Goal: Task Accomplishment & Management: Complete application form

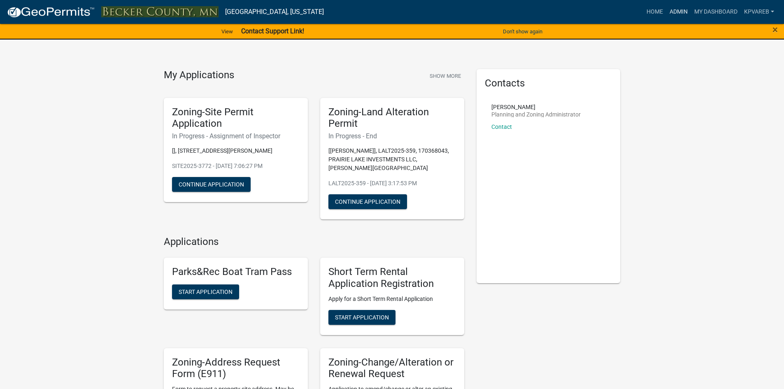
click at [677, 14] on link "Admin" at bounding box center [679, 12] width 25 height 16
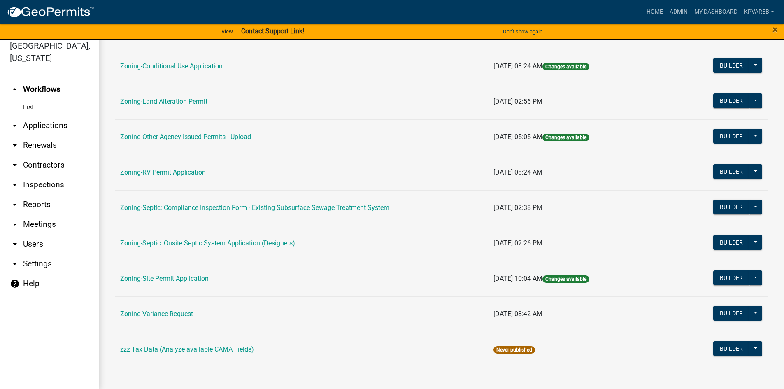
scroll to position [10, 0]
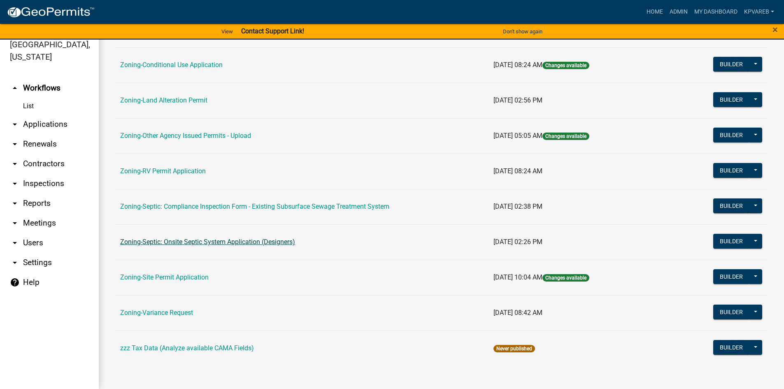
click at [250, 243] on link "Zoning-Septic: Onsite Septic System Application (Designers)" at bounding box center [207, 242] width 175 height 8
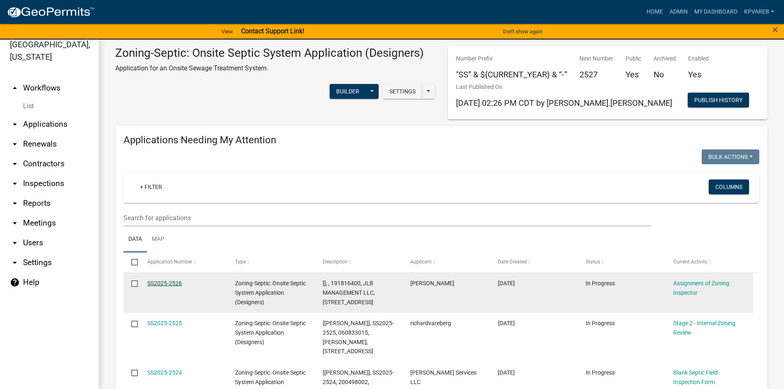
click at [167, 282] on link "SS2025-2526" at bounding box center [164, 283] width 35 height 7
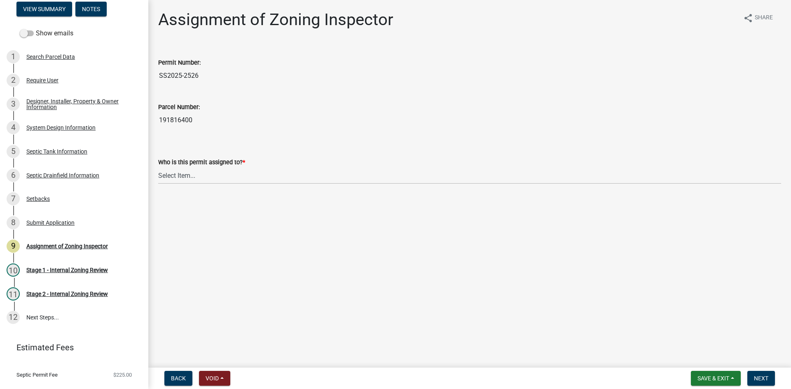
scroll to position [83, 0]
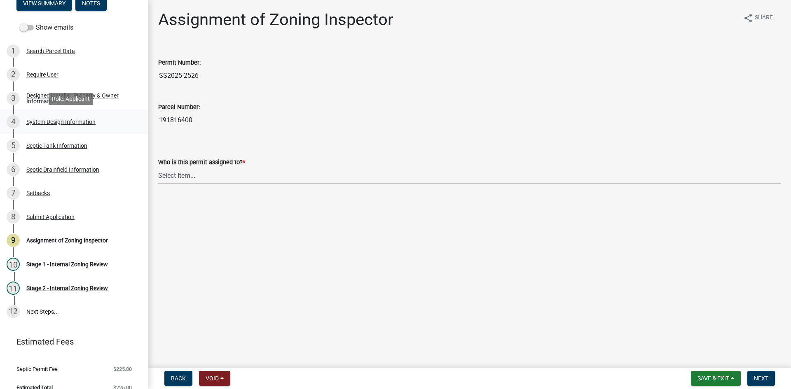
click at [93, 116] on div "4 System Design Information" at bounding box center [71, 121] width 128 height 13
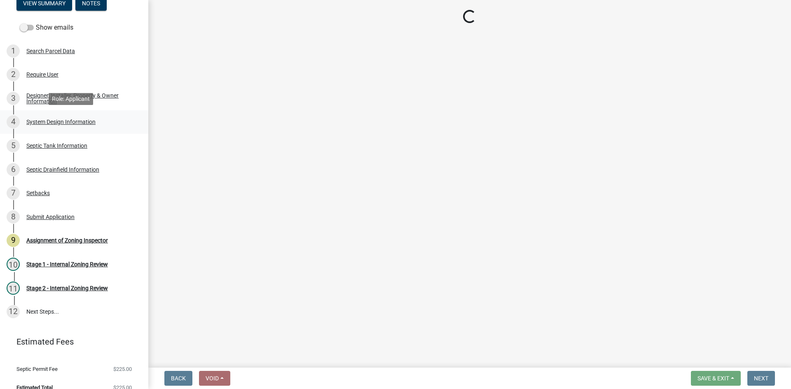
select select "55497d75-c43f-4635-a730-e0737ce05d56"
select select "25258e87-3ef9-4f1c-a5f1-75a1d463abfb"
select select "011fbff4-a41d-4a75-9bd8-71c7e6c69e0d"
select select "85fdfef2-2683-4311-b5d5-5505f6411127"
select select "02d93184-5c98-4f6a-8855-786fa292575c"
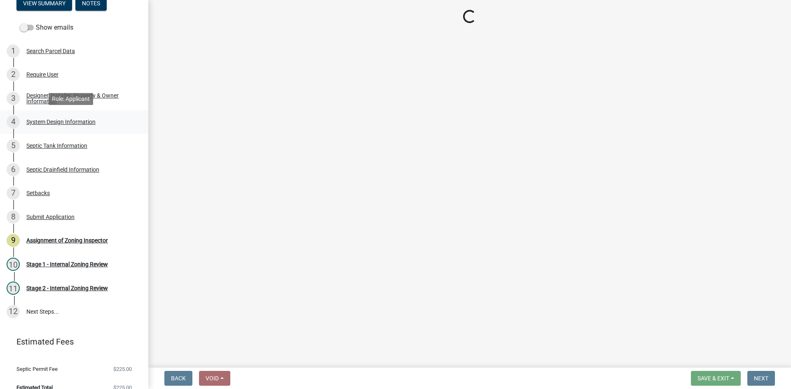
select select "ba735beb-519e-40f0-ae20-62d65fc4c46b"
select select "ef698bf5-6172-44c1-9ffb-522c07469aed"
select select "384fc250-a67e-4e5e-a6e0-19116deb63e7"
select select "a0c59fcd-b61c-4c3a-90a8-e70849750c47"
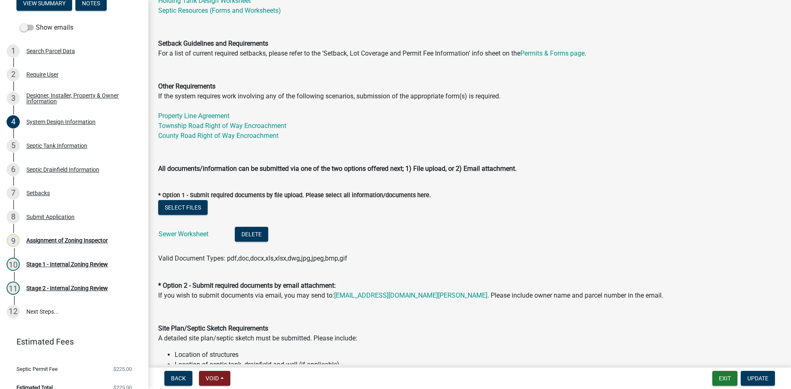
scroll to position [247, 0]
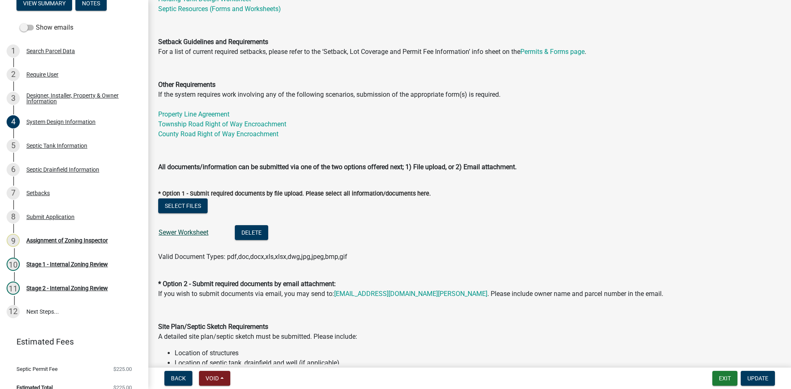
click at [184, 233] on link "Sewer Worksheet" at bounding box center [184, 233] width 50 height 8
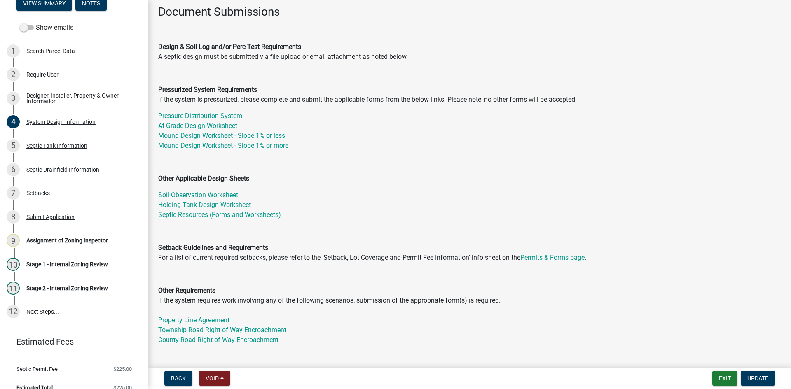
scroll to position [0, 0]
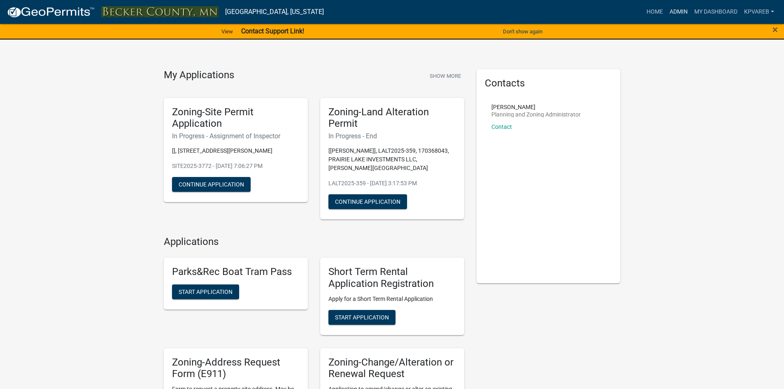
click at [679, 10] on link "Admin" at bounding box center [679, 12] width 25 height 16
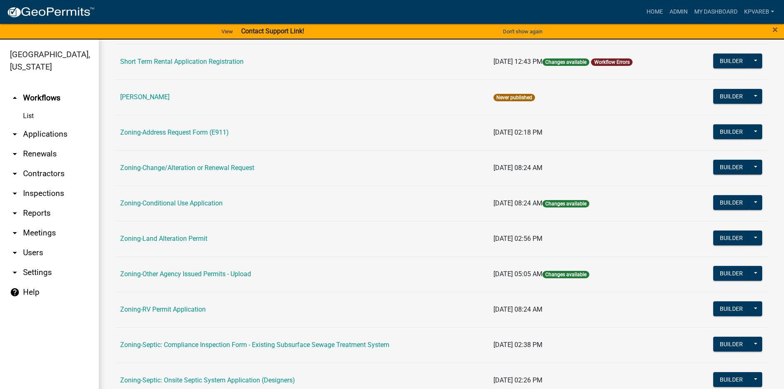
scroll to position [243, 0]
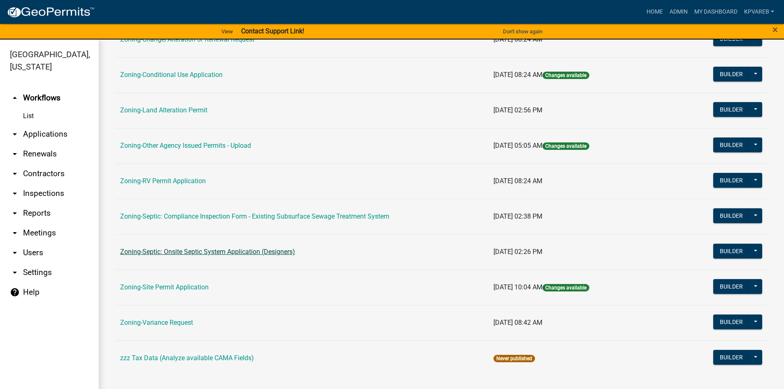
click at [231, 252] on link "Zoning-Septic: Onsite Septic System Application (Designers)" at bounding box center [207, 252] width 175 height 8
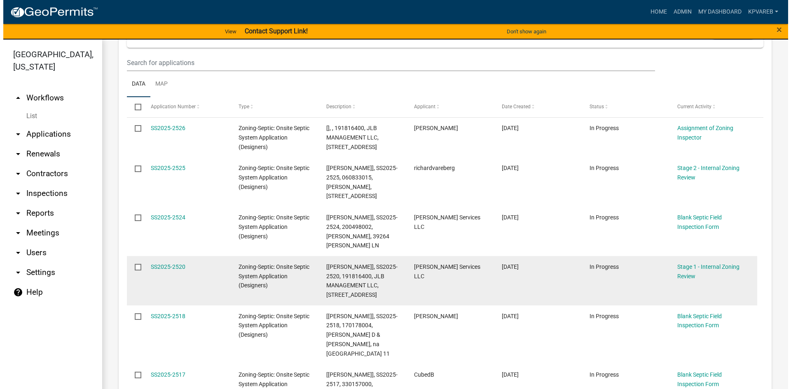
scroll to position [165, 0]
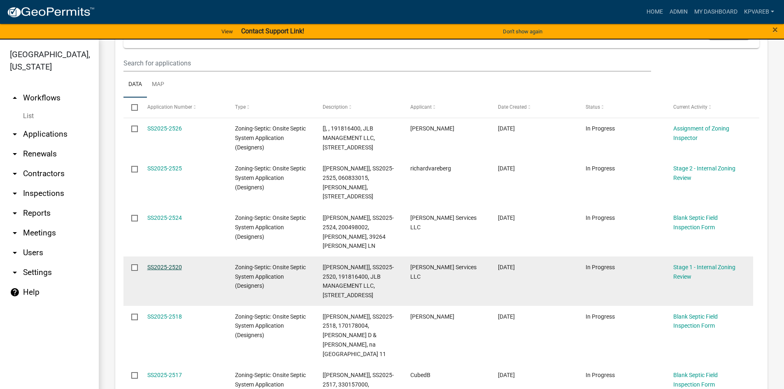
click at [169, 264] on link "SS2025-2520" at bounding box center [164, 267] width 35 height 7
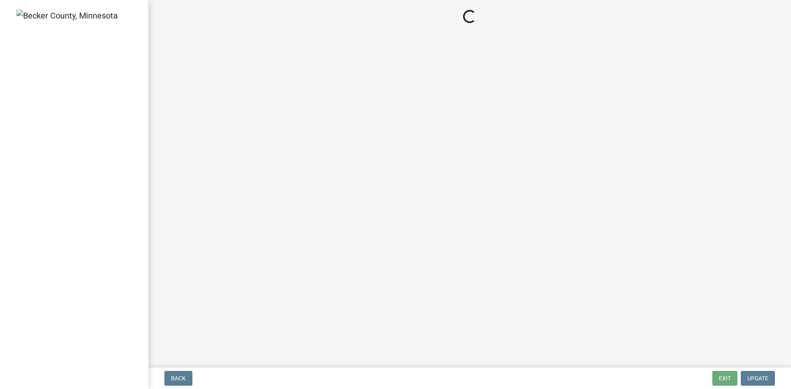
select select "49e49f1e-3b32-4342-8c2e-9cbd4919fe4d"
select select "ca07ae0a-7638-46ff-ada2-c67ca3524324"
select select "ec75a761-93b4-47c5-8535-fea253c32937"
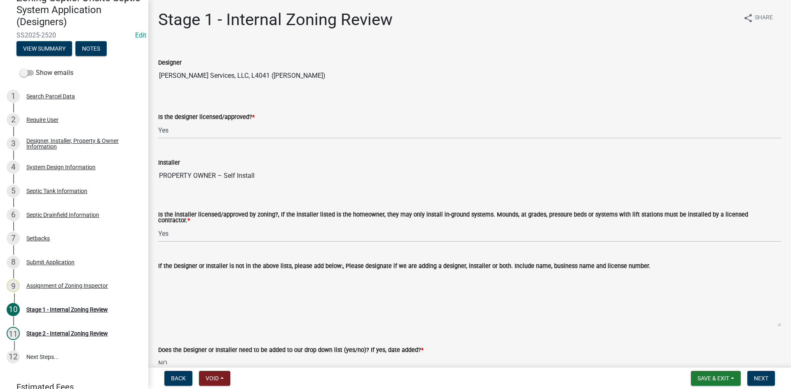
scroll to position [94, 0]
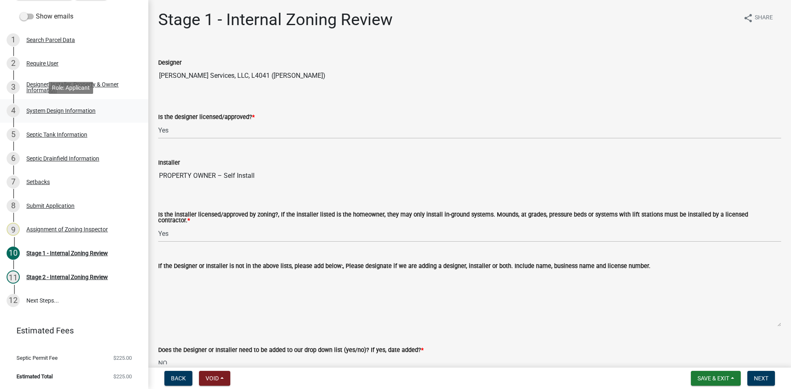
click at [68, 111] on div "System Design Information" at bounding box center [60, 111] width 69 height 6
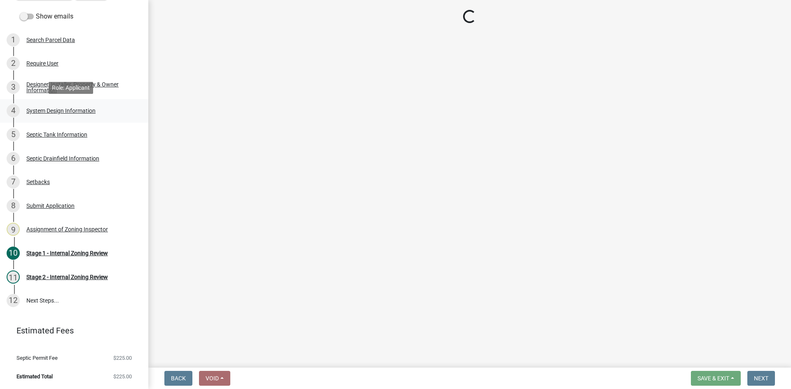
select select "55497d75-c43f-4635-a730-e0737ce05d56"
select select "25258e87-3ef9-4f1c-a5f1-75a1d463abfb"
select select "011fbff4-a41d-4a75-9bd8-71c7e6c69e0d"
select select "85fdfef2-2683-4311-b5d5-5505f6411127"
select select "acb956d0-fe38-4b39-a121-cf897fe74d21"
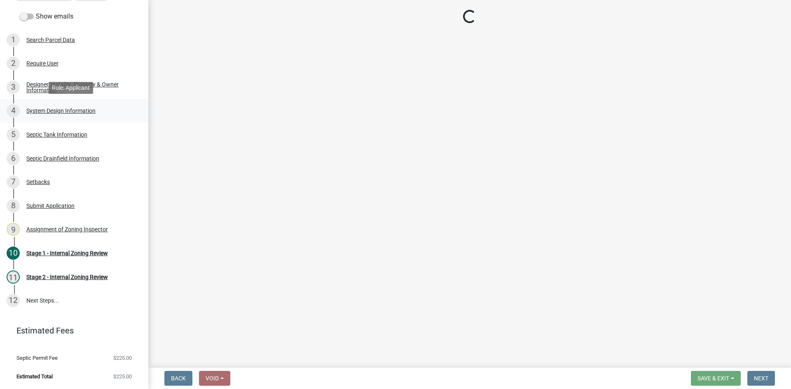
select select "ba735beb-519e-40f0-ae20-62d65fc4c46b"
select select "ef698bf5-6172-44c1-9ffb-522c07469aed"
select select "384fc250-a67e-4e5e-a6e0-19116deb63e7"
select select "a0c59fcd-b61c-4c3a-90a8-e70849750c47"
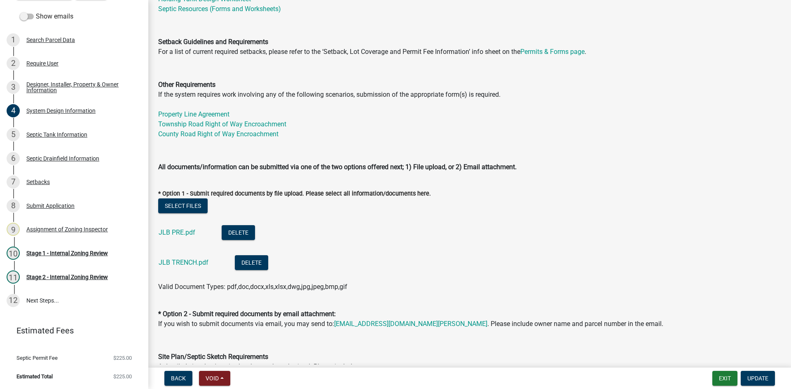
scroll to position [329, 0]
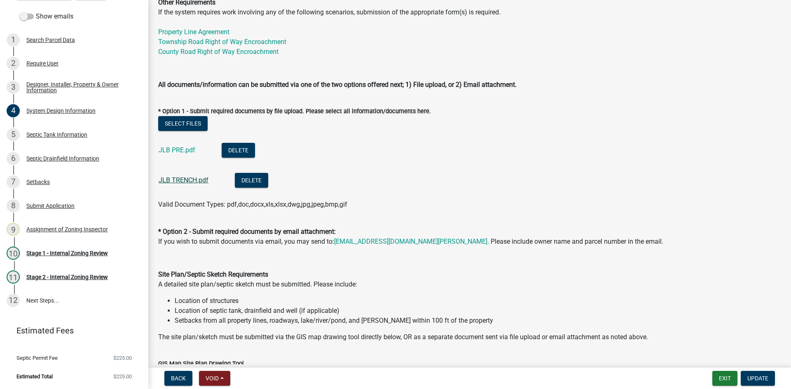
click at [187, 179] on link "JLB TRENCH.pdf" at bounding box center [184, 180] width 50 height 8
click at [177, 147] on link "JLB PRE.pdf" at bounding box center [177, 150] width 37 height 8
click at [184, 147] on link "JLB PRE.pdf" at bounding box center [177, 150] width 37 height 8
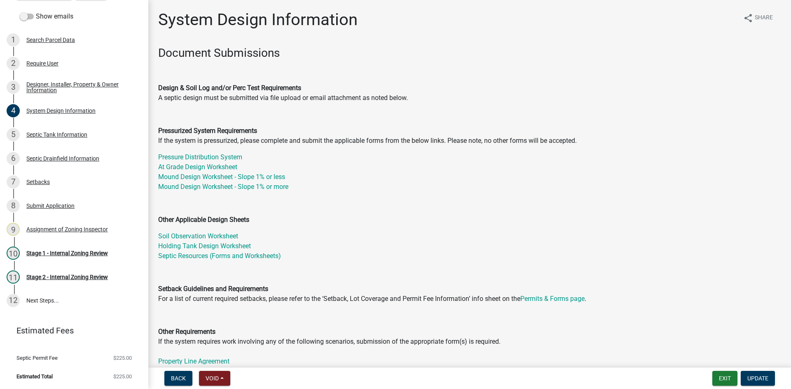
scroll to position [206, 0]
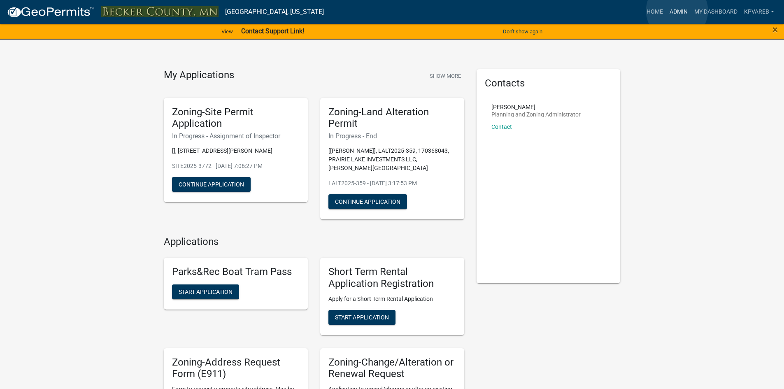
click at [677, 11] on link "Admin" at bounding box center [679, 12] width 25 height 16
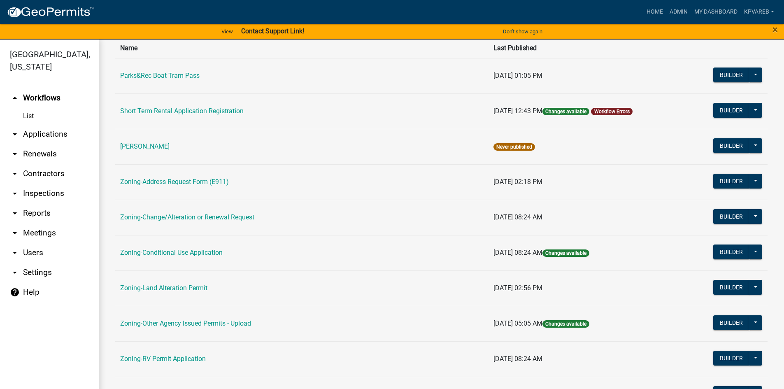
scroll to position [243, 0]
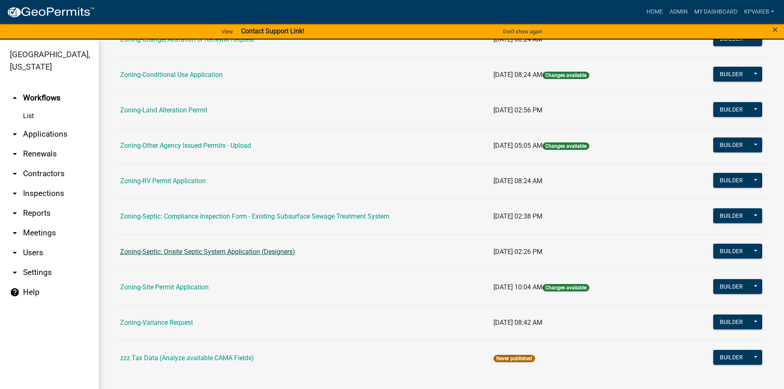
click at [245, 254] on link "Zoning-Septic: Onsite Septic System Application (Designers)" at bounding box center [207, 252] width 175 height 8
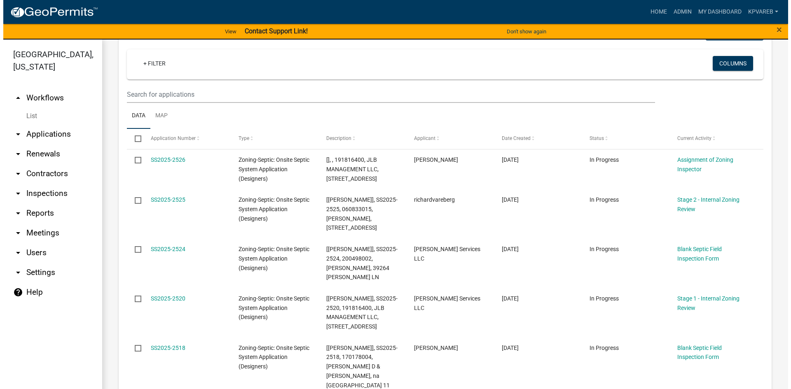
scroll to position [165, 0]
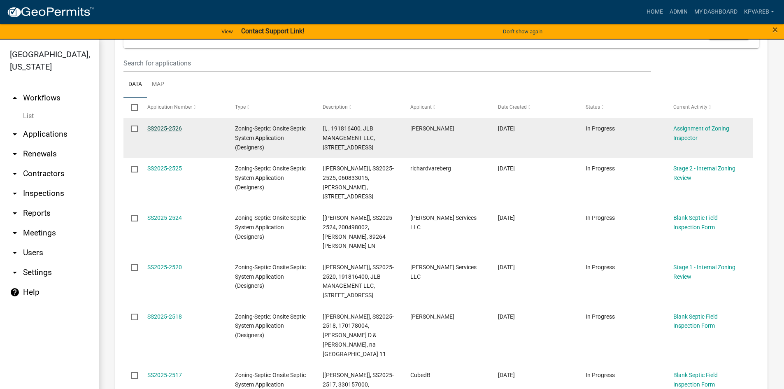
click at [180, 128] on link "SS2025-2526" at bounding box center [164, 128] width 35 height 7
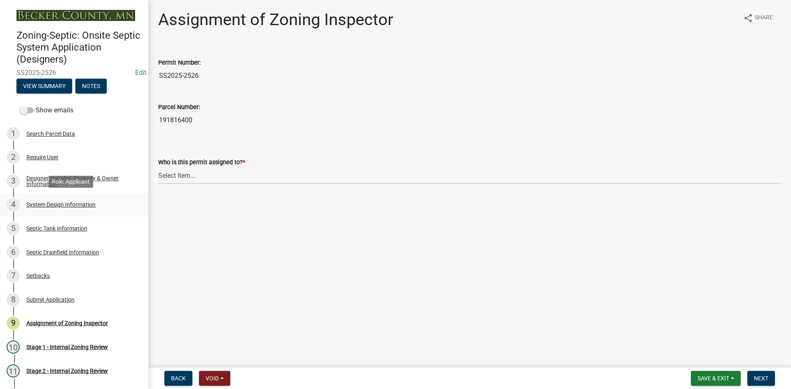
click at [66, 206] on div "System Design Information" at bounding box center [60, 205] width 69 height 6
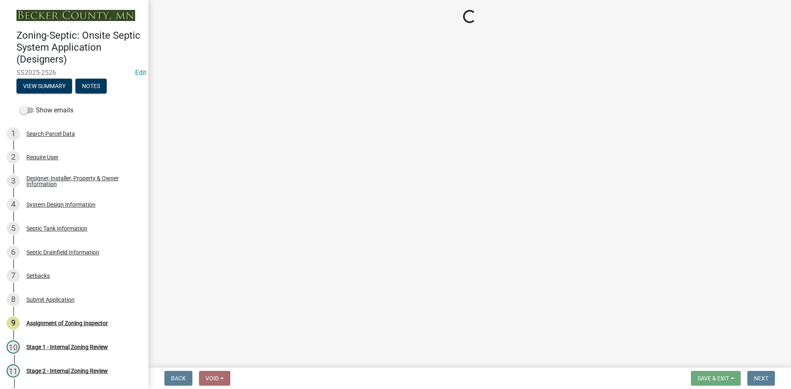
select select "55497d75-c43f-4635-a730-e0737ce05d56"
select select "25258e87-3ef9-4f1c-a5f1-75a1d463abfb"
select select "011fbff4-a41d-4a75-9bd8-71c7e6c69e0d"
select select "85fdfef2-2683-4311-b5d5-5505f6411127"
select select "02d93184-5c98-4f6a-8855-786fa292575c"
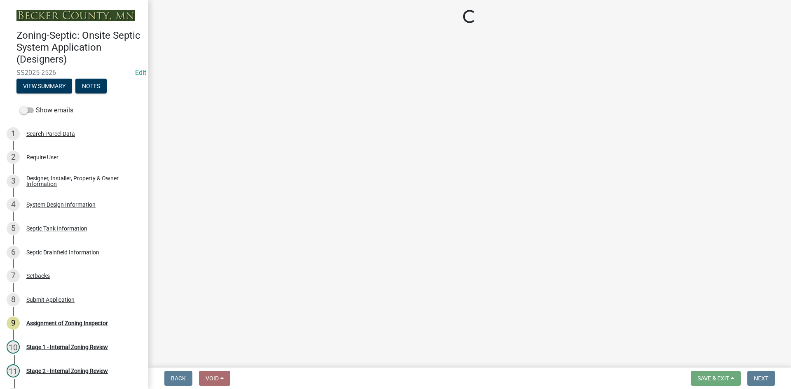
select select "ba735beb-519e-40f0-ae20-62d65fc4c46b"
select select "ef698bf5-6172-44c1-9ffb-522c07469aed"
select select "384fc250-a67e-4e5e-a6e0-19116deb63e7"
select select "a0c59fcd-b61c-4c3a-90a8-e70849750c47"
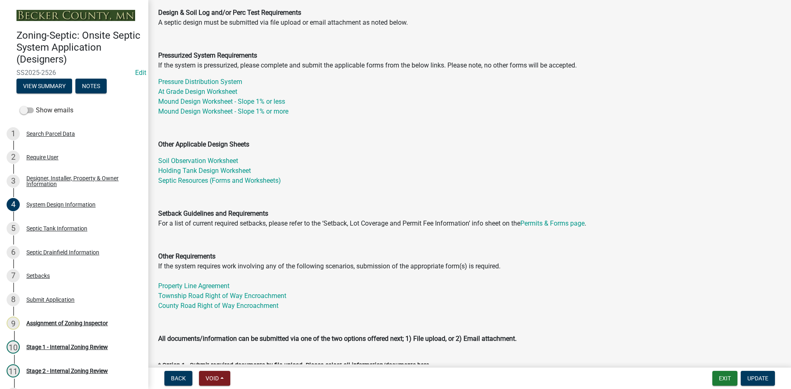
scroll to position [206, 0]
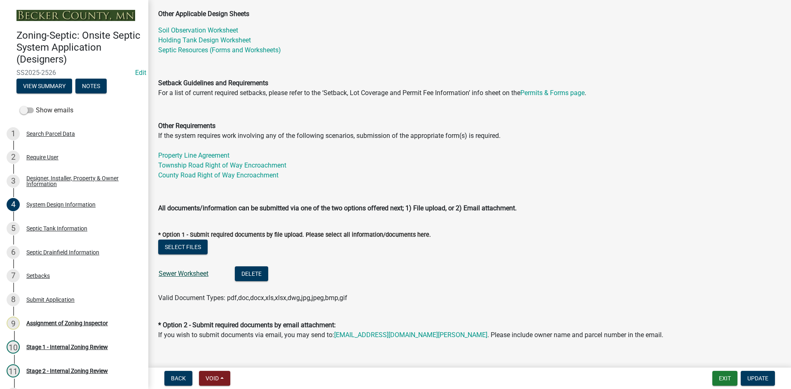
click at [196, 274] on link "Sewer Worksheet" at bounding box center [184, 274] width 50 height 8
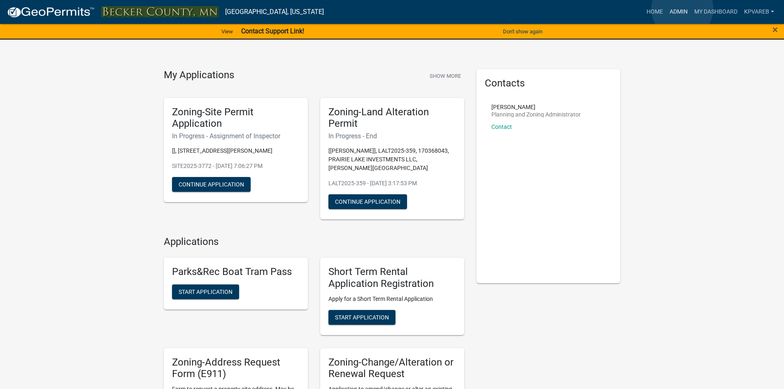
click at [682, 9] on link "Admin" at bounding box center [679, 12] width 25 height 16
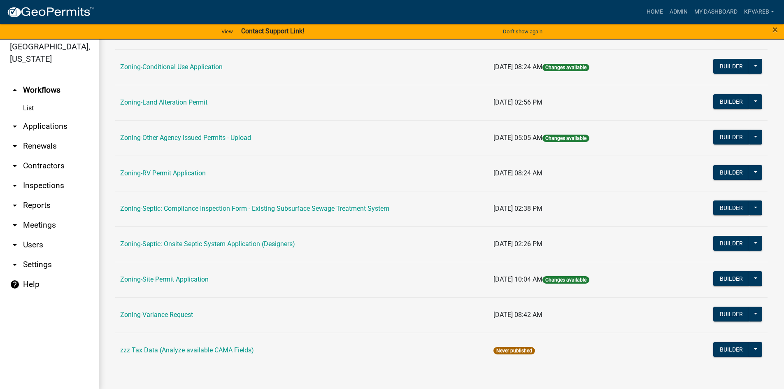
scroll to position [10, 0]
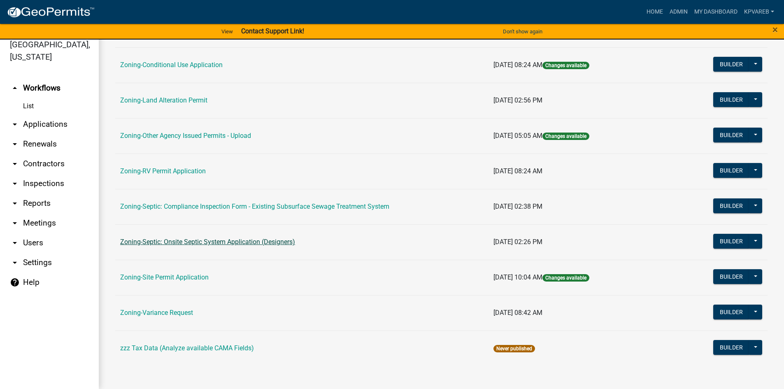
click at [237, 240] on link "Zoning-Septic: Onsite Septic System Application (Designers)" at bounding box center [207, 242] width 175 height 8
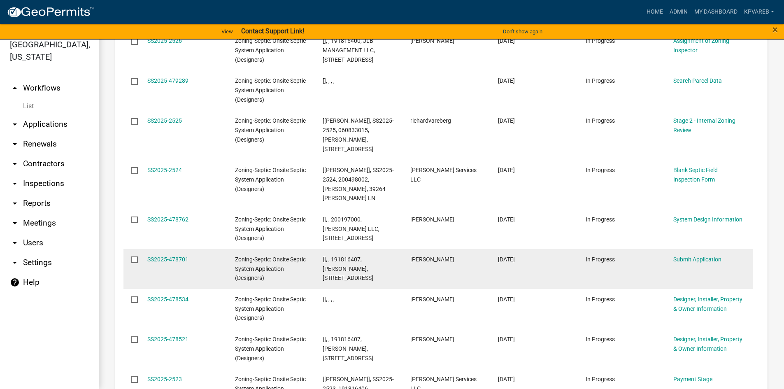
scroll to position [988, 0]
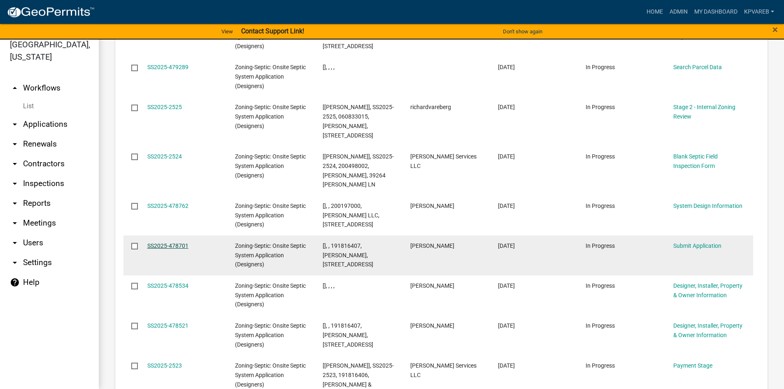
click at [173, 243] on link "SS2025-478701" at bounding box center [167, 246] width 41 height 7
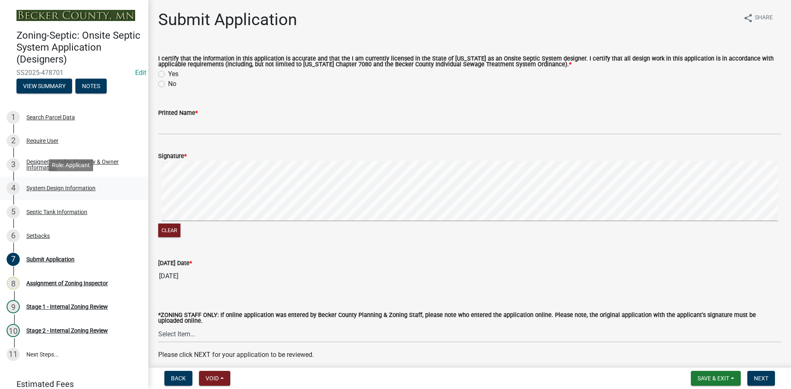
click at [49, 189] on div "System Design Information" at bounding box center [60, 188] width 69 height 6
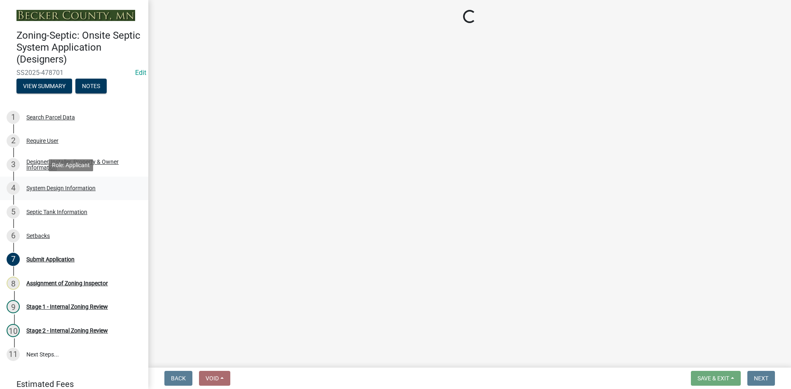
select select "55497d75-c43f-4635-a730-e0737ce05d56"
select select "d11049ea-91d0-42ef-8f23-5bc08afa6acf"
select select "011fbff4-a41d-4a75-9bd8-71c7e6c69e0d"
select select "85fdfef2-2683-4311-b5d5-5505f6411127"
select select "bbba294c-e7e6-4483-b1a0-88fbc7e04017"
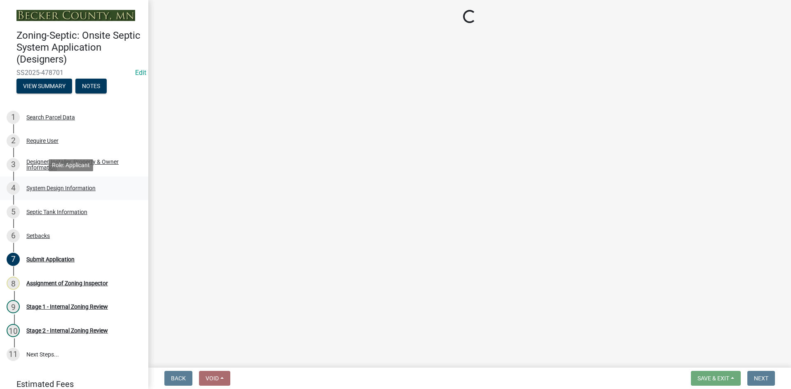
select select "ba735beb-519e-40f0-ae20-62d65fc4c46b"
select select "ef698bf5-6172-44c1-9ffb-522c07469aed"
select select "384fc250-a67e-4e5e-a6e0-19116deb63e7"
select select "1beac6bb-92f1-48fc-a43d-dd4fbc824110"
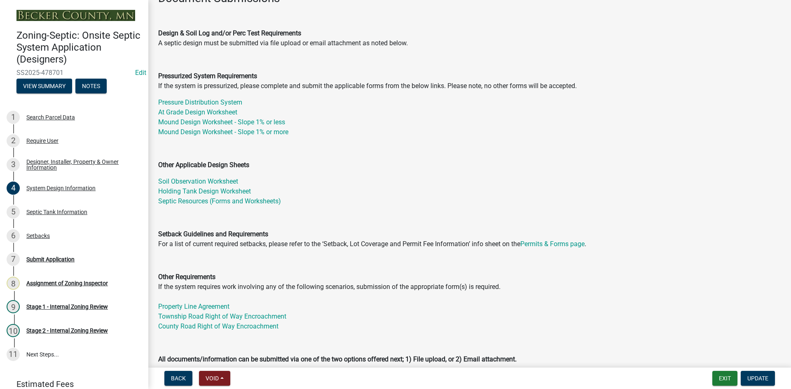
scroll to position [247, 0]
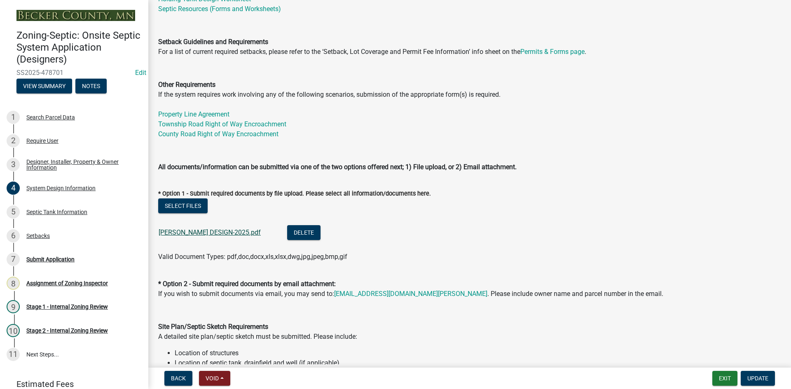
click at [207, 230] on link "FORSGREN DESIGN-2025.pdf" at bounding box center [210, 233] width 102 height 8
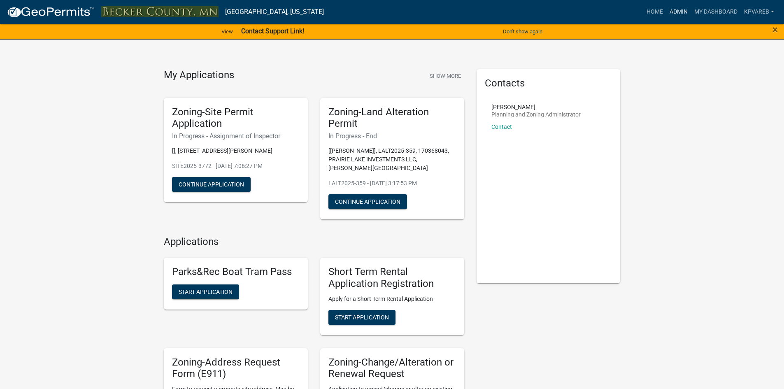
click at [674, 4] on link "Admin" at bounding box center [679, 12] width 25 height 16
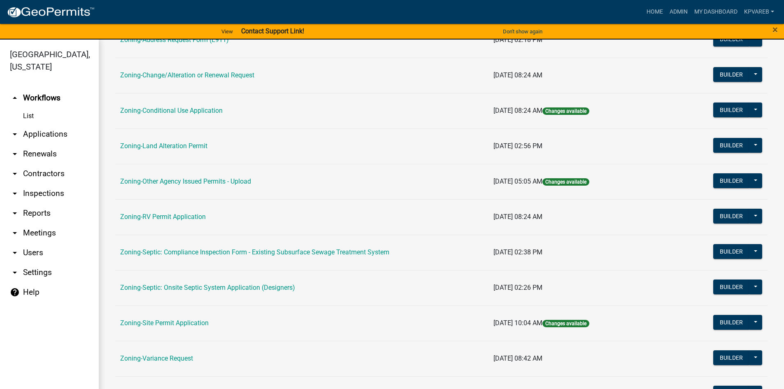
scroll to position [243, 0]
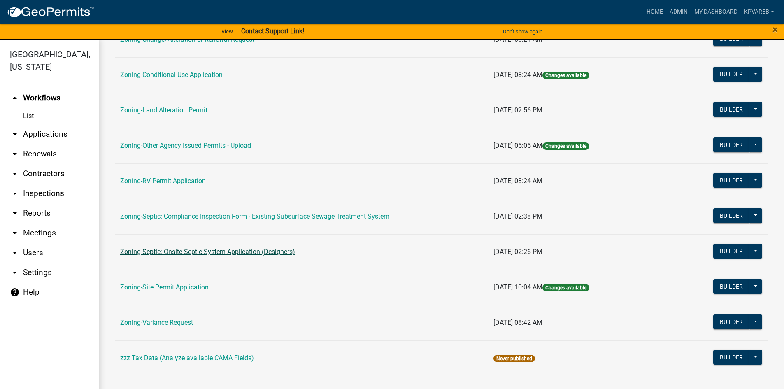
click at [210, 256] on link "Zoning-Septic: Onsite Septic System Application (Designers)" at bounding box center [207, 252] width 175 height 8
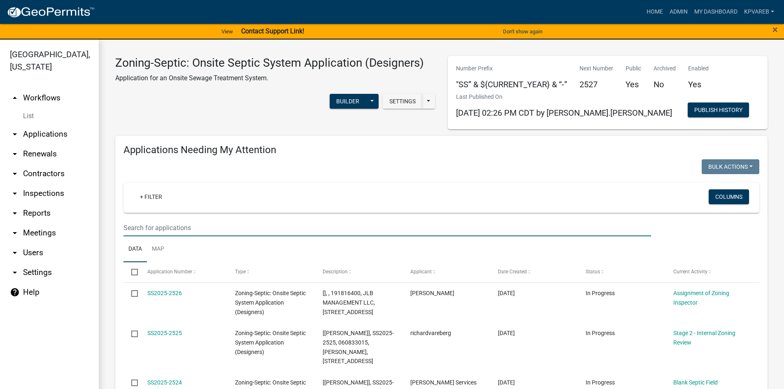
click at [153, 228] on input "text" at bounding box center [388, 227] width 528 height 17
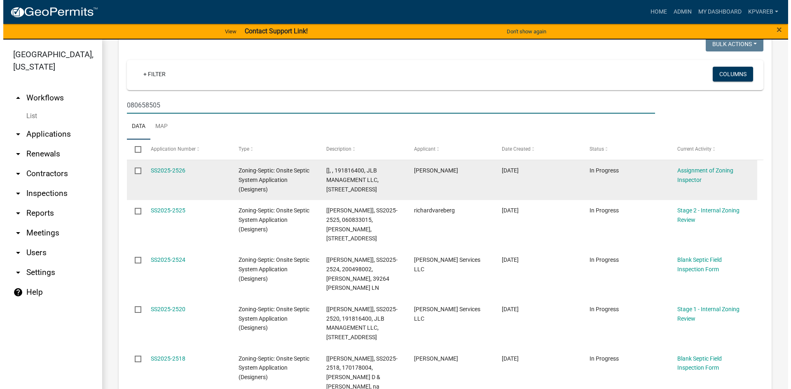
scroll to position [124, 0]
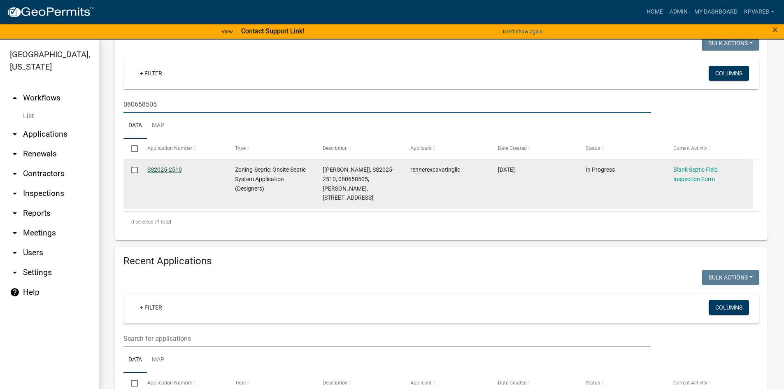
type input "080658505"
click at [165, 169] on link "SS2025-2510" at bounding box center [164, 169] width 35 height 7
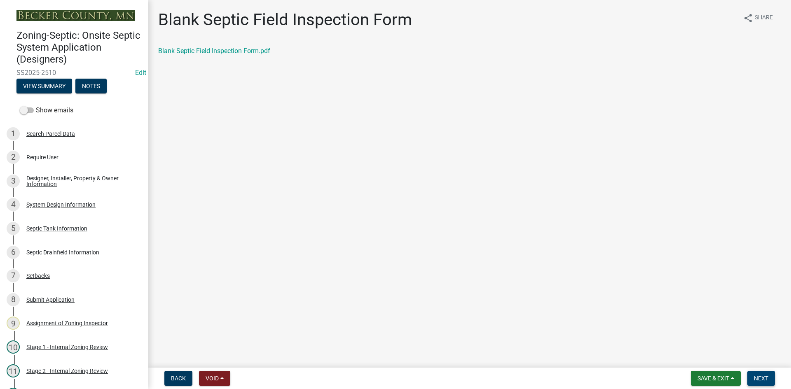
click at [761, 380] on span "Next" at bounding box center [761, 378] width 14 height 7
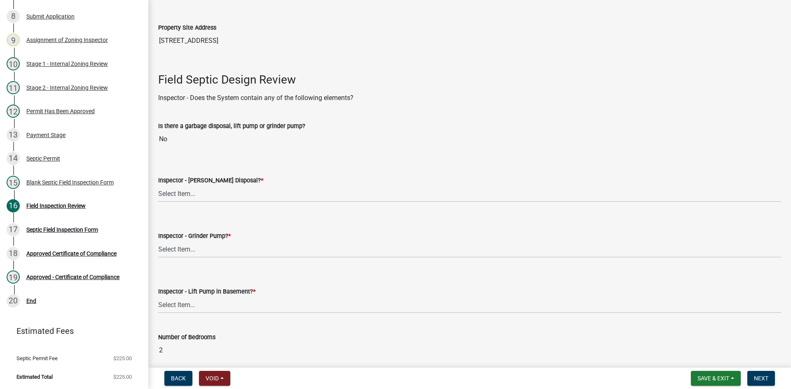
scroll to position [247, 0]
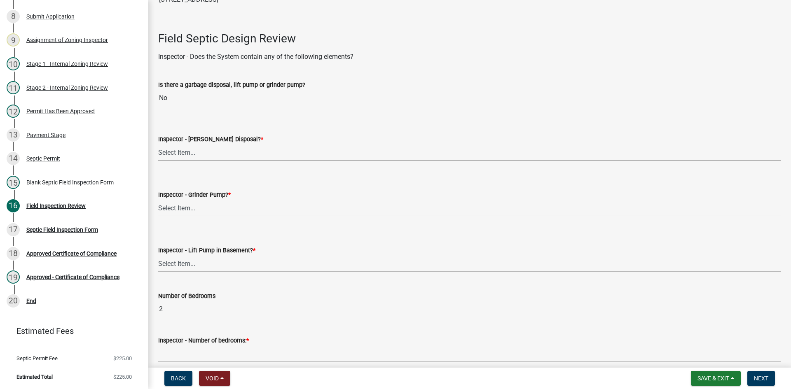
drag, startPoint x: 179, startPoint y: 151, endPoint x: 184, endPoint y: 160, distance: 10.9
click at [180, 151] on select "Select Item... Yes No" at bounding box center [469, 152] width 623 height 17
click at [158, 144] on select "Select Item... Yes No" at bounding box center [469, 152] width 623 height 17
select select "e6f115c1-9d93-4d61-8856-1810485f2117"
click at [187, 211] on select "Select Item... Yes No" at bounding box center [469, 208] width 623 height 17
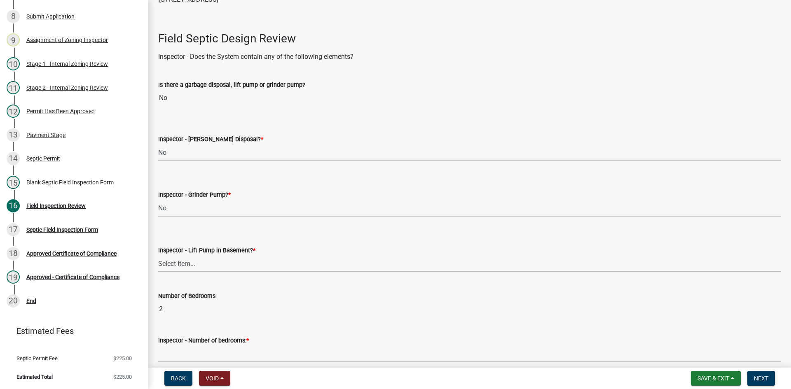
click at [158, 200] on select "Select Item... Yes No" at bounding box center [469, 208] width 623 height 17
select select "ce8adf61-51ba-42f2-bbc3-7480a098e35e"
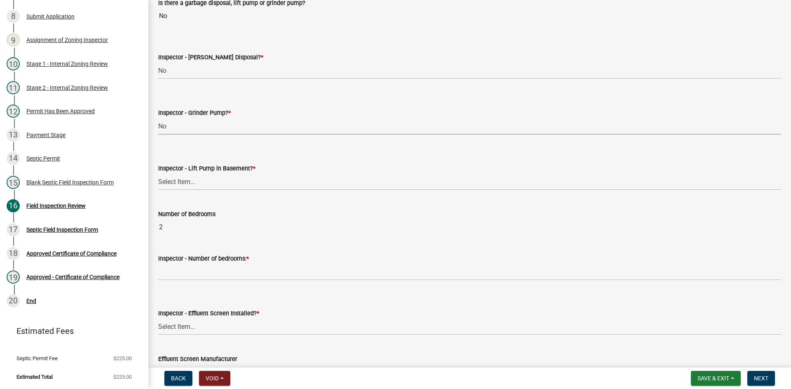
scroll to position [329, 0]
click at [186, 185] on select "Select Item... Yes No" at bounding box center [469, 181] width 623 height 17
click at [158, 173] on select "Select Item... Yes No" at bounding box center [469, 181] width 623 height 17
select select "58089658-2e95-4d4d-a981-afbd087a421a"
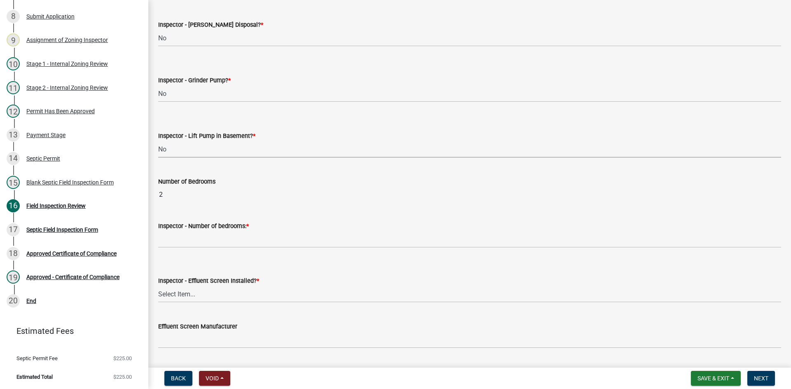
scroll to position [412, 0]
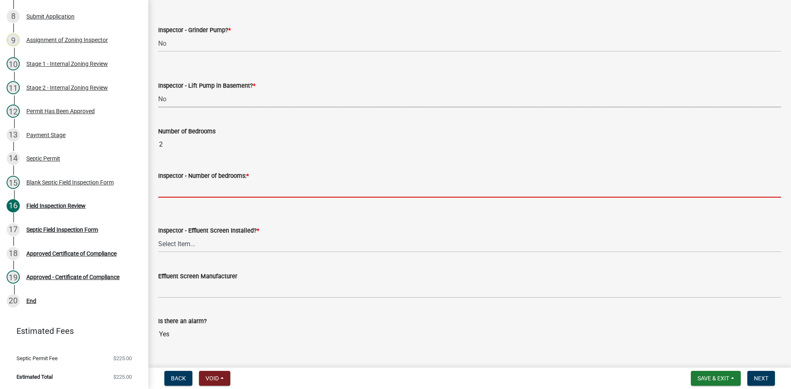
click at [182, 193] on input "Inspector - Number of bedrooms: *" at bounding box center [469, 189] width 623 height 17
type input "2"
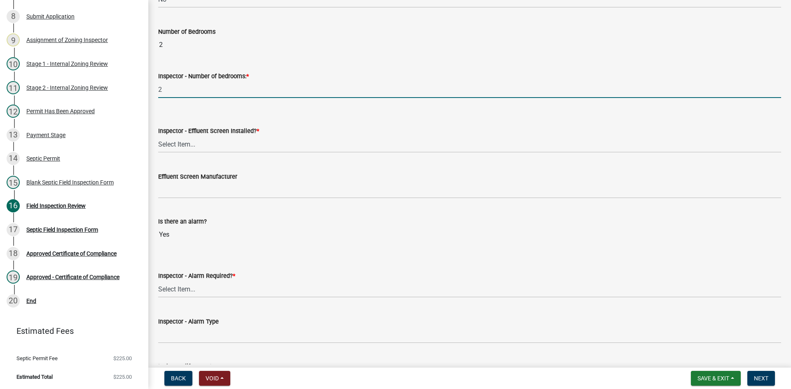
scroll to position [535, 0]
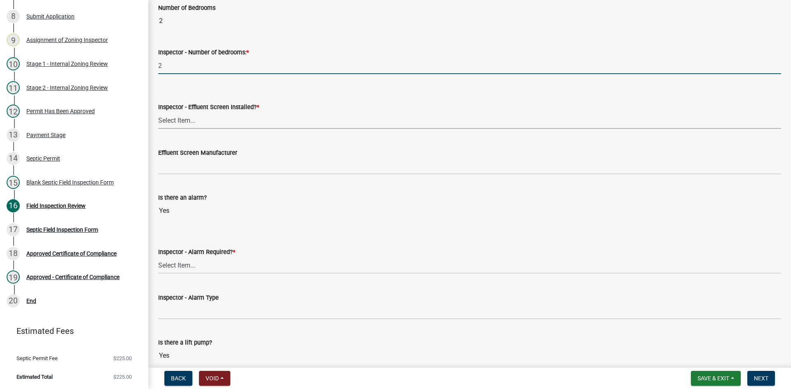
click at [186, 116] on select "Select Item... Yes No" at bounding box center [469, 120] width 623 height 17
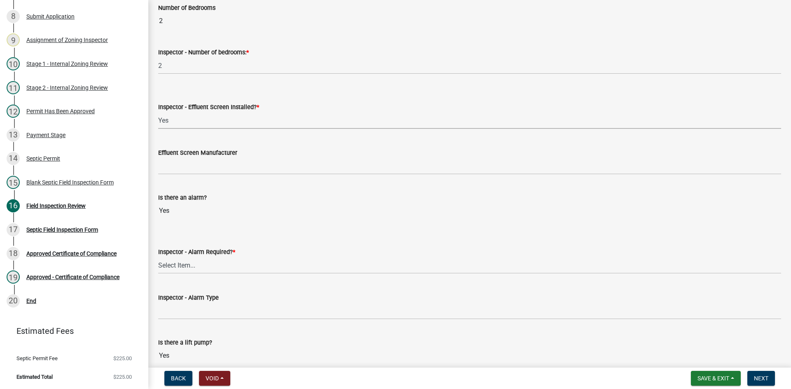
click at [158, 112] on select "Select Item... Yes No" at bounding box center [469, 120] width 623 height 17
select select "f0a1a515-fe47-4fcc-ad21-8ba0871395e8"
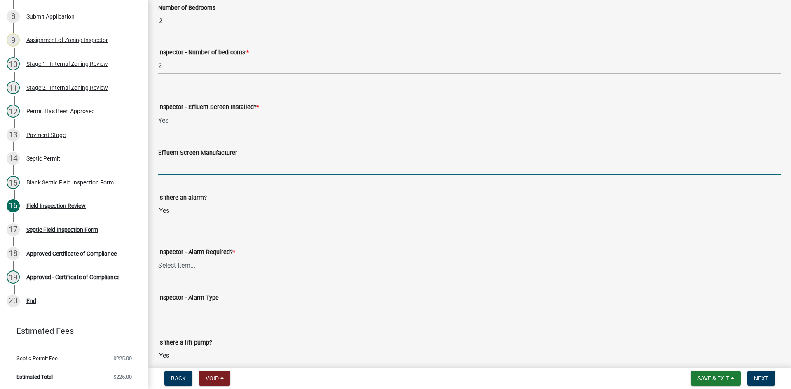
click at [183, 171] on input "Effluent Screen Manufacturer" at bounding box center [469, 166] width 623 height 17
type input "poly loc 122"
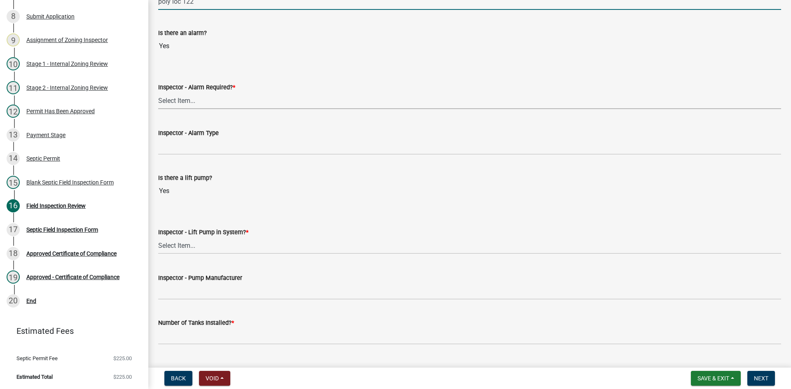
click at [183, 105] on select "Select Item... Yes No" at bounding box center [469, 100] width 623 height 17
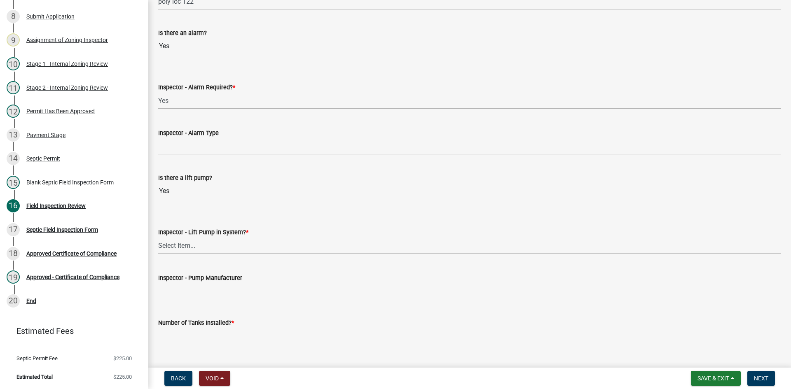
click at [158, 92] on select "Select Item... Yes No" at bounding box center [469, 100] width 623 height 17
select select "9075ff2b-2749-45ce-aee6-f4951e9a2109"
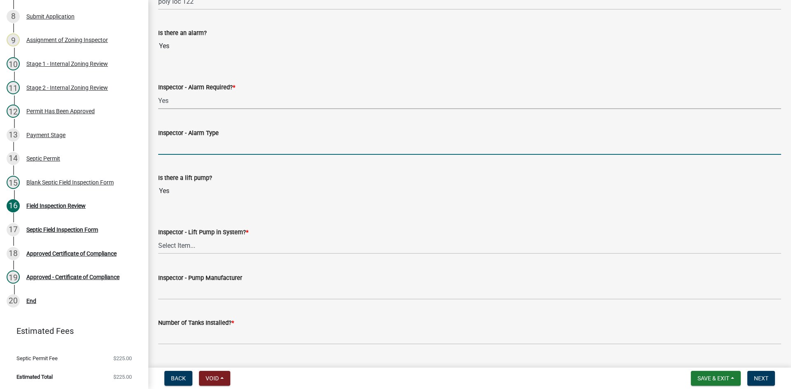
click at [181, 154] on input "Inspector - Alarm Type" at bounding box center [469, 146] width 623 height 17
type input "PS PATROL"
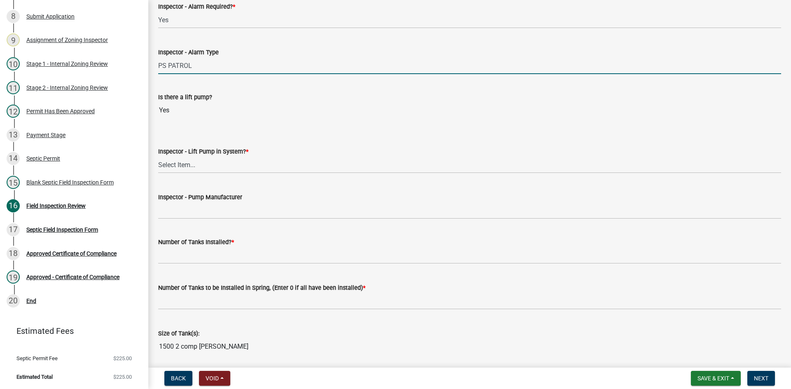
scroll to position [782, 0]
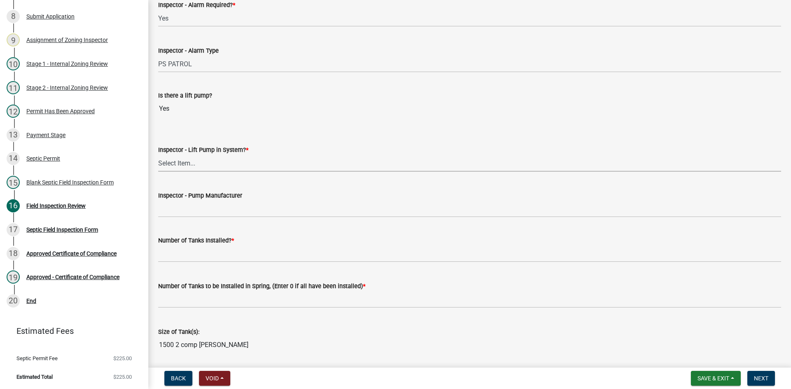
click at [195, 161] on select "Select Item... Yes No" at bounding box center [469, 163] width 623 height 17
click at [158, 155] on select "Select Item... Yes No" at bounding box center [469, 163] width 623 height 17
select select "c19a0b5c-6916-4435-8c22-bdddceeea52a"
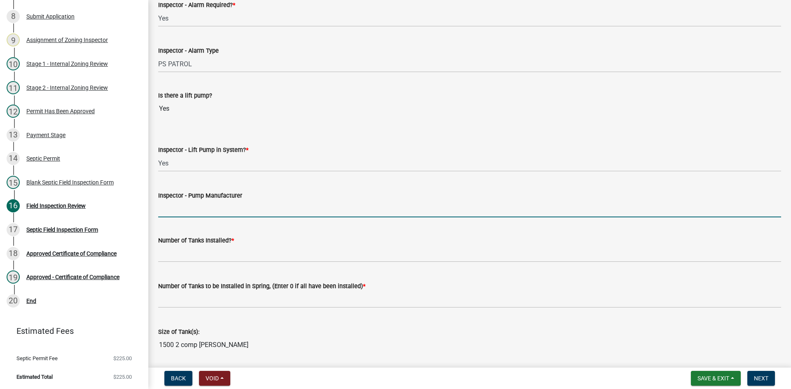
click at [198, 203] on input "Inspector - Pump Manufacturer" at bounding box center [469, 209] width 623 height 17
type input "liberty 283"
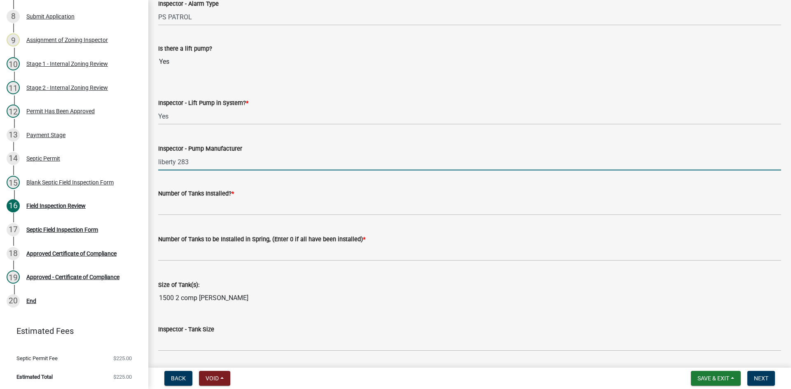
scroll to position [906, 0]
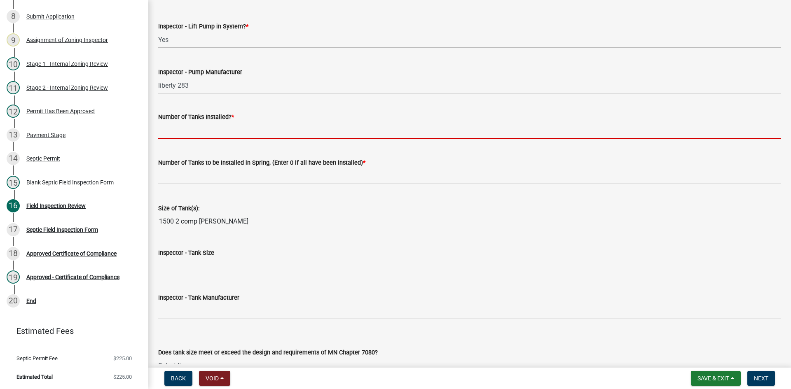
click at [167, 129] on input "text" at bounding box center [469, 130] width 623 height 17
type input "1"
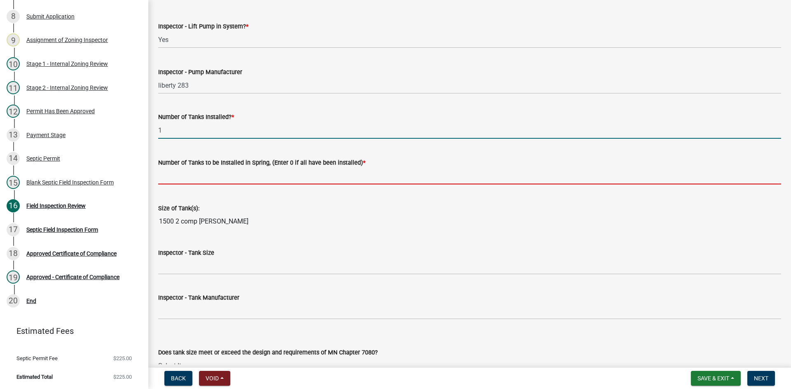
click at [191, 173] on input "text" at bounding box center [469, 176] width 623 height 17
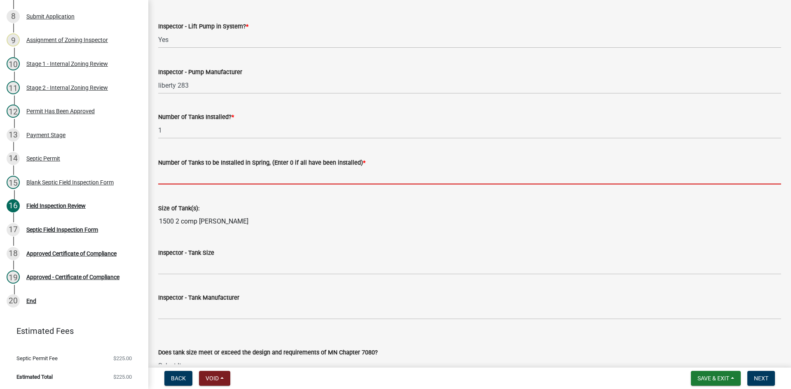
type input "0"
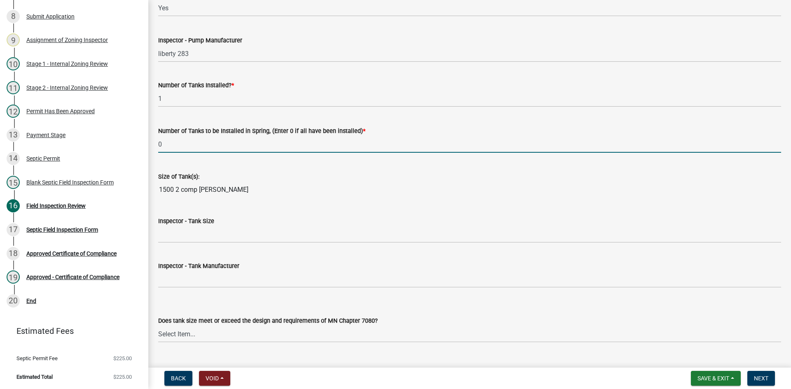
scroll to position [988, 0]
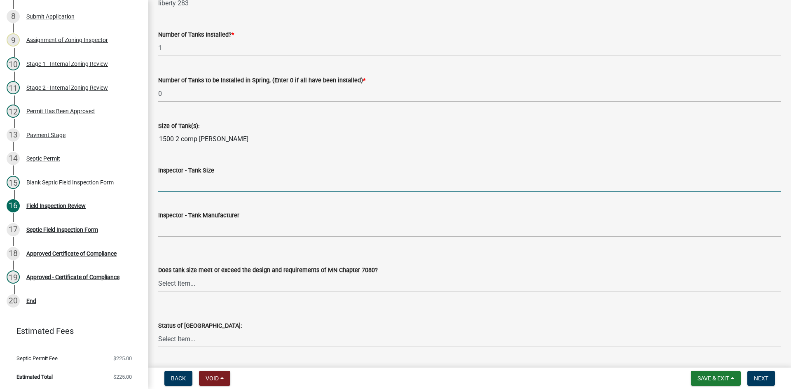
click at [170, 183] on input "Inspector - Tank Size" at bounding box center [469, 183] width 623 height 17
type input "1500/2"
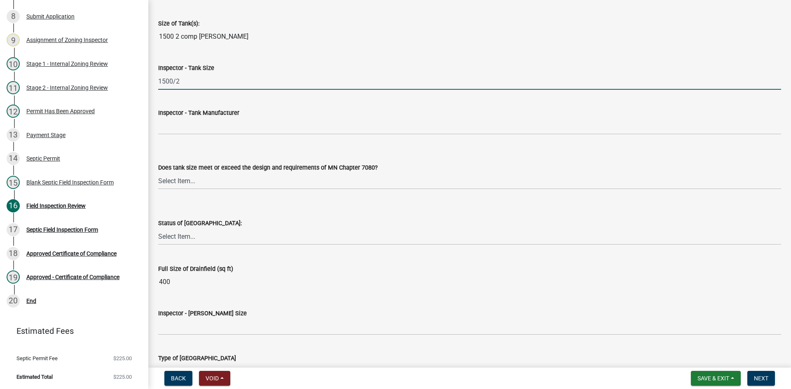
scroll to position [1112, 0]
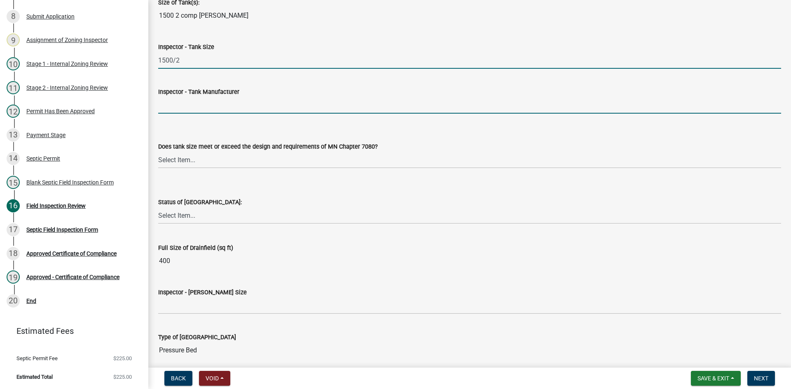
click at [170, 106] on input "Inspector - Tank Manufacturer" at bounding box center [469, 105] width 623 height 17
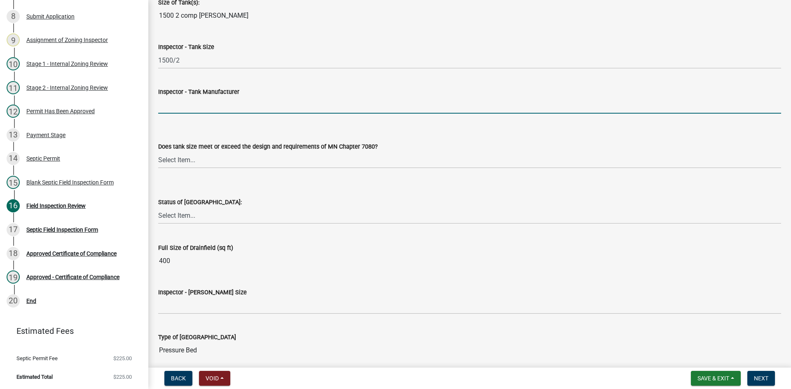
type input "BROWN/[PERSON_NAME]"
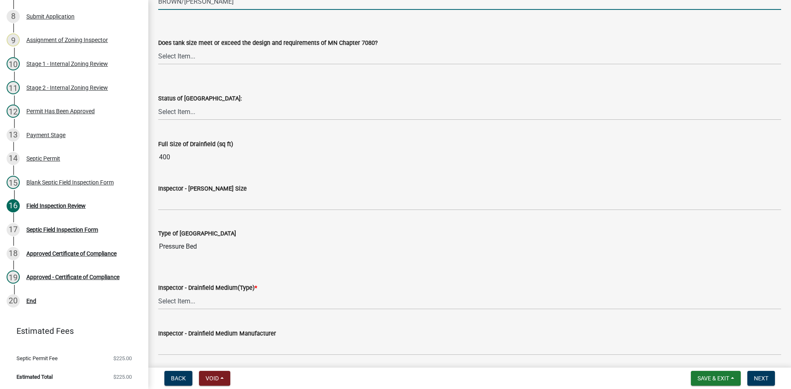
scroll to position [1235, 0]
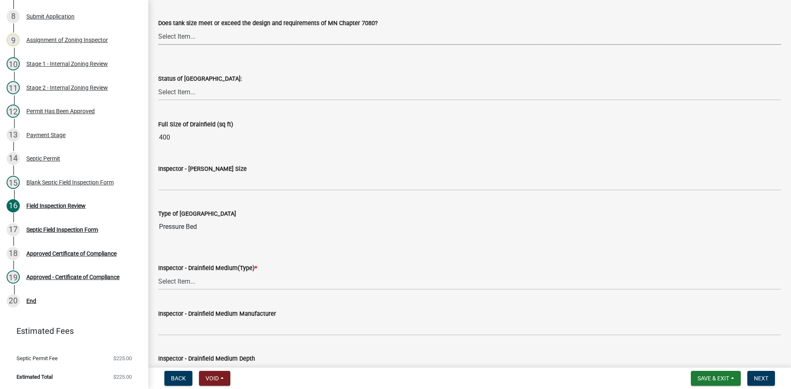
click at [183, 39] on select "Select Item... Yes No Existing" at bounding box center [469, 36] width 623 height 17
click at [158, 28] on select "Select Item... Yes No Existing" at bounding box center [469, 36] width 623 height 17
select select "f7794d6a-556a-43dc-97be-878f47e346d8"
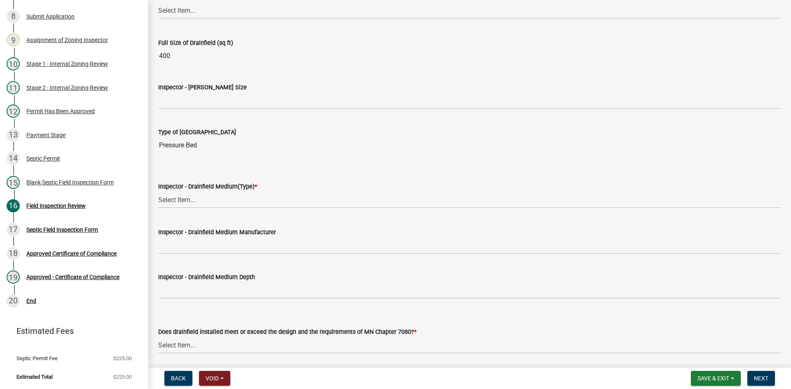
scroll to position [1318, 0]
click at [179, 6] on select "Select Item... No Drainfield Drainfield Installed [GEOGRAPHIC_DATA] to Be Insta…" at bounding box center [469, 9] width 623 height 17
click at [158, 1] on select "Select Item... No Drainfield Drainfield Installed [GEOGRAPHIC_DATA] to Be Insta…" at bounding box center [469, 9] width 623 height 17
select select "9376207c-987b-4580-9786-4fe9435ab5e6"
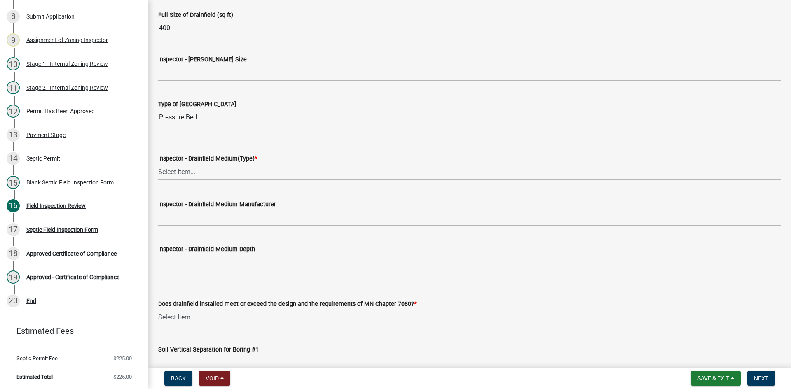
scroll to position [1359, 0]
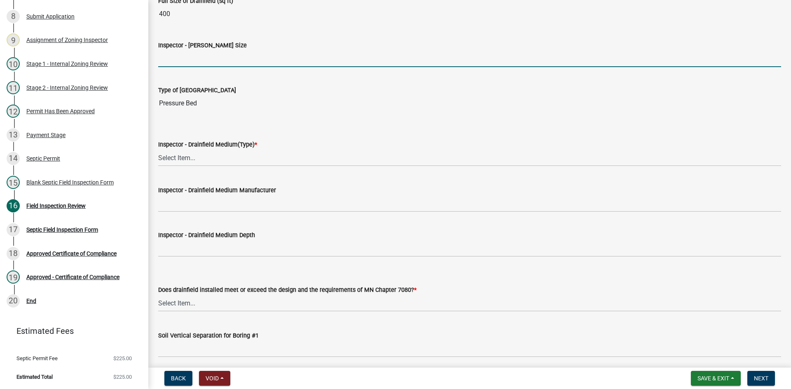
click at [190, 61] on input "Inspector - [PERSON_NAME] Size" at bounding box center [469, 58] width 623 height 17
type input "4"
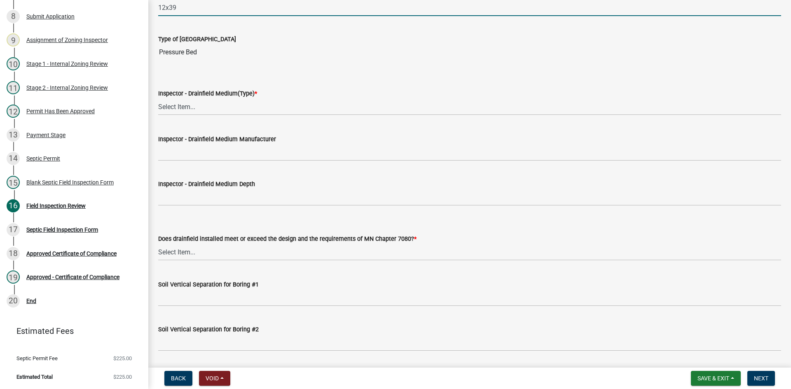
scroll to position [1483, 0]
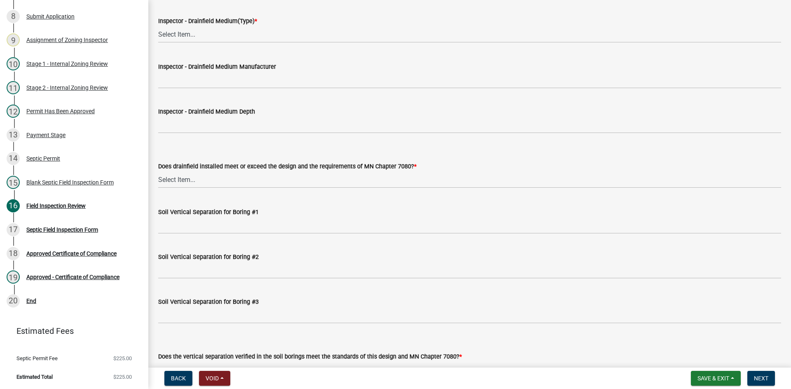
type input "12x39"
drag, startPoint x: 184, startPoint y: 35, endPoint x: 188, endPoint y: 34, distance: 4.7
click at [184, 35] on select "Select Item... Chamber Trench Rock Trench Gravelless Mound Pressure Bed Seepage…" at bounding box center [469, 34] width 623 height 17
click at [158, 26] on select "Select Item... Chamber Trench Rock Trench Gravelless Mound Pressure Bed Seepage…" at bounding box center [469, 34] width 623 height 17
select select "5c08bc46-ac81-4361-ab44-aff343e46e27"
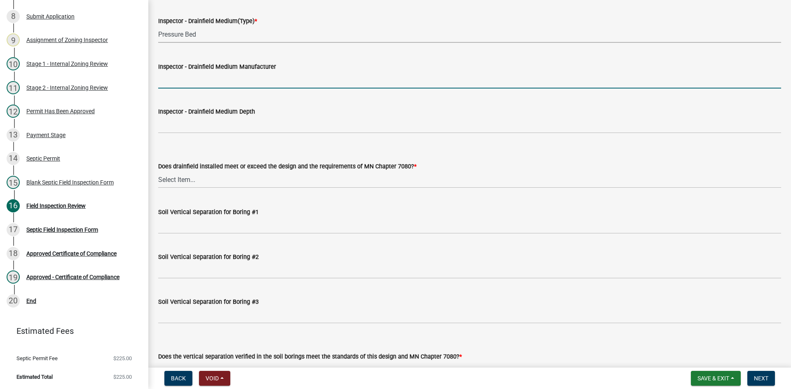
click at [191, 85] on input "Inspector - Drainfield Medium Manufacturer" at bounding box center [469, 80] width 623 height 17
type input "rock"
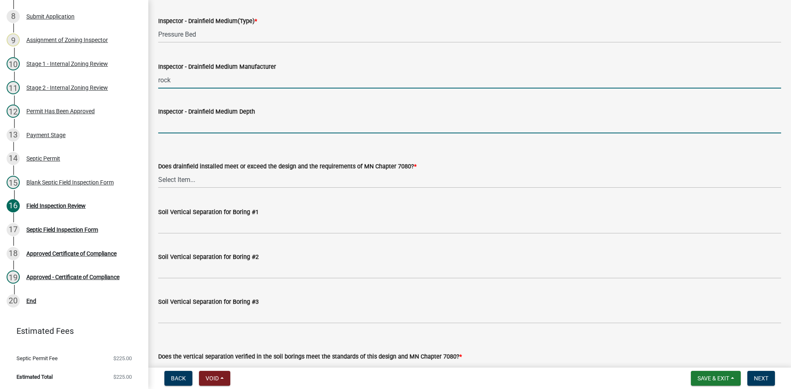
click at [202, 118] on input "Inspector - Drainfield Medium Depth" at bounding box center [469, 125] width 623 height 17
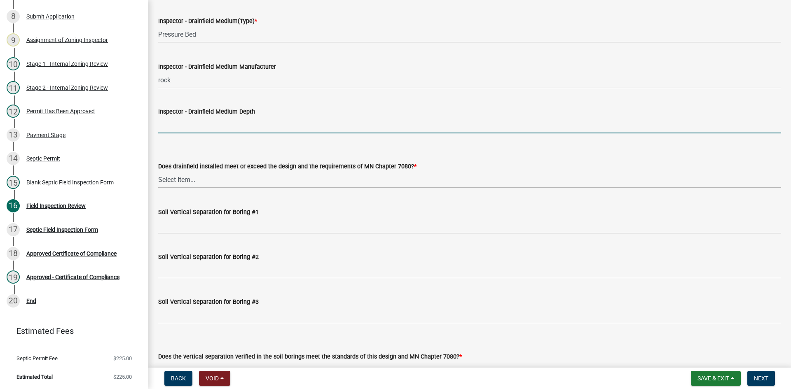
type input "6""
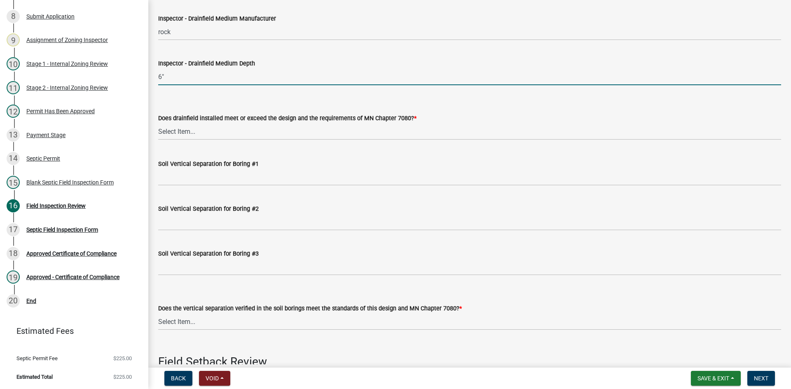
scroll to position [1606, 0]
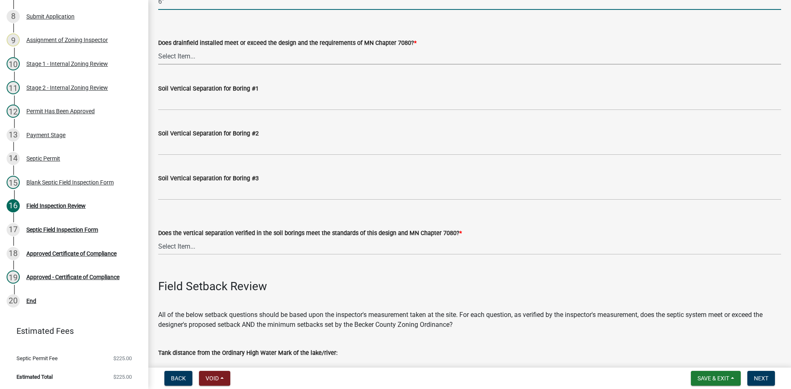
click at [191, 59] on select "Select Item... Yes No" at bounding box center [469, 56] width 623 height 17
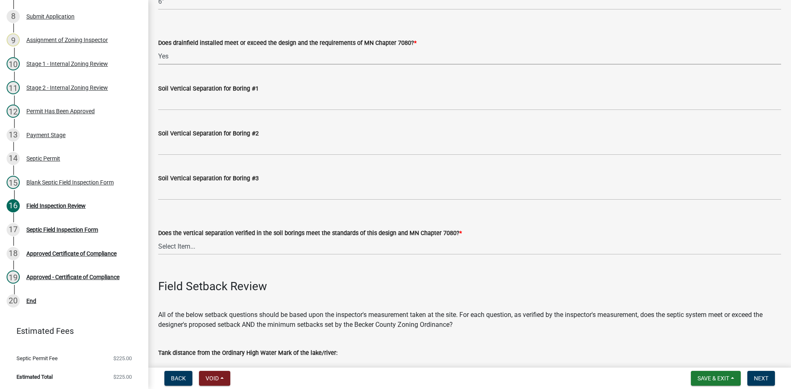
click at [158, 48] on select "Select Item... Yes No" at bounding box center [469, 56] width 623 height 17
select select "53e8394b-4ec8-472b-acba-27f64a4dcc6d"
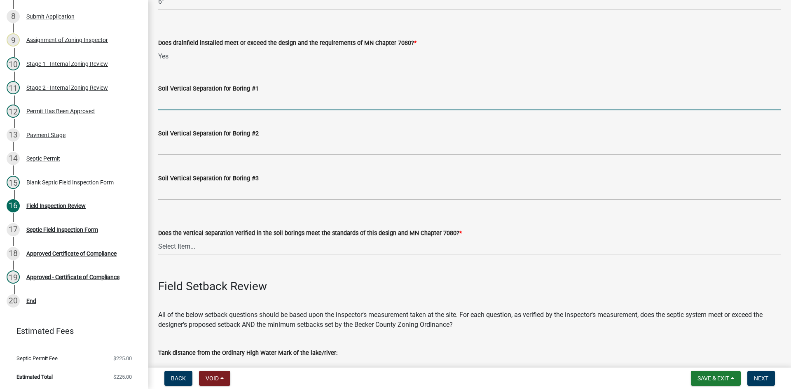
click at [191, 96] on input "Soil Vertical Separation for Boring #1" at bounding box center [469, 101] width 623 height 17
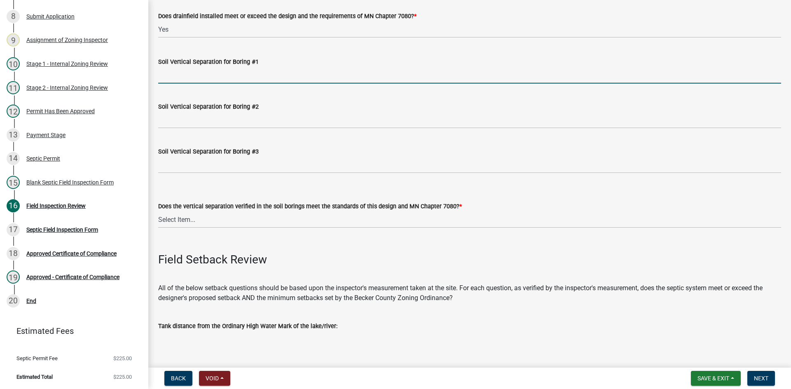
scroll to position [1647, 0]
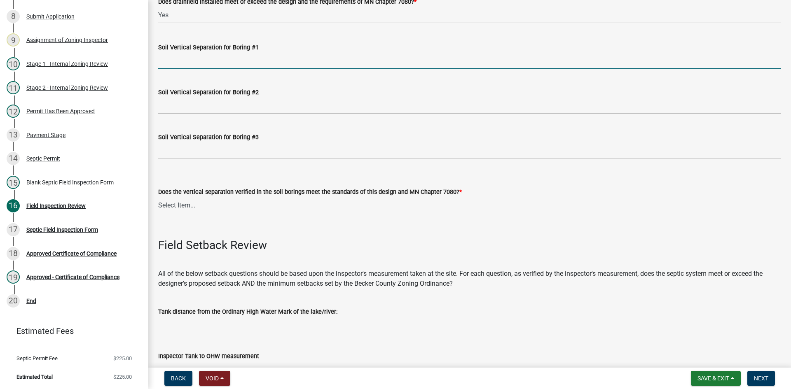
type input "SEE ATTACHED"
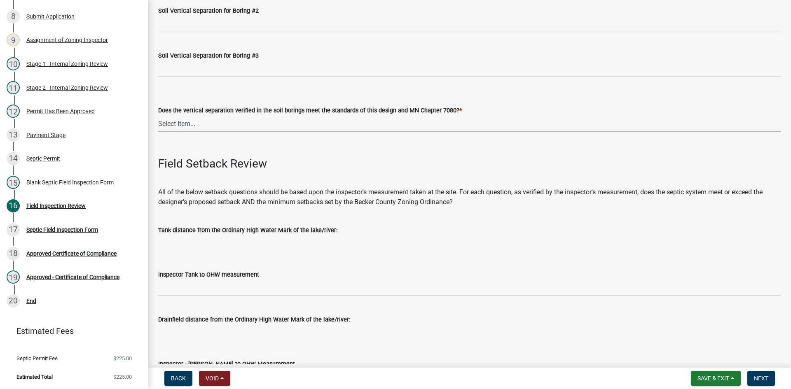
scroll to position [1730, 0]
click at [189, 121] on select "Select Item... Yes No" at bounding box center [469, 122] width 623 height 17
click at [158, 114] on select "Select Item... Yes No" at bounding box center [469, 122] width 623 height 17
select select "eedfbf44-dce3-4c21-89bd-6d851115dab7"
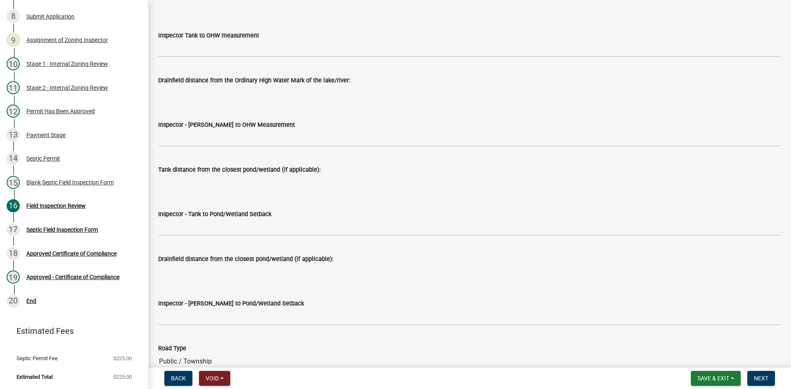
scroll to position [1977, 0]
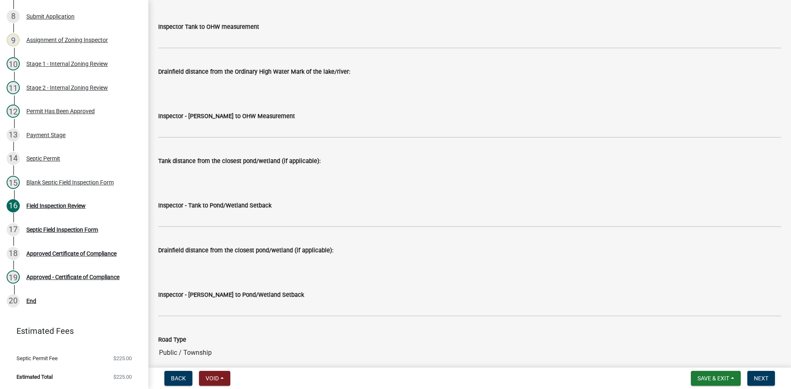
click at [177, 29] on label "Inspector Tank to OHW measurement" at bounding box center [208, 27] width 101 height 6
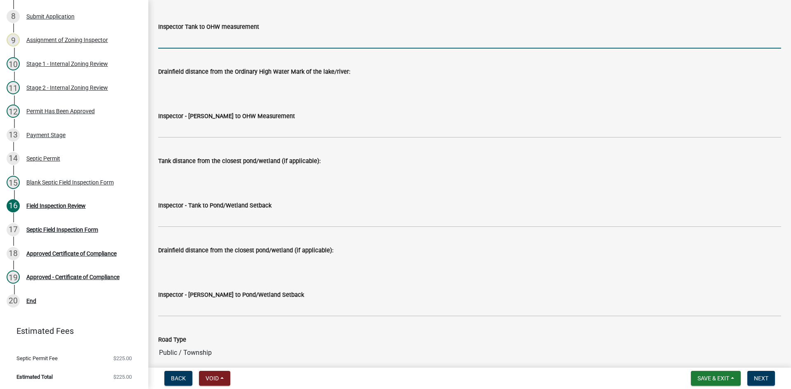
drag, startPoint x: 182, startPoint y: 36, endPoint x: 191, endPoint y: 41, distance: 10.1
click at [182, 36] on input "Inspector Tank to OHW measurement" at bounding box center [469, 40] width 623 height 17
type input "NA"
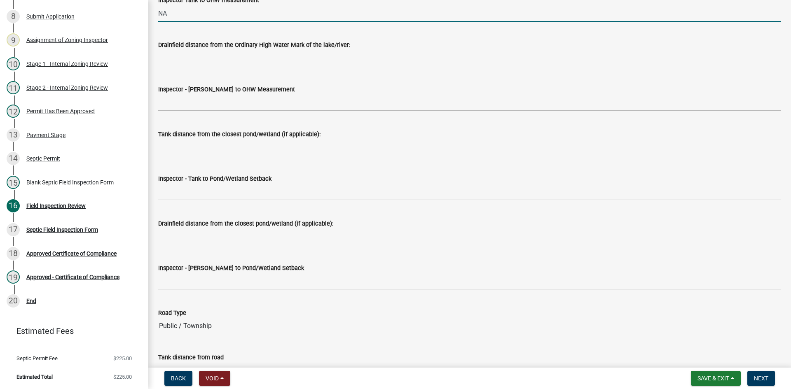
scroll to position [2018, 0]
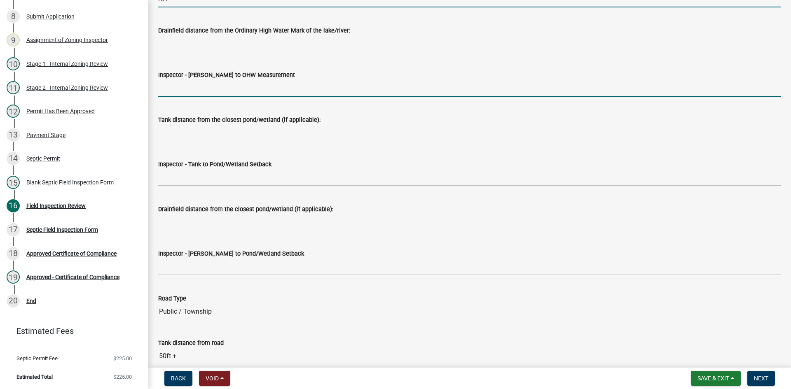
click at [188, 84] on input "Inspector - [PERSON_NAME] to OHW Measurement" at bounding box center [469, 88] width 623 height 17
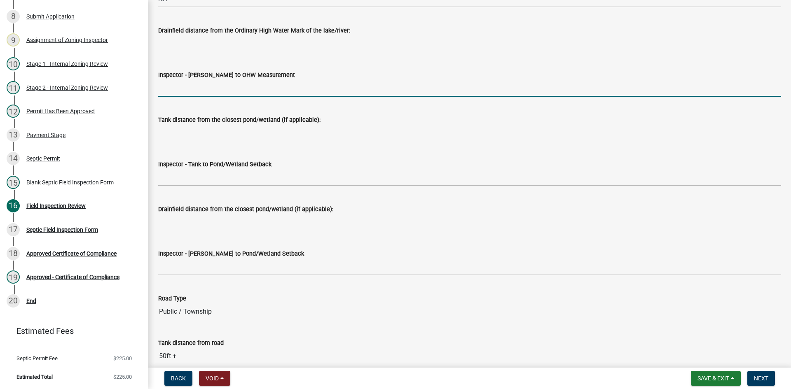
type input "NA"
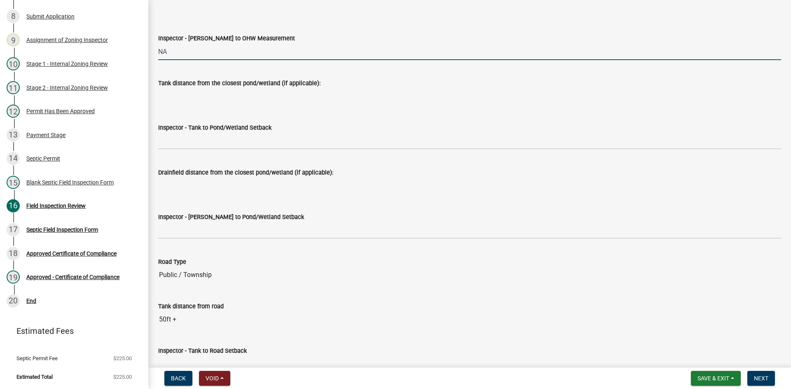
scroll to position [2059, 0]
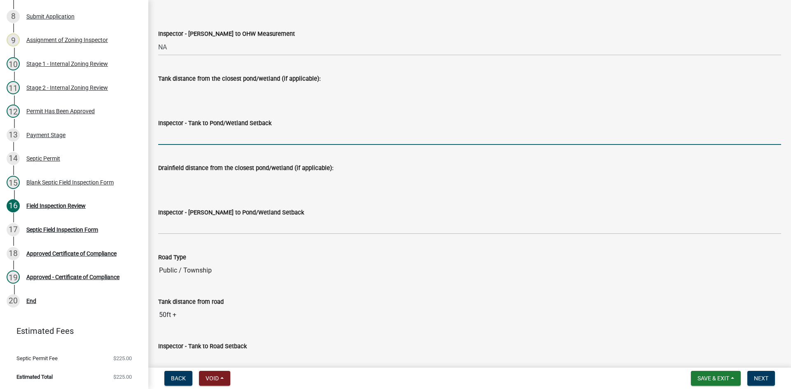
drag, startPoint x: 177, startPoint y: 129, endPoint x: 188, endPoint y: 134, distance: 12.3
click at [177, 129] on input "Inspector - Tank to Pond/Wetland Setback" at bounding box center [469, 136] width 623 height 17
type input "NA"
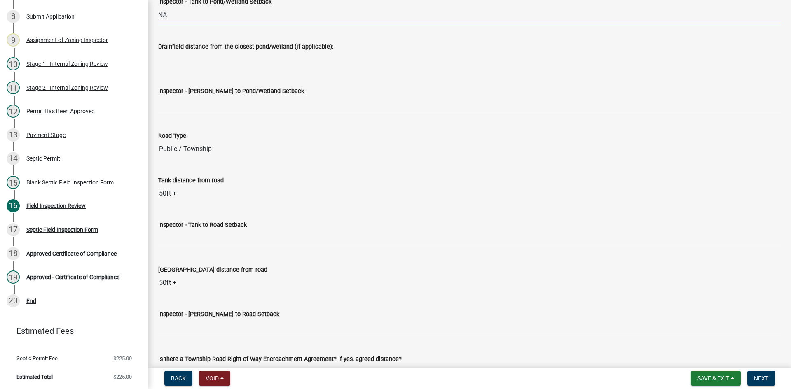
scroll to position [2183, 0]
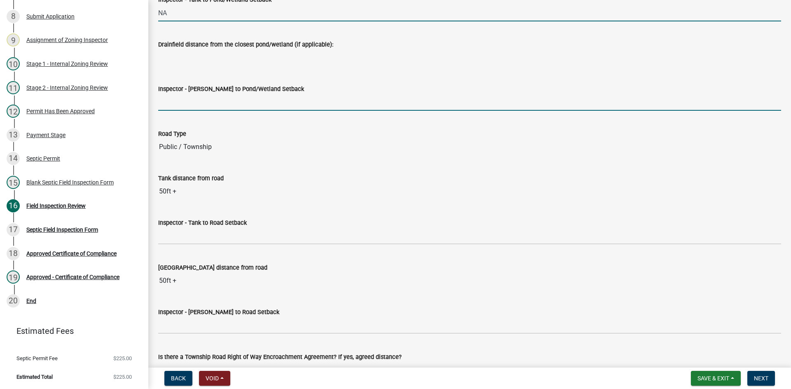
click at [181, 107] on input "Inspector - [PERSON_NAME] to Pond/Wetland Setback" at bounding box center [469, 102] width 623 height 17
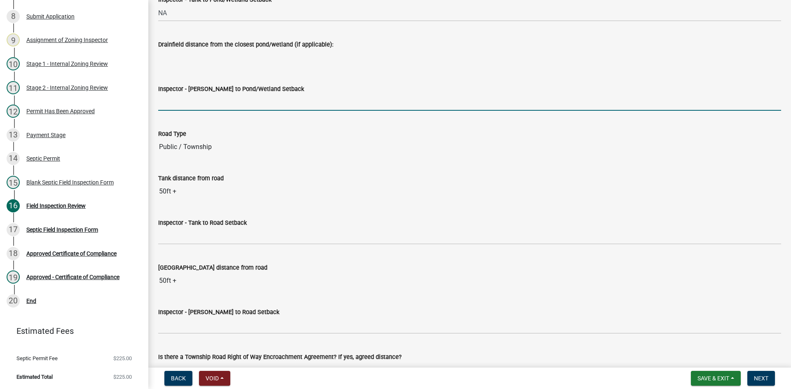
type input "NA"
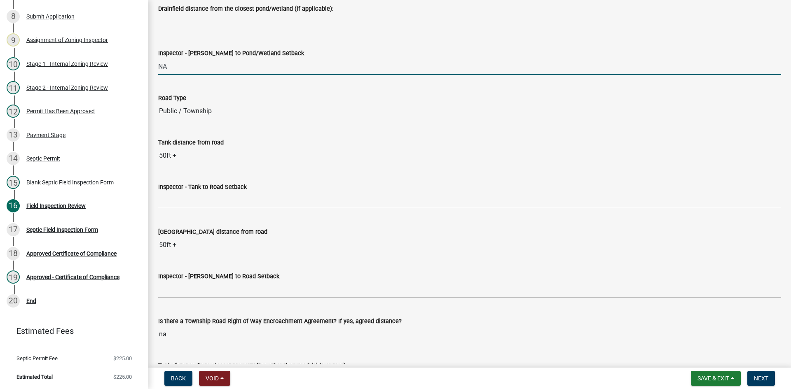
scroll to position [2265, 0]
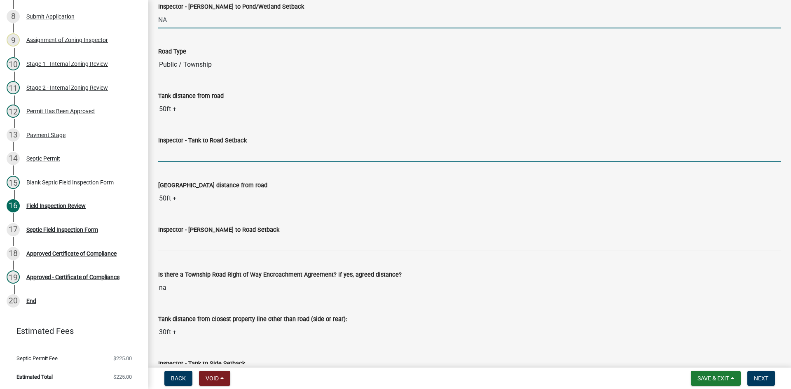
click at [178, 155] on input "Inspector - Tank to Road Setback" at bounding box center [469, 153] width 623 height 17
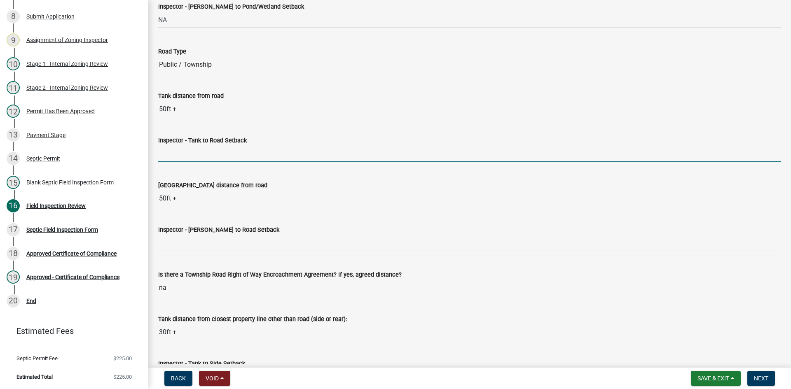
type input "10+"
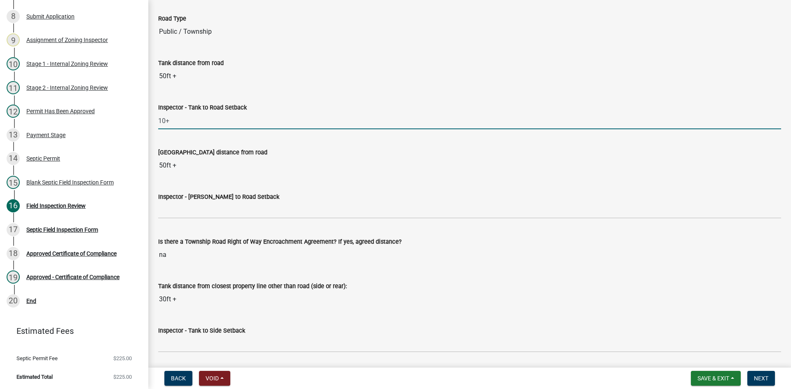
scroll to position [2347, 0]
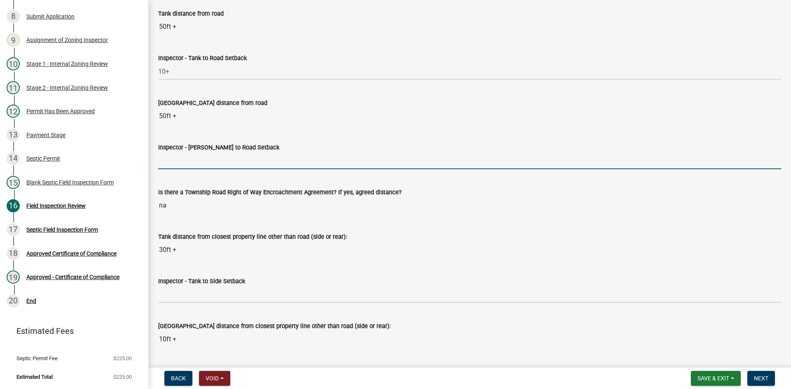
click at [180, 159] on input "Inspector - [PERSON_NAME] to Road Setback" at bounding box center [469, 160] width 623 height 17
type input "10+"
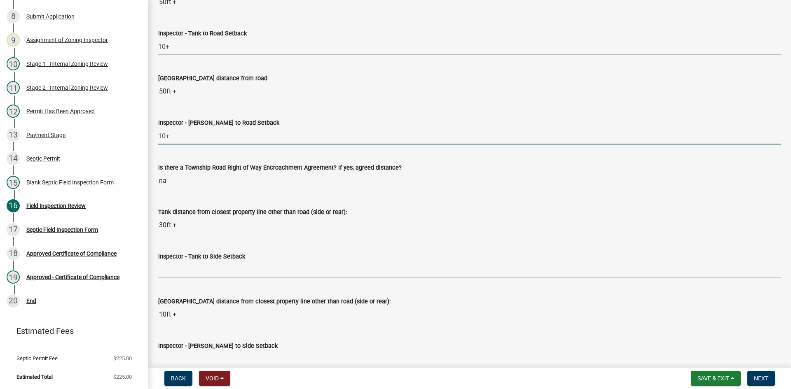
scroll to position [2471, 0]
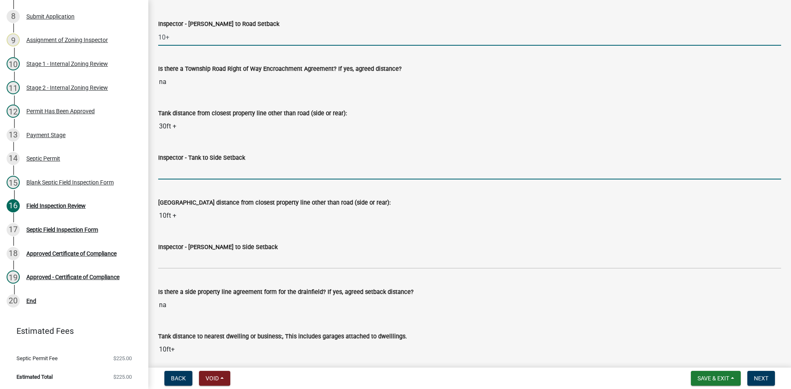
click at [193, 171] on input "Inspector - Tank to Side Setback" at bounding box center [469, 171] width 623 height 17
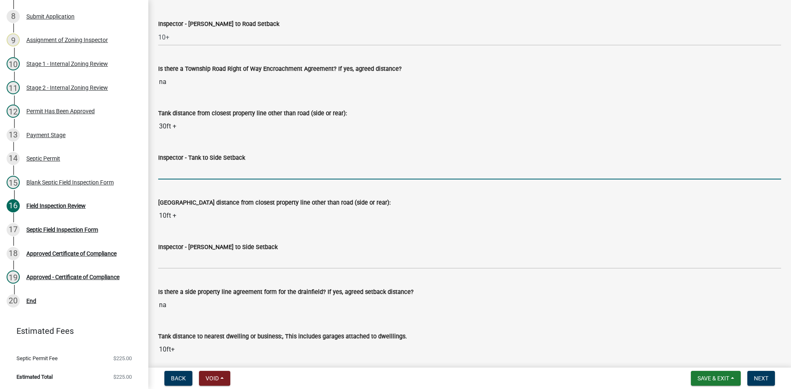
type input "10"
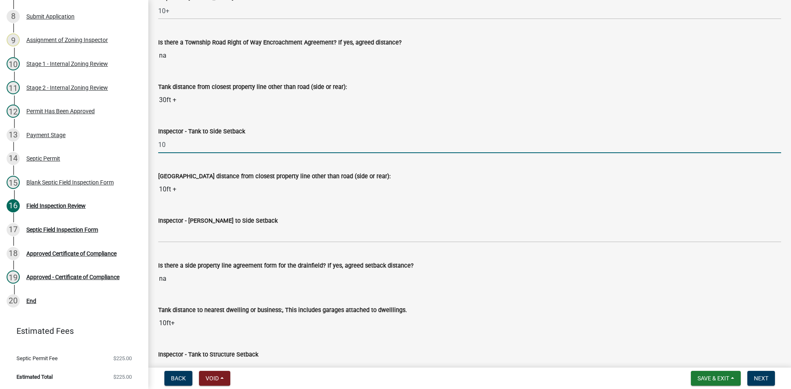
scroll to position [2512, 0]
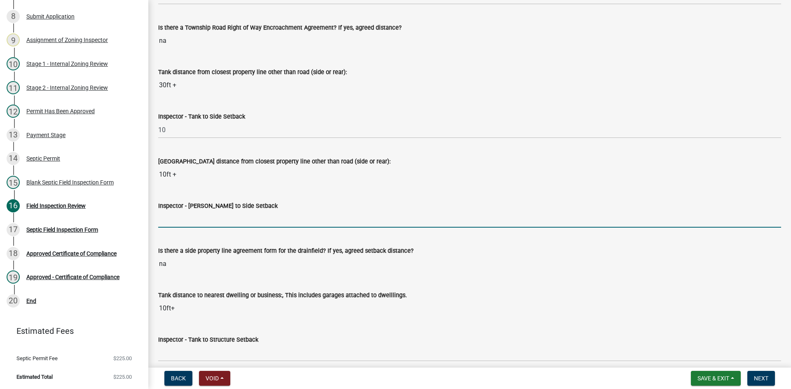
click at [182, 213] on input "Inspector - [PERSON_NAME] to Side Setback" at bounding box center [469, 219] width 623 height 17
type input "10"
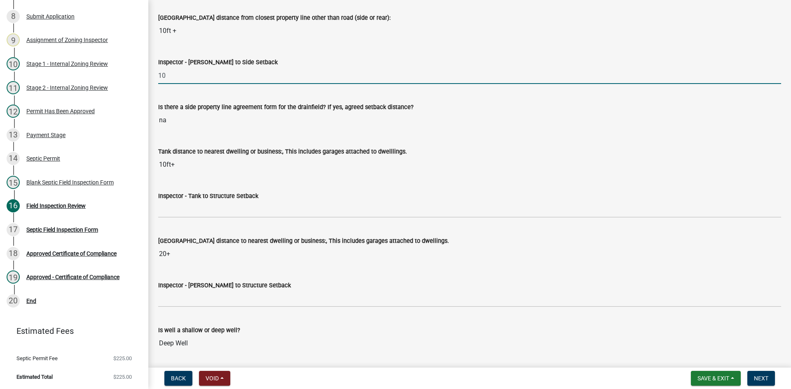
scroll to position [2677, 0]
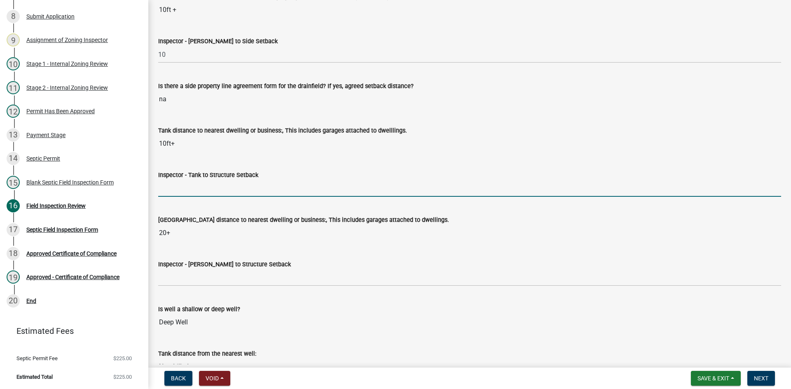
drag, startPoint x: 173, startPoint y: 188, endPoint x: 179, endPoint y: 187, distance: 5.9
click at [173, 188] on input "Inspector - Tank to Structure Setback" at bounding box center [469, 188] width 623 height 17
type input "10"
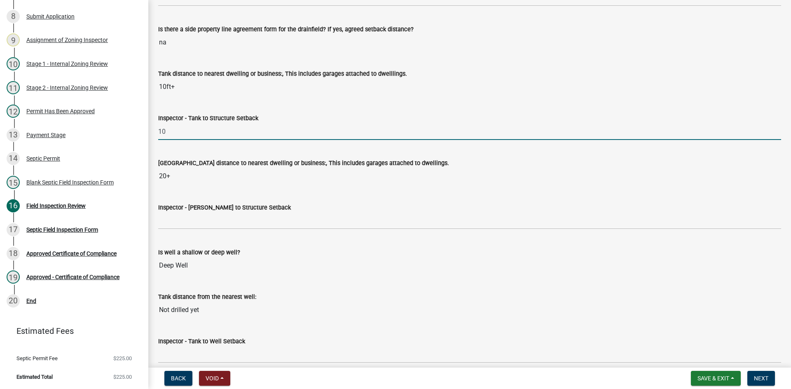
scroll to position [2759, 0]
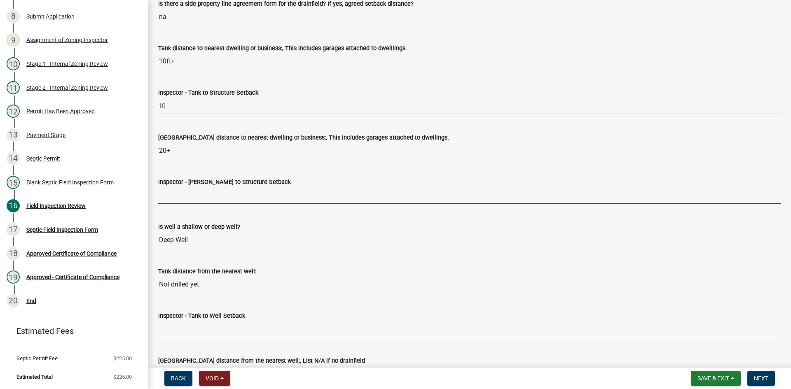
click at [186, 196] on input "Inspector - [PERSON_NAME] to Structure Setback" at bounding box center [469, 195] width 623 height 17
type input "20"
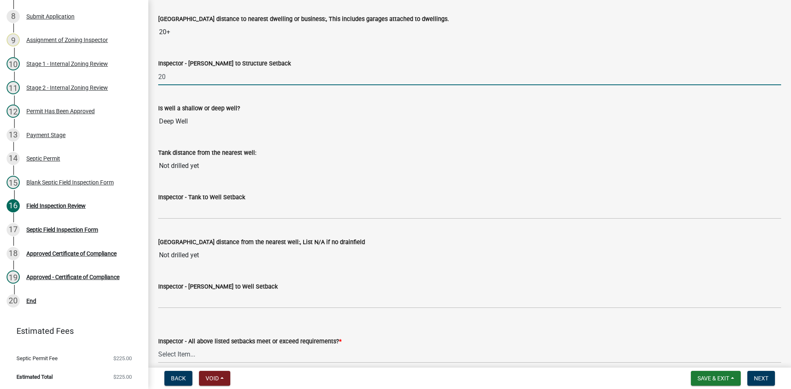
scroll to position [2883, 0]
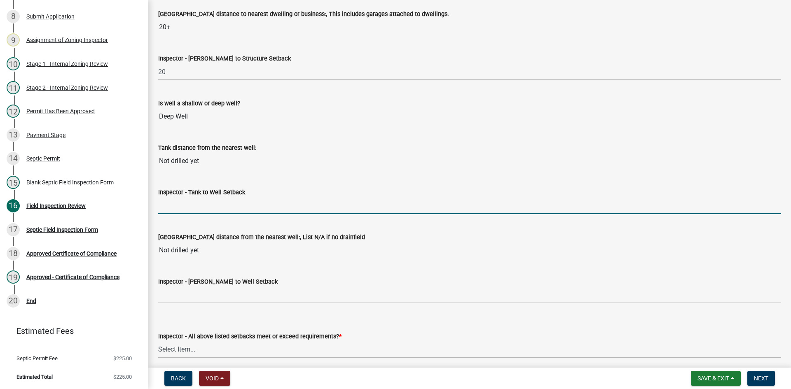
drag, startPoint x: 173, startPoint y: 205, endPoint x: 183, endPoint y: 209, distance: 11.1
click at [173, 205] on input "Inspector - Tank to Well Setback" at bounding box center [469, 205] width 623 height 17
type input "50+ min tbd"
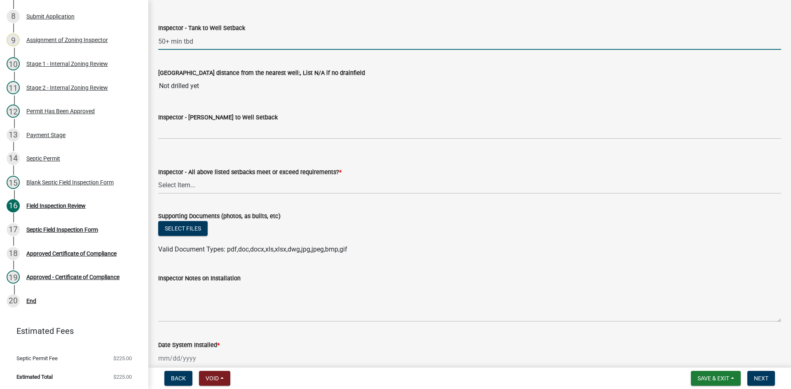
scroll to position [3047, 0]
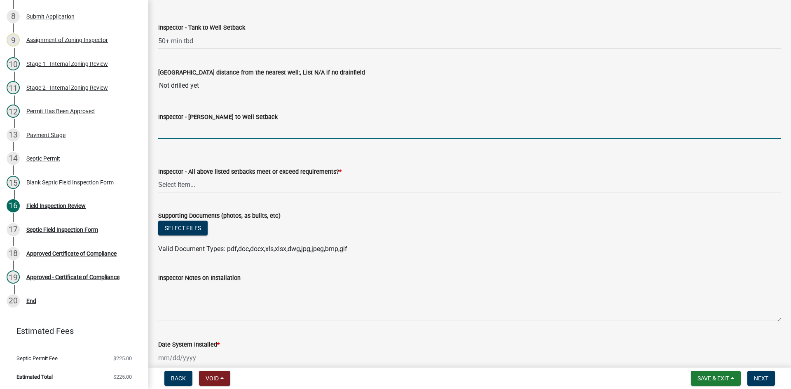
click at [175, 130] on input "Inspector - [PERSON_NAME] to Well Setback" at bounding box center [469, 130] width 623 height 17
type input "TBD"
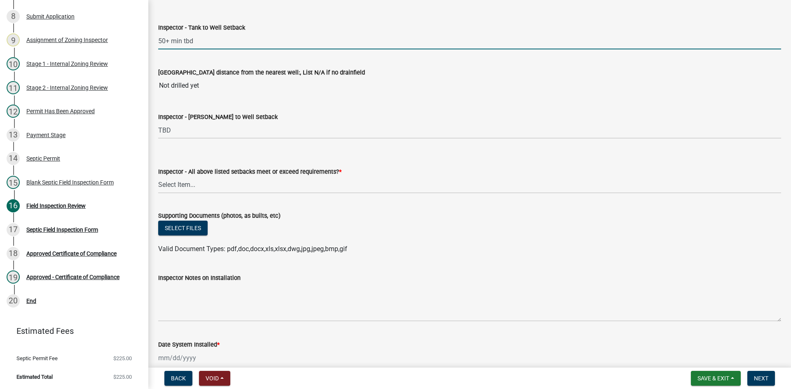
drag, startPoint x: 159, startPoint y: 38, endPoint x: 199, endPoint y: 39, distance: 40.8
click at [201, 39] on input "50+ min tbd" at bounding box center [469, 41] width 623 height 17
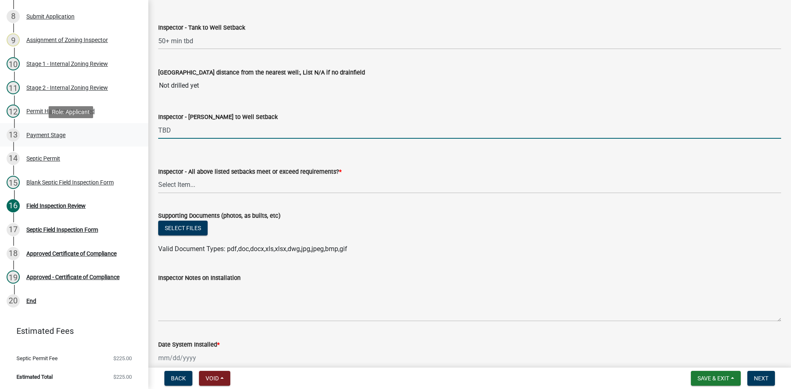
drag, startPoint x: 183, startPoint y: 135, endPoint x: 121, endPoint y: 140, distance: 62.8
click at [121, 140] on div "Zoning-Septic: Onsite Septic System Application (Designers) SS2025-2510 Edit Vi…" at bounding box center [395, 194] width 791 height 389
click at [161, 126] on input "Inspector - [PERSON_NAME] to Well Setback" at bounding box center [469, 130] width 623 height 17
paste input "50+ min tbd"
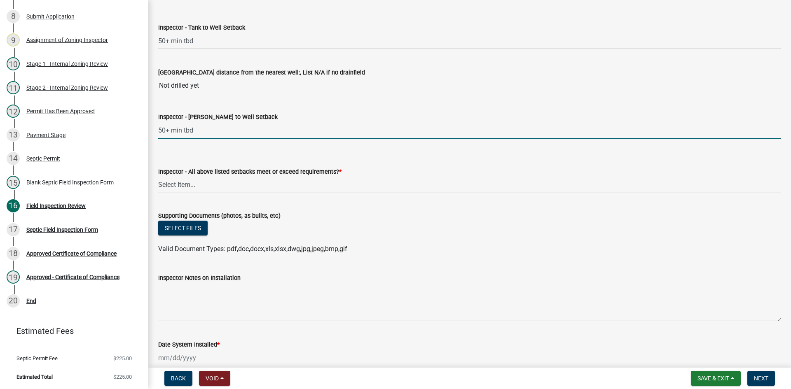
type input "50+ min tbd"
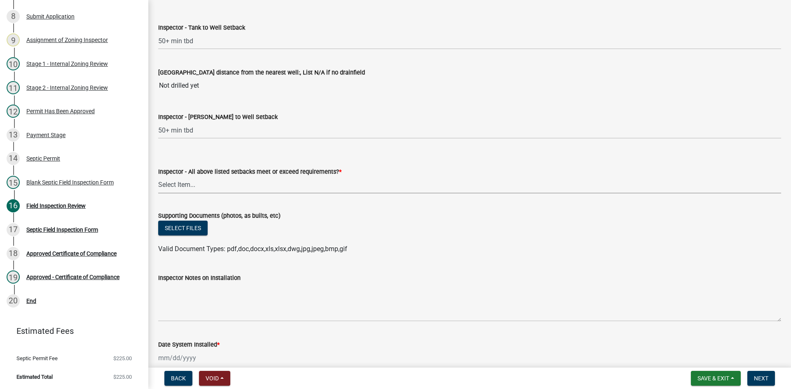
click at [183, 188] on select "Select Item... Yes No" at bounding box center [469, 185] width 623 height 17
click at [158, 177] on select "Select Item... Yes No" at bounding box center [469, 185] width 623 height 17
select select "adfa1390-1443-4b8a-94eb-9b7f601f4679"
click at [177, 228] on button "Select files" at bounding box center [182, 228] width 49 height 15
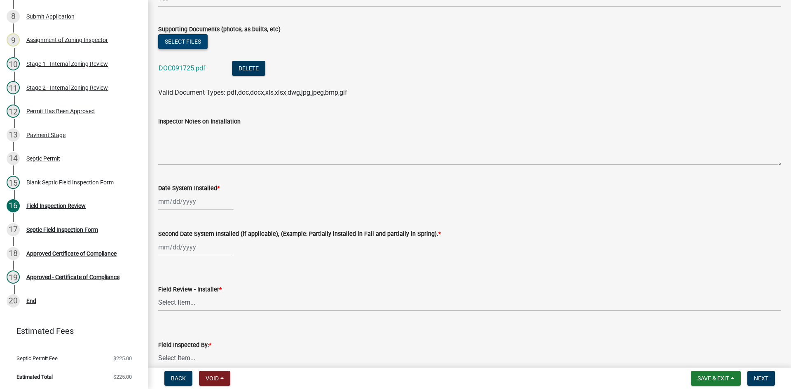
scroll to position [3253, 0]
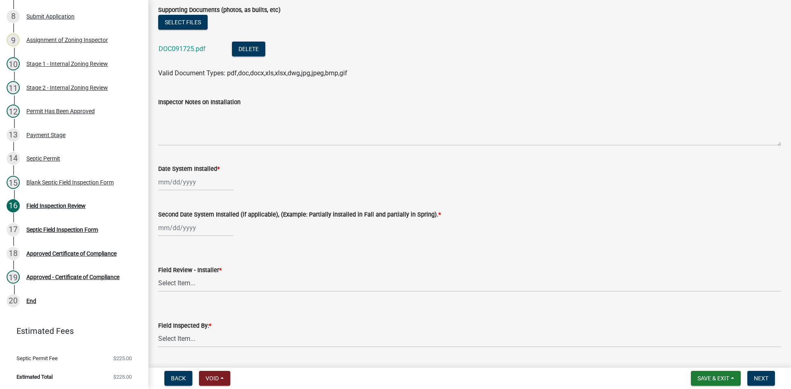
click at [208, 187] on div at bounding box center [195, 182] width 75 height 17
select select "9"
select select "2025"
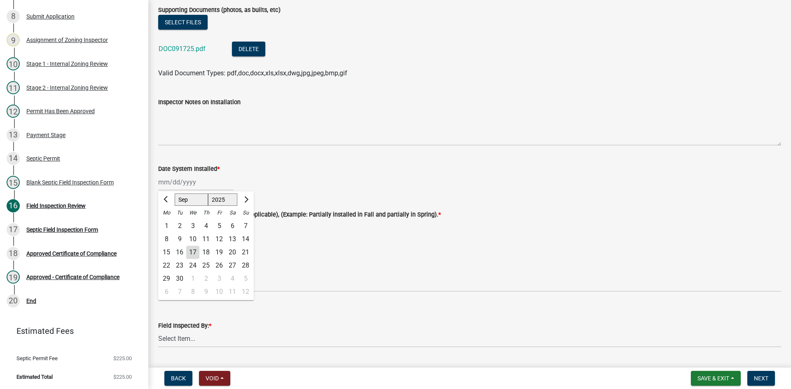
click at [168, 251] on div "15" at bounding box center [166, 252] width 13 height 13
type input "[DATE]"
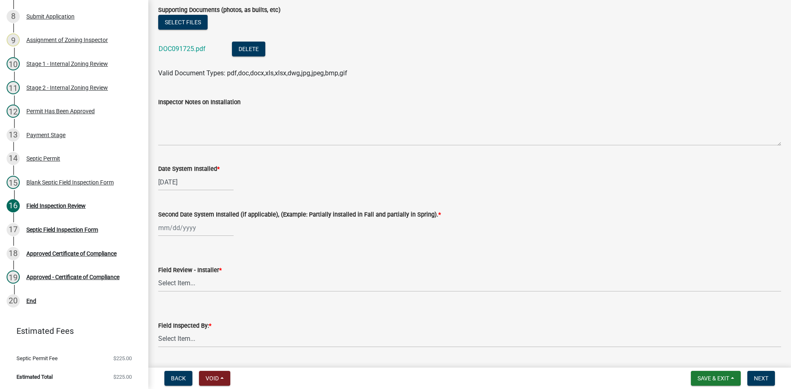
select select "9"
select select "2025"
click at [200, 229] on div "[PERSON_NAME] Feb Mar Apr [PERSON_NAME][DATE] Oct Nov [DATE] 1526 1527 1528 152…" at bounding box center [195, 227] width 75 height 17
click at [171, 297] on div "15" at bounding box center [166, 298] width 13 height 13
type input "[DATE]"
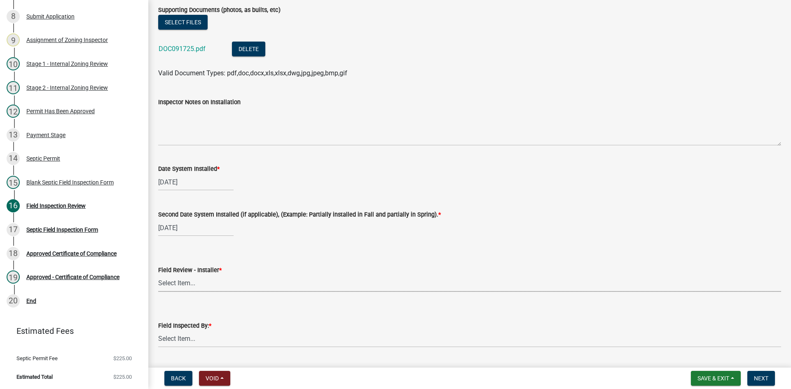
click at [187, 288] on select "Select Item... OTHER – Not listed (please add in next field and we will add to …" at bounding box center [469, 283] width 623 height 17
click at [158, 275] on select "Select Item... OTHER – Not listed (please add in next field and we will add to …" at bounding box center [469, 283] width 623 height 17
select select "2cd8cbc9-1886-4b86-9733-e2c1fa739265"
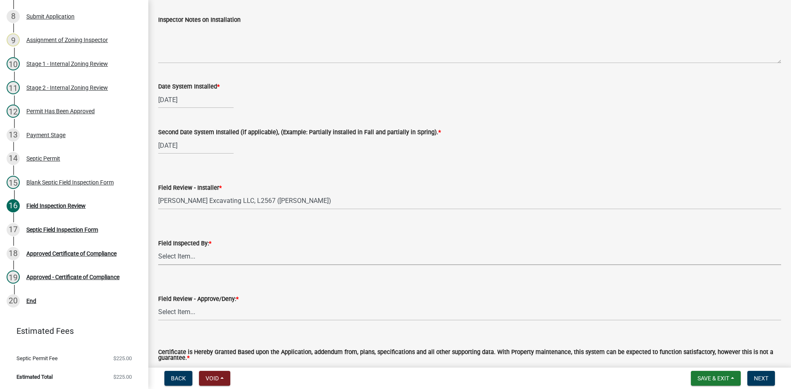
click at [172, 258] on select "Select Item... [PERSON_NAME] [PERSON_NAME] [PERSON_NAME] [PERSON_NAME] [PERSON_…" at bounding box center [469, 256] width 623 height 17
click at [158, 248] on select "Select Item... [PERSON_NAME] [PERSON_NAME] [PERSON_NAME] [PERSON_NAME] [PERSON_…" at bounding box center [469, 256] width 623 height 17
select select "7bfe52ba-73b7-4ac1-9bde-d3bb601555ca"
click at [182, 315] on select "Select Item... Approved Denied" at bounding box center [469, 312] width 623 height 17
click at [158, 304] on select "Select Item... Approved Denied" at bounding box center [469, 312] width 623 height 17
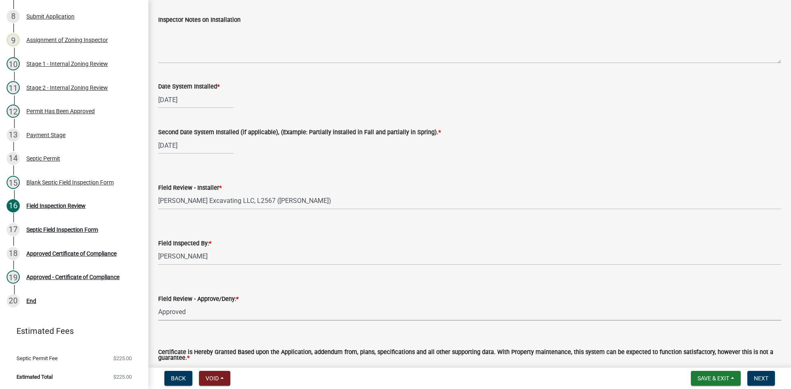
select select "c3bf50e3-4684-4b9c-99b9-7a9f027aa0dd"
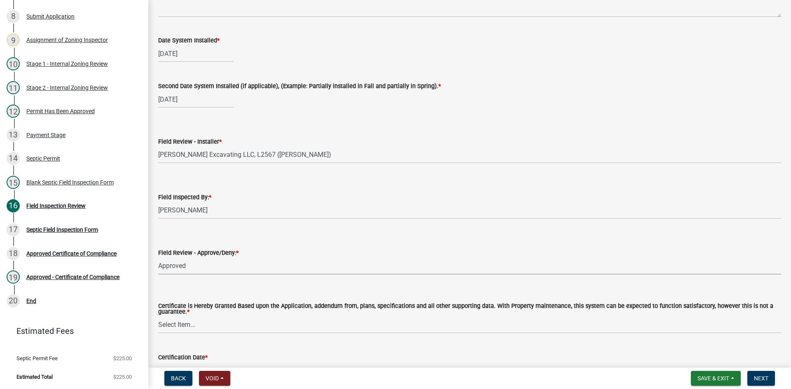
scroll to position [3437, 0]
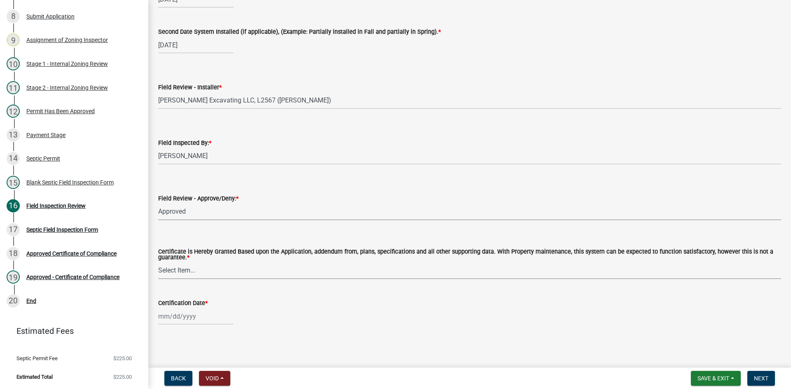
click at [196, 272] on select "Select Item... Yes No" at bounding box center [469, 270] width 623 height 17
click at [158, 262] on select "Select Item... Yes No" at bounding box center [469, 270] width 623 height 17
select select "538e6e6b-38de-4682-8c50-6662df67960d"
select select "9"
select select "2025"
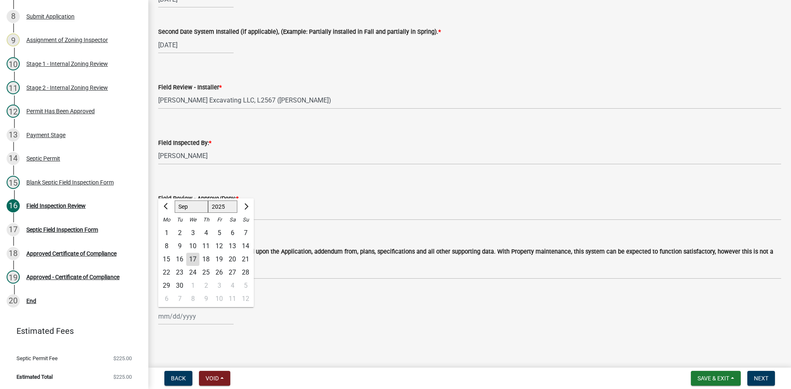
click at [196, 315] on div "[PERSON_NAME] Feb Mar Apr [PERSON_NAME][DATE] Oct Nov [DATE] 1526 1527 1528 152…" at bounding box center [195, 316] width 75 height 17
click at [192, 262] on div "17" at bounding box center [192, 259] width 13 height 13
type input "[DATE]"
click at [761, 376] on span "Next" at bounding box center [761, 378] width 14 height 7
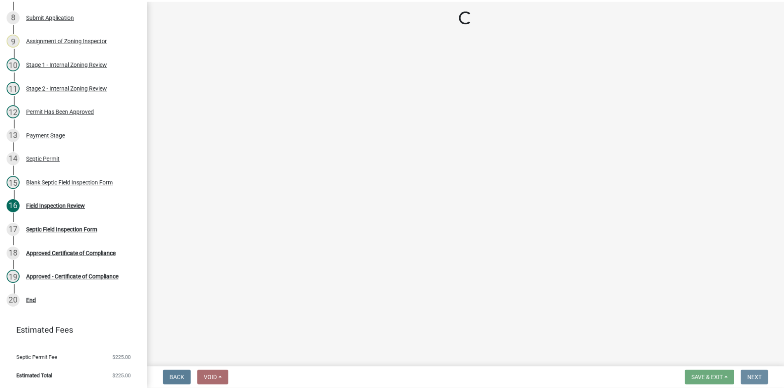
scroll to position [0, 0]
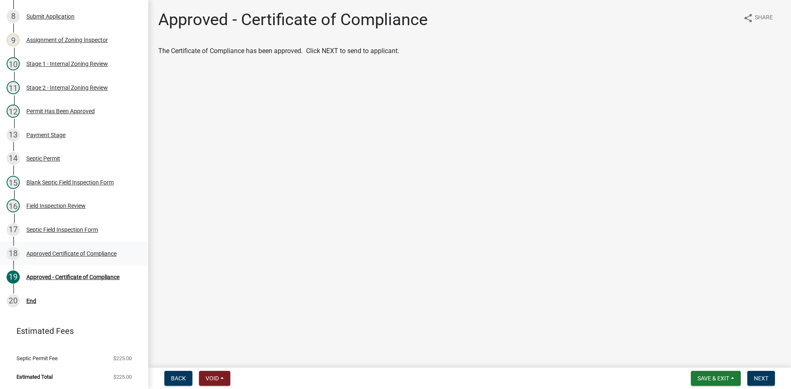
click at [98, 249] on div "18 Approved Certificate of Compliance" at bounding box center [71, 253] width 128 height 13
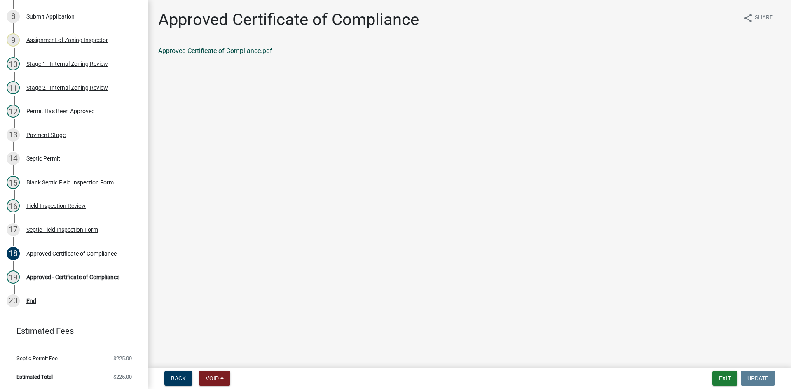
click at [259, 52] on link "Approved Certificate of Compliance.pdf" at bounding box center [215, 51] width 114 height 8
click at [94, 277] on div "Approved - Certificate of Compliance" at bounding box center [72, 277] width 93 height 6
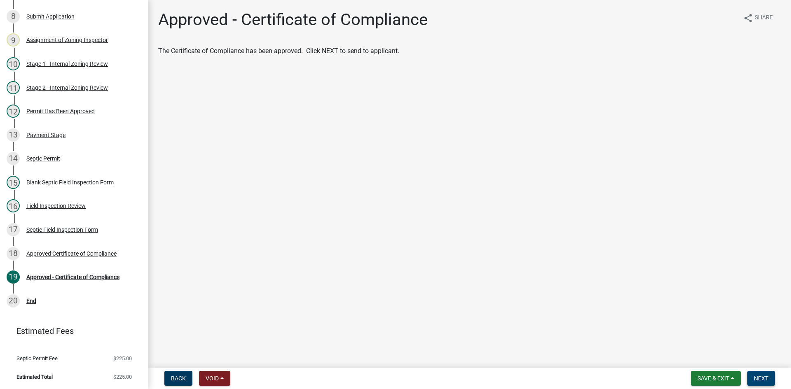
click at [762, 381] on span "Next" at bounding box center [761, 378] width 14 height 7
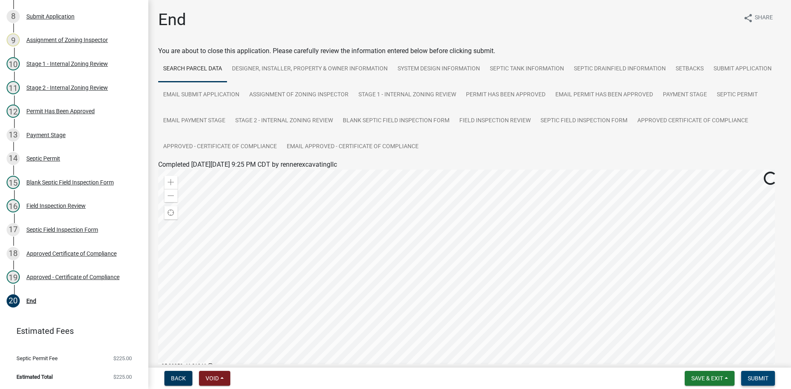
click at [757, 375] on span "Submit" at bounding box center [757, 378] width 21 height 7
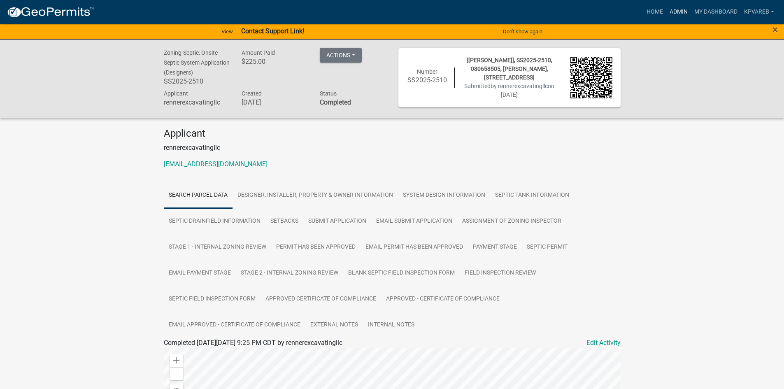
click at [675, 8] on link "Admin" at bounding box center [679, 12] width 25 height 16
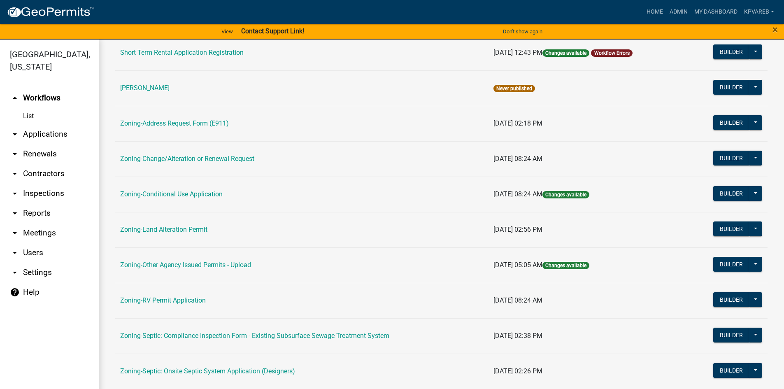
scroll to position [243, 0]
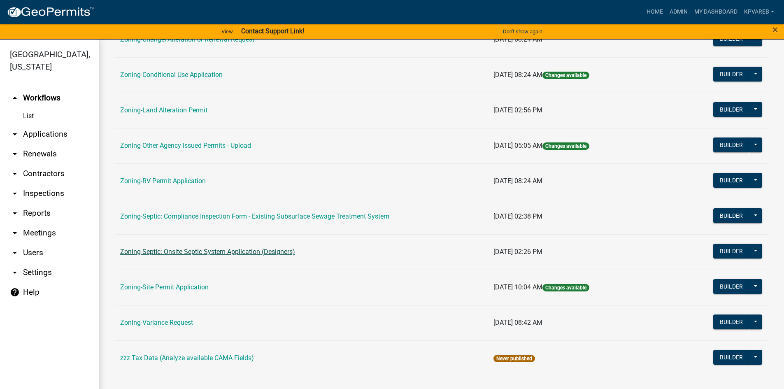
click at [251, 252] on link "Zoning-Septic: Onsite Septic System Application (Designers)" at bounding box center [207, 252] width 175 height 8
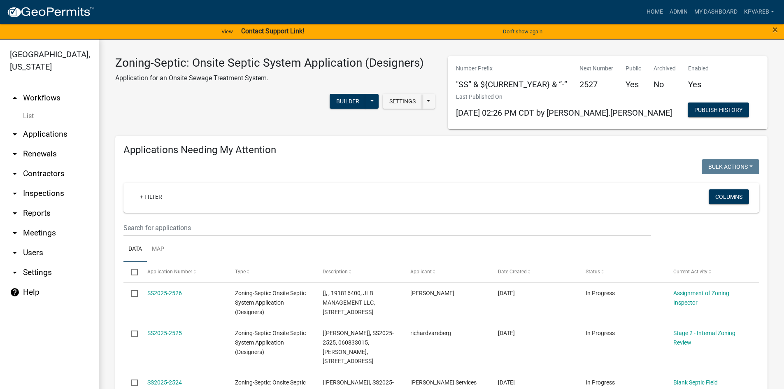
click at [179, 218] on wm-filter-builder "+ Filter Columns" at bounding box center [442, 210] width 636 height 54
click at [179, 219] on wm-filter-builder "+ Filter Columns" at bounding box center [442, 210] width 636 height 54
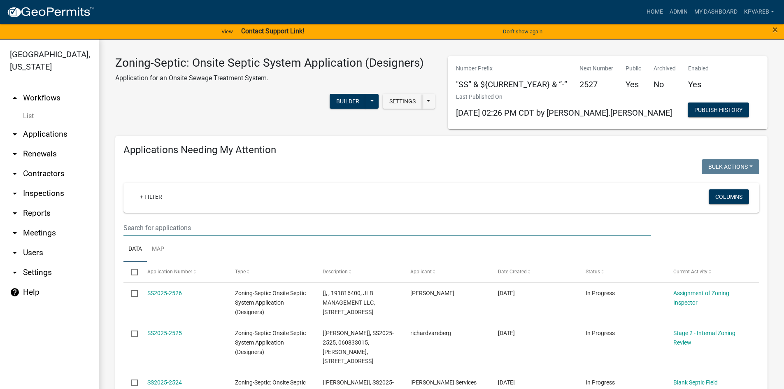
click at [175, 224] on input "text" at bounding box center [388, 227] width 528 height 17
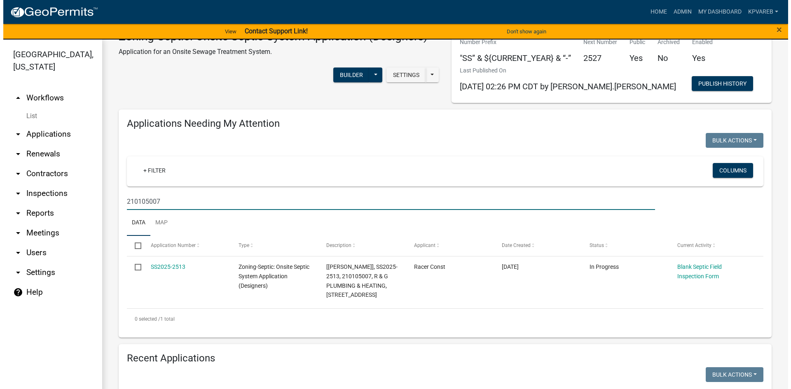
scroll to position [82, 0]
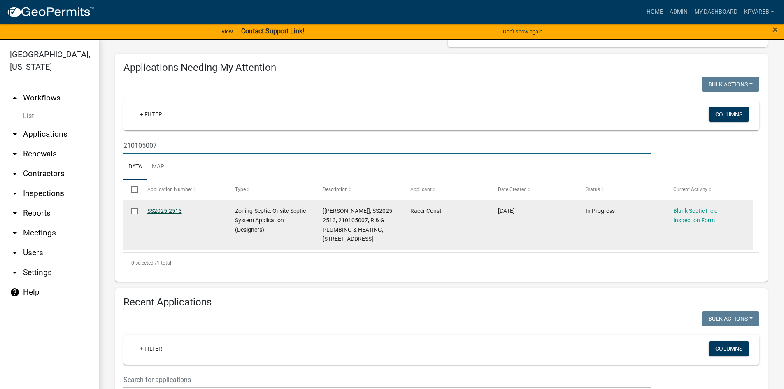
type input "210105007"
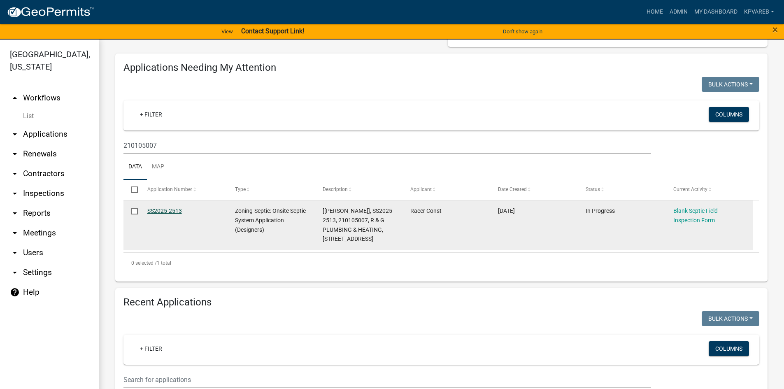
click at [172, 212] on link "SS2025-2513" at bounding box center [164, 211] width 35 height 7
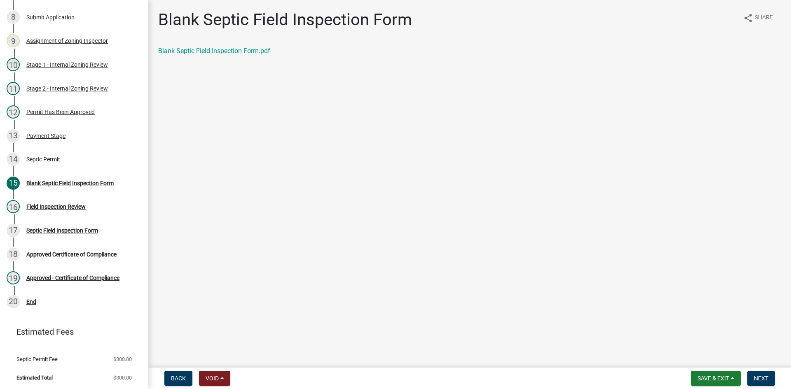
scroll to position [272, 0]
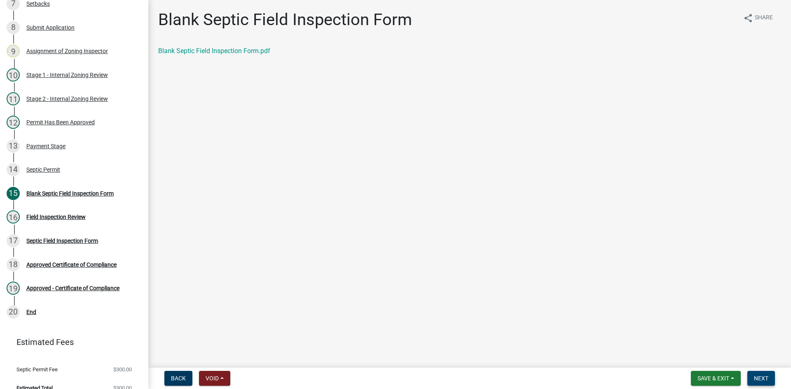
click at [753, 376] on button "Next" at bounding box center [761, 378] width 28 height 15
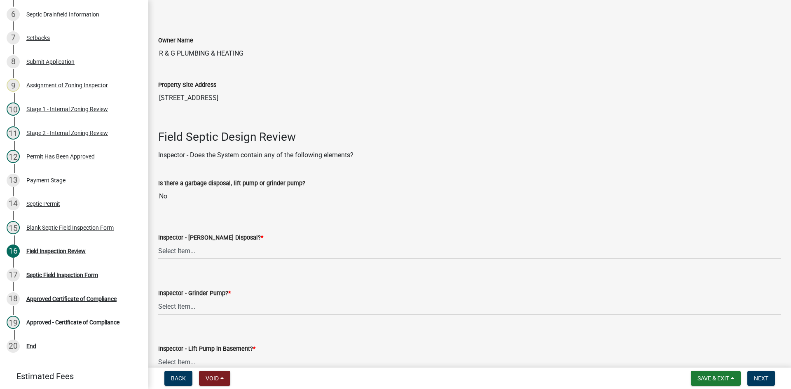
scroll to position [206, 0]
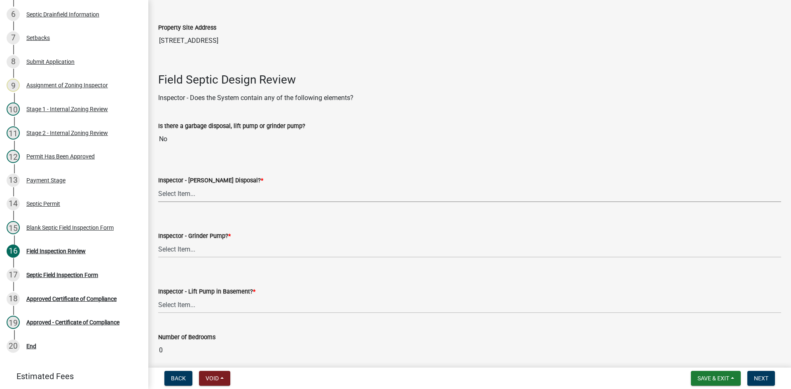
click at [194, 191] on select "Select Item... Yes No" at bounding box center [469, 193] width 623 height 17
click at [158, 185] on select "Select Item... Yes No" at bounding box center [469, 193] width 623 height 17
select select "e6f115c1-9d93-4d61-8856-1810485f2117"
drag, startPoint x: 188, startPoint y: 249, endPoint x: 190, endPoint y: 256, distance: 7.3
click at [188, 249] on select "Select Item... Yes No" at bounding box center [469, 249] width 623 height 17
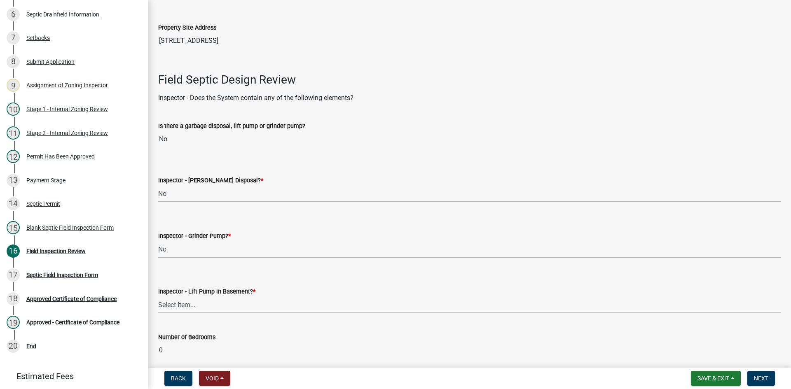
click at [158, 241] on select "Select Item... Yes No" at bounding box center [469, 249] width 623 height 17
select select "ce8adf61-51ba-42f2-bbc3-7480a098e35e"
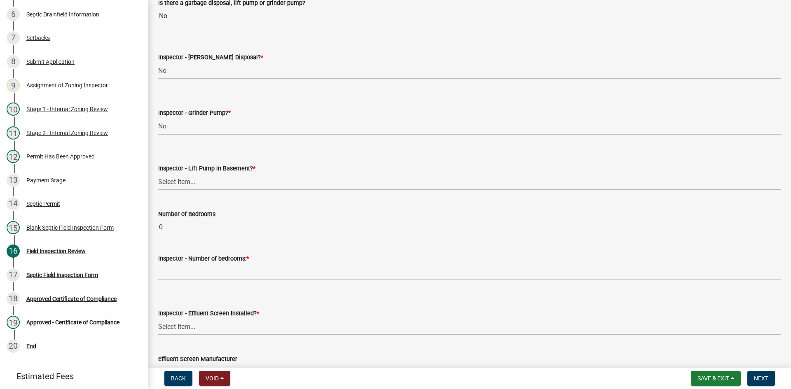
scroll to position [329, 0]
click at [193, 185] on select "Select Item... Yes No" at bounding box center [469, 181] width 623 height 17
click at [158, 173] on select "Select Item... Yes No" at bounding box center [469, 181] width 623 height 17
select select "58089658-2e95-4d4d-a981-afbd087a421a"
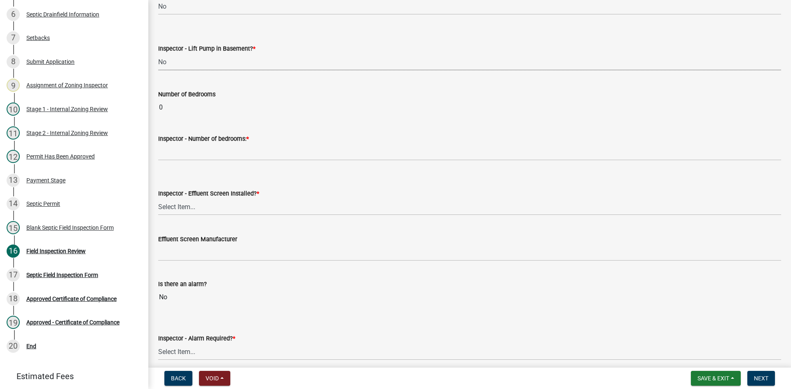
scroll to position [453, 0]
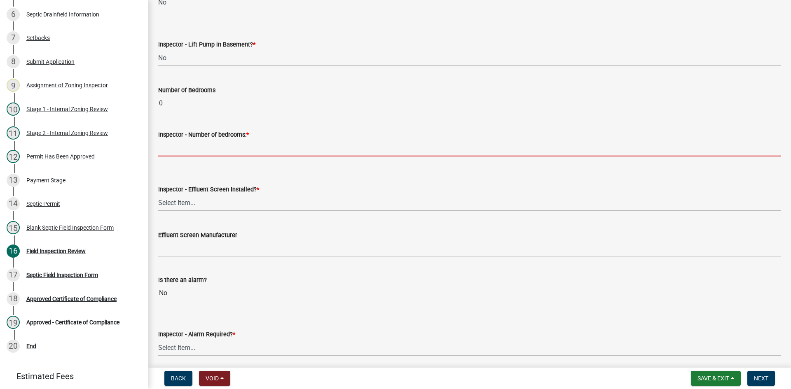
click at [180, 156] on input "Inspector - Number of bedrooms: *" at bounding box center [469, 148] width 623 height 17
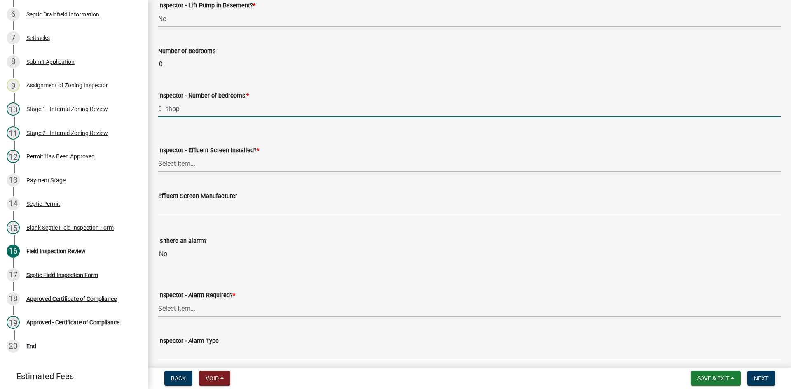
scroll to position [535, 0]
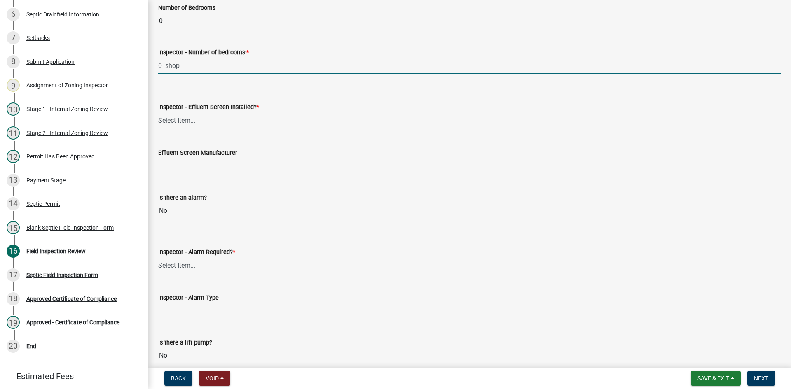
type input "0 shop"
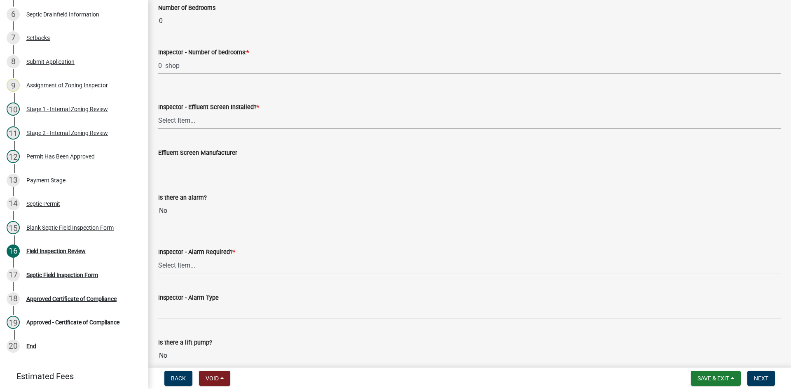
click at [182, 121] on select "Select Item... Yes No" at bounding box center [469, 120] width 623 height 17
click at [158, 112] on select "Select Item... Yes No" at bounding box center [469, 120] width 623 height 17
select select "039f9276-f093-40ee-98f9-24c1fbae5d9d"
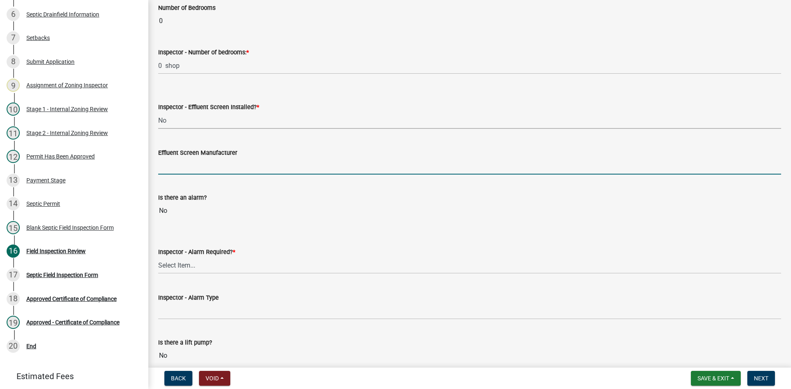
click at [188, 164] on input "Effluent Screen Manufacturer" at bounding box center [469, 166] width 623 height 17
click at [172, 119] on select "Select Item... Yes No" at bounding box center [469, 120] width 623 height 17
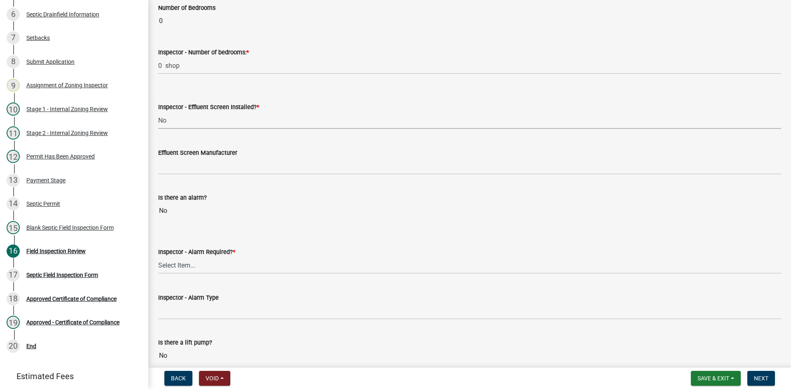
click at [158, 112] on select "Select Item... Yes No" at bounding box center [469, 120] width 623 height 17
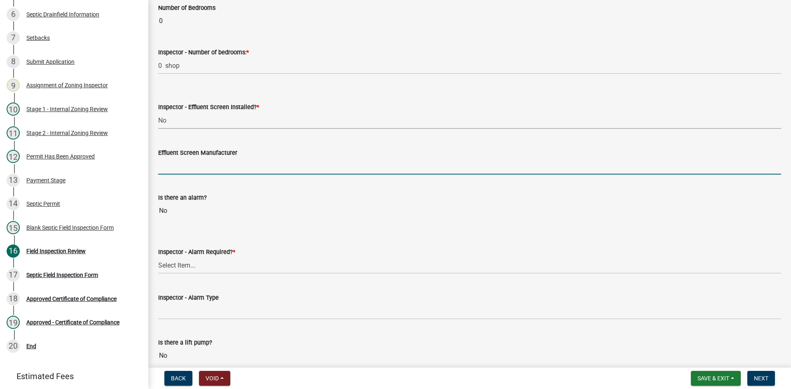
click at [180, 167] on input "Effluent Screen Manufacturer" at bounding box center [469, 166] width 623 height 17
type input "NA"
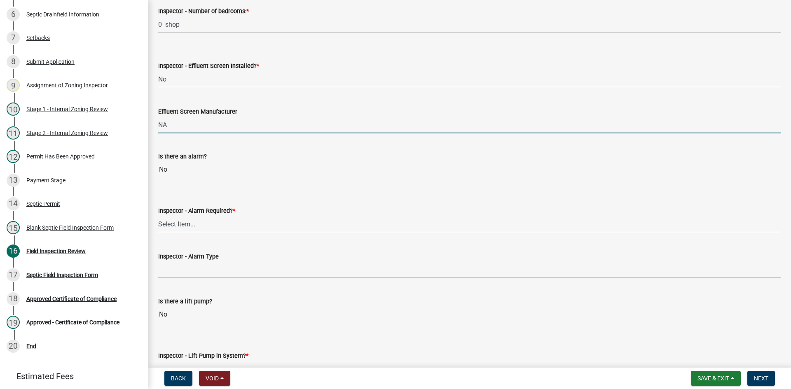
scroll to position [618, 0]
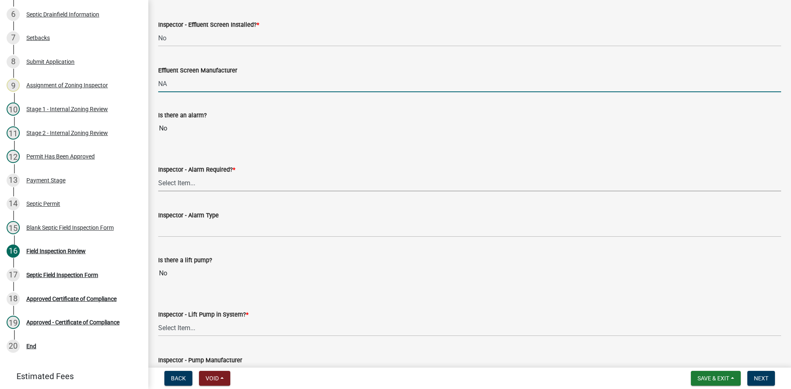
click at [188, 186] on select "Select Item... Yes No" at bounding box center [469, 183] width 623 height 17
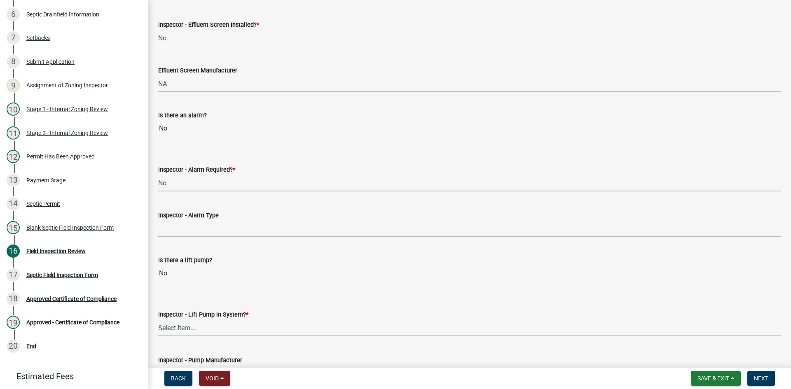
click at [158, 175] on select "Select Item... Yes No" at bounding box center [469, 183] width 623 height 17
select select "c58b0e9a-4731-4217-ac62-2e486782356c"
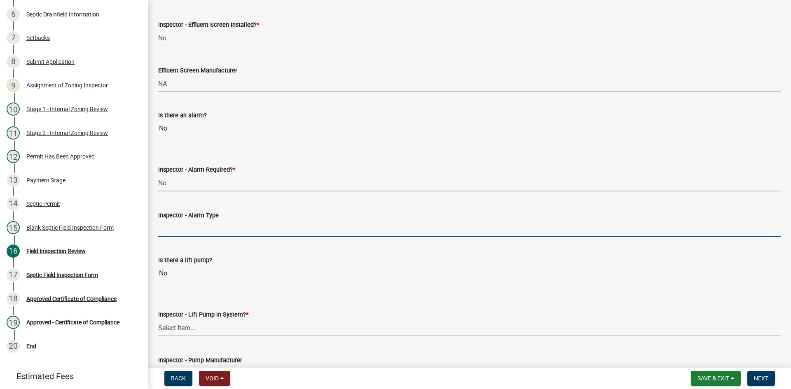
click at [180, 234] on input "Inspector - Alarm Type" at bounding box center [469, 228] width 623 height 17
type input "NA"
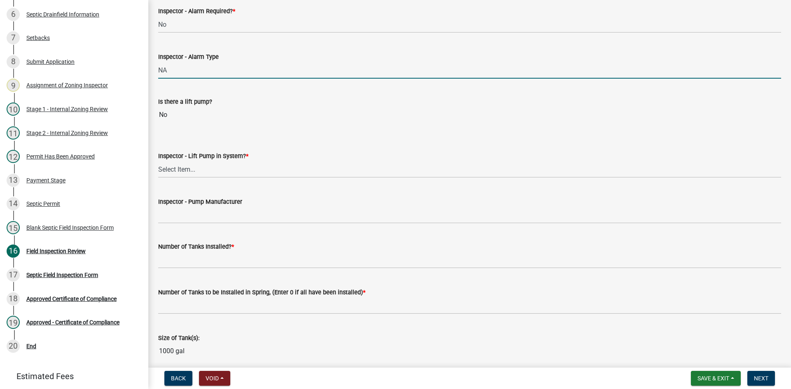
scroll to position [782, 0]
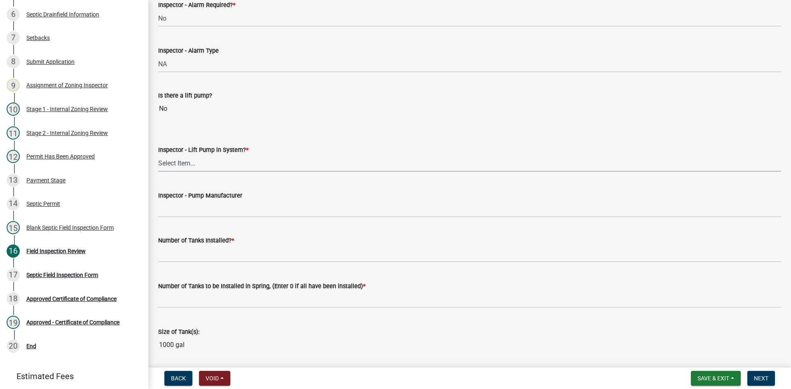
click at [183, 164] on select "Select Item... Yes No" at bounding box center [469, 163] width 623 height 17
click at [158, 155] on select "Select Item... Yes No" at bounding box center [469, 163] width 623 height 17
select select "4baeb773-af56-4ab8-83c4-3685aa875ea5"
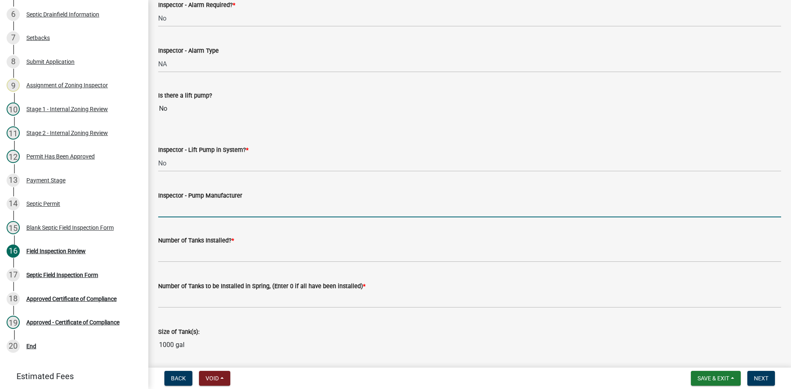
click at [184, 206] on input "Inspector - Pump Manufacturer" at bounding box center [469, 209] width 623 height 17
type input "NA"
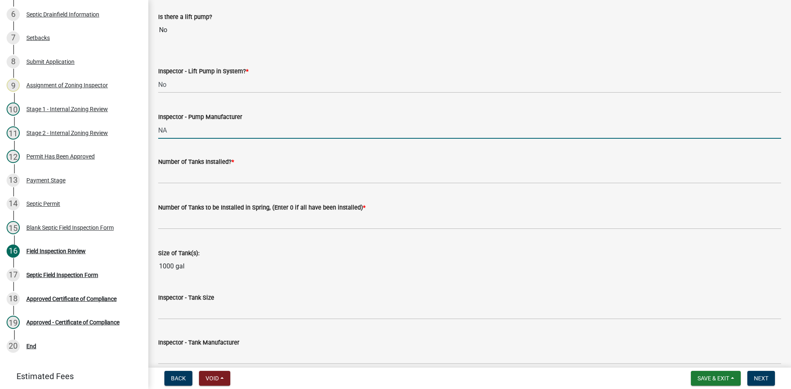
scroll to position [865, 0]
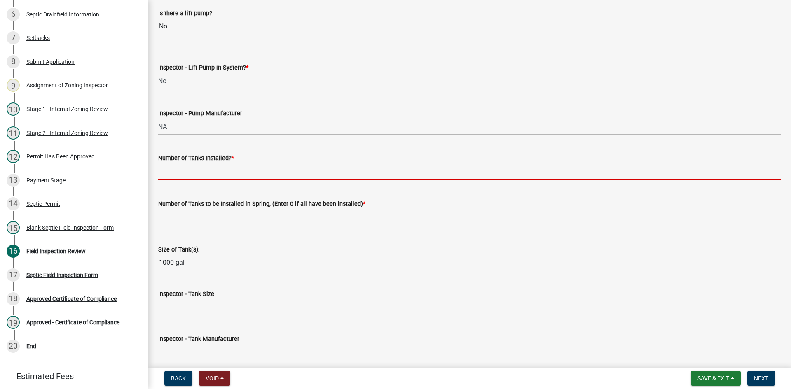
click at [181, 173] on input "text" at bounding box center [469, 171] width 623 height 17
type input "0"
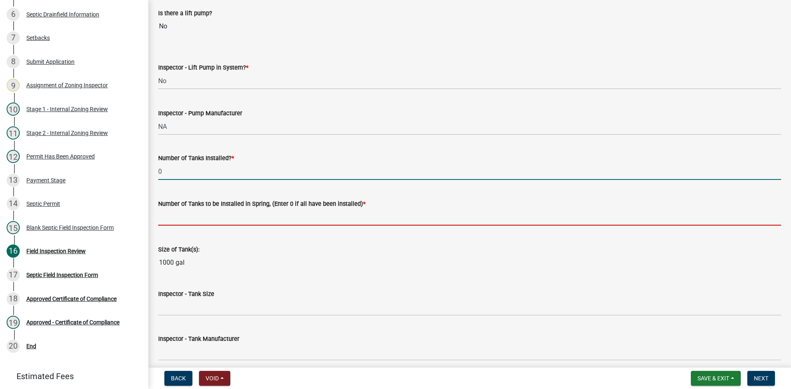
drag, startPoint x: 183, startPoint y: 218, endPoint x: 191, endPoint y: 221, distance: 8.7
click at [183, 217] on input "text" at bounding box center [469, 217] width 623 height 17
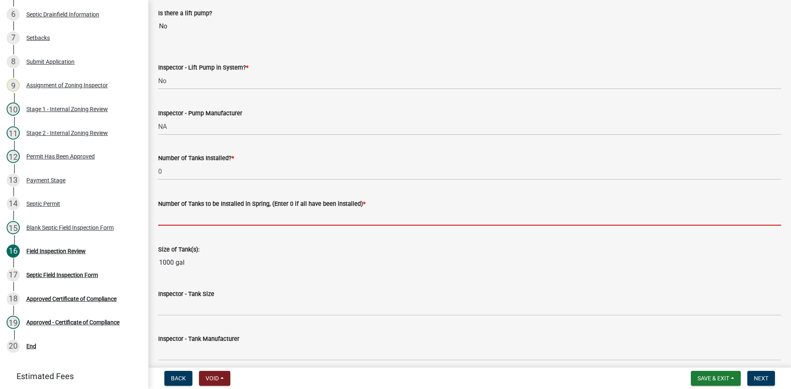
type input "0"
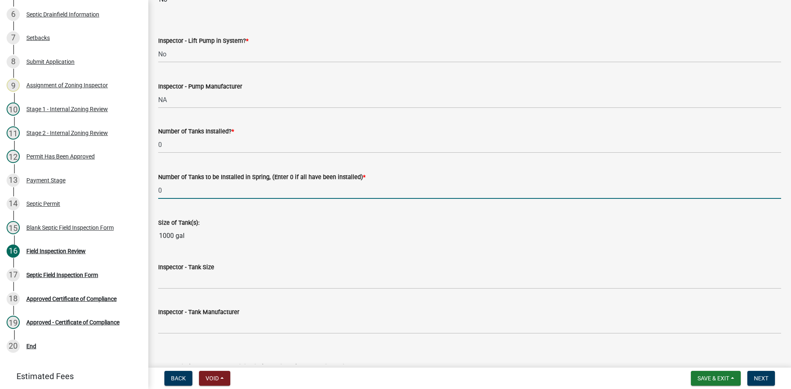
scroll to position [906, 0]
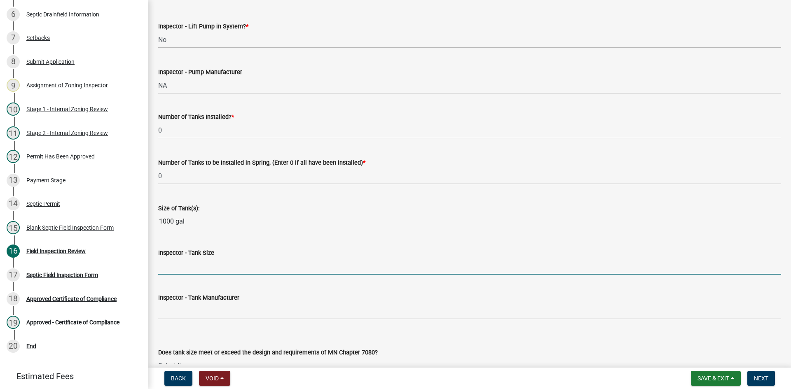
click at [176, 262] on input "Inspector - Tank Size" at bounding box center [469, 266] width 623 height 17
type input "EXISTING /COMPLIANT"
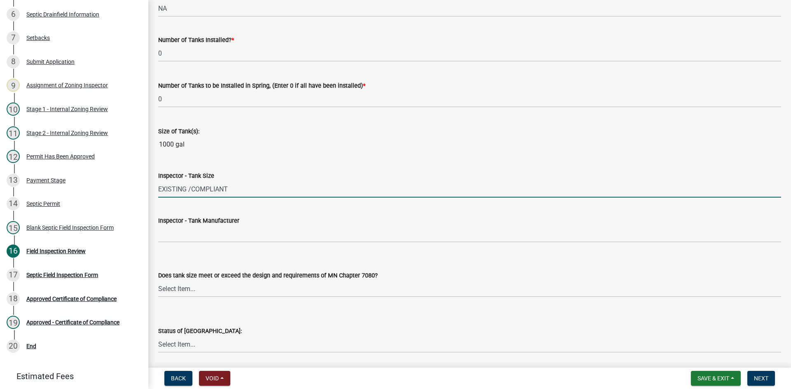
scroll to position [1071, 0]
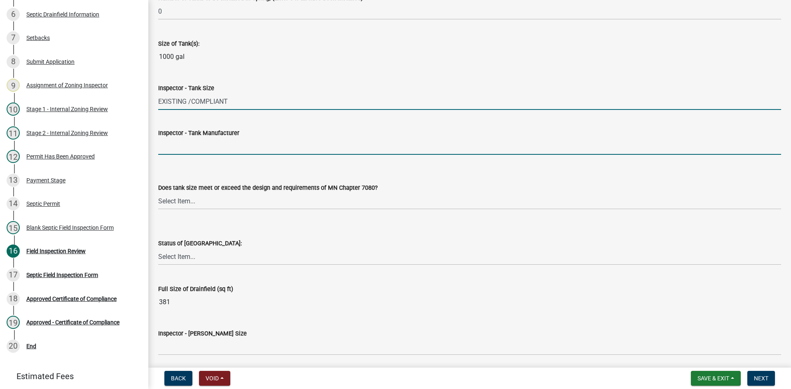
click at [178, 152] on input "Inspector - Tank Manufacturer" at bounding box center [469, 146] width 623 height 17
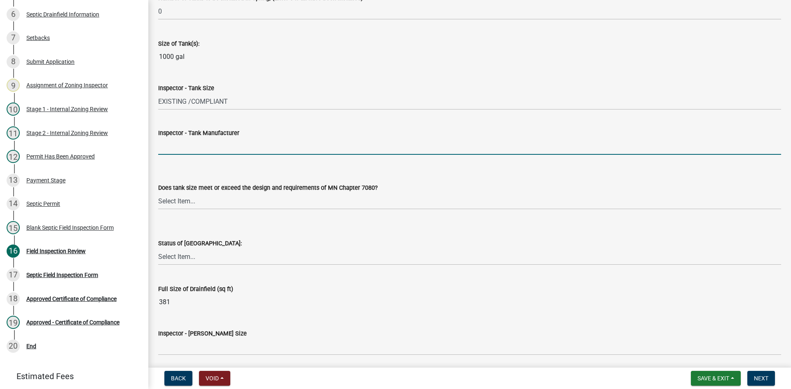
type input "EXISTING"
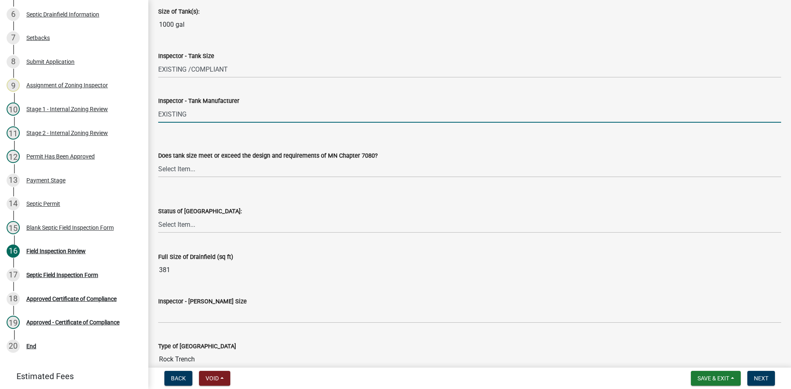
scroll to position [1153, 0]
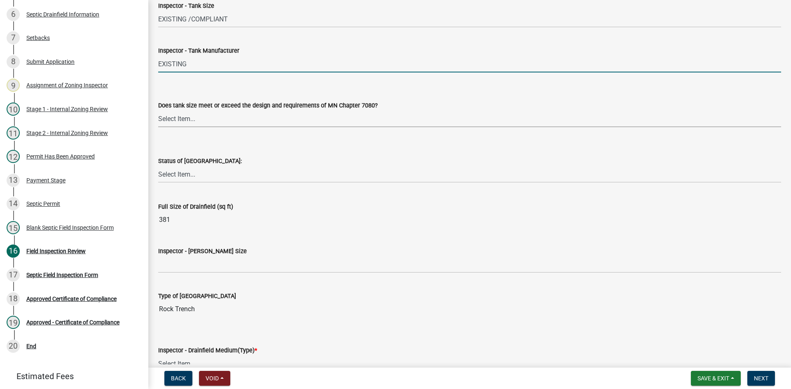
click at [181, 118] on select "Select Item... Yes No Existing" at bounding box center [469, 118] width 623 height 17
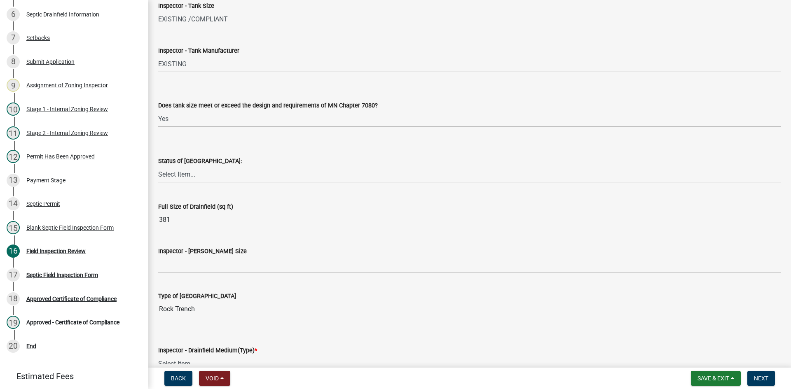
click at [158, 110] on select "Select Item... Yes No Existing" at bounding box center [469, 118] width 623 height 17
select select "f7794d6a-556a-43dc-97be-878f47e346d8"
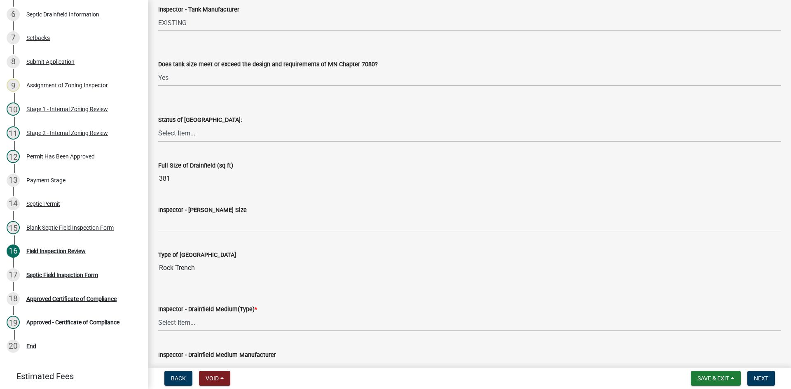
click at [187, 129] on select "Select Item... No Drainfield Drainfield Installed [GEOGRAPHIC_DATA] to Be Insta…" at bounding box center [469, 133] width 623 height 17
click at [158, 125] on select "Select Item... No Drainfield Drainfield Installed [GEOGRAPHIC_DATA] to Be Insta…" at bounding box center [469, 133] width 623 height 17
select select "9376207c-987b-4580-9786-4fe9435ab5e6"
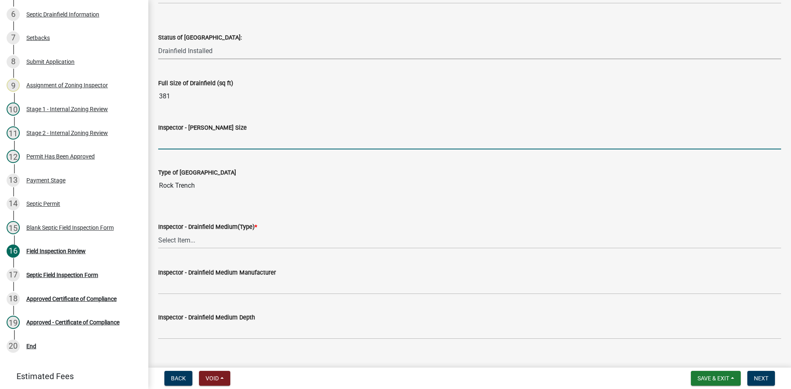
click at [194, 142] on input "Inspector - [PERSON_NAME] Size" at bounding box center [469, 141] width 623 height 17
click at [182, 143] on input "Inspector - [PERSON_NAME] Size" at bounding box center [469, 141] width 623 height 17
click at [206, 142] on input "2 51x3.3 rock trech" at bounding box center [469, 141] width 623 height 17
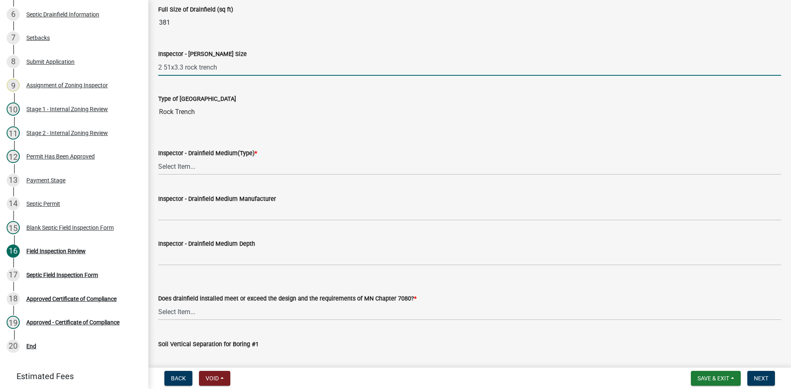
scroll to position [1359, 0]
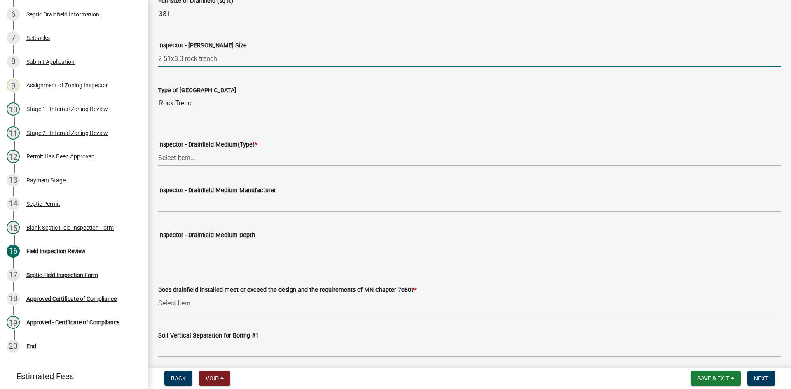
type input "2 51x3.3 rock trench"
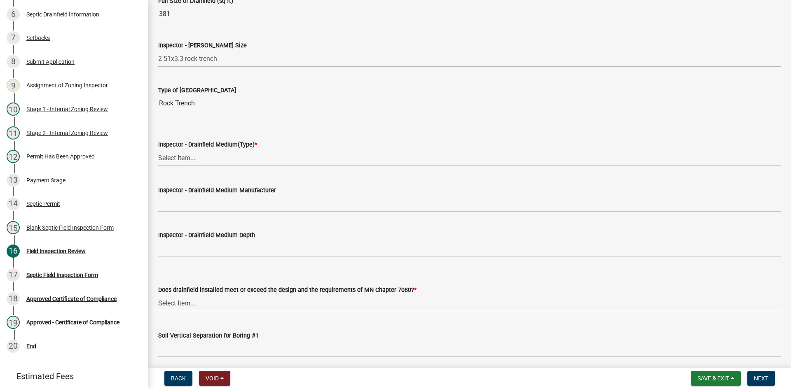
click at [185, 156] on select "Select Item... Chamber Trench Rock Trench Gravelless Mound Pressure Bed Seepage…" at bounding box center [469, 157] width 623 height 17
click at [158, 149] on select "Select Item... Chamber Trench Rock Trench Gravelless Mound Pressure Bed Seepage…" at bounding box center [469, 157] width 623 height 17
select select "2febadfc-db6d-40c8-9695-ecd54080d83d"
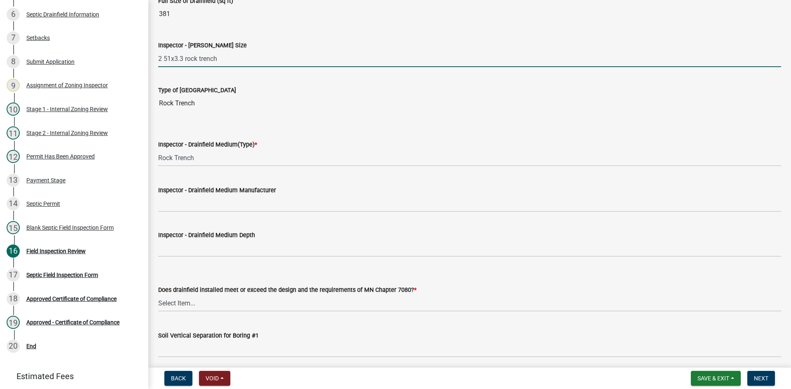
click at [163, 62] on input "2 51x3.3 rock trench" at bounding box center [469, 58] width 623 height 17
click at [231, 64] on input "2 - 51x3.3 rock trench" at bounding box center [469, 58] width 623 height 17
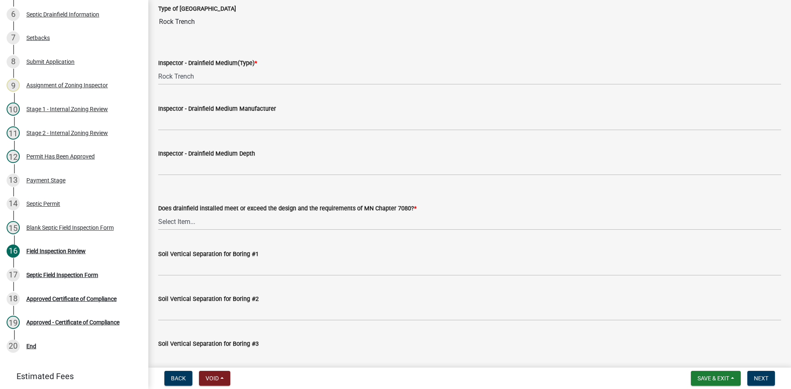
scroll to position [1441, 0]
type input "2 - 51x3.3 rock trench"
click at [185, 74] on select "Select Item... Chamber Trench Rock Trench Gravelless Mound Pressure Bed Seepage…" at bounding box center [469, 75] width 623 height 17
click at [188, 73] on select "Select Item... Chamber Trench Rock Trench Gravelless Mound Pressure Bed Seepage…" at bounding box center [469, 75] width 623 height 17
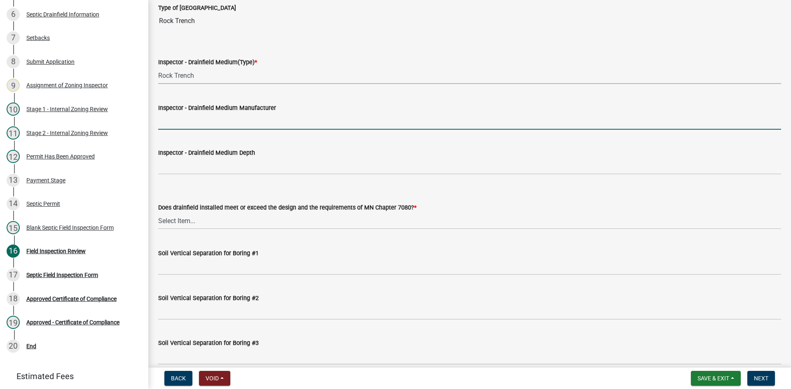
click at [180, 125] on input "Inspector - Drainfield Medium Manufacturer" at bounding box center [469, 121] width 623 height 17
type input "rock"
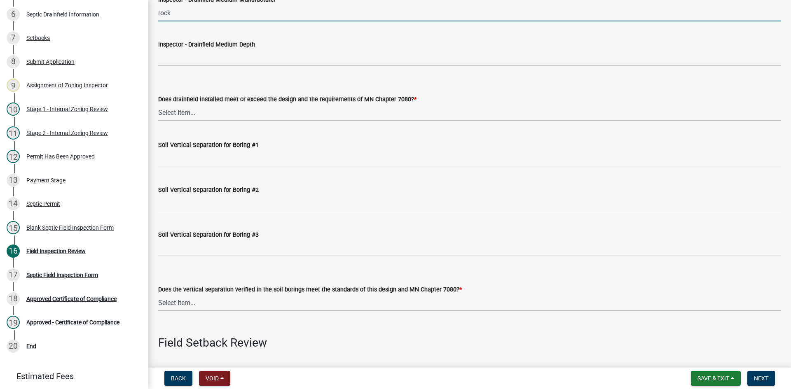
scroll to position [1565, 0]
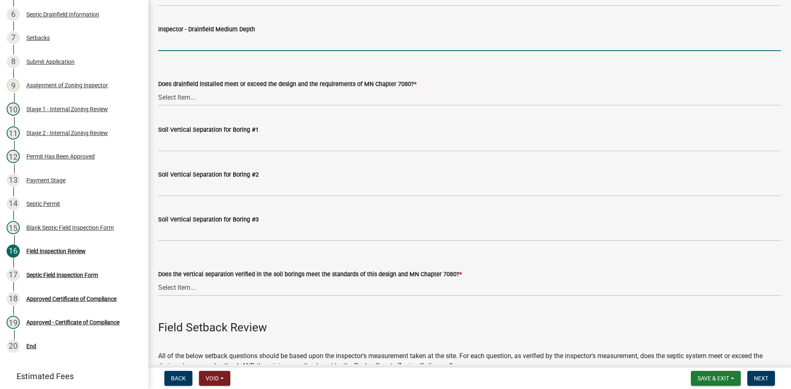
click at [191, 44] on input "Inspector - Drainfield Medium Depth" at bounding box center [469, 42] width 623 height 17
type input "12""
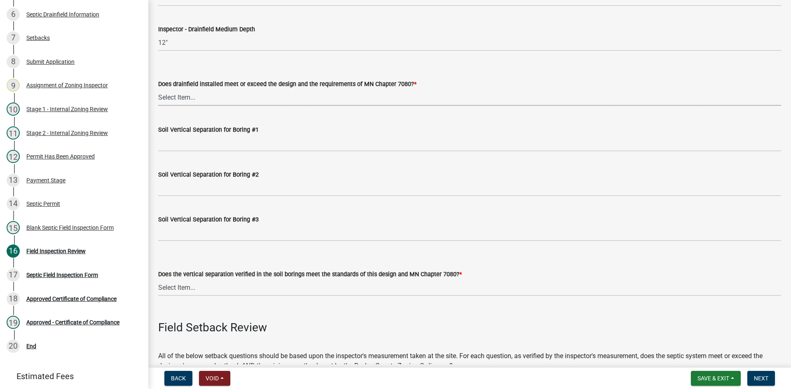
click at [186, 99] on select "Select Item... Yes No" at bounding box center [469, 97] width 623 height 17
click at [158, 89] on select "Select Item... Yes No" at bounding box center [469, 97] width 623 height 17
select select "53e8394b-4ec8-472b-acba-27f64a4dcc6d"
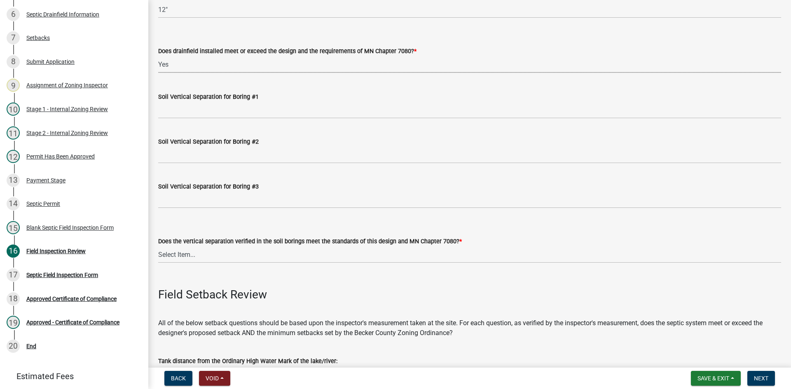
scroll to position [1647, 0]
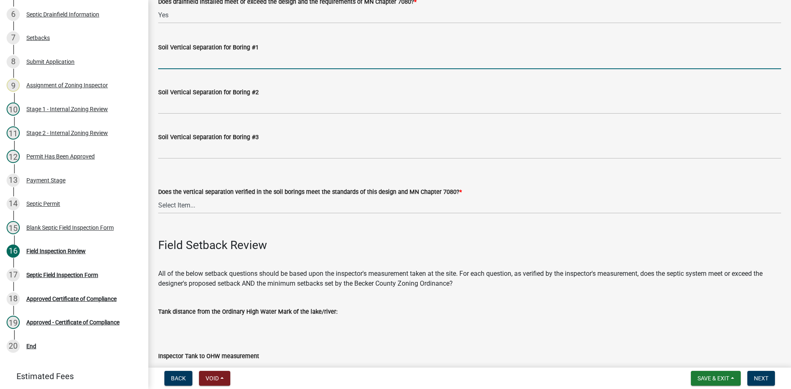
drag, startPoint x: 190, startPoint y: 54, endPoint x: 212, endPoint y: 69, distance: 27.3
click at [191, 54] on input "Soil Vertical Separation for Boring #1" at bounding box center [469, 60] width 623 height 17
type input "SEE ATTACHED"
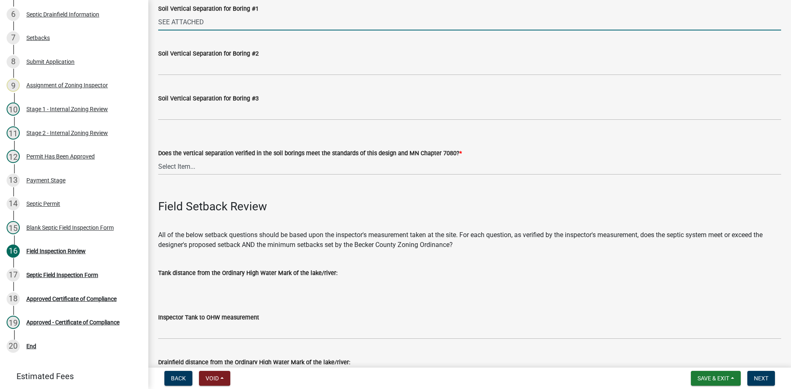
scroll to position [1730, 0]
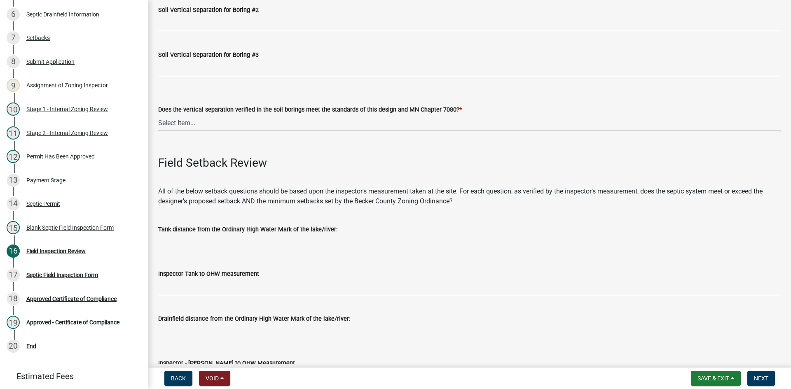
click at [188, 124] on select "Select Item... Yes No" at bounding box center [469, 122] width 623 height 17
click at [158, 114] on select "Select Item... Yes No" at bounding box center [469, 122] width 623 height 17
select select "eedfbf44-dce3-4c21-89bd-6d851115dab7"
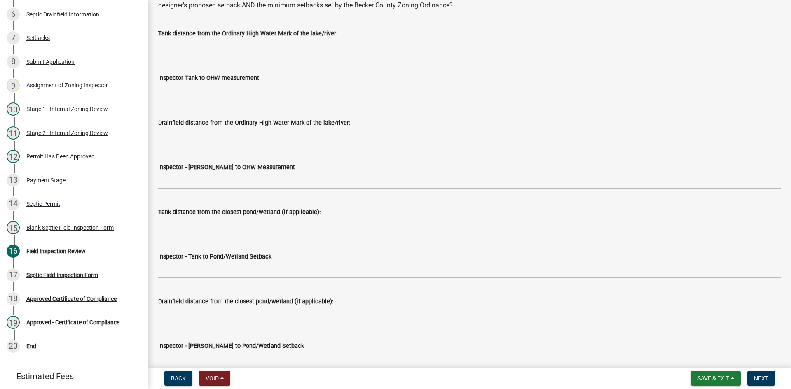
scroll to position [1936, 0]
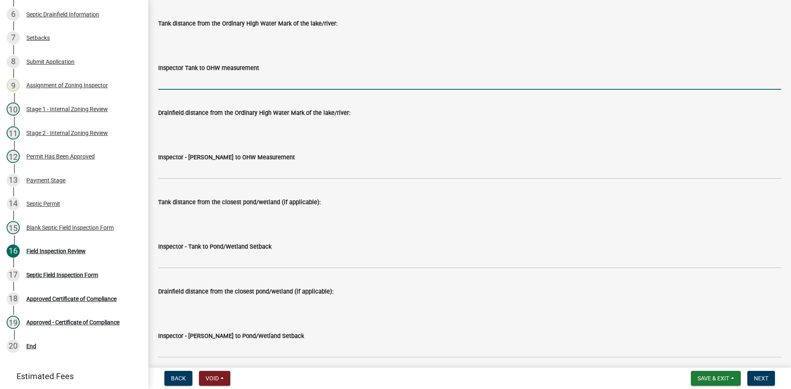
click at [179, 82] on input "Inspector Tank to OHW measurement" at bounding box center [469, 81] width 623 height 17
type input "NA"
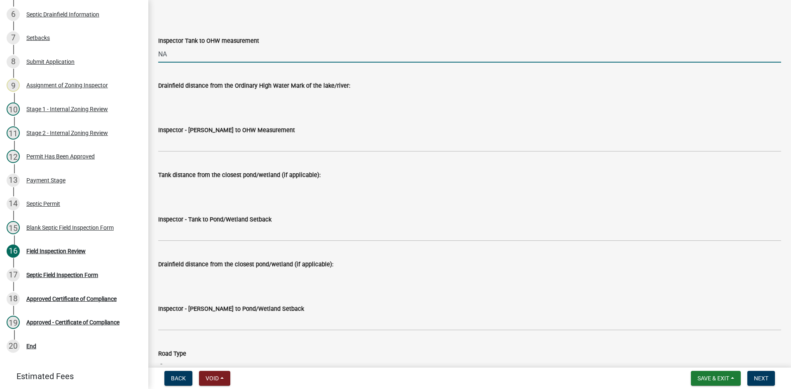
scroll to position [1977, 0]
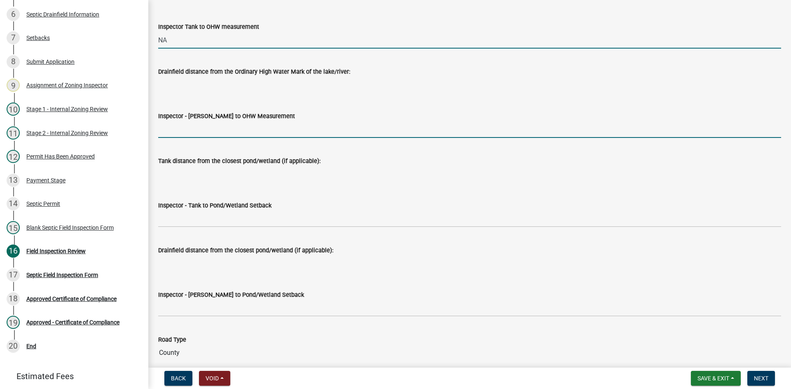
drag, startPoint x: 192, startPoint y: 125, endPoint x: 194, endPoint y: 130, distance: 4.8
click at [192, 125] on input "Inspector - [PERSON_NAME] to OHW Measurement" at bounding box center [469, 129] width 623 height 17
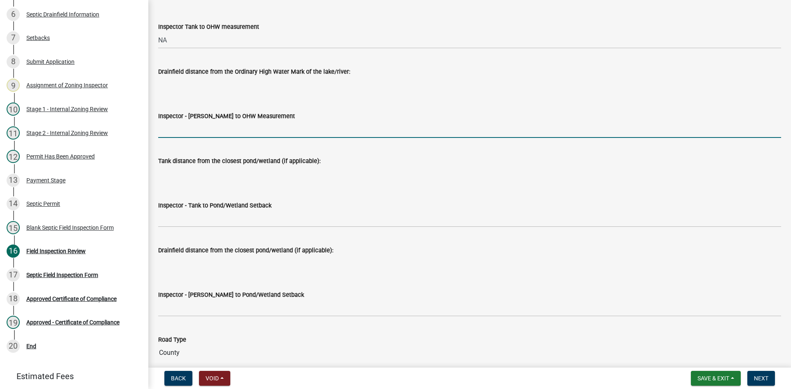
type input "NA"
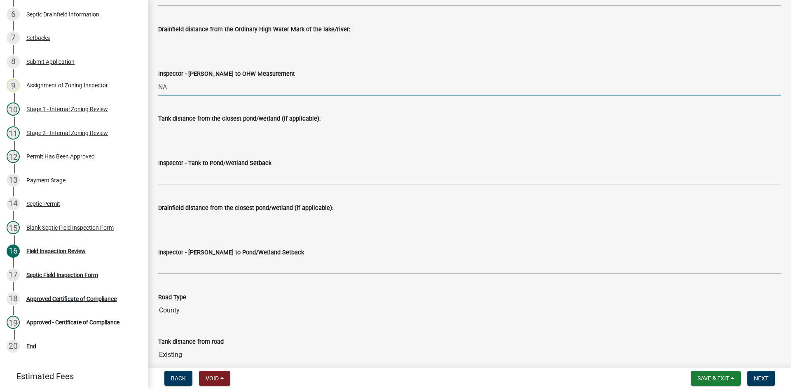
scroll to position [2059, 0]
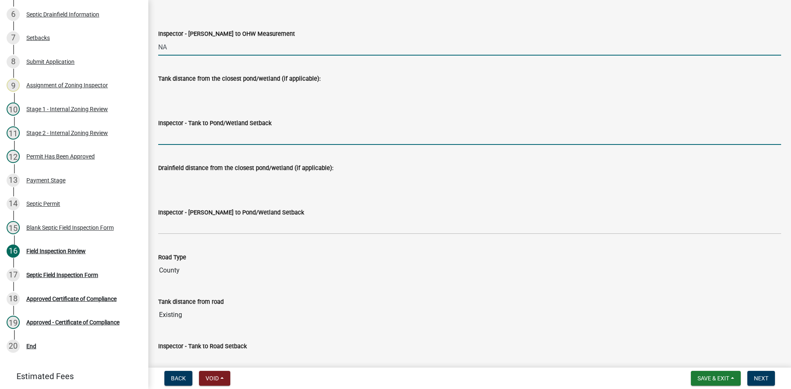
drag, startPoint x: 188, startPoint y: 137, endPoint x: 198, endPoint y: 140, distance: 10.4
click at [188, 137] on input "Inspector - Tank to Pond/Wetland Setback" at bounding box center [469, 136] width 623 height 17
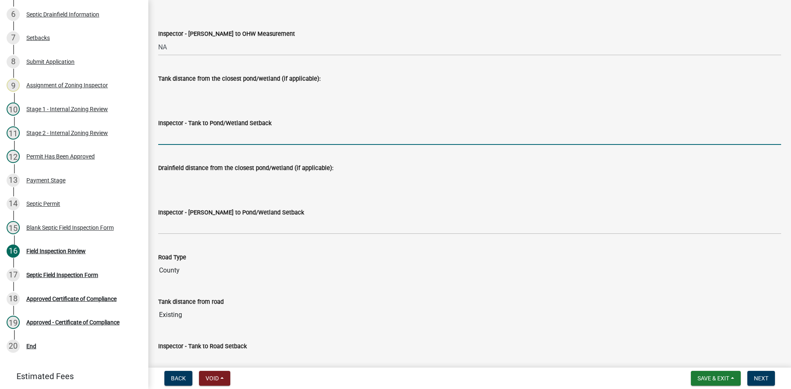
type input "NA"
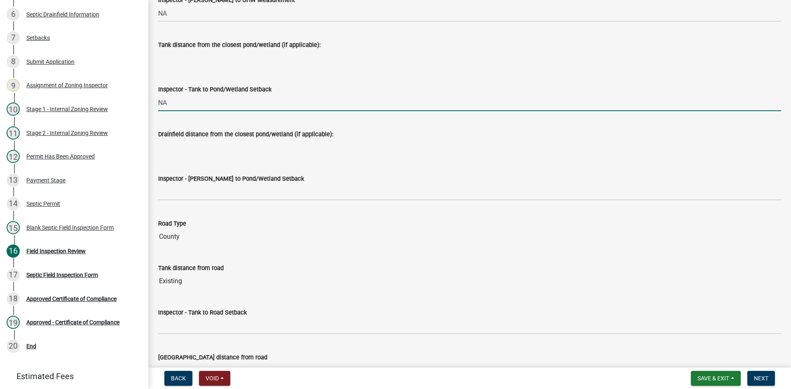
scroll to position [2141, 0]
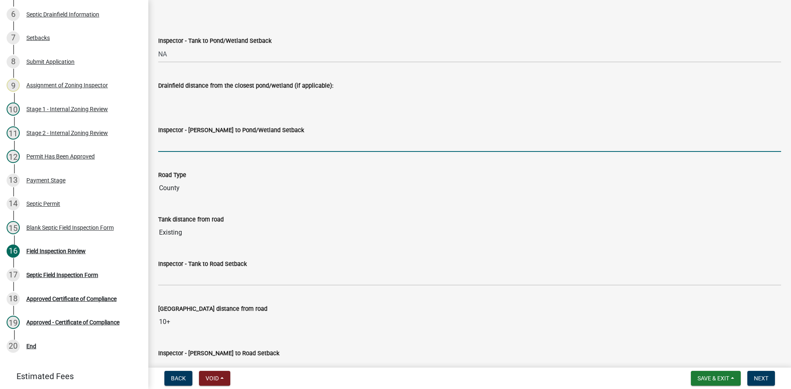
drag, startPoint x: 186, startPoint y: 138, endPoint x: 192, endPoint y: 145, distance: 10.2
click at [186, 138] on input "Inspector - [PERSON_NAME] to Pond/Wetland Setback" at bounding box center [469, 143] width 623 height 17
type input "NA"
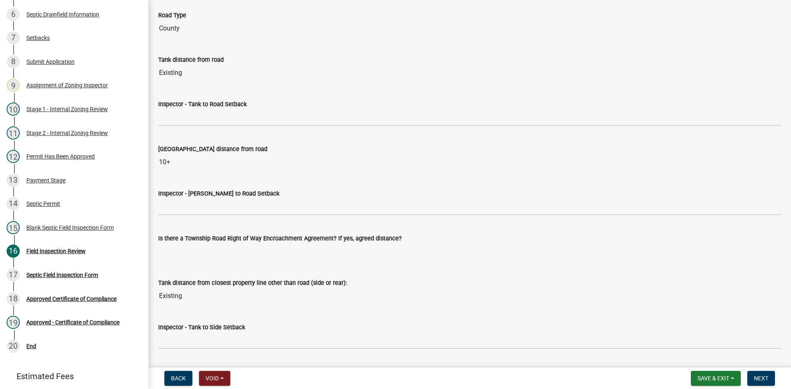
scroll to position [2306, 0]
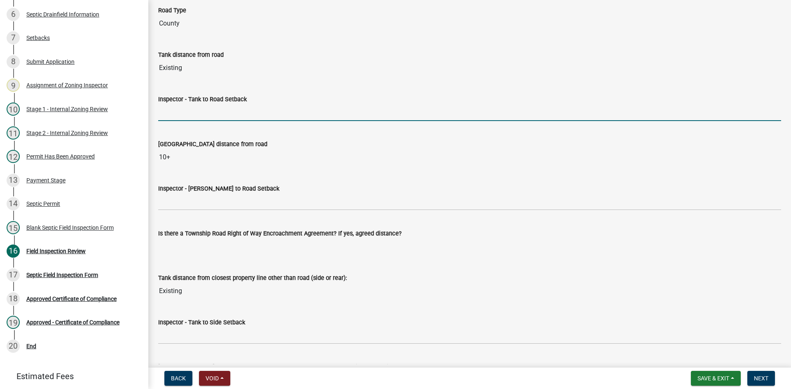
click at [177, 119] on input "Inspector - Tank to Road Setback" at bounding box center [469, 112] width 623 height 17
type input "EXISTING"
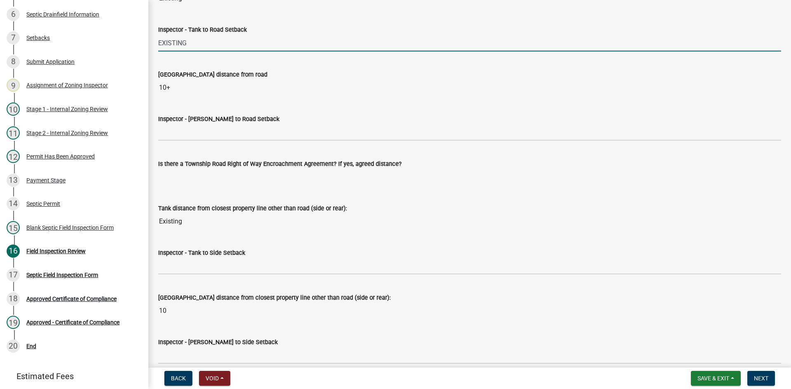
scroll to position [2347, 0]
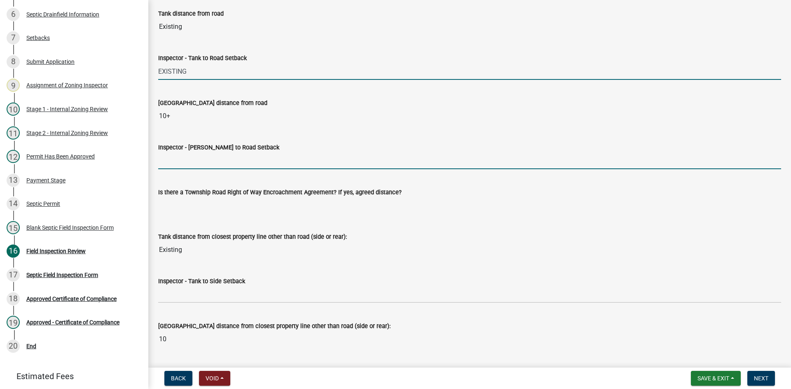
click at [177, 156] on input "Inspector - [PERSON_NAME] to Road Setback" at bounding box center [469, 160] width 623 height 17
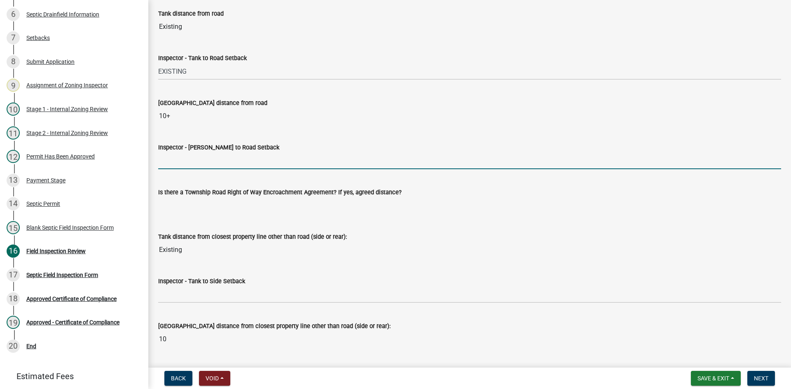
type input "10+"
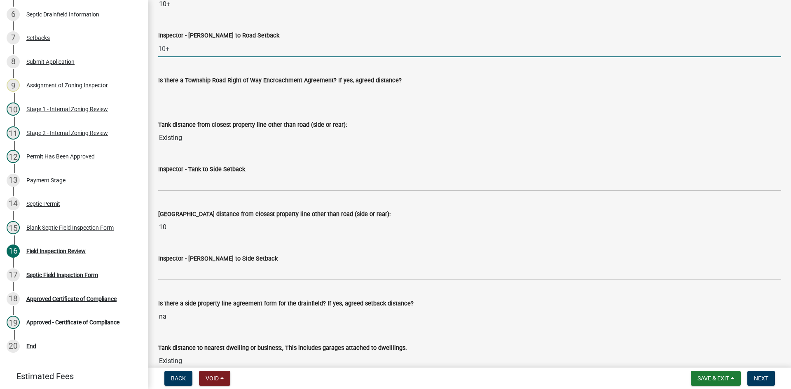
scroll to position [2471, 0]
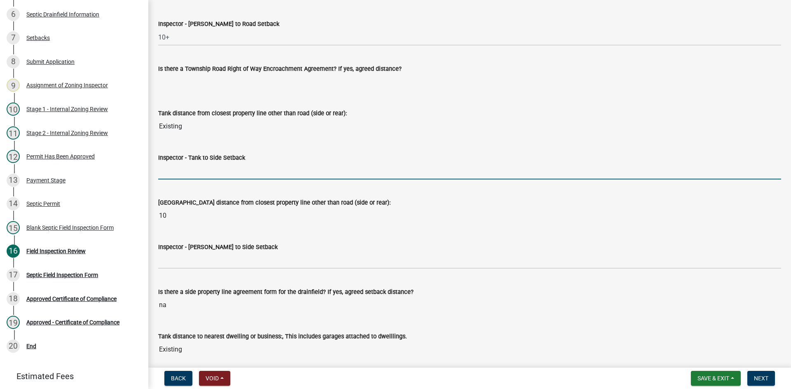
drag, startPoint x: 177, startPoint y: 172, endPoint x: 187, endPoint y: 173, distance: 9.1
click at [177, 172] on input "Inspector - Tank to Side Setback" at bounding box center [469, 171] width 623 height 17
type input "EXISTING"
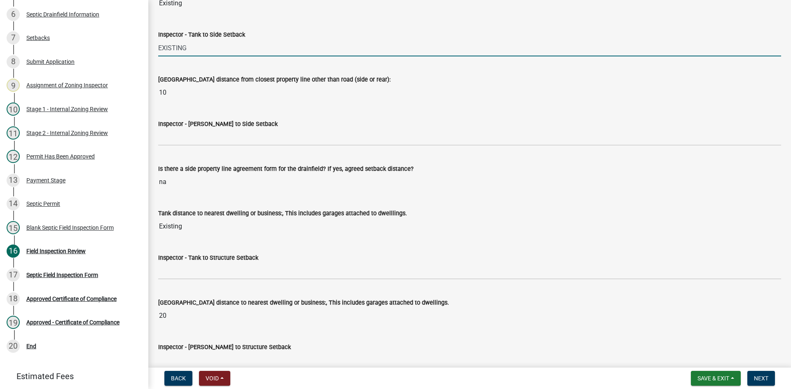
scroll to position [2594, 0]
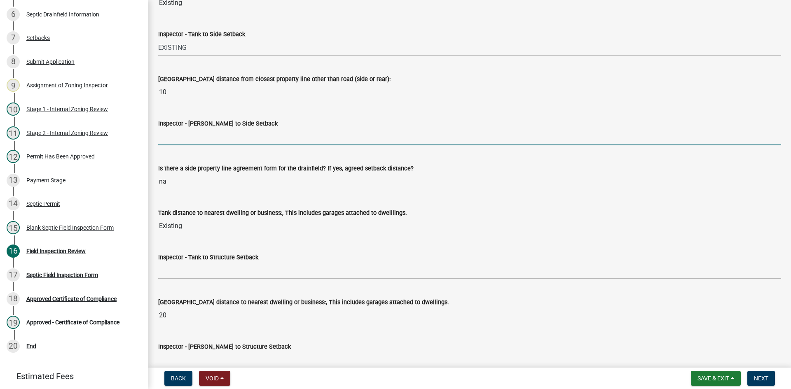
click at [189, 138] on input "Inspector - [PERSON_NAME] to Side Setback" at bounding box center [469, 136] width 623 height 17
type input "10"
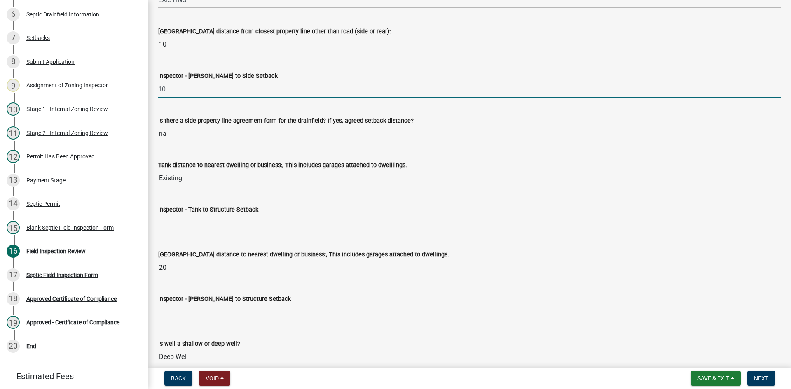
scroll to position [2718, 0]
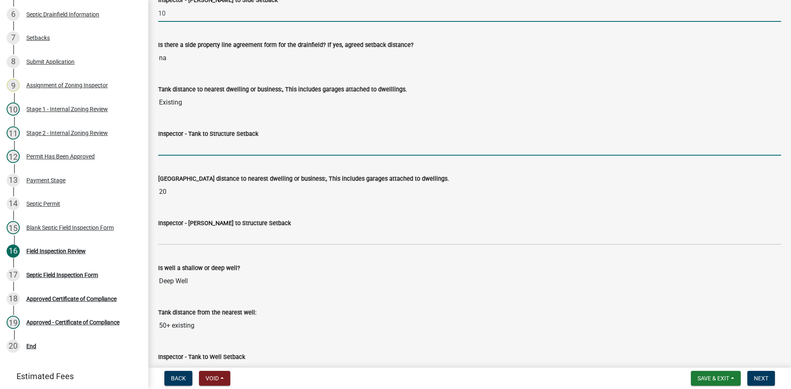
click at [191, 144] on input "Inspector - Tank to Structure Setback" at bounding box center [469, 147] width 623 height 17
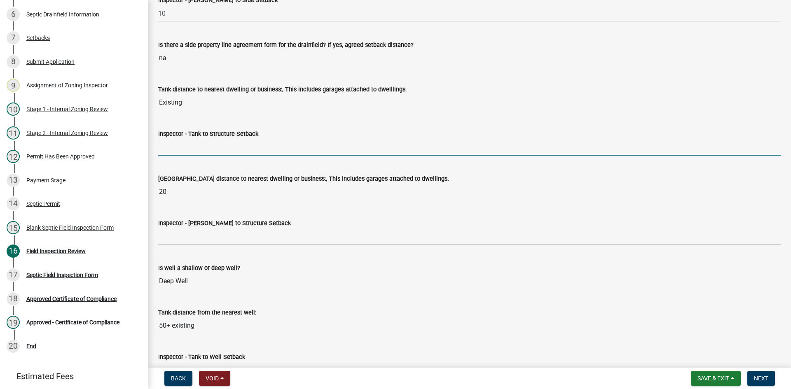
type input "EXISTING"
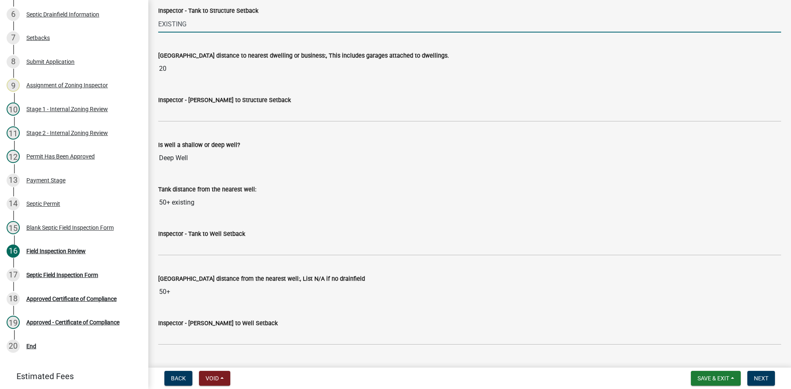
scroll to position [2841, 0]
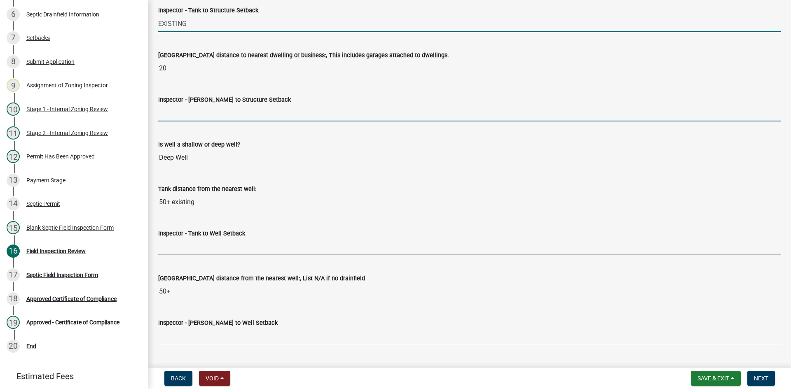
click at [183, 119] on input "Inspector - [PERSON_NAME] to Structure Setback" at bounding box center [469, 113] width 623 height 17
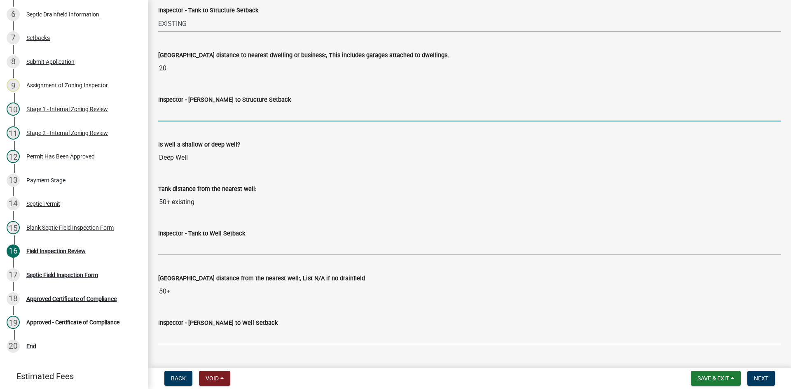
type input "20"
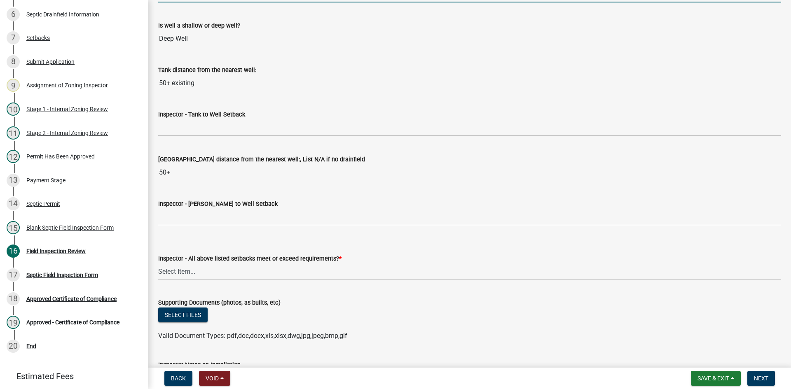
scroll to position [2965, 0]
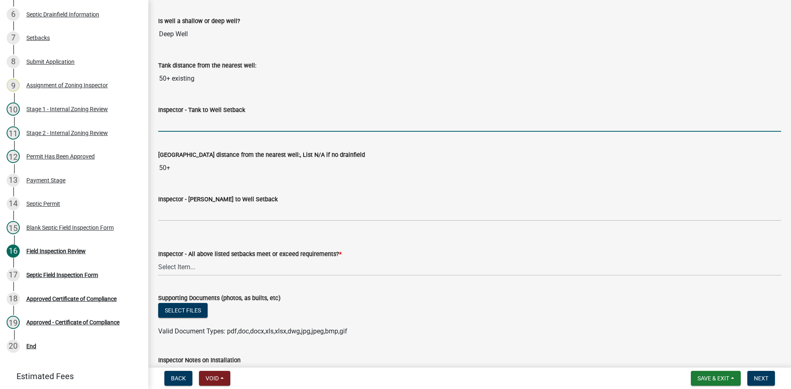
click at [171, 120] on input "Inspector - Tank to Well Setback" at bounding box center [469, 123] width 623 height 17
type input "EXISTING"
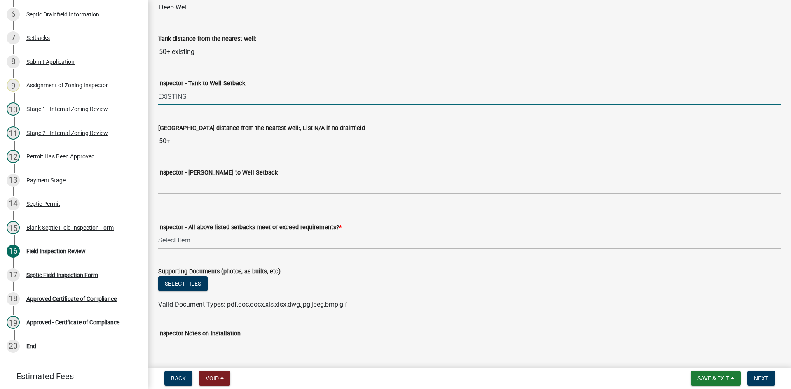
scroll to position [3006, 0]
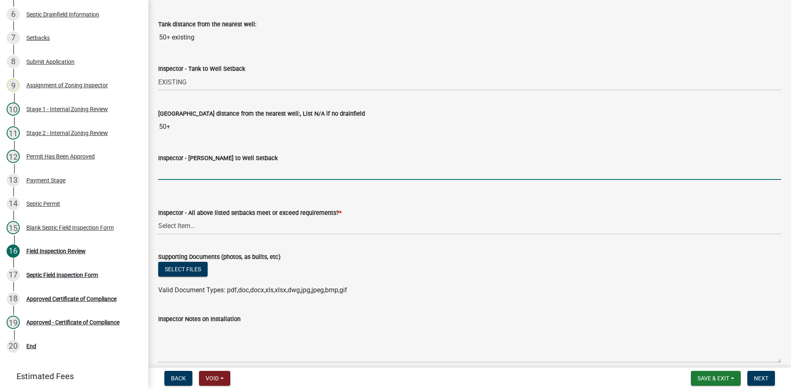
click at [215, 172] on input "Inspector - [PERSON_NAME] to Well Setback" at bounding box center [469, 171] width 623 height 17
type input "50"
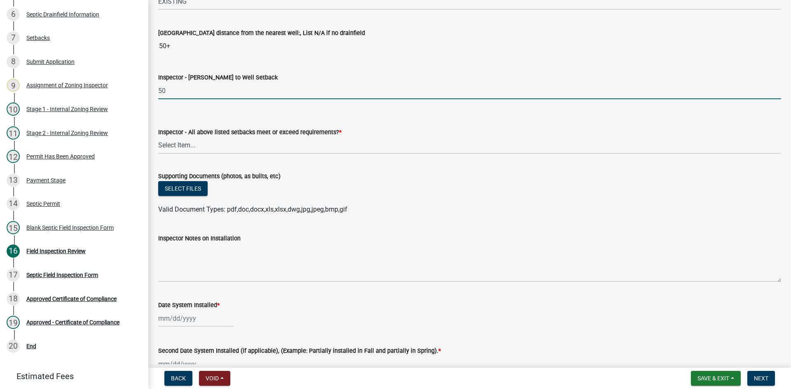
scroll to position [3089, 0]
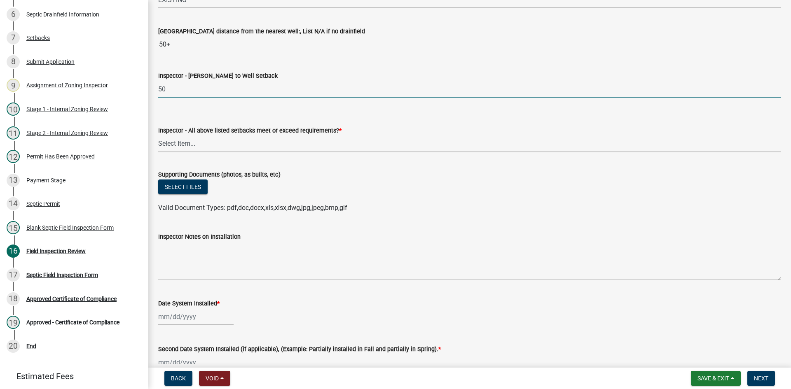
click at [206, 135] on select "Select Item... Yes No" at bounding box center [469, 143] width 623 height 17
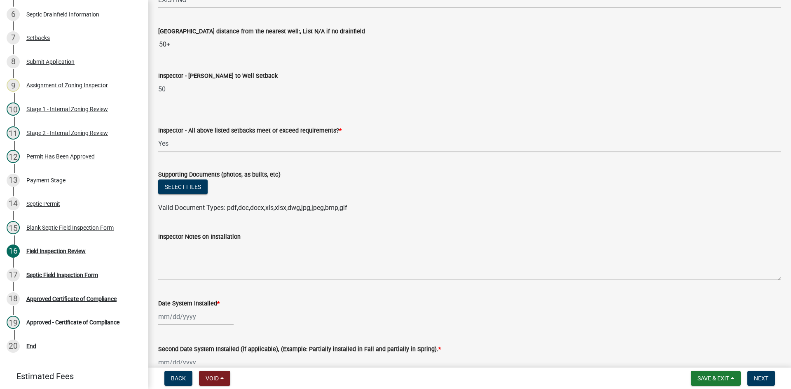
click at [158, 135] on select "Select Item... Yes No" at bounding box center [469, 143] width 623 height 17
select select "adfa1390-1443-4b8a-94eb-9b7f601f4679"
click at [179, 186] on button "Select files" at bounding box center [182, 187] width 49 height 15
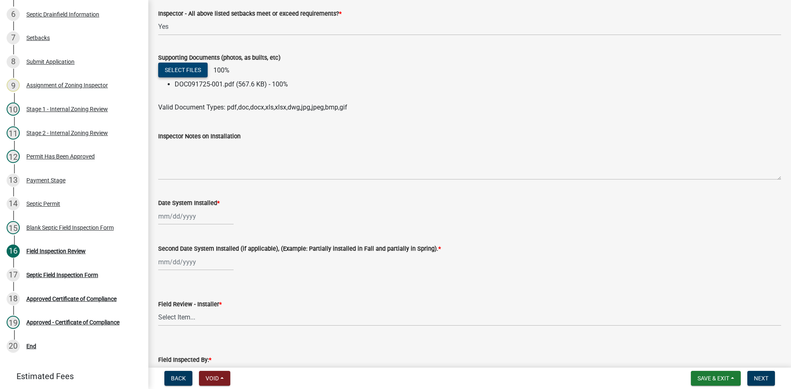
scroll to position [3212, 0]
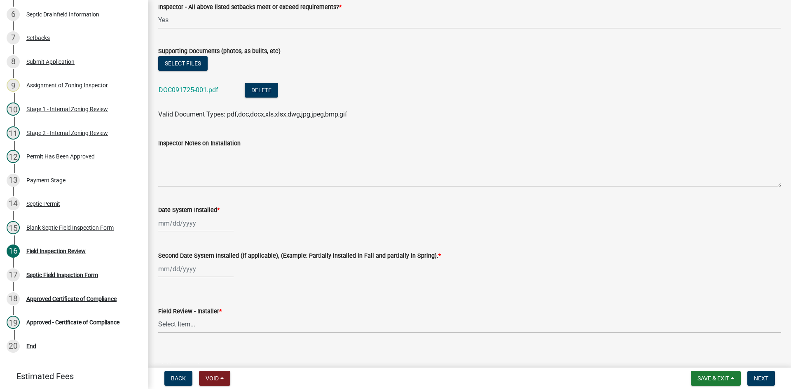
click at [203, 221] on div at bounding box center [195, 223] width 75 height 17
select select "9"
select select "2025"
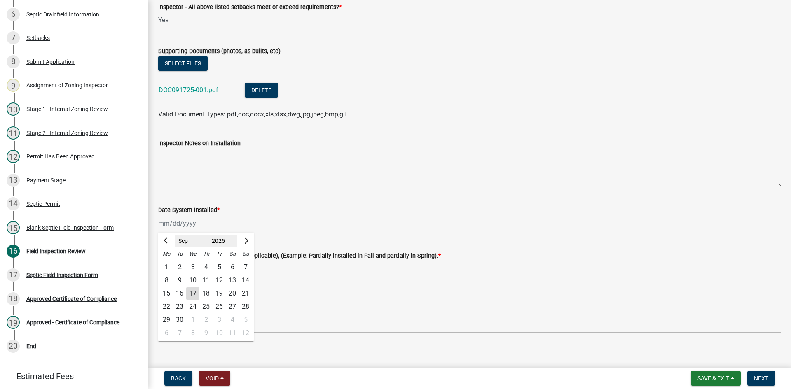
click at [168, 294] on div "15" at bounding box center [166, 293] width 13 height 13
type input "[DATE]"
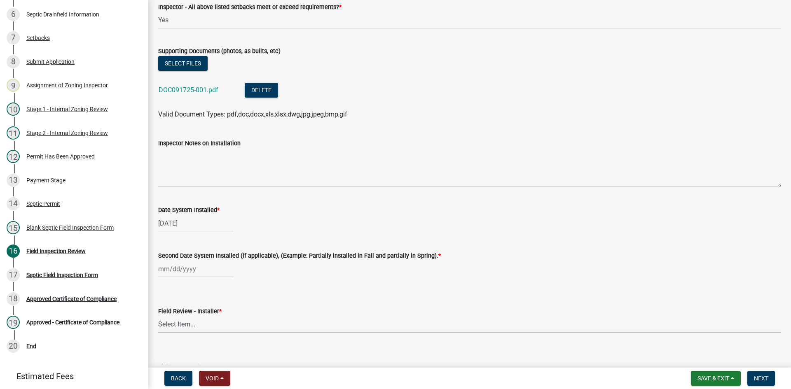
click at [209, 274] on div at bounding box center [195, 269] width 75 height 17
select select "9"
select select "2025"
click at [167, 215] on div "15" at bounding box center [166, 211] width 13 height 13
type input "[DATE]"
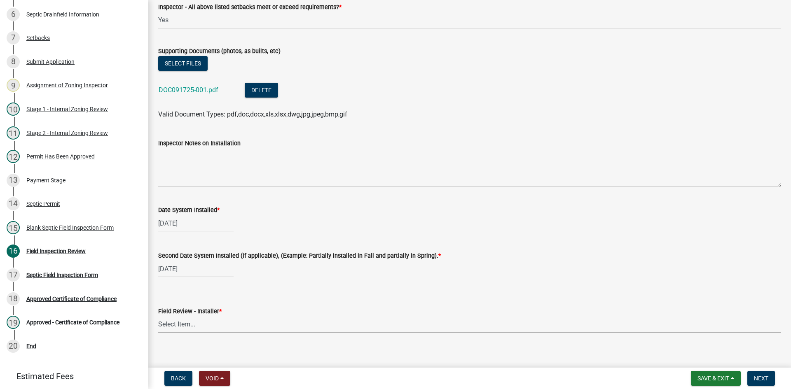
click at [205, 326] on select "Select Item... OTHER – Not listed (please add in next field and we will add to …" at bounding box center [469, 324] width 623 height 17
click at [158, 316] on select "Select Item... OTHER – Not listed (please add in next field and we will add to …" at bounding box center [469, 324] width 623 height 17
select select "dba6ca5d-f982-420b-a202-305a3dac1689"
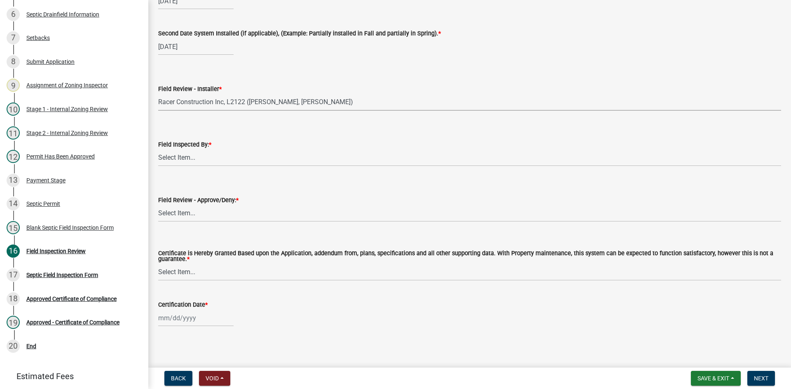
scroll to position [3437, 0]
click at [174, 155] on select "Select Item... [PERSON_NAME] [PERSON_NAME] [PERSON_NAME] [PERSON_NAME] [PERSON_…" at bounding box center [469, 156] width 623 height 17
click at [158, 148] on select "Select Item... [PERSON_NAME] [PERSON_NAME] [PERSON_NAME] [PERSON_NAME] [PERSON_…" at bounding box center [469, 156] width 623 height 17
select select "7bfe52ba-73b7-4ac1-9bde-d3bb601555ca"
click at [187, 208] on select "Select Item... Approved Denied" at bounding box center [469, 211] width 623 height 17
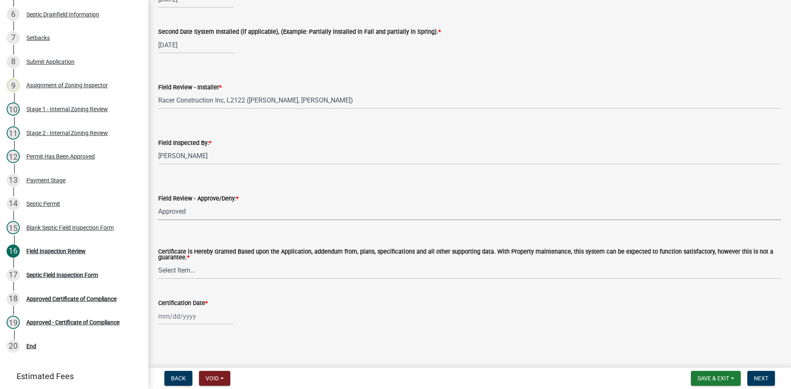
click at [158, 203] on select "Select Item... Approved Denied" at bounding box center [469, 211] width 623 height 17
select select "c3bf50e3-4684-4b9c-99b9-7a9f027aa0dd"
click at [187, 273] on select "Select Item... Yes No" at bounding box center [469, 270] width 623 height 17
click at [158, 262] on select "Select Item... Yes No" at bounding box center [469, 270] width 623 height 17
select select "538e6e6b-38de-4682-8c50-6662df67960d"
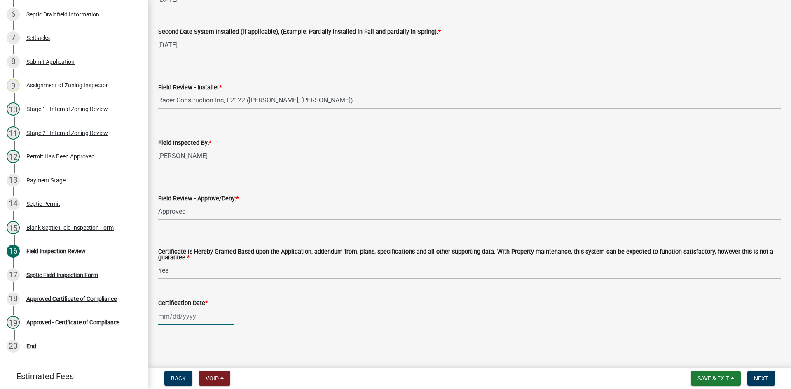
click at [184, 315] on div at bounding box center [195, 316] width 75 height 17
select select "9"
select select "2025"
click at [190, 256] on div "17" at bounding box center [192, 259] width 13 height 13
type input "[DATE]"
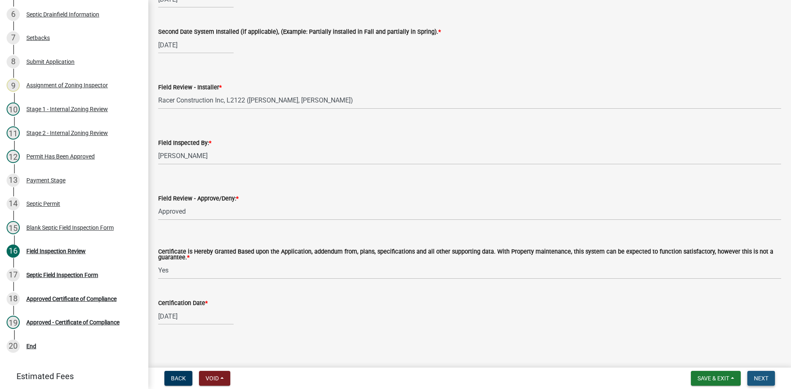
click at [760, 379] on span "Next" at bounding box center [761, 378] width 14 height 7
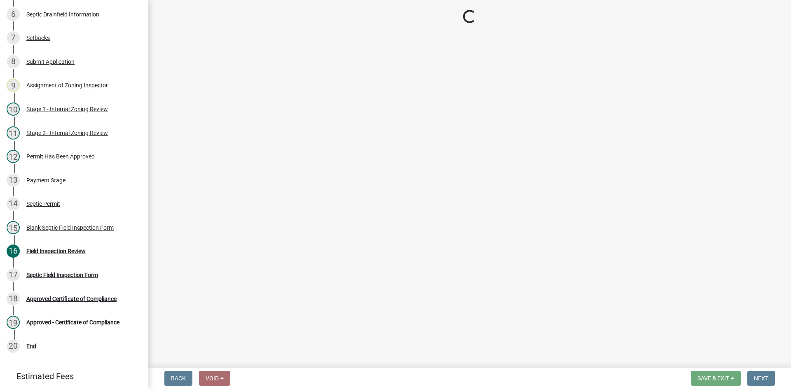
scroll to position [283, 0]
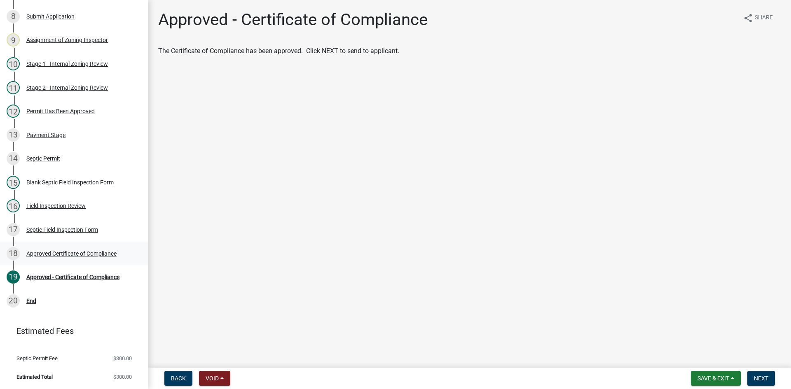
click at [103, 253] on div "Approved Certificate of Compliance" at bounding box center [71, 254] width 90 height 6
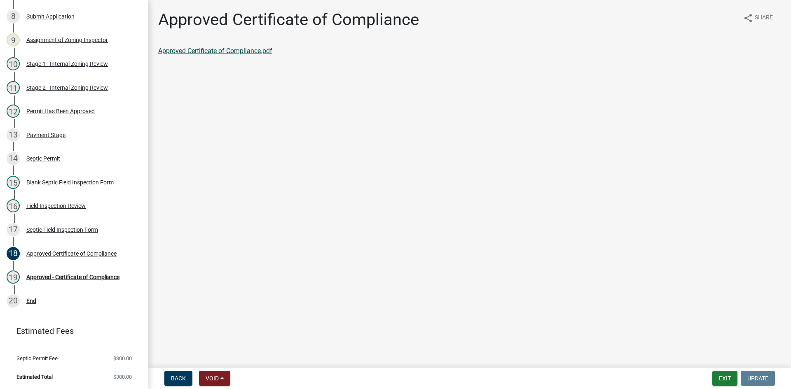
click at [215, 51] on link "Approved Certificate of Compliance.pdf" at bounding box center [215, 51] width 114 height 8
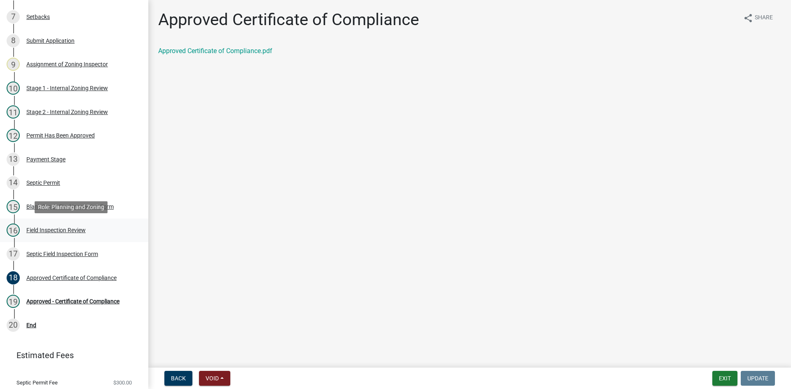
click at [70, 228] on div "Field Inspection Review" at bounding box center [55, 230] width 59 height 6
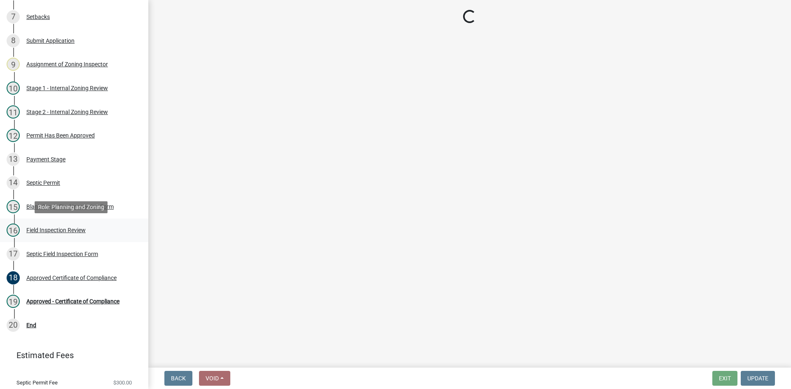
select select "e6f115c1-9d93-4d61-8856-1810485f2117"
select select "ce8adf61-51ba-42f2-bbc3-7480a098e35e"
select select "58089658-2e95-4d4d-a981-afbd087a421a"
select select "039f9276-f093-40ee-98f9-24c1fbae5d9d"
select select "c58b0e9a-4731-4217-ac62-2e486782356c"
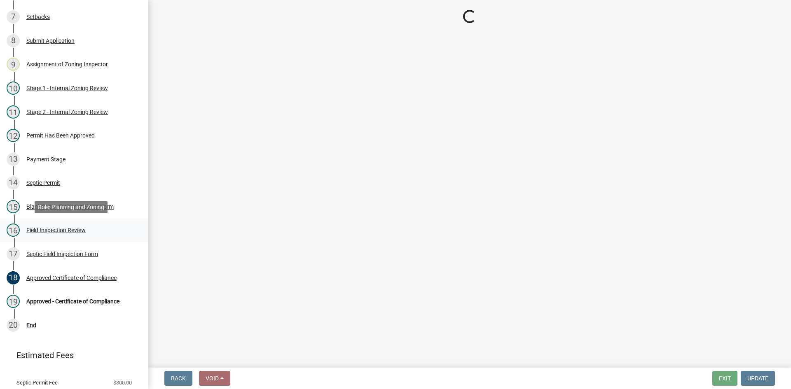
select select "4baeb773-af56-4ab8-83c4-3685aa875ea5"
select select "f7794d6a-556a-43dc-97be-878f47e346d8"
select select "9376207c-987b-4580-9786-4fe9435ab5e6"
select select "2febadfc-db6d-40c8-9695-ecd54080d83d"
select select "53e8394b-4ec8-472b-acba-27f64a4dcc6d"
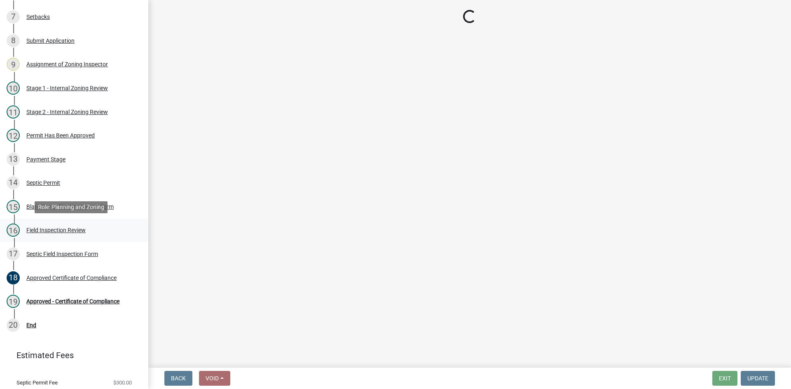
select select "eedfbf44-dce3-4c21-89bd-6d851115dab7"
select select "adfa1390-1443-4b8a-94eb-9b7f601f4679"
select select "dba6ca5d-f982-420b-a202-305a3dac1689"
select select "7bfe52ba-73b7-4ac1-9bde-d3bb601555ca"
select select "c3bf50e3-4684-4b9c-99b9-7a9f027aa0dd"
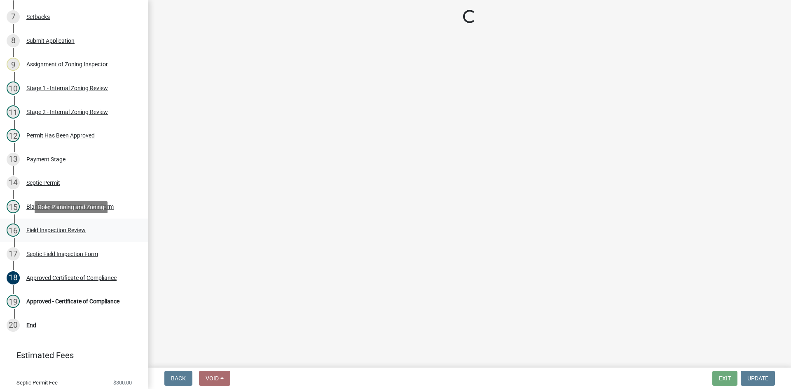
select select "538e6e6b-38de-4682-8c50-6662df67960d"
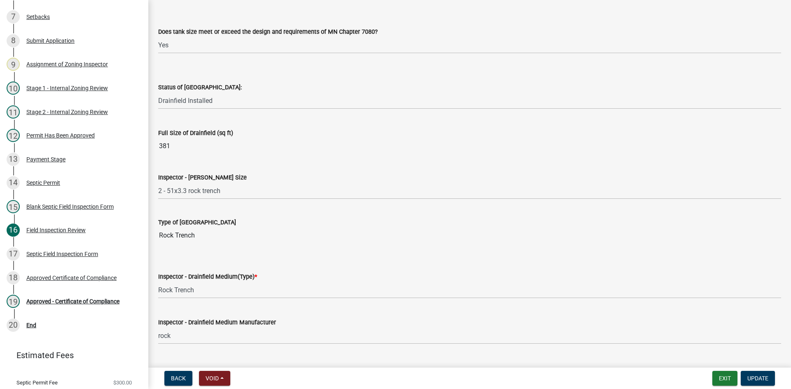
scroll to position [1235, 0]
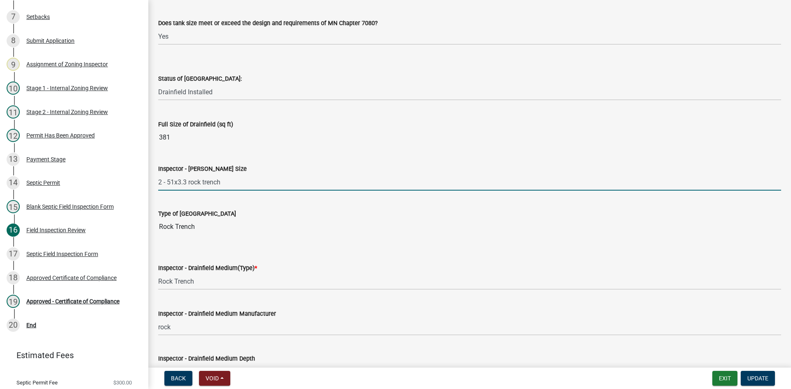
click at [186, 181] on input "2 - 51x3.3 rock trench" at bounding box center [469, 182] width 623 height 17
click at [173, 181] on input "2 - 51x3 rock trench" at bounding box center [469, 182] width 623 height 17
type input "2 - 51.3 x3 rock trench"
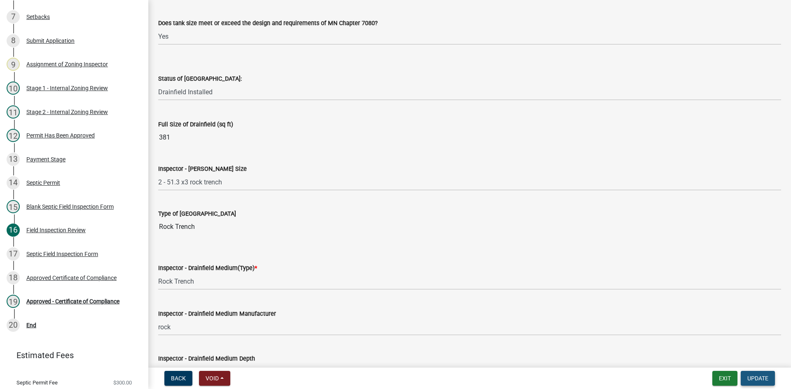
click at [755, 373] on button "Update" at bounding box center [757, 378] width 34 height 15
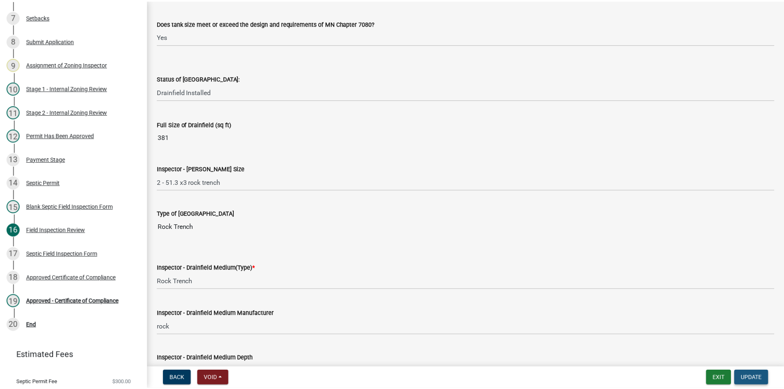
scroll to position [0, 0]
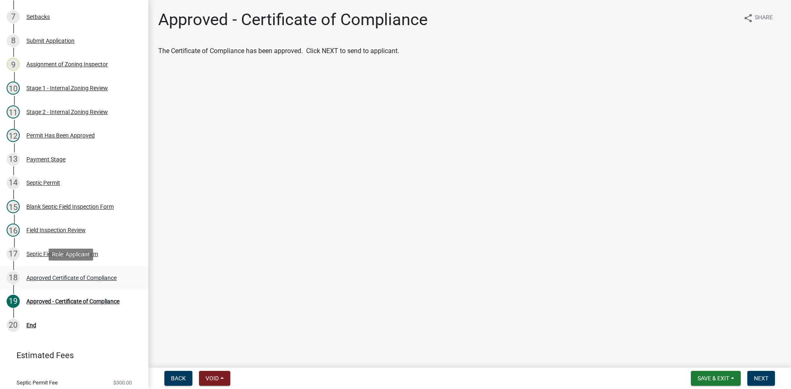
click at [98, 279] on div "Approved Certificate of Compliance" at bounding box center [71, 278] width 90 height 6
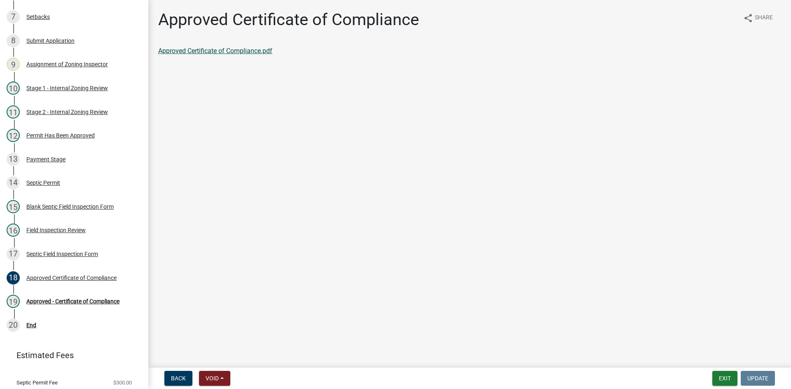
click at [250, 54] on link "Approved Certificate of Compliance.pdf" at bounding box center [215, 51] width 114 height 8
click at [95, 302] on div "Approved - Certificate of Compliance" at bounding box center [72, 302] width 93 height 6
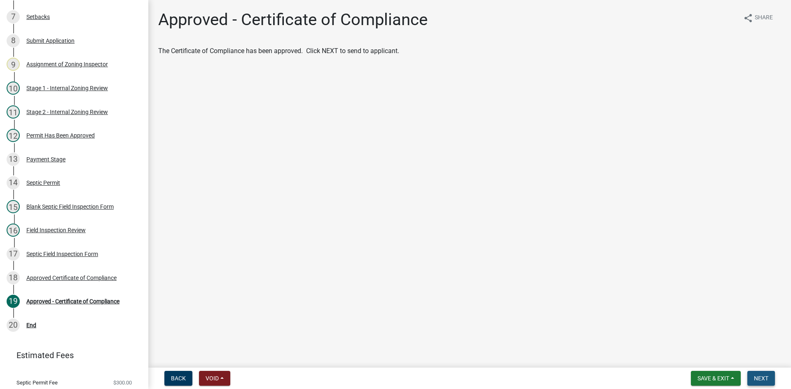
click at [761, 378] on span "Next" at bounding box center [761, 378] width 14 height 7
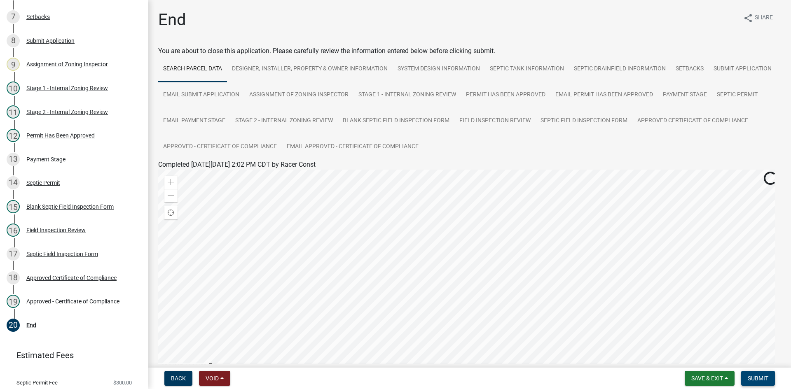
click at [750, 376] on span "Submit" at bounding box center [757, 378] width 21 height 7
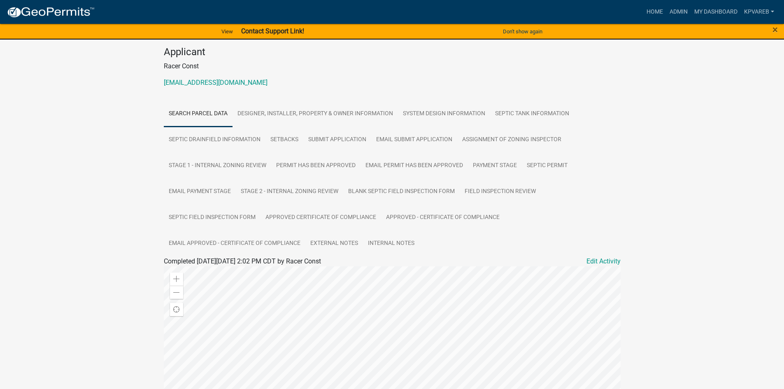
scroll to position [246, 0]
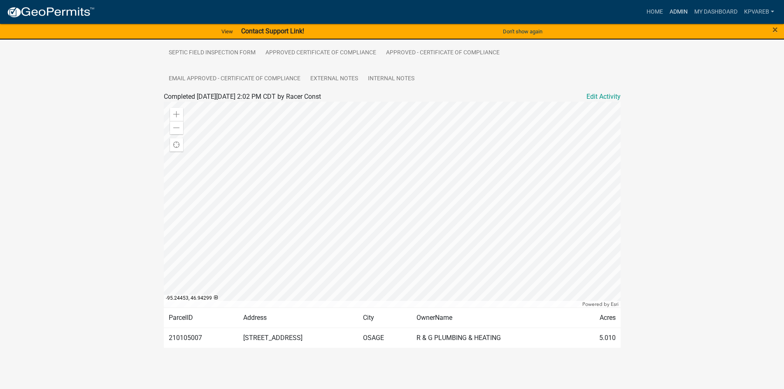
click at [679, 13] on link "Admin" at bounding box center [679, 12] width 25 height 16
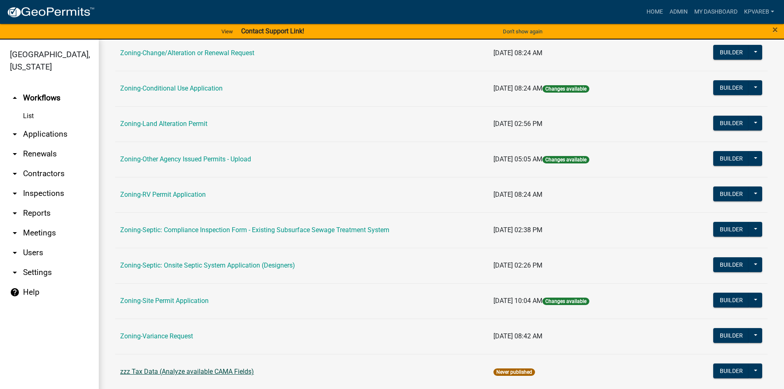
scroll to position [243, 0]
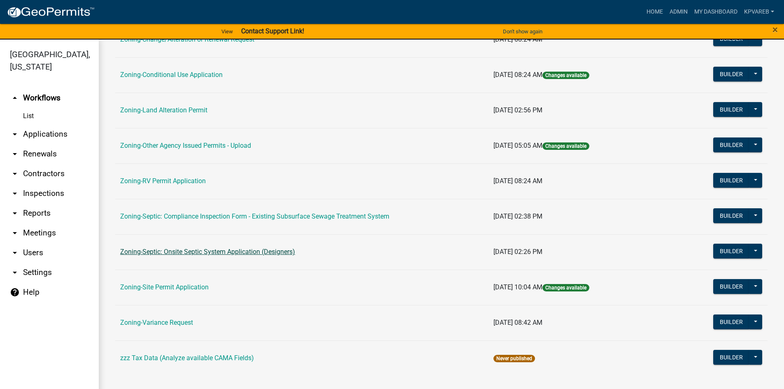
click at [260, 252] on link "Zoning-Septic: Onsite Septic System Application (Designers)" at bounding box center [207, 252] width 175 height 8
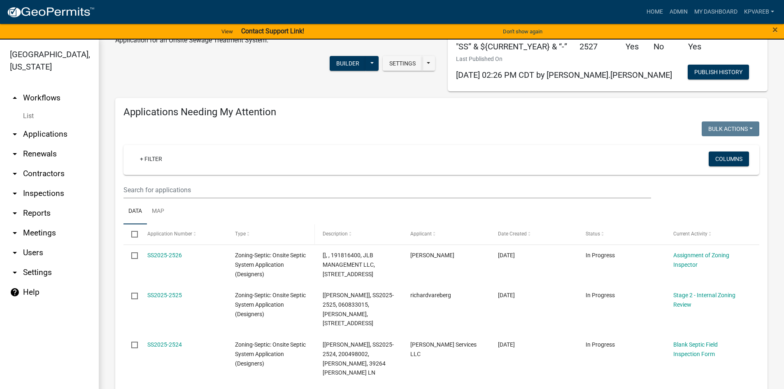
scroll to position [82, 0]
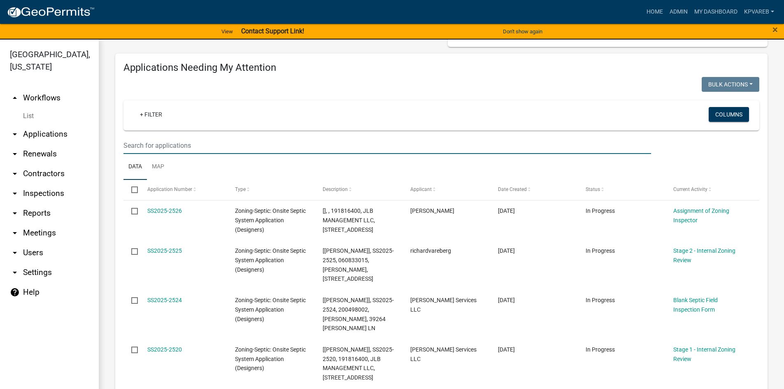
click at [158, 141] on input "text" at bounding box center [388, 145] width 528 height 17
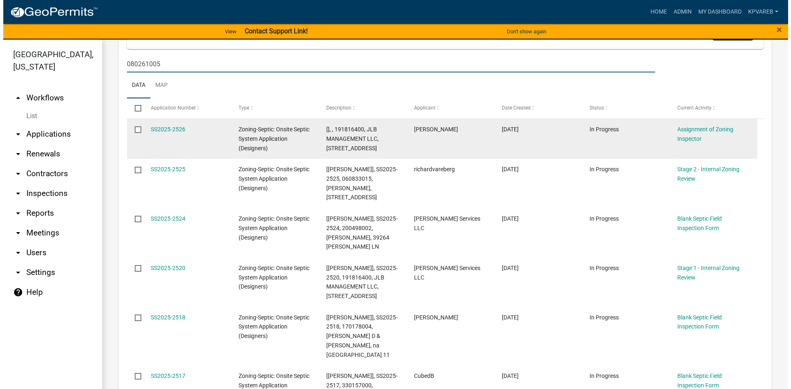
scroll to position [165, 0]
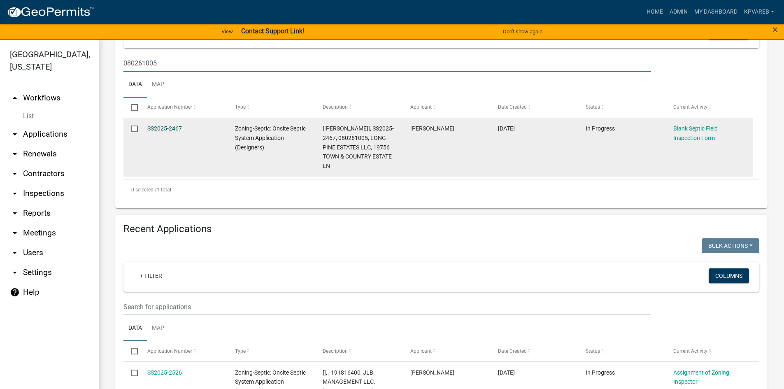
type input "080261005"
click at [172, 128] on link "SS2025-2467" at bounding box center [164, 128] width 35 height 7
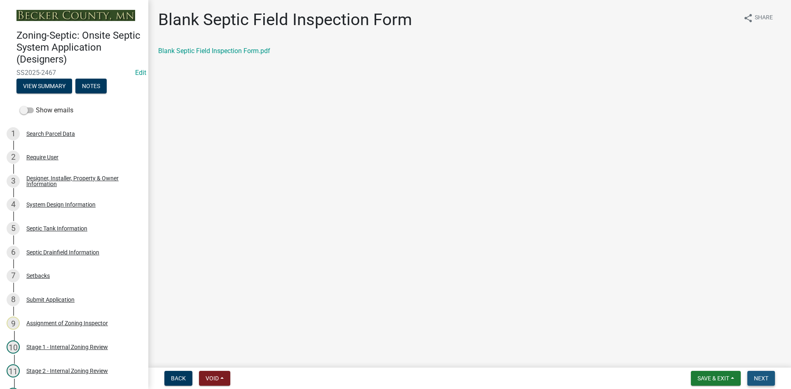
click at [757, 378] on span "Next" at bounding box center [761, 378] width 14 height 7
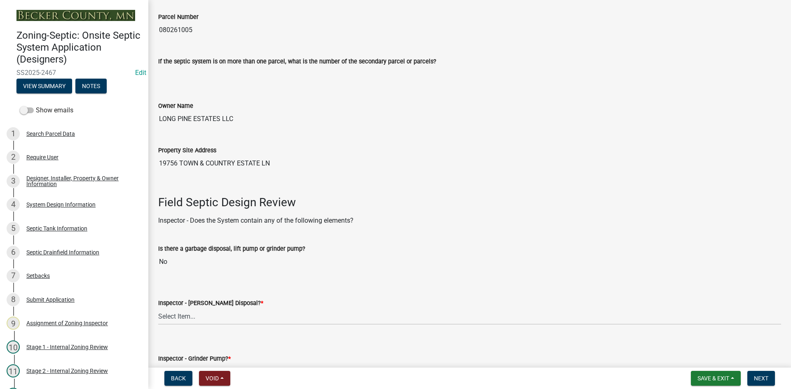
scroll to position [247, 0]
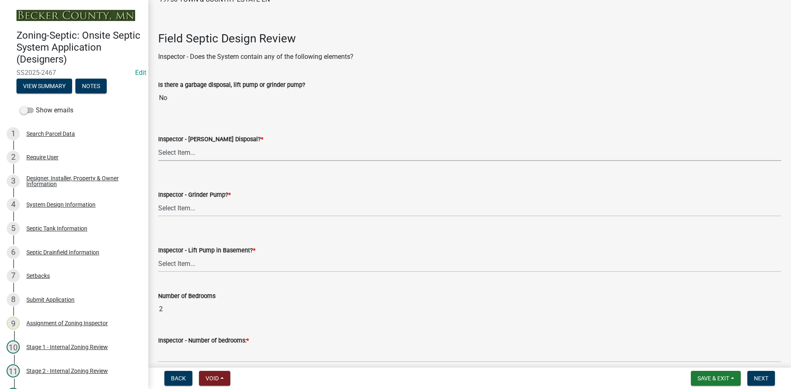
drag, startPoint x: 176, startPoint y: 151, endPoint x: 179, endPoint y: 157, distance: 6.7
click at [176, 151] on select "Select Item... Yes No" at bounding box center [469, 152] width 623 height 17
click at [158, 144] on select "Select Item... Yes No" at bounding box center [469, 152] width 623 height 17
select select "e6f115c1-9d93-4d61-8856-1810485f2117"
click at [182, 216] on select "Select Item... Yes No" at bounding box center [469, 208] width 623 height 17
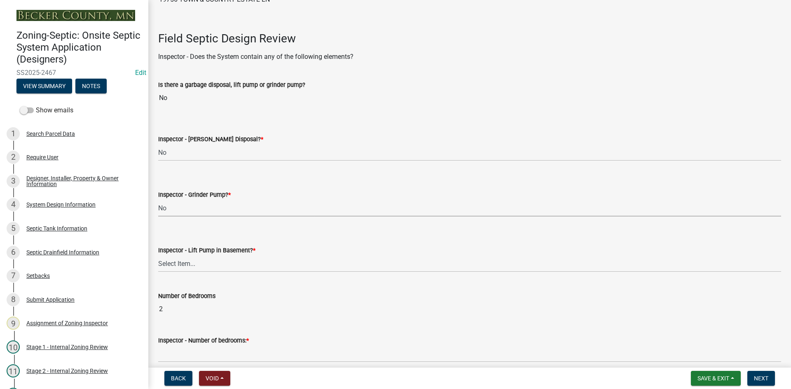
click at [158, 200] on select "Select Item... Yes No" at bounding box center [469, 208] width 623 height 17
select select "ce8adf61-51ba-42f2-bbc3-7480a098e35e"
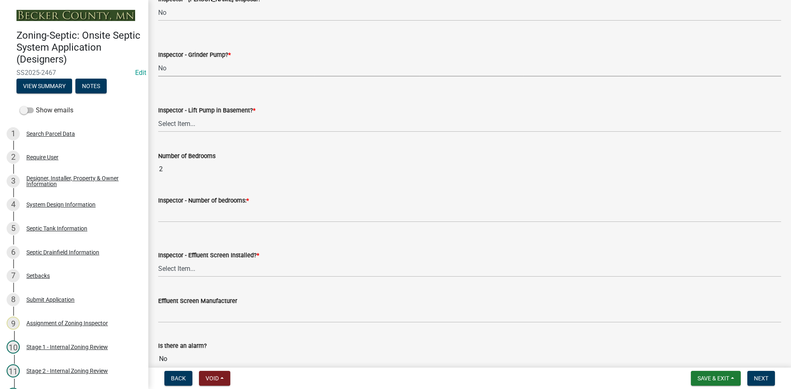
scroll to position [412, 0]
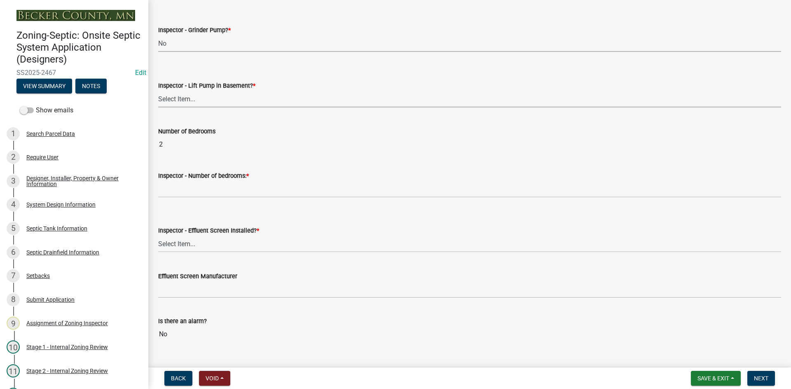
click at [195, 104] on select "Select Item... Yes No" at bounding box center [469, 99] width 623 height 17
click at [158, 91] on select "Select Item... Yes No" at bounding box center [469, 99] width 623 height 17
select select "58089658-2e95-4d4d-a981-afbd087a421a"
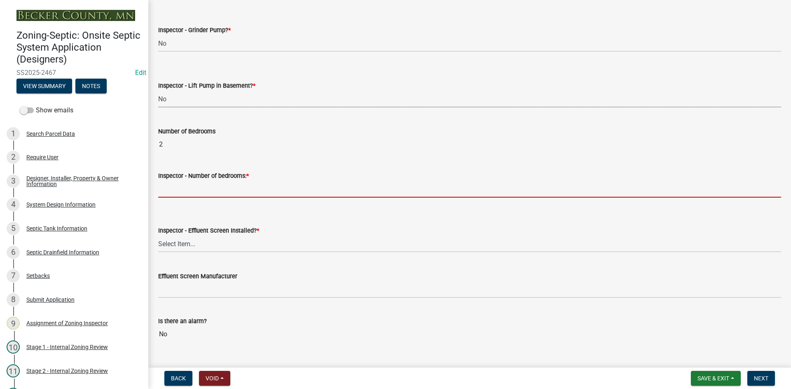
click at [181, 192] on input "Inspector - Number of bedrooms: *" at bounding box center [469, 189] width 623 height 17
type input "2"
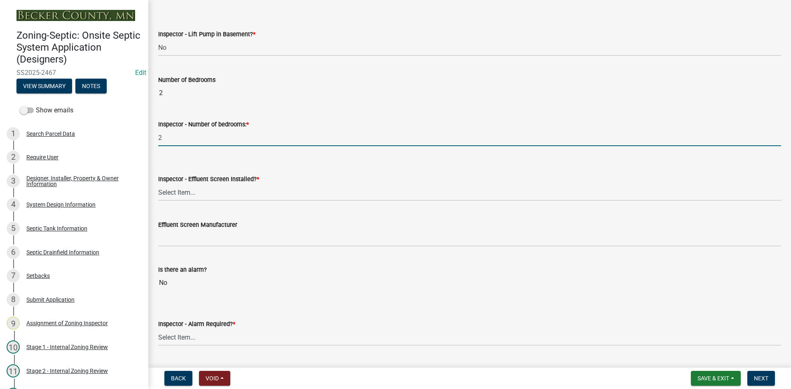
scroll to position [535, 0]
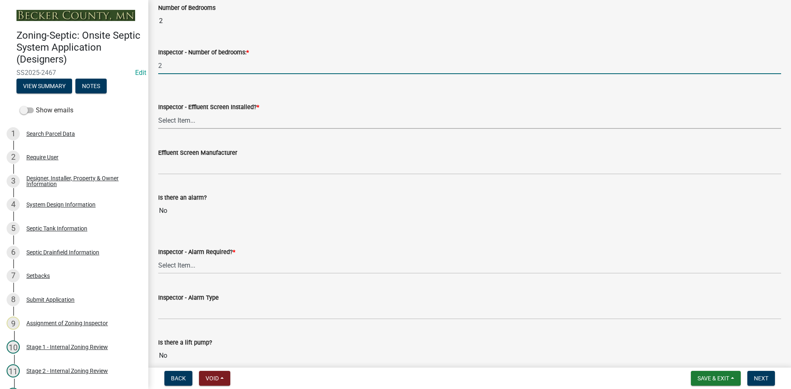
click at [188, 114] on select "Select Item... Yes No" at bounding box center [469, 120] width 623 height 17
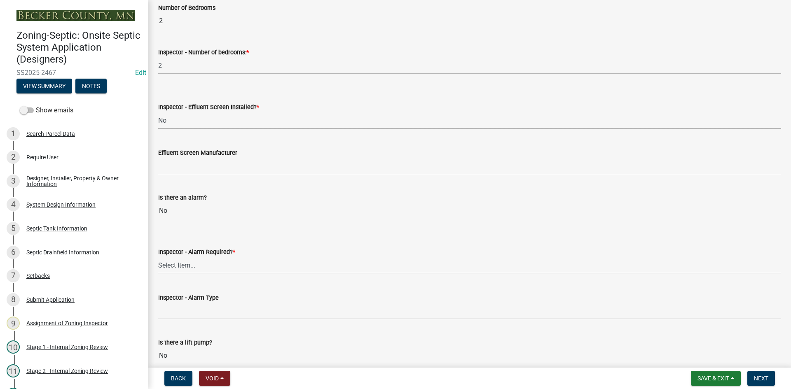
click at [158, 112] on select "Select Item... Yes No" at bounding box center [469, 120] width 623 height 17
select select "039f9276-f093-40ee-98f9-24c1fbae5d9d"
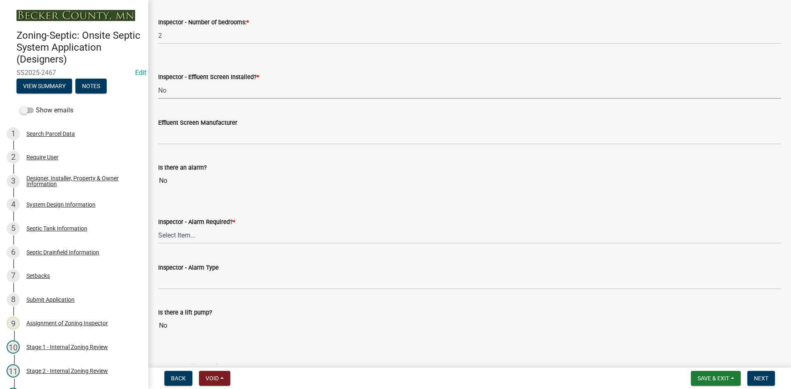
scroll to position [618, 0]
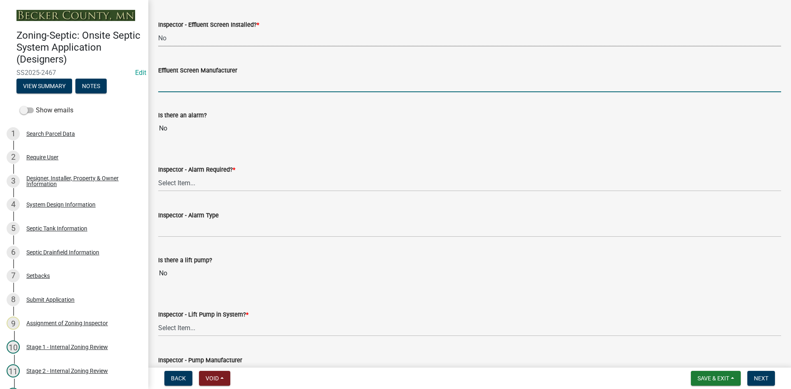
drag, startPoint x: 171, startPoint y: 82, endPoint x: 195, endPoint y: 107, distance: 35.3
click at [172, 82] on input "Effluent Screen Manufacturer" at bounding box center [469, 83] width 623 height 17
type input "NA"
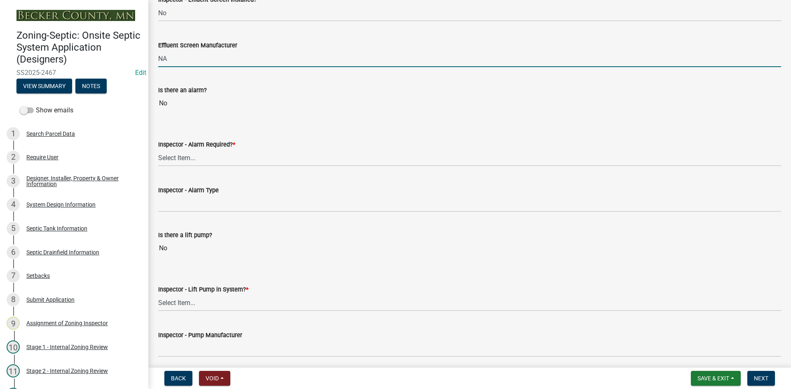
scroll to position [700, 0]
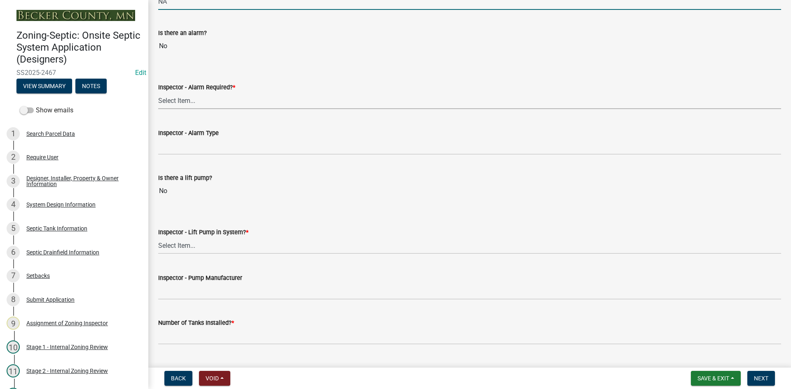
click at [191, 100] on select "Select Item... Yes No" at bounding box center [469, 100] width 623 height 17
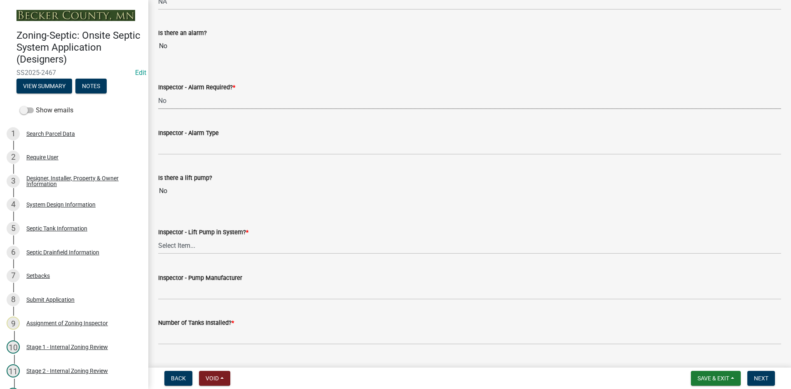
click at [158, 92] on select "Select Item... Yes No" at bounding box center [469, 100] width 623 height 17
select select "c58b0e9a-4731-4217-ac62-2e486782356c"
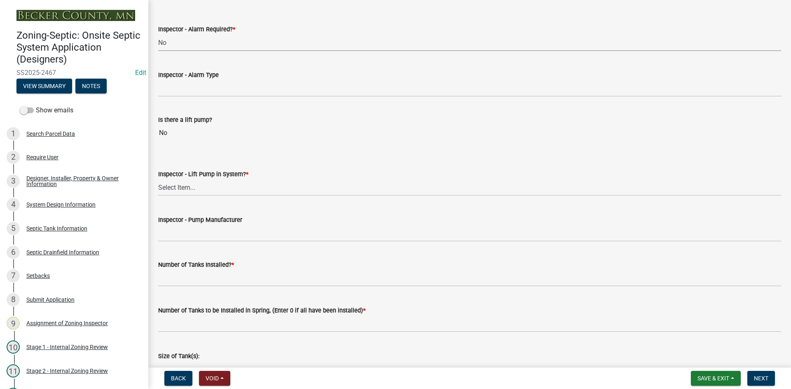
scroll to position [782, 0]
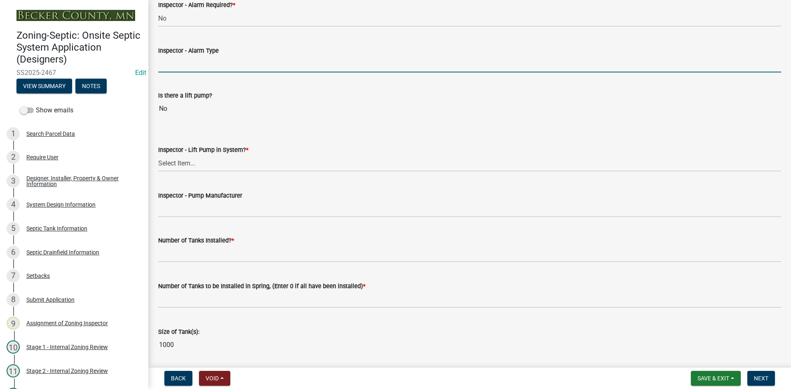
drag, startPoint x: 187, startPoint y: 60, endPoint x: 194, endPoint y: 85, distance: 26.1
click at [187, 60] on input "Inspector - Alarm Type" at bounding box center [469, 64] width 623 height 17
type input "NA"
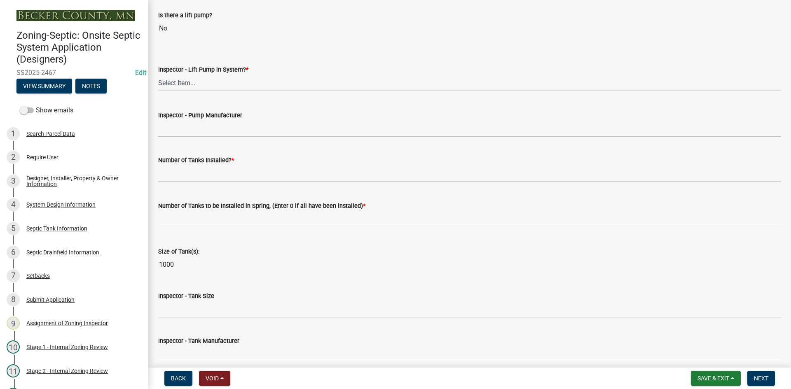
scroll to position [865, 0]
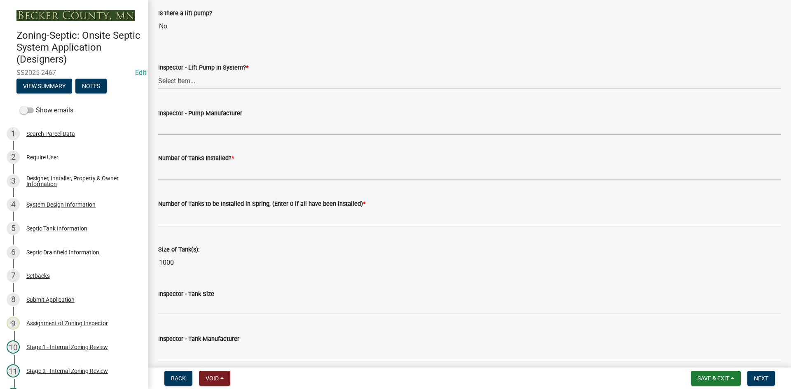
click at [184, 84] on select "Select Item... Yes No" at bounding box center [469, 80] width 623 height 17
click at [158, 72] on select "Select Item... Yes No" at bounding box center [469, 80] width 623 height 17
select select "4baeb773-af56-4ab8-83c4-3685aa875ea5"
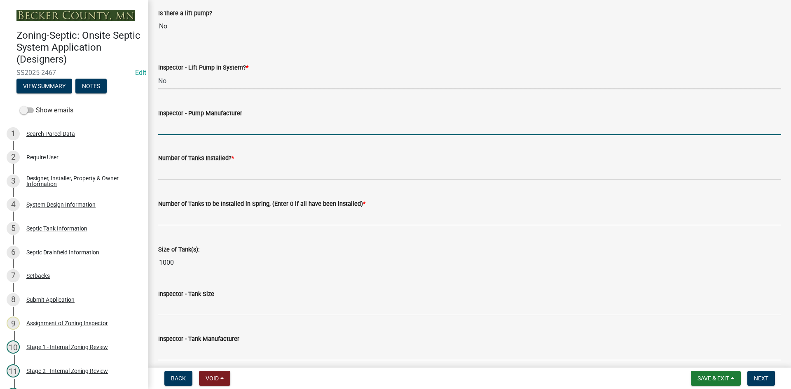
click at [184, 124] on input "Inspector - Pump Manufacturer" at bounding box center [469, 126] width 623 height 17
type input "NA"
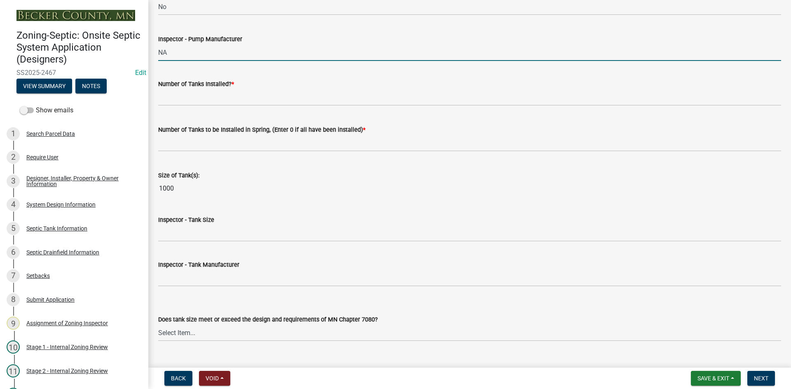
scroll to position [947, 0]
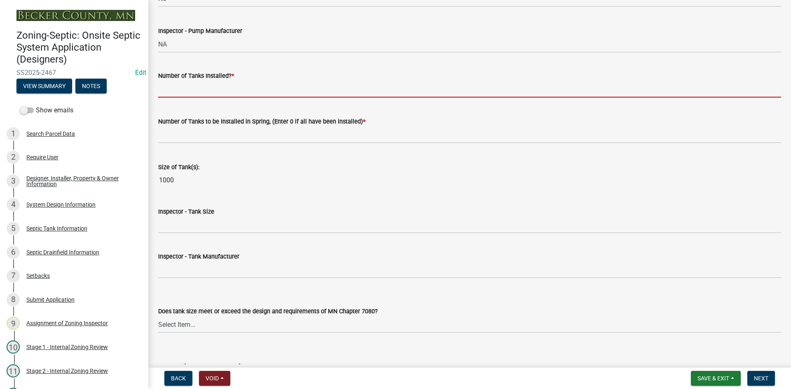
drag, startPoint x: 179, startPoint y: 88, endPoint x: 188, endPoint y: 98, distance: 13.4
click at [180, 87] on input "text" at bounding box center [469, 89] width 623 height 17
type input "1"
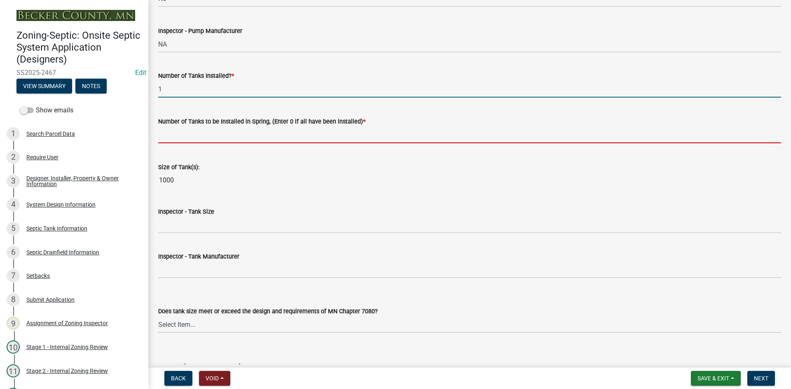
click at [198, 131] on input "text" at bounding box center [469, 134] width 623 height 17
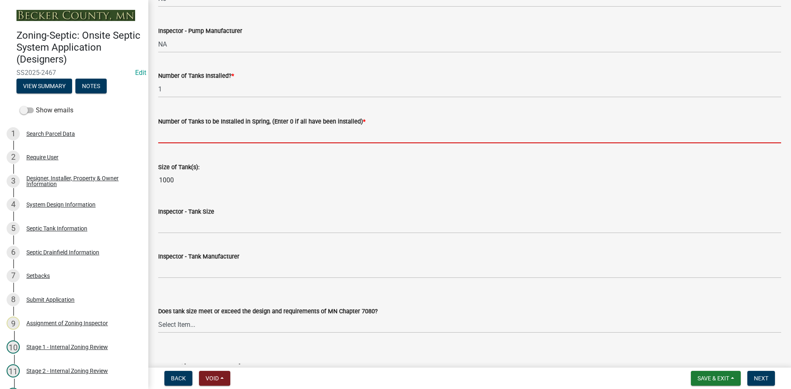
type input "0"
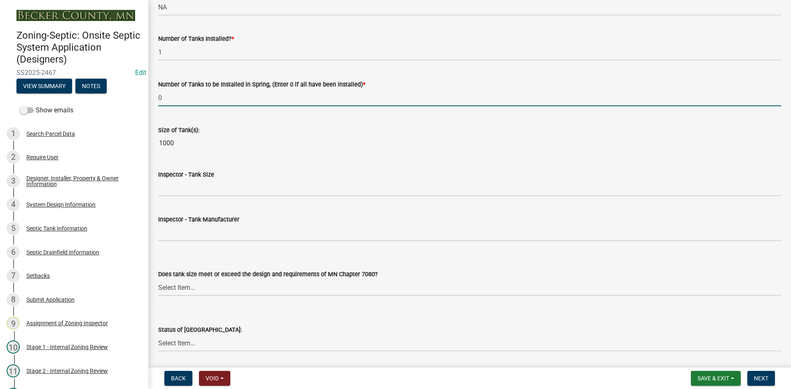
scroll to position [1030, 0]
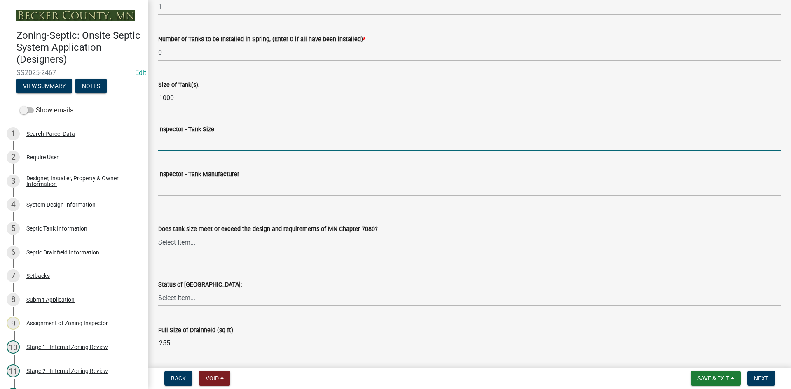
drag, startPoint x: 189, startPoint y: 140, endPoint x: 194, endPoint y: 139, distance: 5.6
click at [189, 140] on input "Inspector - Tank Size" at bounding box center [469, 142] width 623 height 17
type input "1000"
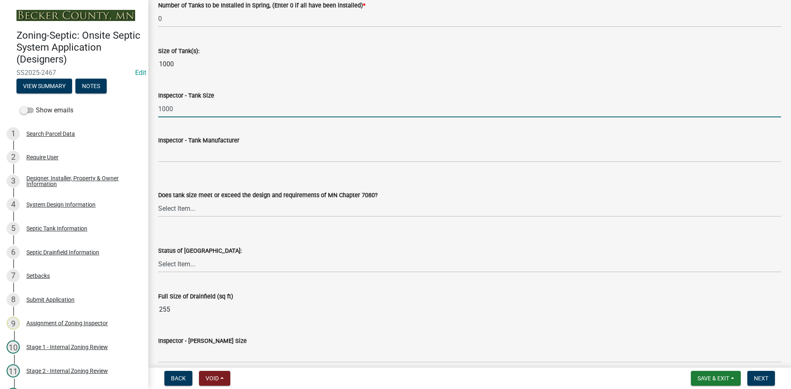
scroll to position [1112, 0]
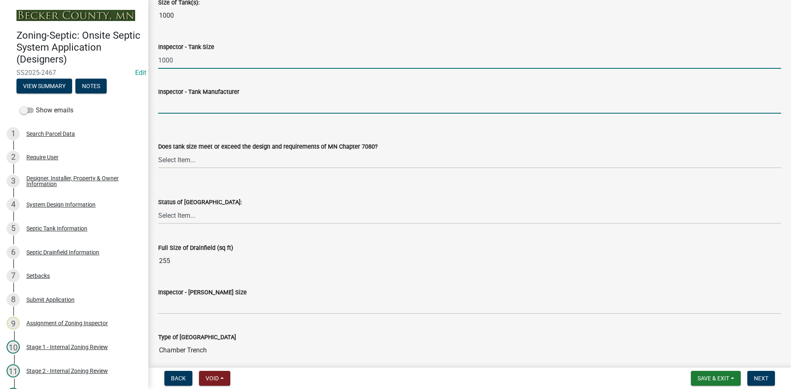
click at [184, 103] on input "Inspector - Tank Manufacturer" at bounding box center [469, 105] width 623 height 17
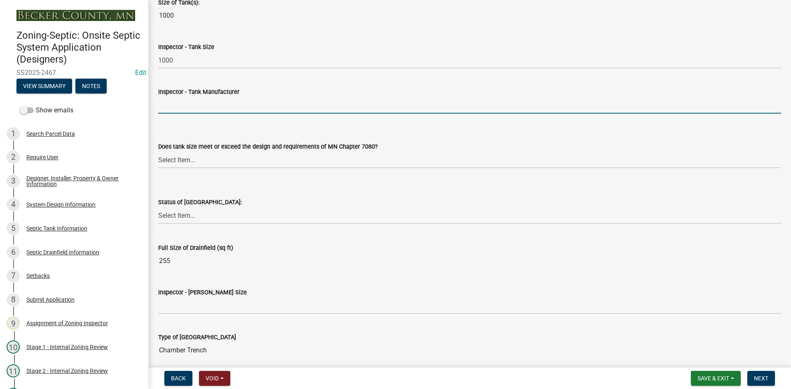
type input "infiltrator"
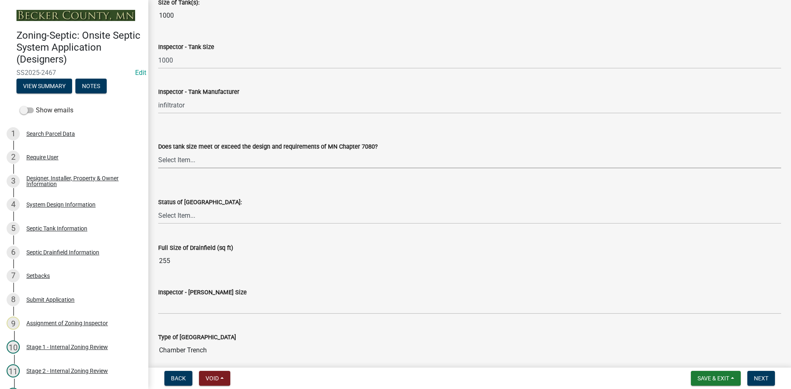
click at [181, 161] on select "Select Item... Yes No Existing" at bounding box center [469, 160] width 623 height 17
click at [158, 152] on select "Select Item... Yes No Existing" at bounding box center [469, 160] width 623 height 17
select select "f7794d6a-556a-43dc-97be-878f47e346d8"
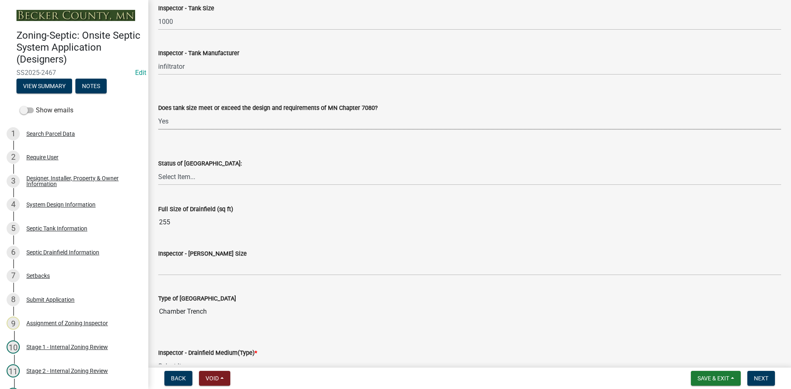
scroll to position [1194, 0]
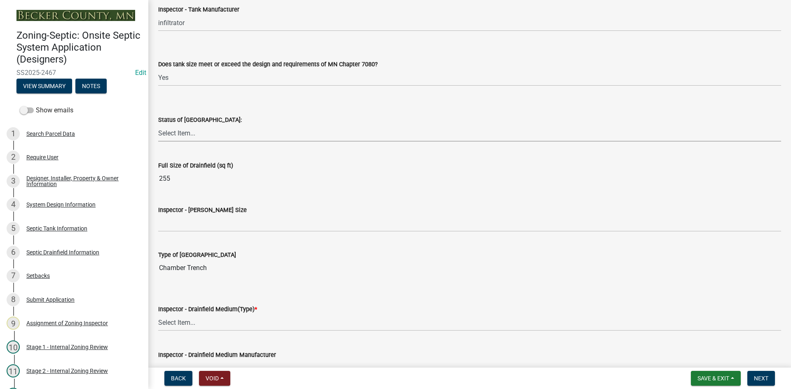
click at [181, 134] on select "Select Item... No Drainfield Drainfield Installed [GEOGRAPHIC_DATA] to Be Insta…" at bounding box center [469, 133] width 623 height 17
click at [158, 125] on select "Select Item... No Drainfield Drainfield Installed [GEOGRAPHIC_DATA] to Be Insta…" at bounding box center [469, 133] width 623 height 17
select select "9376207c-987b-4580-9786-4fe9435ab5e6"
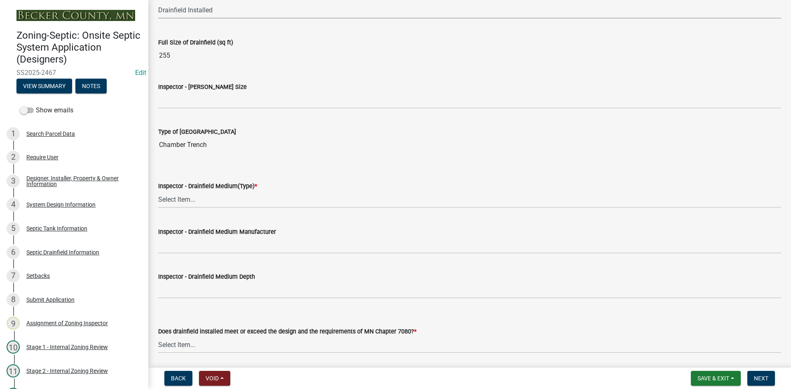
scroll to position [1318, 0]
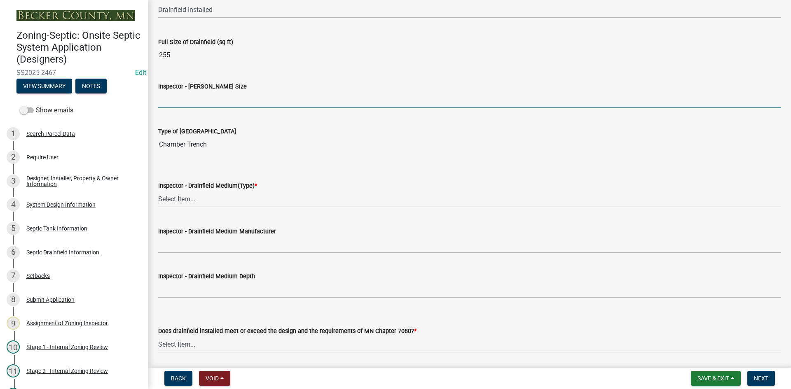
click at [183, 99] on input "Inspector - [PERSON_NAME] Size" at bounding box center [469, 99] width 623 height 17
click at [181, 98] on input "Inspector - [PERSON_NAME] Size" at bounding box center [469, 99] width 623 height 17
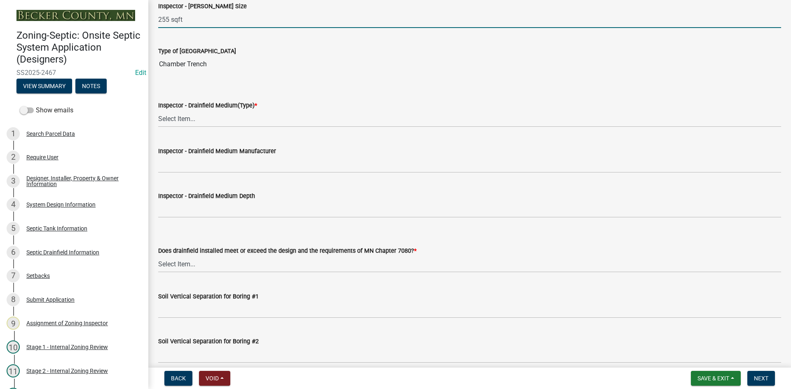
scroll to position [1400, 0]
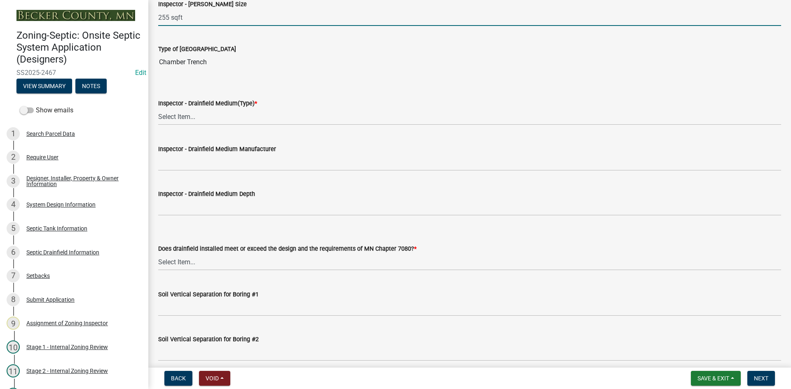
type input "255 sqft"
click at [186, 115] on select "Select Item... Chamber Trench Rock Trench Gravelless Mound Pressure Bed Seepage…" at bounding box center [469, 116] width 623 height 17
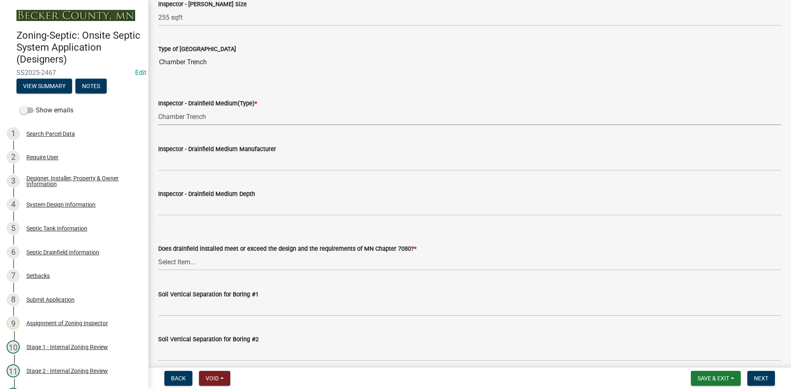
click at [158, 108] on select "Select Item... Chamber Trench Rock Trench Gravelless Mound Pressure Bed Seepage…" at bounding box center [469, 116] width 623 height 17
select select "fefa0a7c-9bb6-4beb-a5f6-75ae67e50f25"
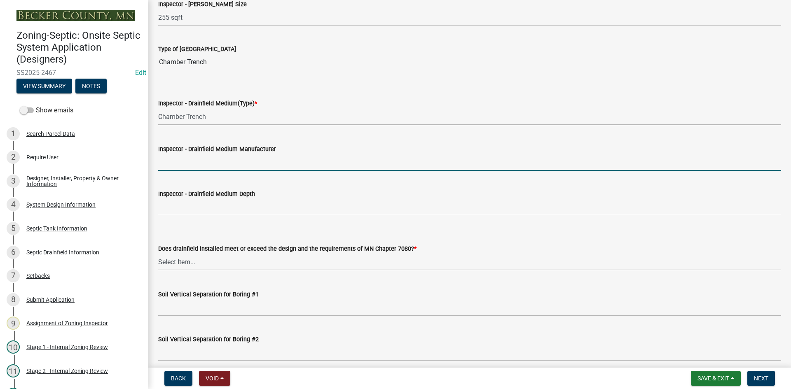
click at [192, 163] on input "Inspector - Drainfield Medium Manufacturer" at bounding box center [469, 162] width 623 height 17
type input "INFILTRATOR"
click at [208, 216] on wm-data-entity-input "Inspector - Drainfield Medium Depth" at bounding box center [469, 199] width 623 height 45
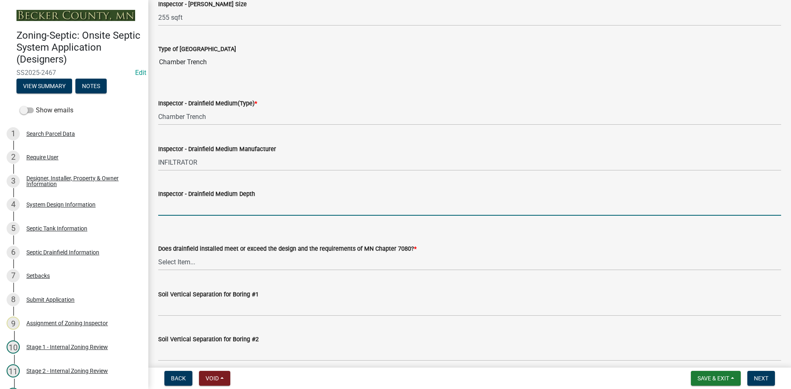
click at [205, 207] on input "Inspector - Drainfield Medium Depth" at bounding box center [469, 207] width 623 height 17
type input "12""
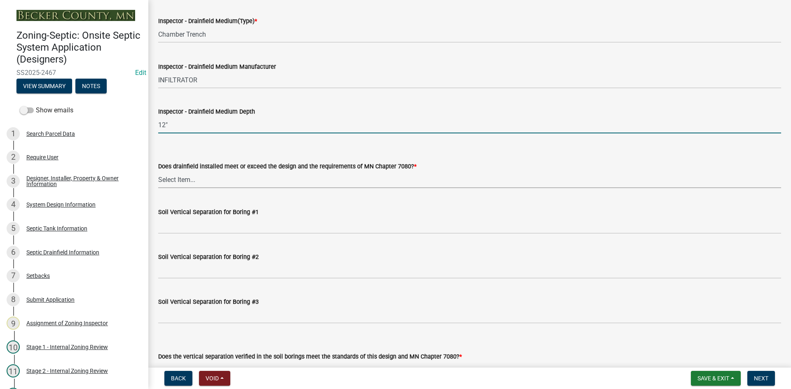
click at [186, 180] on select "Select Item... Yes No" at bounding box center [469, 179] width 623 height 17
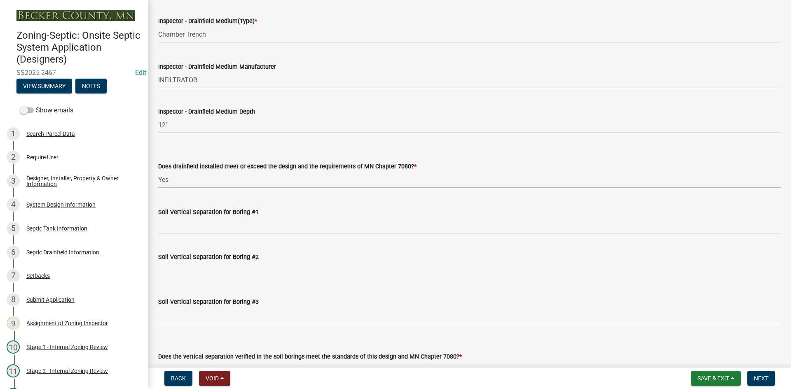
click at [158, 171] on select "Select Item... Yes No" at bounding box center [469, 179] width 623 height 17
select select "53e8394b-4ec8-472b-acba-27f64a4dcc6d"
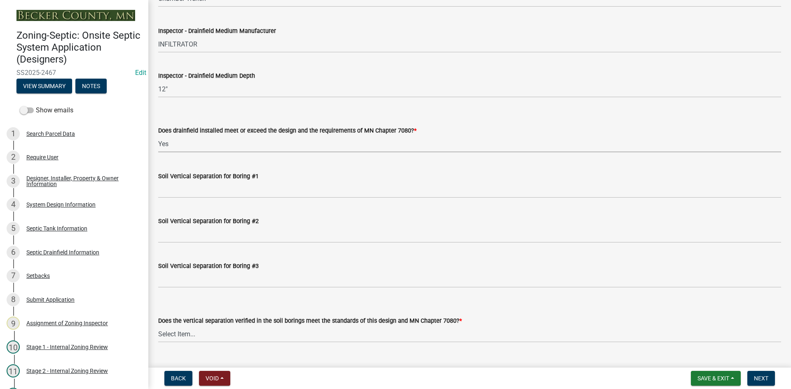
scroll to position [1565, 0]
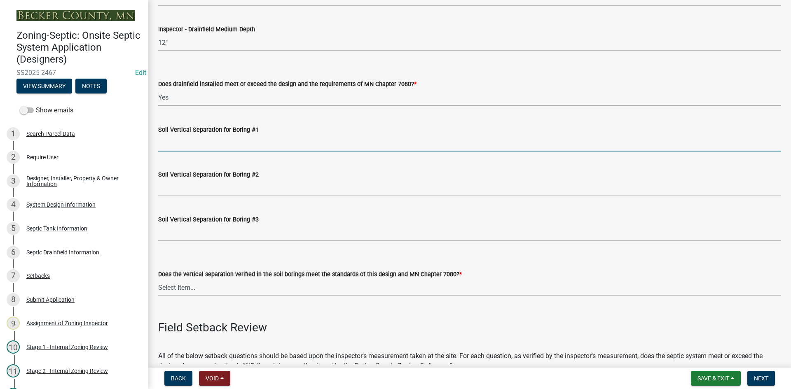
click at [190, 144] on input "Soil Vertical Separation for Boring #1" at bounding box center [469, 143] width 623 height 17
type input "SEE ATTACHED"
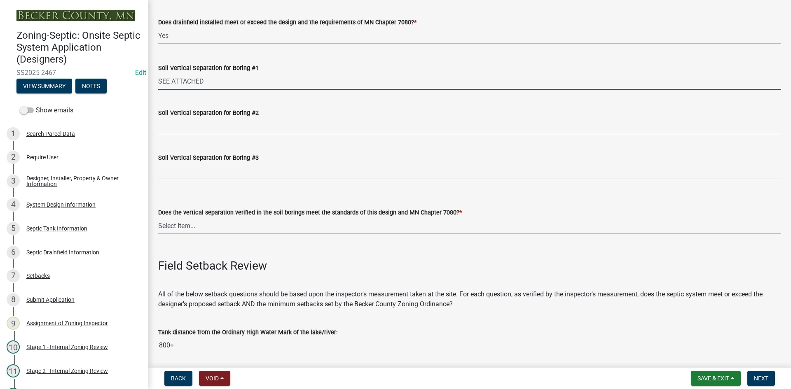
scroll to position [1688, 0]
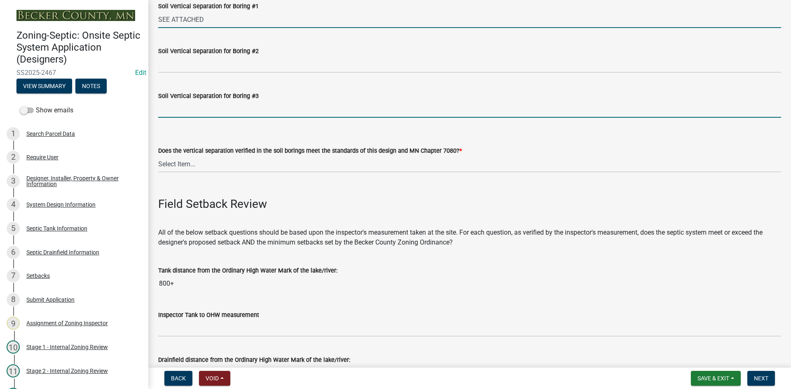
click at [187, 103] on input "Soil Vertical Separation for Boring #3" at bounding box center [469, 109] width 623 height 17
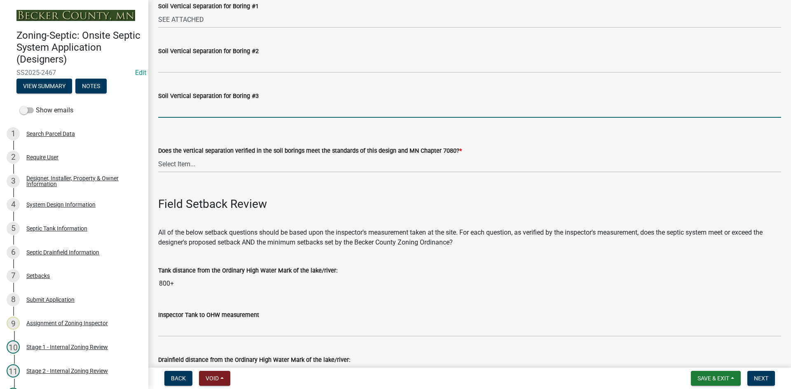
click at [387, 141] on form "Does the vertical separation verified in the soil borings meet the standards of…" at bounding box center [469, 154] width 623 height 37
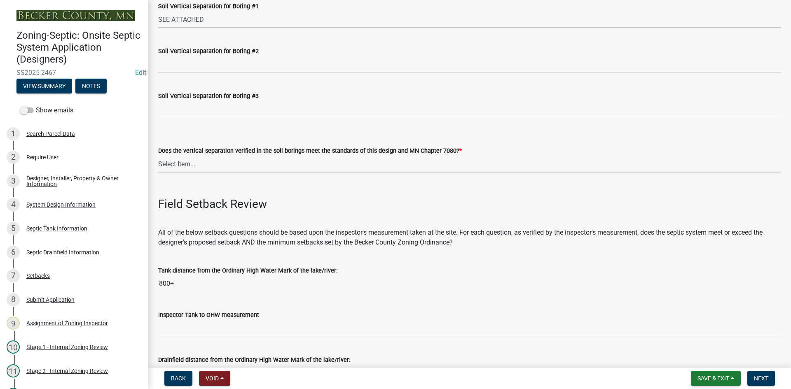
click at [202, 167] on select "Select Item... Yes No" at bounding box center [469, 164] width 623 height 17
click at [158, 156] on select "Select Item... Yes No" at bounding box center [469, 164] width 623 height 17
select select "eedfbf44-dce3-4c21-89bd-6d851115dab7"
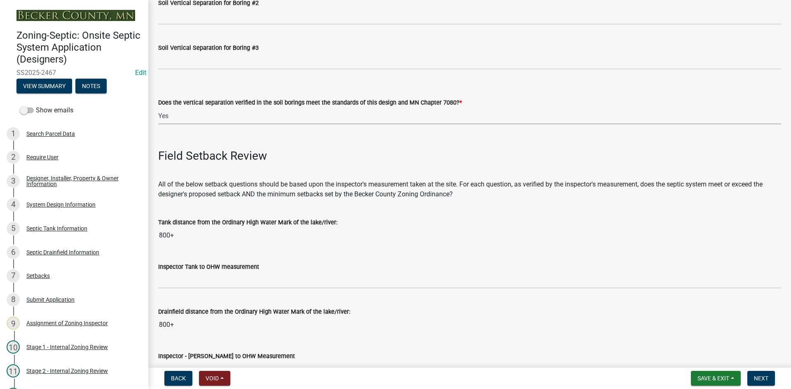
scroll to position [1853, 0]
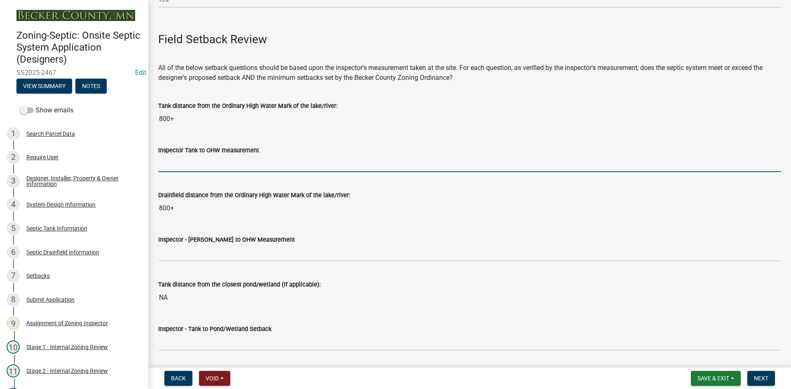
click at [176, 166] on input "Inspector Tank to OHW measurement" at bounding box center [469, 163] width 623 height 17
type input "75+"
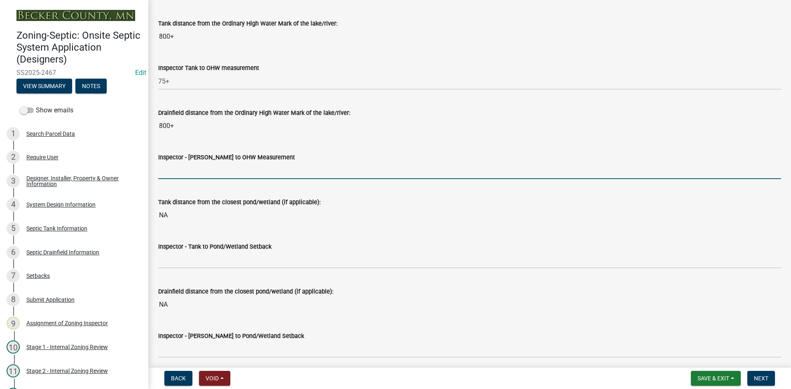
click at [194, 175] on input "Inspector - [PERSON_NAME] to OHW Measurement" at bounding box center [469, 170] width 623 height 17
type input "75+"
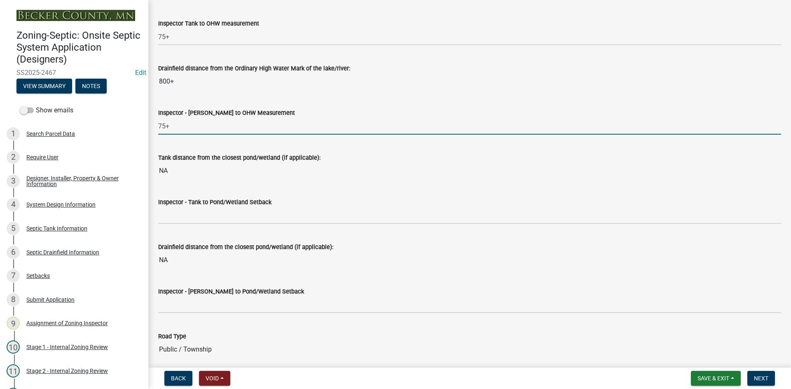
scroll to position [2059, 0]
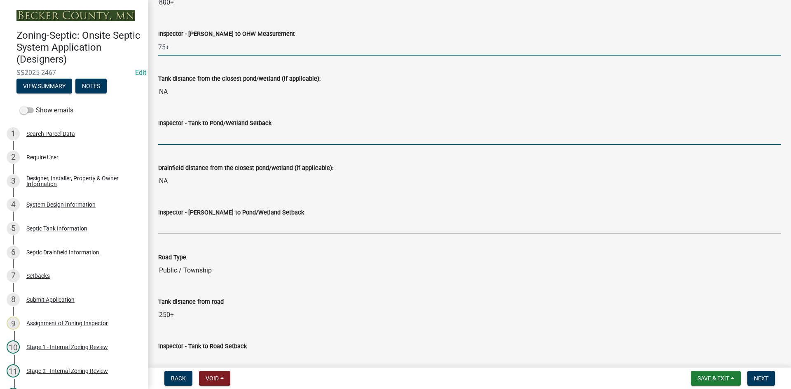
click at [187, 140] on input "Inspector - Tank to Pond/Wetland Setback" at bounding box center [469, 136] width 623 height 17
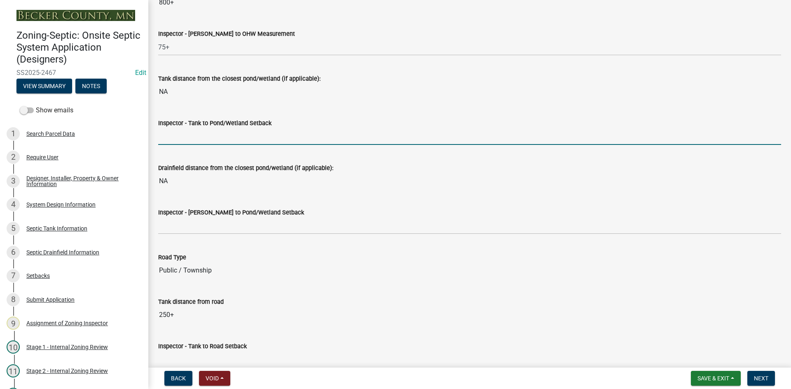
click at [196, 152] on div "Drainfield distance from the closest pond/wetland (if applicable): NA" at bounding box center [469, 171] width 623 height 38
click at [183, 141] on input "Inspector - Tank to Pond/Wetland Setback" at bounding box center [469, 136] width 623 height 17
type input "NA"
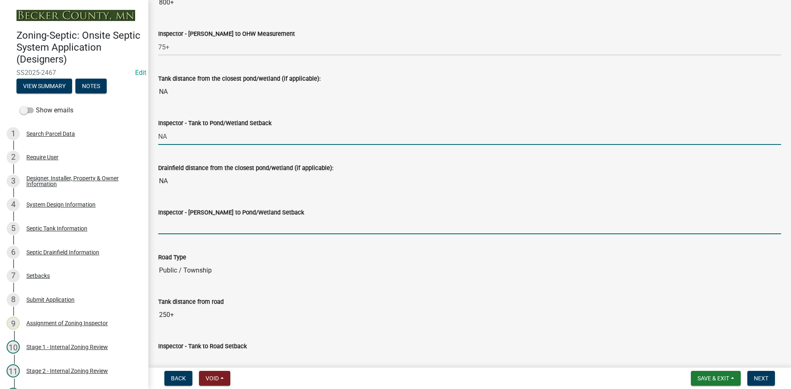
drag, startPoint x: 195, startPoint y: 218, endPoint x: 200, endPoint y: 227, distance: 10.3
click at [195, 218] on input "Inspector - [PERSON_NAME] to Pond/Wetland Setback" at bounding box center [469, 225] width 623 height 17
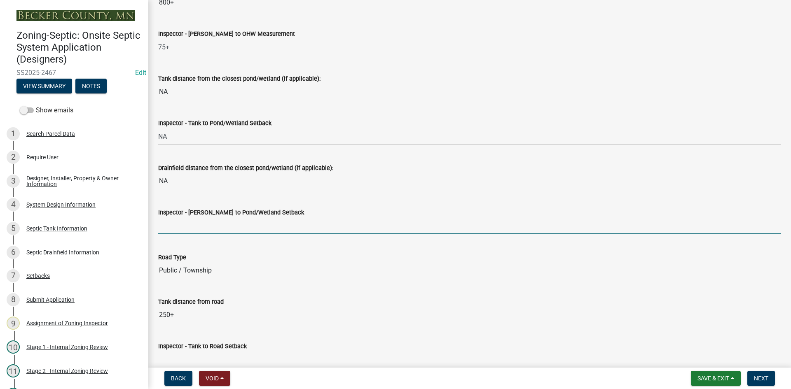
type input "NA"
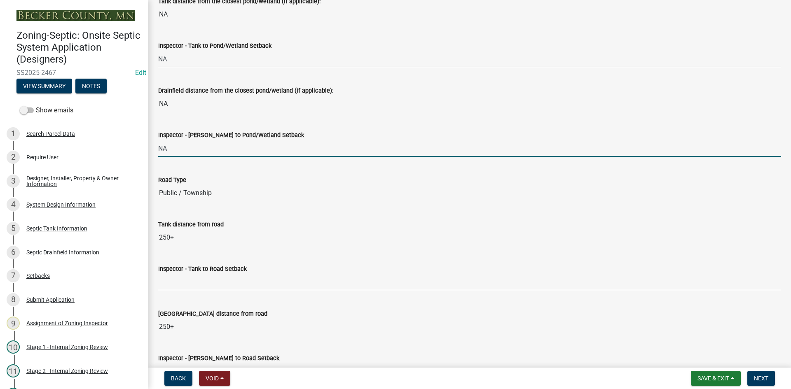
scroll to position [2265, 0]
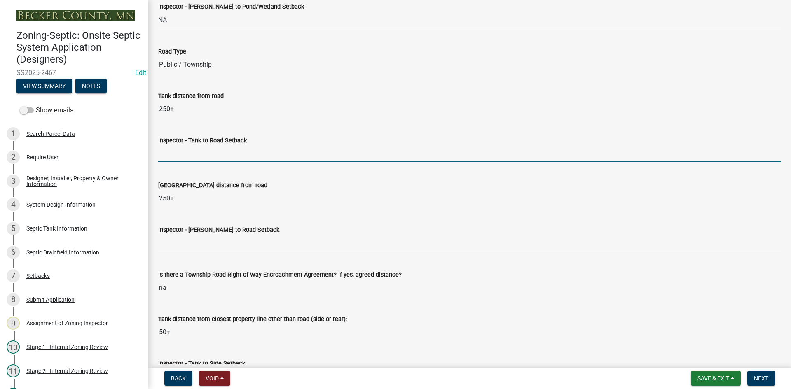
click at [187, 153] on input "Inspector - Tank to Road Setback" at bounding box center [469, 153] width 623 height 17
type input "10+"
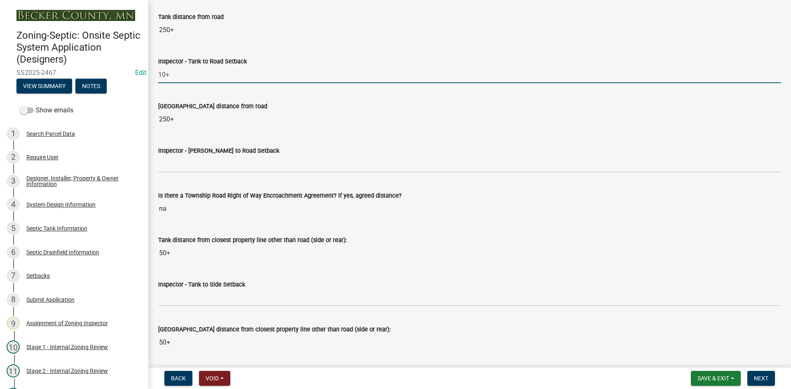
scroll to position [2347, 0]
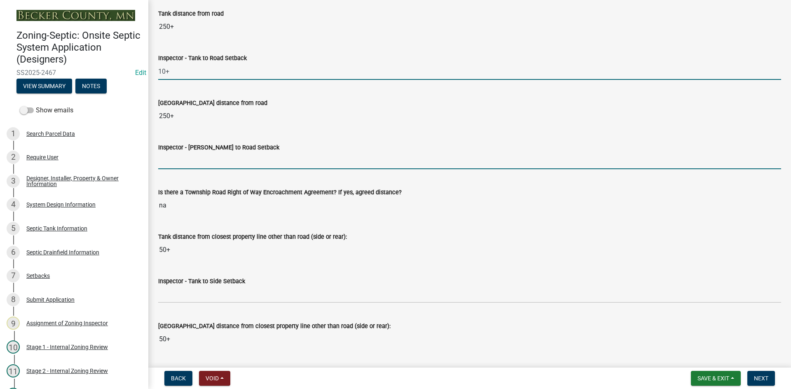
click at [177, 159] on input "Inspector - [PERSON_NAME] to Road Setback" at bounding box center [469, 160] width 623 height 17
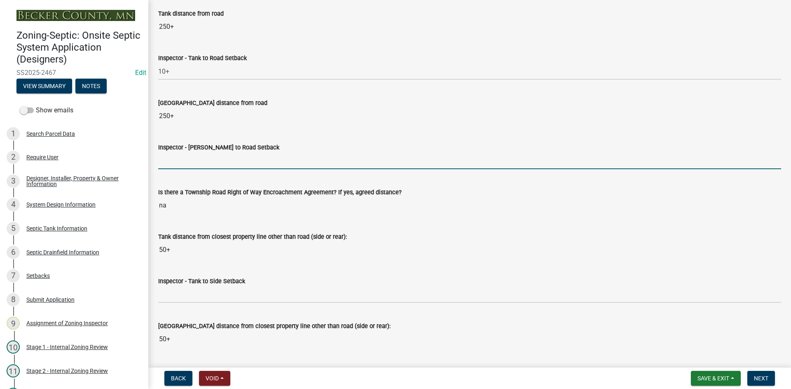
type input "10+"
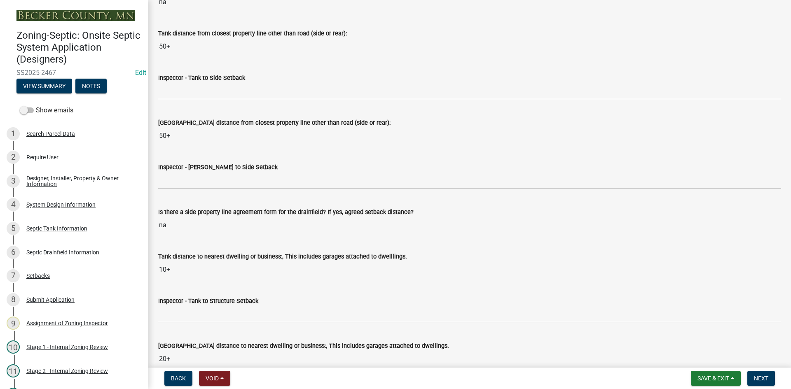
scroll to position [2553, 0]
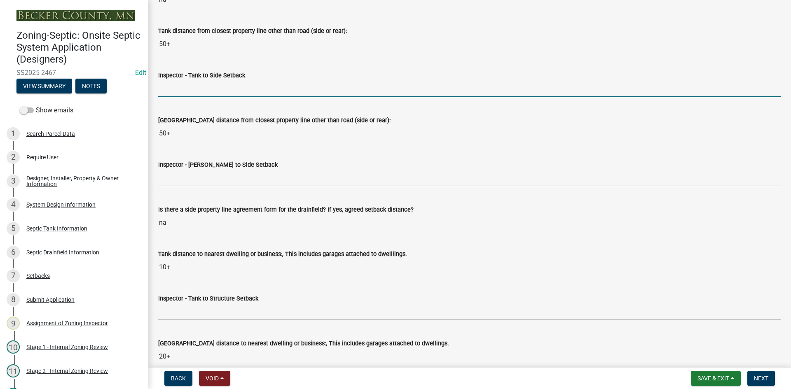
click at [177, 91] on input "Inspector - Tank to Side Setback" at bounding box center [469, 88] width 623 height 17
type input "10+"
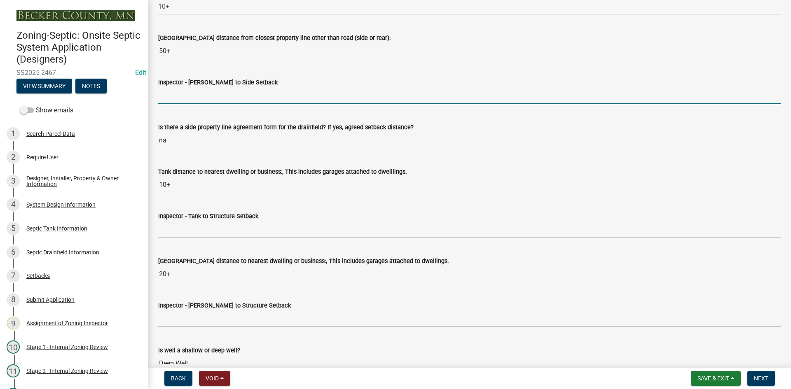
click at [196, 99] on input "Inspector - [PERSON_NAME] to Side Setback" at bounding box center [469, 95] width 623 height 17
type input "10+"
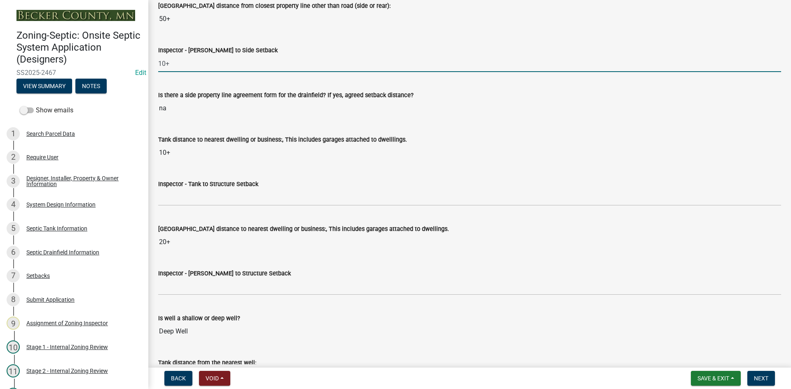
scroll to position [2718, 0]
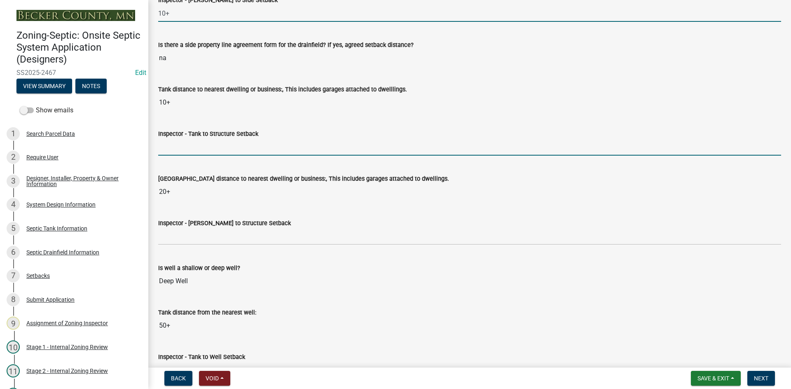
click at [184, 149] on input "Inspector - Tank to Structure Setback" at bounding box center [469, 147] width 623 height 17
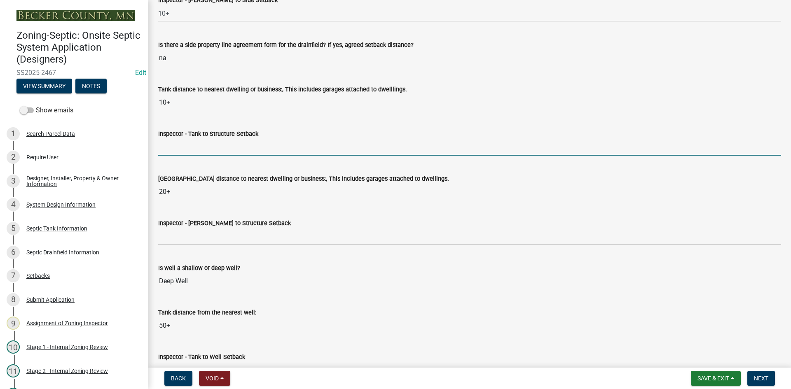
type input "10"
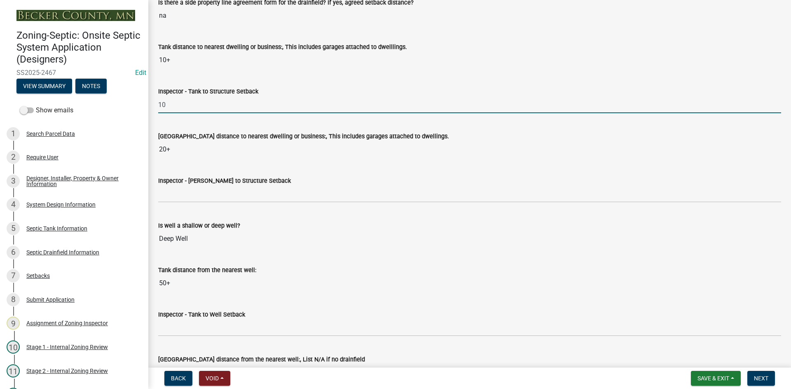
scroll to position [2800, 0]
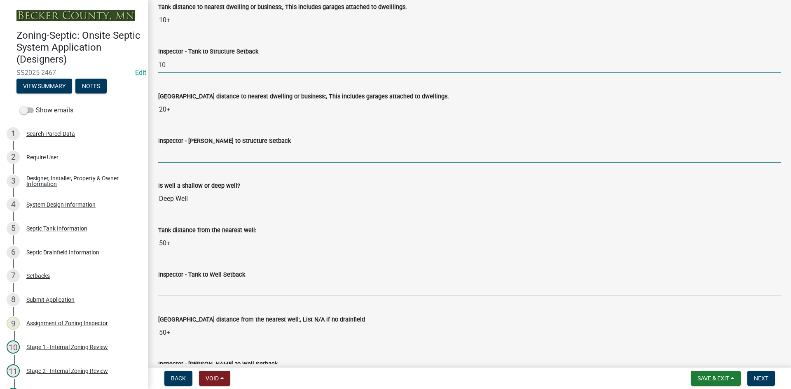
drag, startPoint x: 184, startPoint y: 153, endPoint x: 197, endPoint y: 161, distance: 15.5
click at [184, 153] on input "Inspector - [PERSON_NAME] to Structure Setback" at bounding box center [469, 154] width 623 height 17
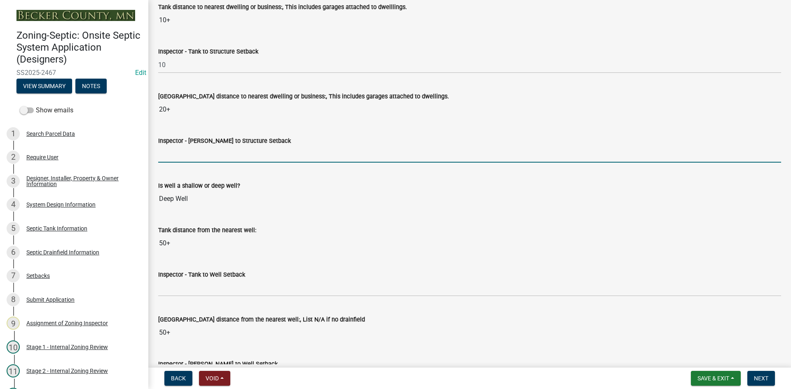
type input "20"
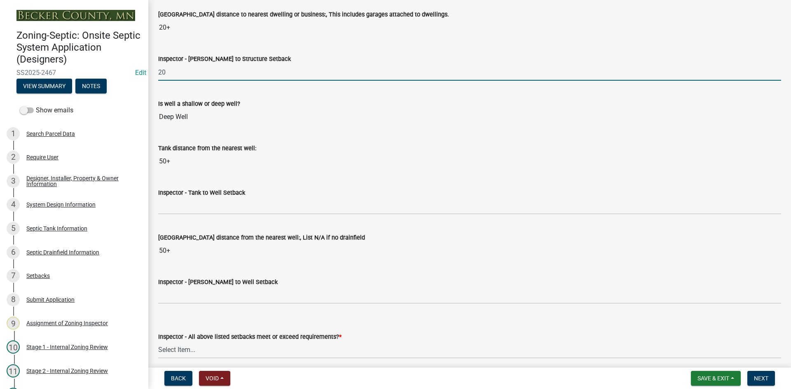
scroll to position [2883, 0]
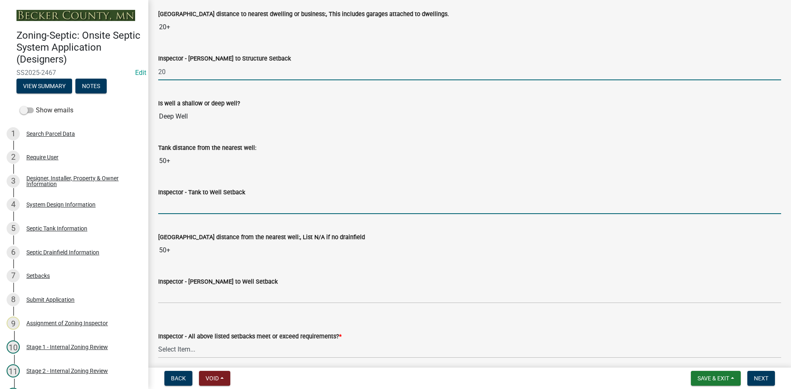
click at [181, 203] on input "Inspector - Tank to Well Setback" at bounding box center [469, 205] width 623 height 17
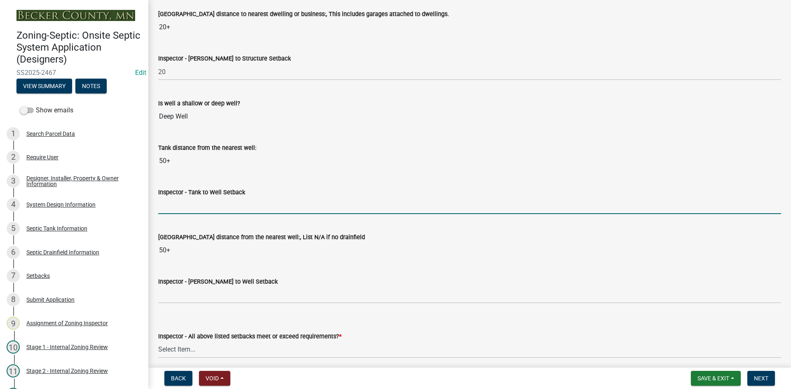
type input "50+ min tbd"
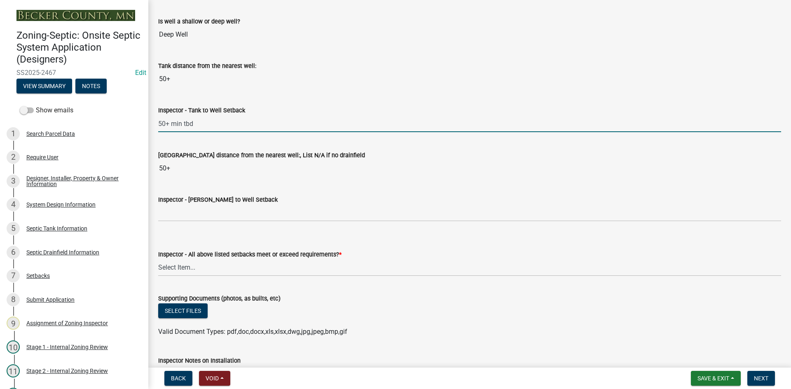
scroll to position [2965, 0]
click at [163, 125] on input "50+ min tbd" at bounding box center [469, 123] width 623 height 17
drag, startPoint x: 159, startPoint y: 123, endPoint x: 201, endPoint y: 122, distance: 42.0
click at [203, 121] on input "50+ min tbd" at bounding box center [469, 123] width 623 height 17
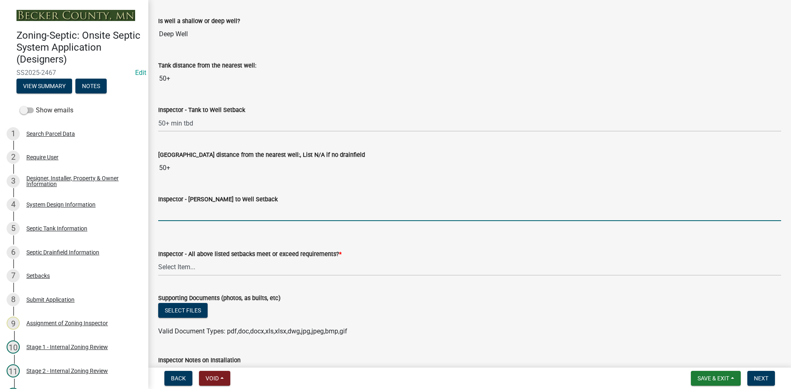
click at [173, 210] on input "Inspector - [PERSON_NAME] to Well Setback" at bounding box center [469, 212] width 623 height 17
paste input "50+ min tbd"
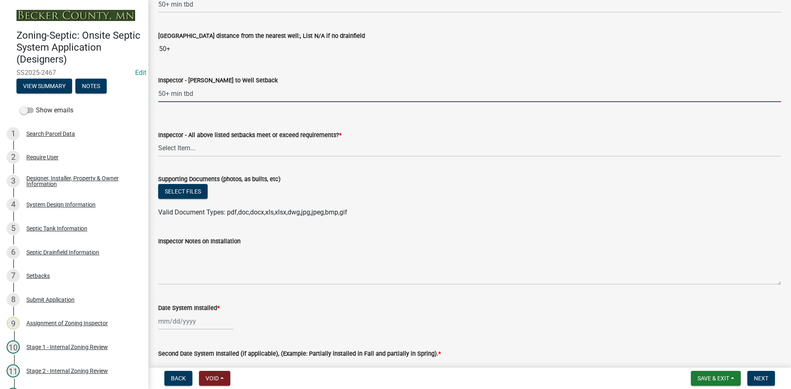
scroll to position [3089, 0]
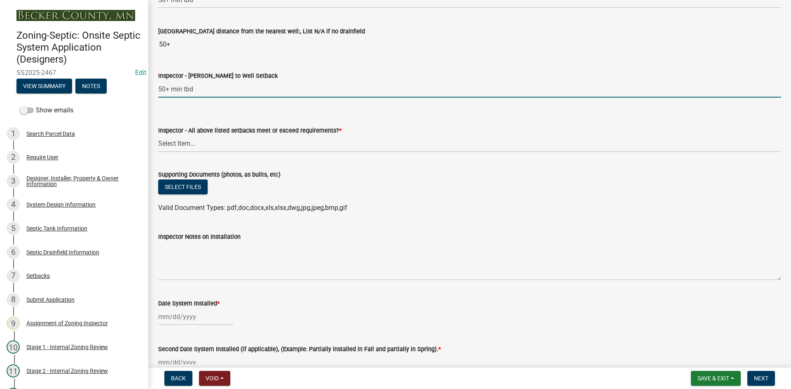
type input "50+ min tbd"
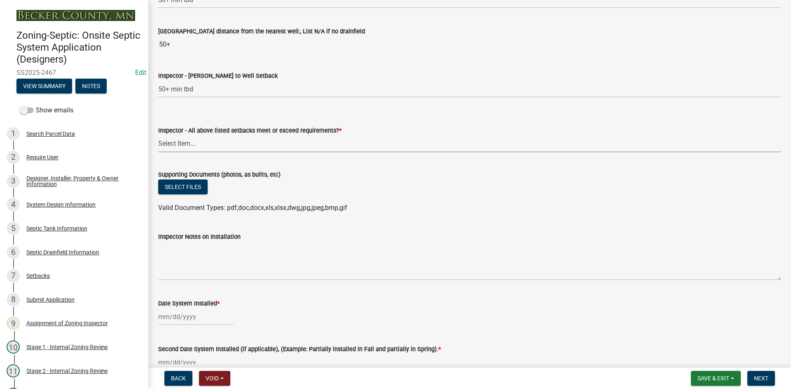
drag, startPoint x: 182, startPoint y: 141, endPoint x: 187, endPoint y: 143, distance: 5.7
click at [182, 141] on select "Select Item... Yes No" at bounding box center [469, 143] width 623 height 17
click at [158, 135] on select "Select Item... Yes No" at bounding box center [469, 143] width 623 height 17
select select "adfa1390-1443-4b8a-94eb-9b7f601f4679"
click at [198, 190] on button "Select files" at bounding box center [182, 187] width 49 height 15
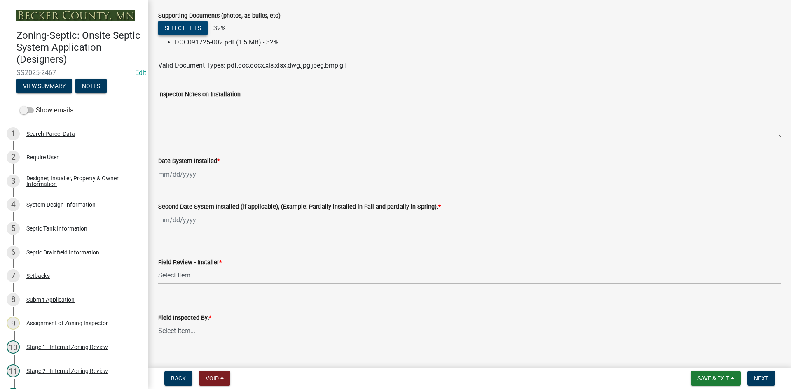
scroll to position [3253, 0]
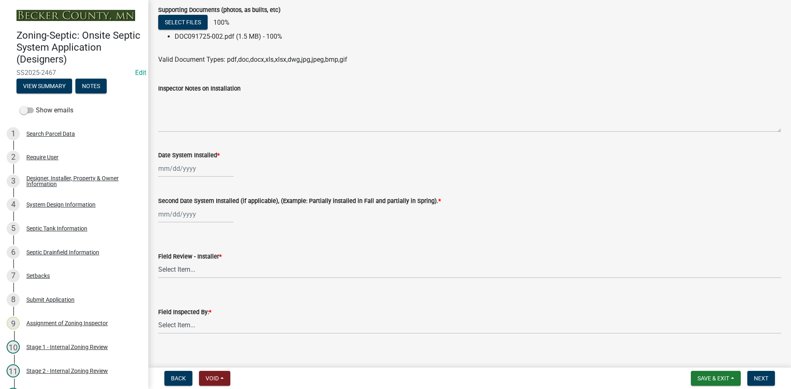
click at [214, 171] on div at bounding box center [195, 168] width 75 height 17
select select "9"
select select "2025"
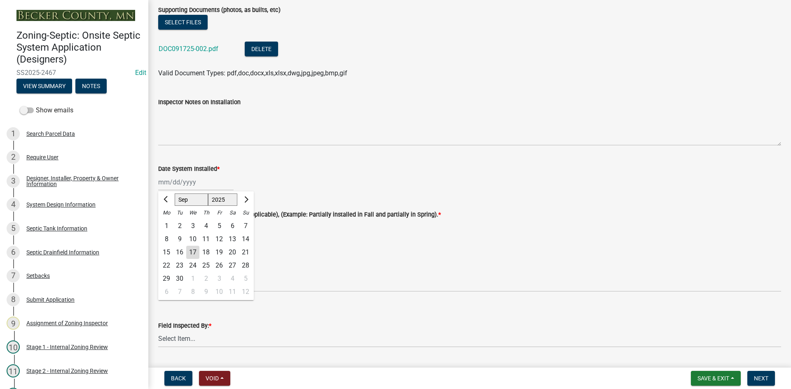
click at [164, 252] on div "15" at bounding box center [166, 252] width 13 height 13
type input "[DATE]"
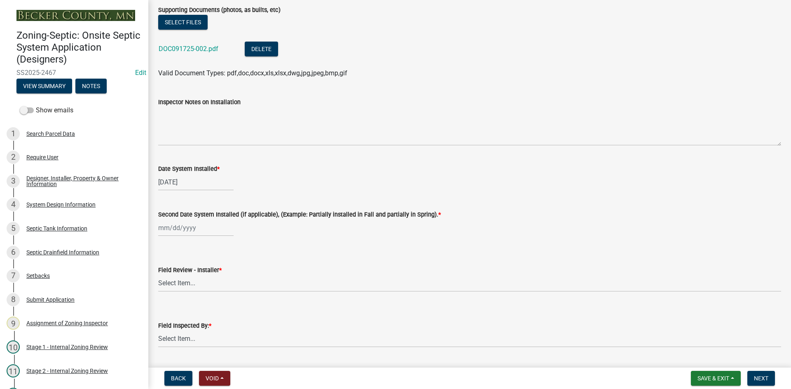
select select "9"
select select "2025"
click at [208, 224] on div "[PERSON_NAME] Feb Mar Apr [PERSON_NAME][DATE] Oct Nov [DATE] 1526 1527 1528 152…" at bounding box center [195, 227] width 75 height 17
click at [170, 297] on div "15" at bounding box center [166, 298] width 13 height 13
type input "[DATE]"
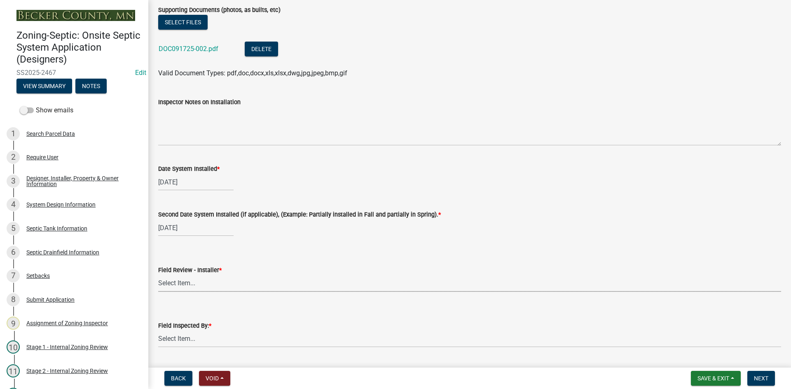
drag, startPoint x: 198, startPoint y: 288, endPoint x: 192, endPoint y: 308, distance: 20.7
click at [198, 288] on select "Select Item... OTHER – Not listed (please add in next field and we will add to …" at bounding box center [469, 283] width 623 height 17
click at [158, 275] on select "Select Item... OTHER – Not listed (please add in next field and we will add to …" at bounding box center [469, 283] width 623 height 17
select select "2a44f197-10cb-47bb-822e-753e77a3b990"
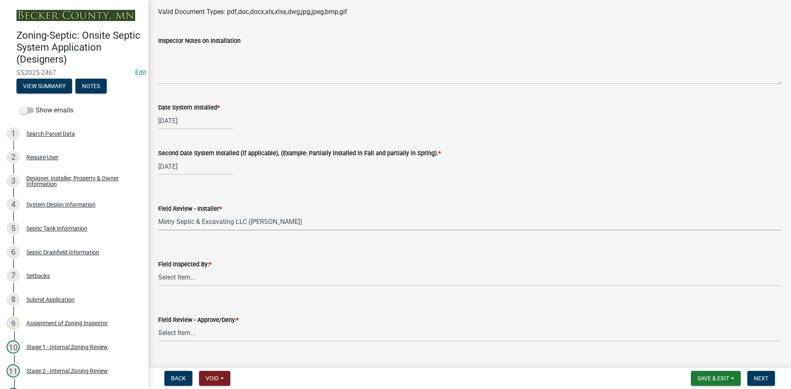
scroll to position [3377, 0]
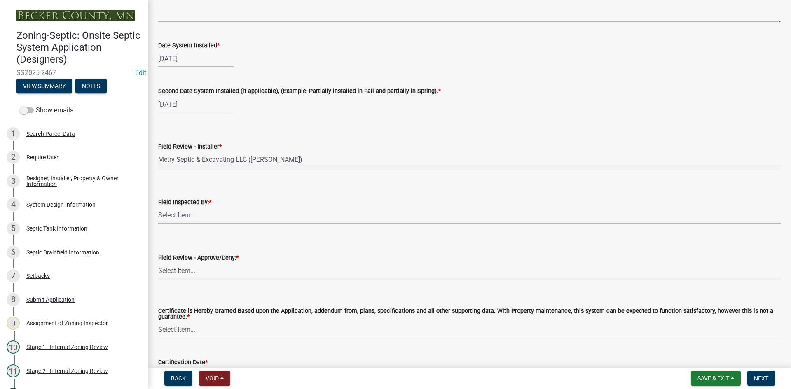
click at [188, 215] on select "Select Item... [PERSON_NAME] [PERSON_NAME] [PERSON_NAME] [PERSON_NAME] [PERSON_…" at bounding box center [469, 215] width 623 height 17
click at [158, 207] on select "Select Item... [PERSON_NAME] [PERSON_NAME] [PERSON_NAME] [PERSON_NAME] [PERSON_…" at bounding box center [469, 215] width 623 height 17
select select "7bfe52ba-73b7-4ac1-9bde-d3bb601555ca"
click at [195, 271] on select "Select Item... Approved Denied" at bounding box center [469, 271] width 623 height 17
click at [158, 263] on select "Select Item... Approved Denied" at bounding box center [469, 271] width 623 height 17
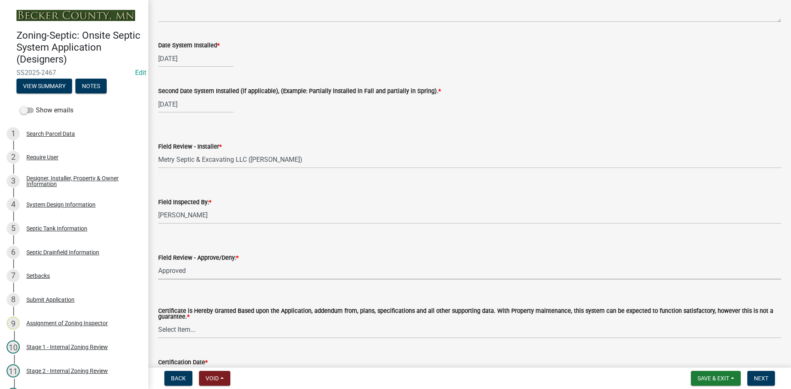
select select "c3bf50e3-4684-4b9c-99b9-7a9f027aa0dd"
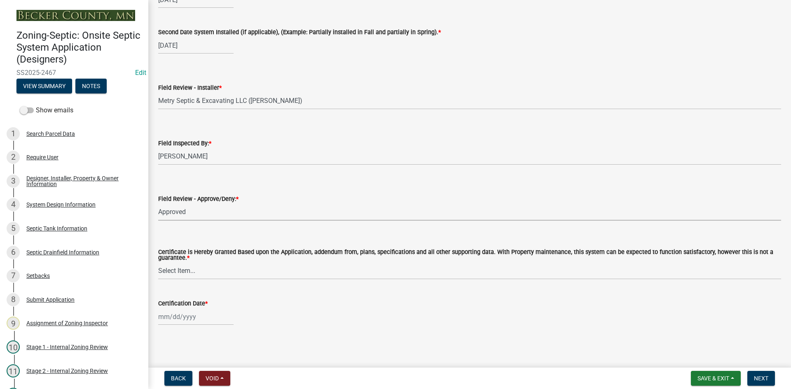
scroll to position [3437, 0]
click at [178, 271] on select "Select Item... Yes No" at bounding box center [469, 270] width 623 height 17
click at [158, 262] on select "Select Item... Yes No" at bounding box center [469, 270] width 623 height 17
select select "538e6e6b-38de-4682-8c50-6662df67960d"
select select "9"
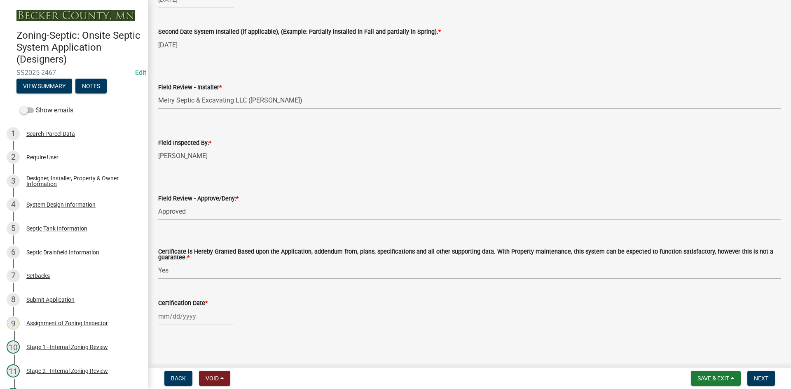
select select "2025"
click at [205, 312] on div "[PERSON_NAME] Feb Mar Apr [PERSON_NAME][DATE] Oct Nov [DATE] 1526 1527 1528 152…" at bounding box center [195, 316] width 75 height 17
click at [193, 259] on div "17" at bounding box center [192, 259] width 13 height 13
type input "[DATE]"
click at [758, 381] on span "Next" at bounding box center [761, 378] width 14 height 7
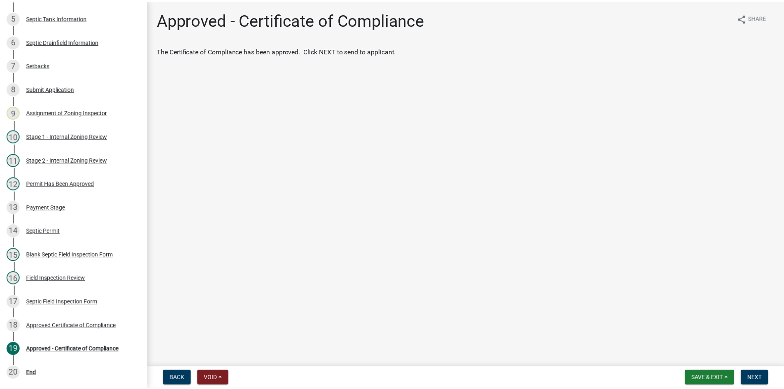
scroll to position [283, 0]
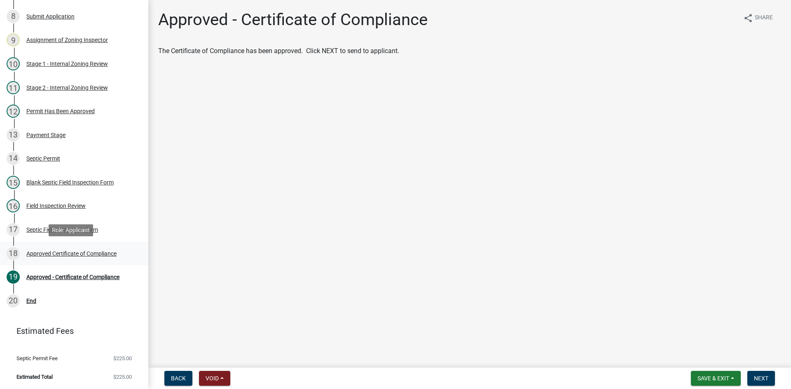
click at [110, 254] on div "Approved Certificate of Compliance" at bounding box center [71, 254] width 90 height 6
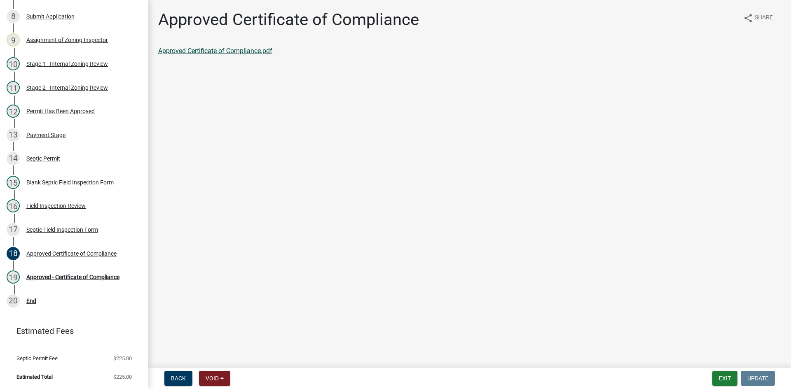
click at [259, 53] on link "Approved Certificate of Compliance.pdf" at bounding box center [215, 51] width 114 height 8
click at [117, 271] on div "19 Approved - Certificate of Compliance" at bounding box center [71, 277] width 128 height 13
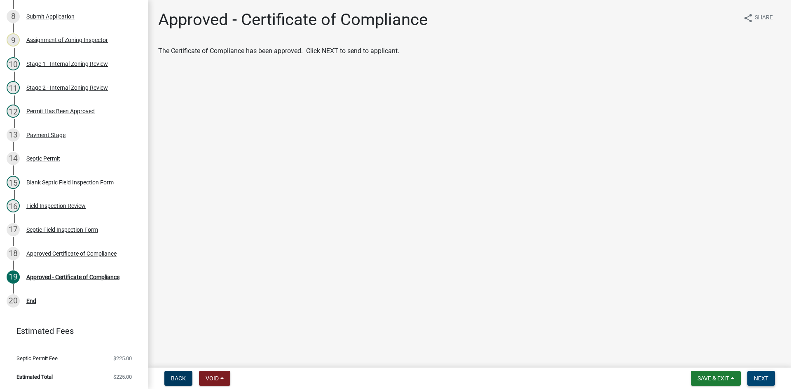
click at [752, 378] on button "Next" at bounding box center [761, 378] width 28 height 15
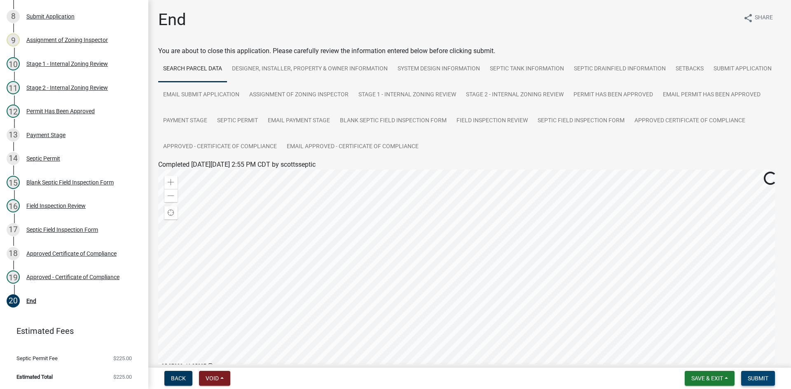
click at [750, 378] on span "Submit" at bounding box center [757, 378] width 21 height 7
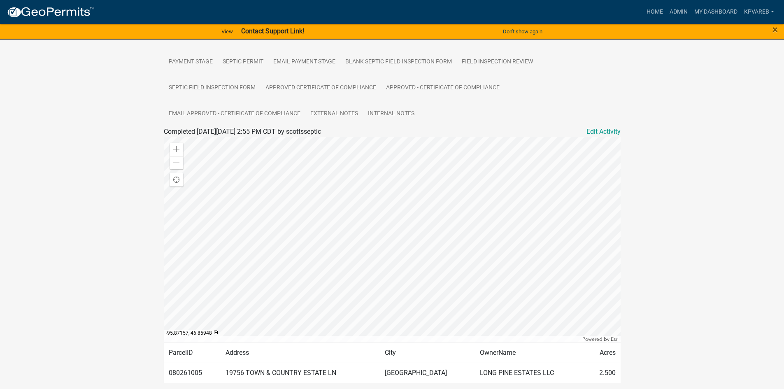
scroll to position [22, 0]
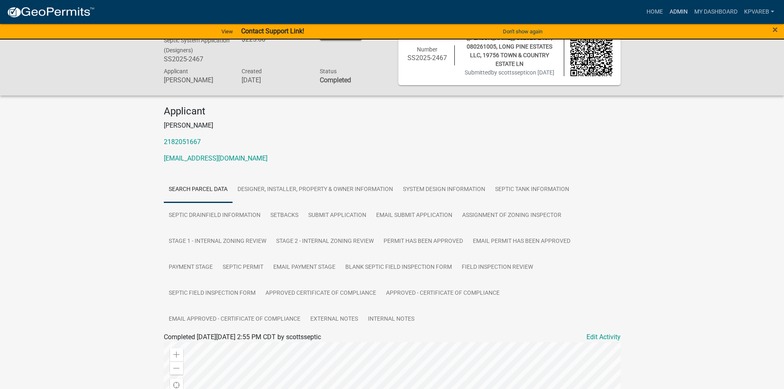
click at [674, 12] on link "Admin" at bounding box center [679, 12] width 25 height 16
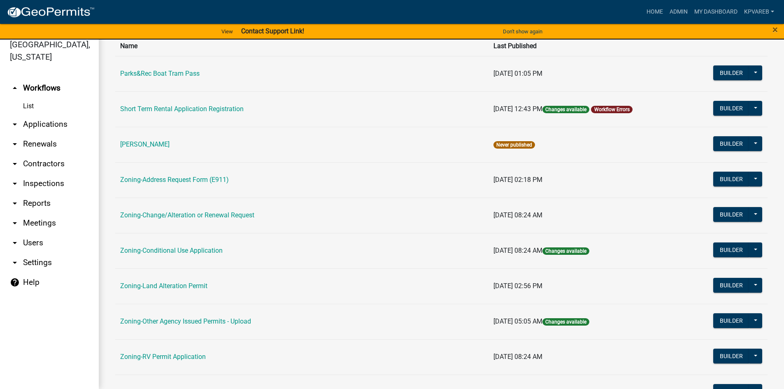
scroll to position [206, 0]
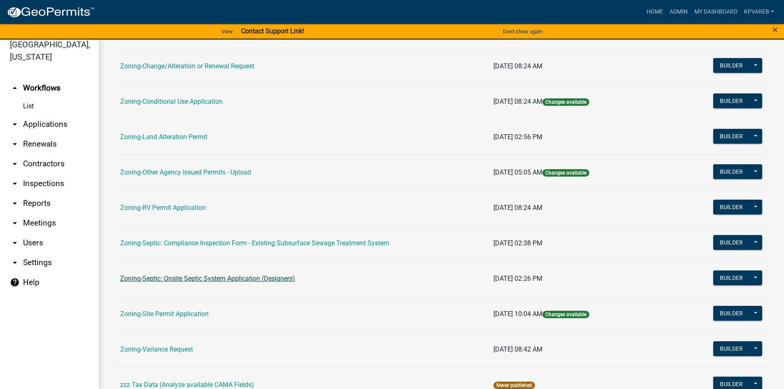
click at [229, 280] on link "Zoning-Septic: Onsite Septic System Application (Designers)" at bounding box center [207, 279] width 175 height 8
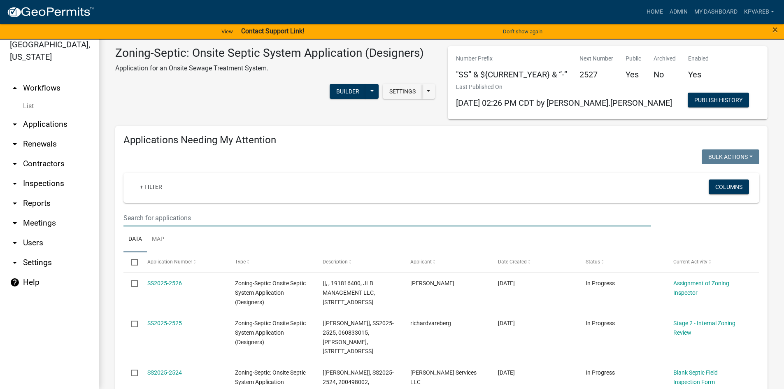
click at [137, 219] on input "text" at bounding box center [388, 218] width 528 height 17
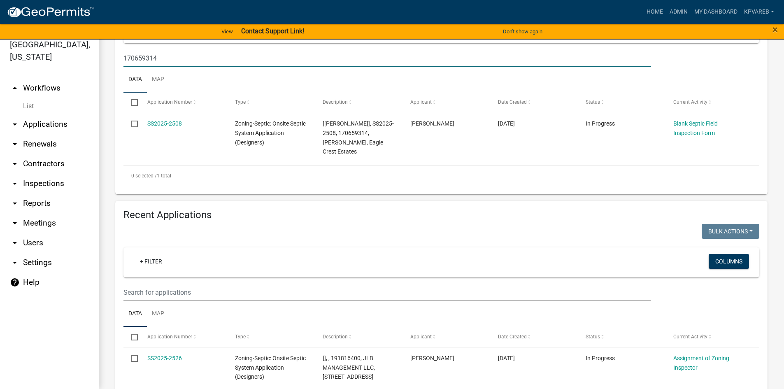
scroll to position [165, 0]
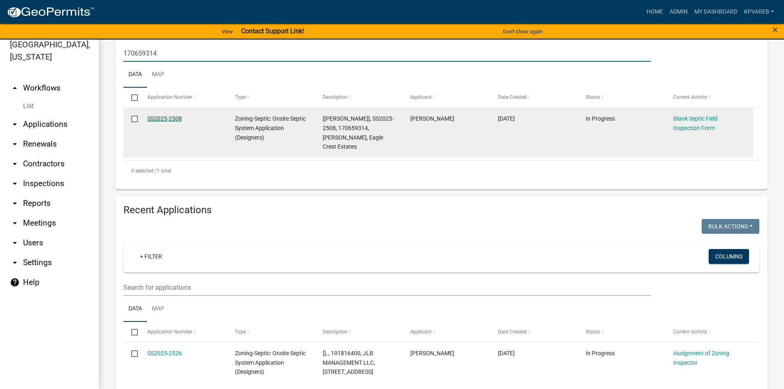
type input "170659314"
click at [172, 119] on link "SS2025-2508" at bounding box center [164, 118] width 35 height 7
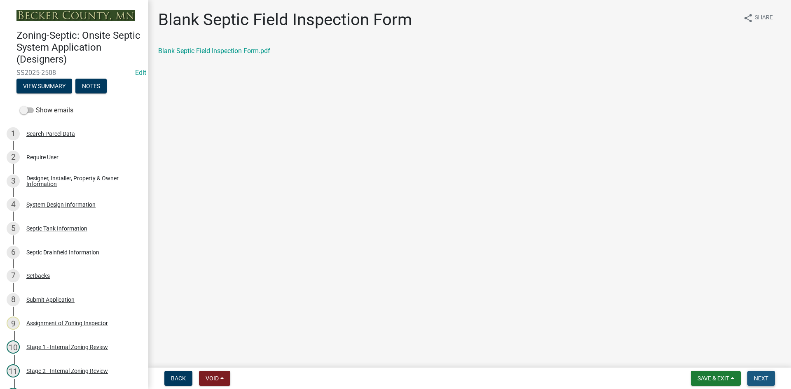
click at [767, 379] on span "Next" at bounding box center [761, 378] width 14 height 7
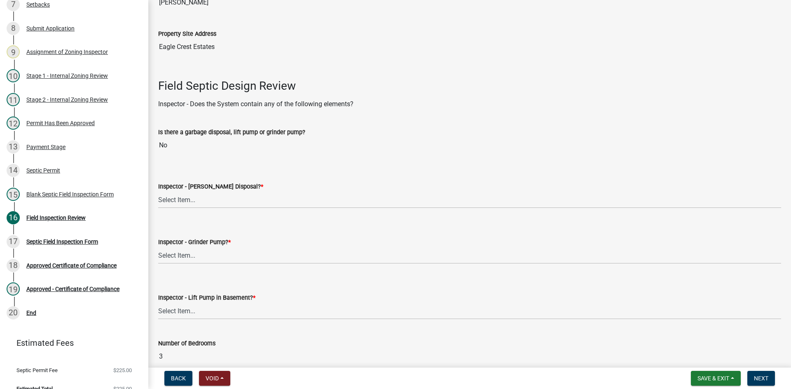
scroll to position [247, 0]
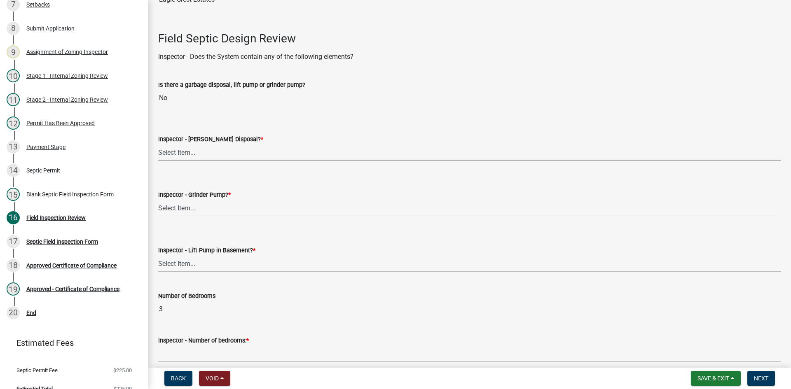
click at [179, 152] on select "Select Item... Yes No" at bounding box center [469, 152] width 623 height 17
click at [158, 144] on select "Select Item... Yes No" at bounding box center [469, 152] width 623 height 17
select select "e6f115c1-9d93-4d61-8856-1810485f2117"
click at [186, 202] on select "Select Item... Yes No" at bounding box center [469, 208] width 623 height 17
click at [158, 200] on select "Select Item... Yes No" at bounding box center [469, 208] width 623 height 17
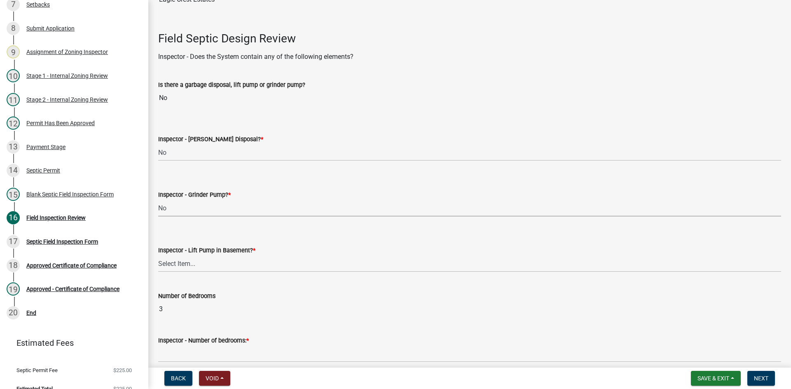
select select "ce8adf61-51ba-42f2-bbc3-7480a098e35e"
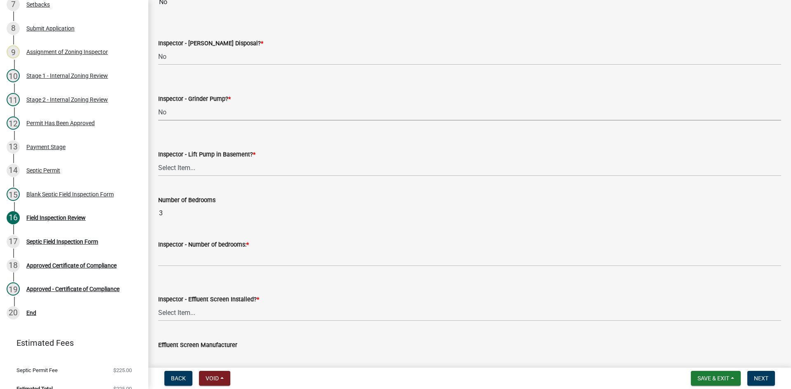
scroll to position [371, 0]
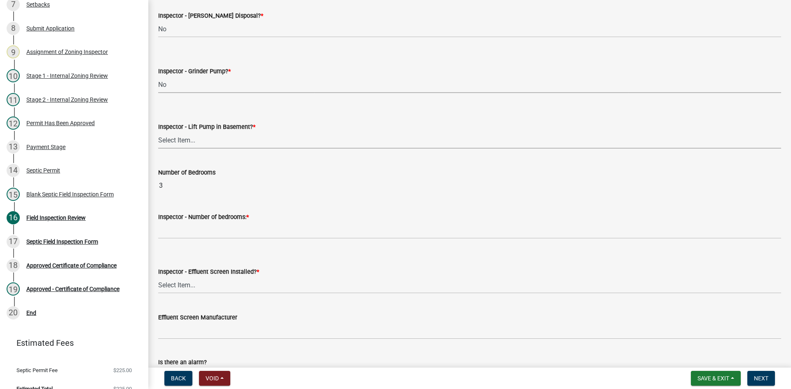
drag, startPoint x: 172, startPoint y: 143, endPoint x: 176, endPoint y: 148, distance: 6.4
click at [173, 143] on select "Select Item... Yes No" at bounding box center [469, 140] width 623 height 17
click at [158, 132] on select "Select Item... Yes No" at bounding box center [469, 140] width 623 height 17
select select "58089658-2e95-4d4d-a981-afbd087a421a"
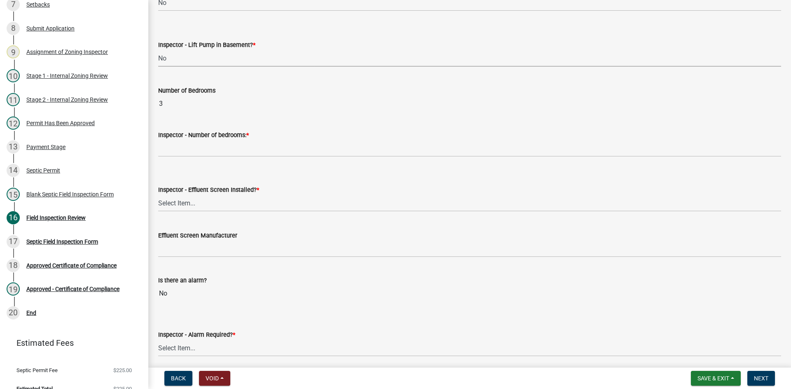
scroll to position [453, 0]
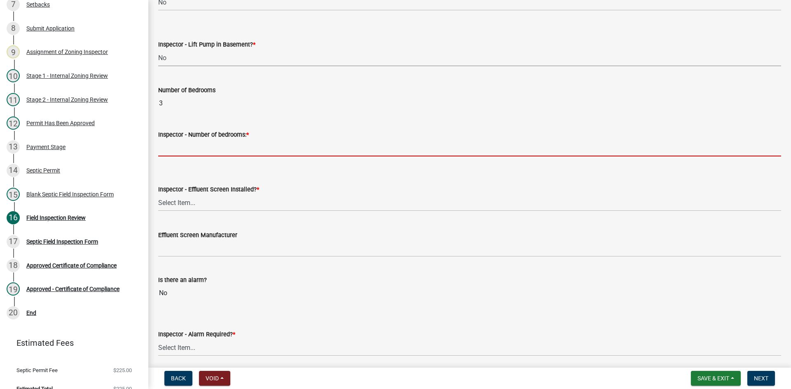
click at [184, 154] on input "Inspector - Number of bedrooms: *" at bounding box center [469, 148] width 623 height 17
type input "3"
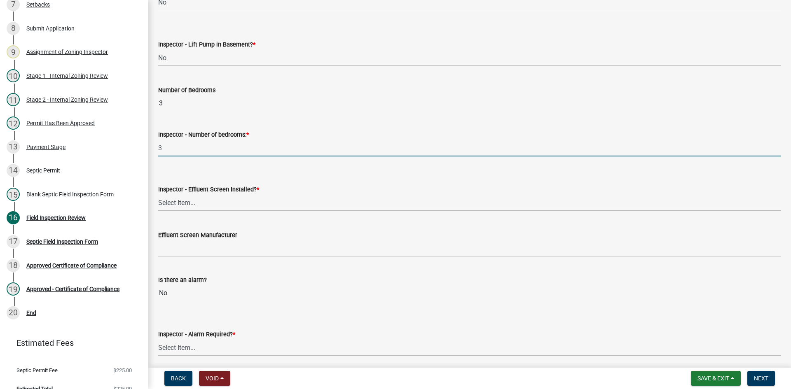
scroll to position [535, 0]
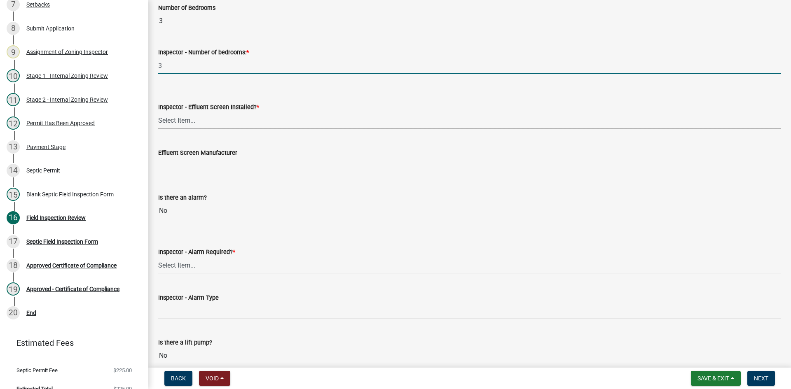
drag, startPoint x: 188, startPoint y: 117, endPoint x: 194, endPoint y: 119, distance: 5.7
click at [188, 117] on select "Select Item... Yes No" at bounding box center [469, 120] width 623 height 17
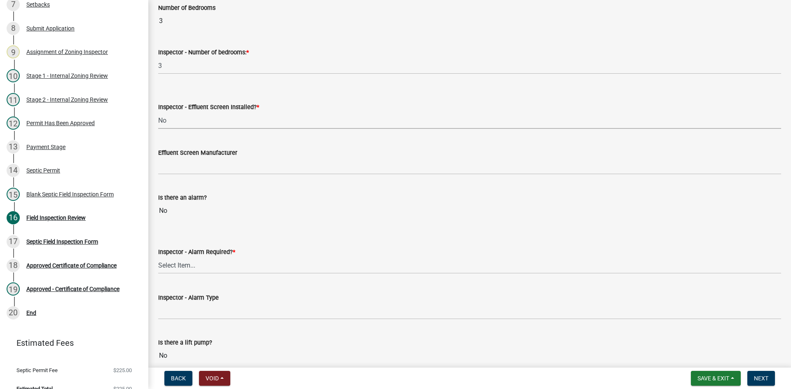
click at [158, 112] on select "Select Item... Yes No" at bounding box center [469, 120] width 623 height 17
select select "039f9276-f093-40ee-98f9-24c1fbae5d9d"
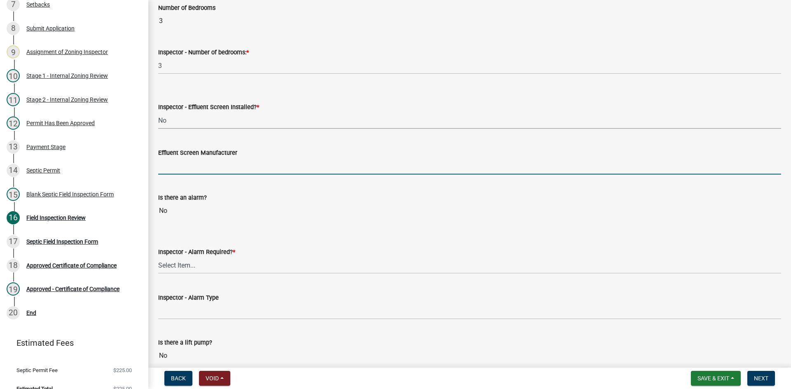
drag, startPoint x: 190, startPoint y: 168, endPoint x: 197, endPoint y: 174, distance: 9.9
click at [190, 168] on input "Effluent Screen Manufacturer" at bounding box center [469, 166] width 623 height 17
type input "NA"
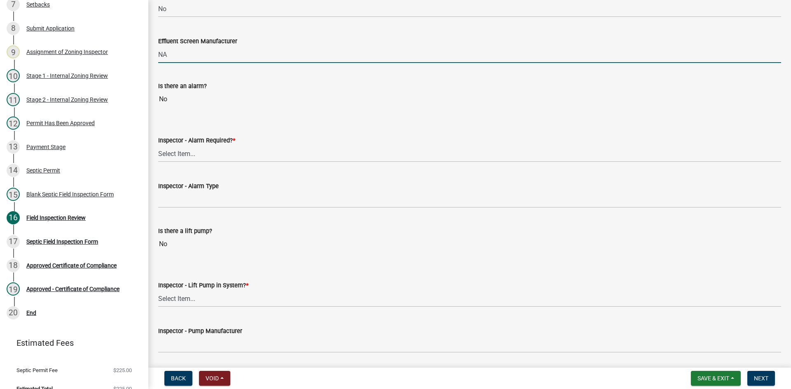
scroll to position [659, 0]
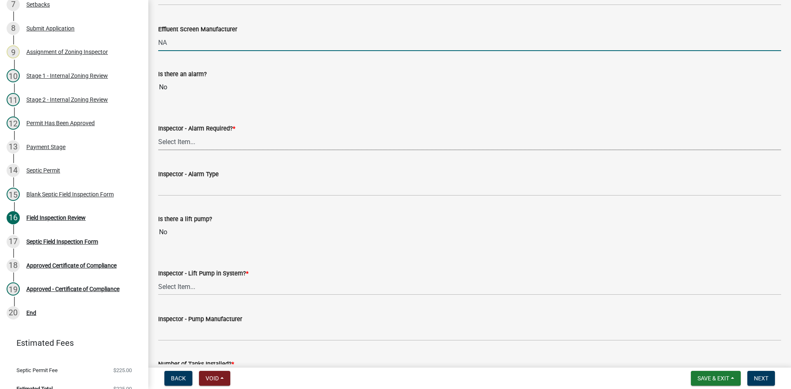
click at [172, 141] on select "Select Item... Yes No" at bounding box center [469, 141] width 623 height 17
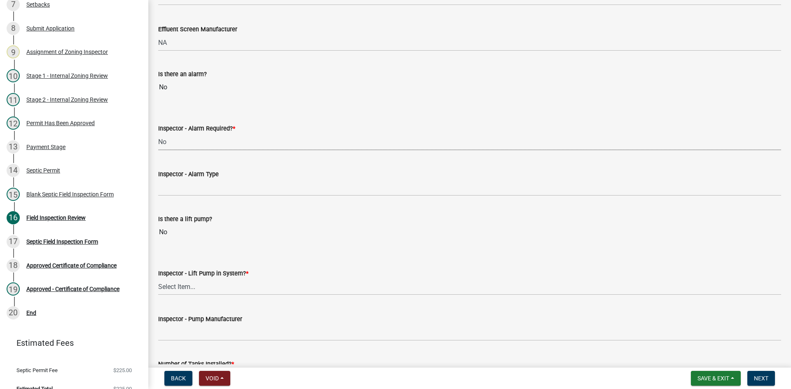
click at [158, 133] on select "Select Item... Yes No" at bounding box center [469, 141] width 623 height 17
select select "c58b0e9a-4731-4217-ac62-2e486782356c"
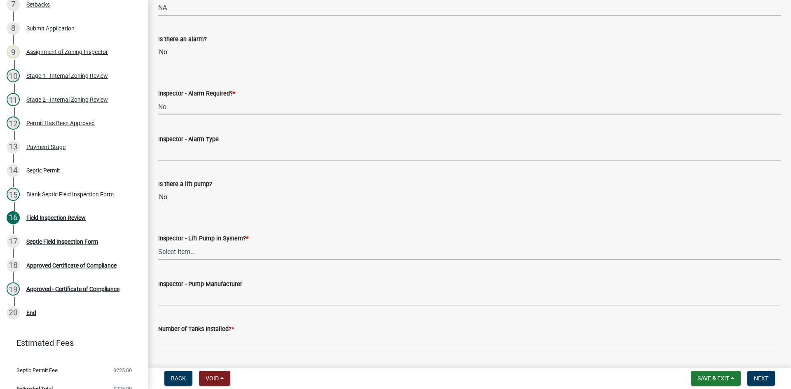
scroll to position [741, 0]
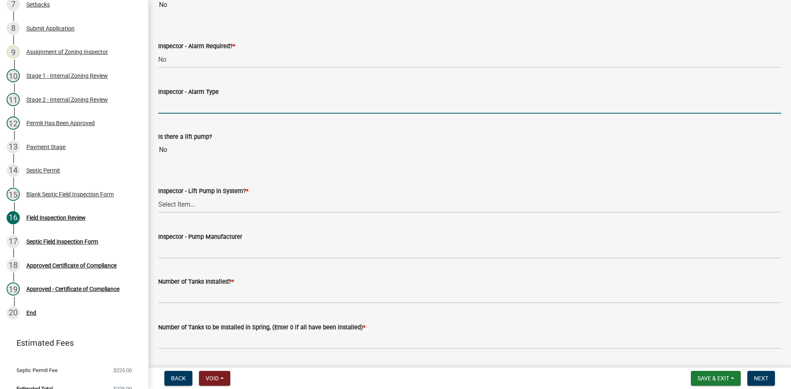
drag, startPoint x: 173, startPoint y: 105, endPoint x: 189, endPoint y: 115, distance: 19.6
click at [173, 104] on input "Inspector - Alarm Type" at bounding box center [469, 105] width 623 height 17
type input "NA"
click at [184, 208] on select "Select Item... Yes No" at bounding box center [469, 204] width 623 height 17
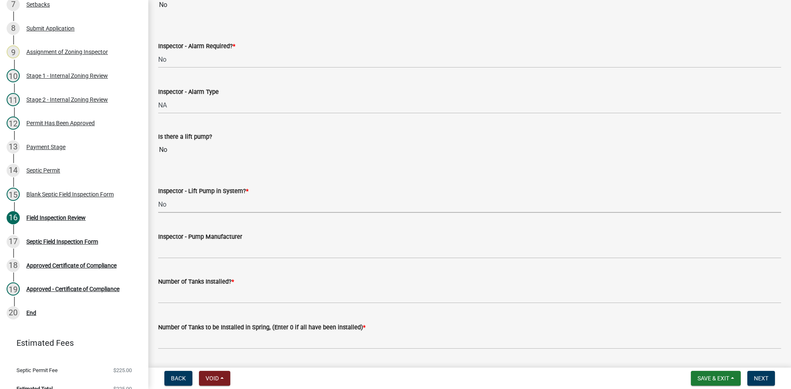
click at [158, 196] on select "Select Item... Yes No" at bounding box center [469, 204] width 623 height 17
select select "4baeb773-af56-4ab8-83c4-3685aa875ea5"
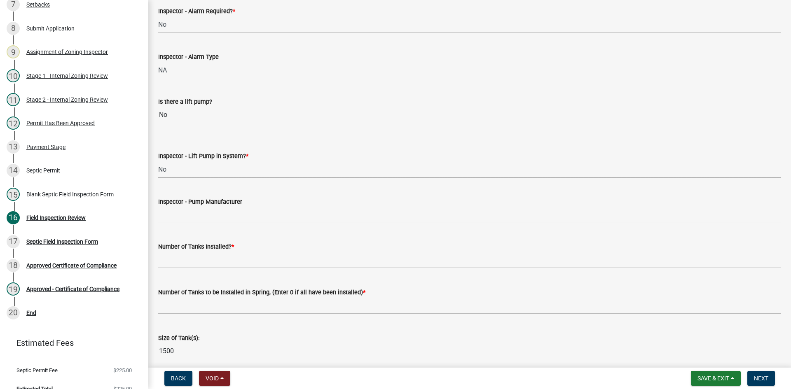
scroll to position [824, 0]
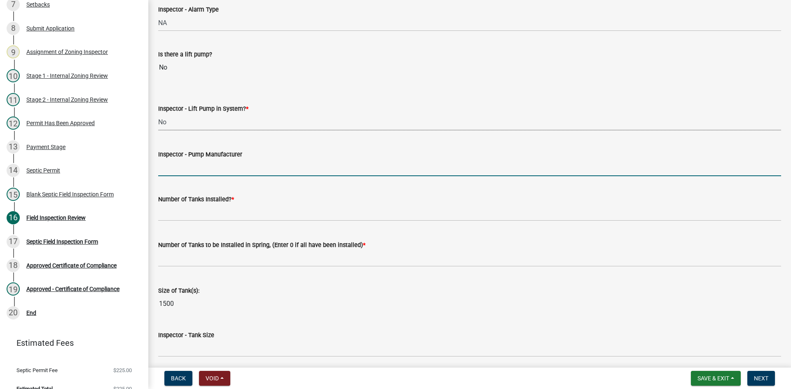
click at [170, 161] on input "Inspector - Pump Manufacturer" at bounding box center [469, 167] width 623 height 17
type input "NA"
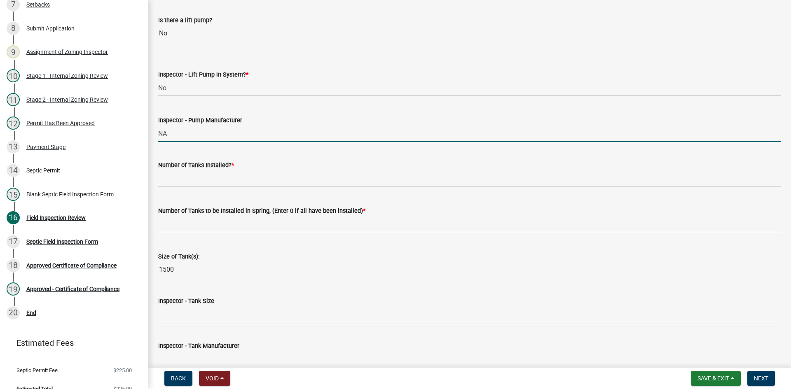
scroll to position [906, 0]
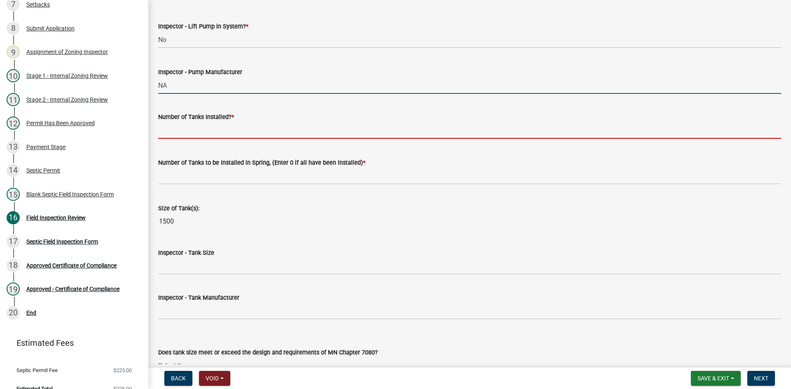
drag, startPoint x: 185, startPoint y: 126, endPoint x: 191, endPoint y: 125, distance: 5.9
click at [185, 126] on input "text" at bounding box center [469, 130] width 623 height 17
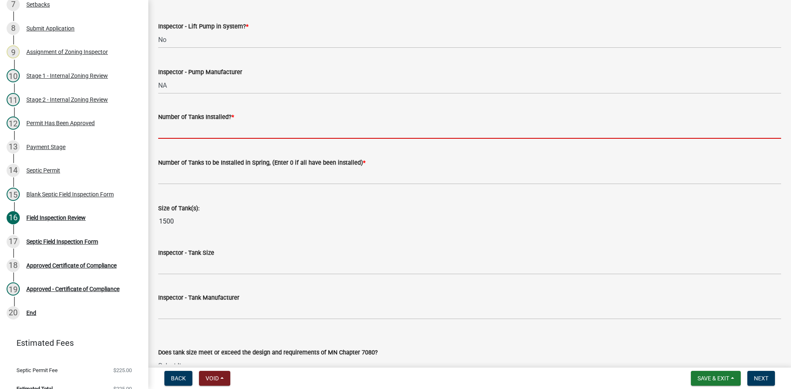
type input "1"
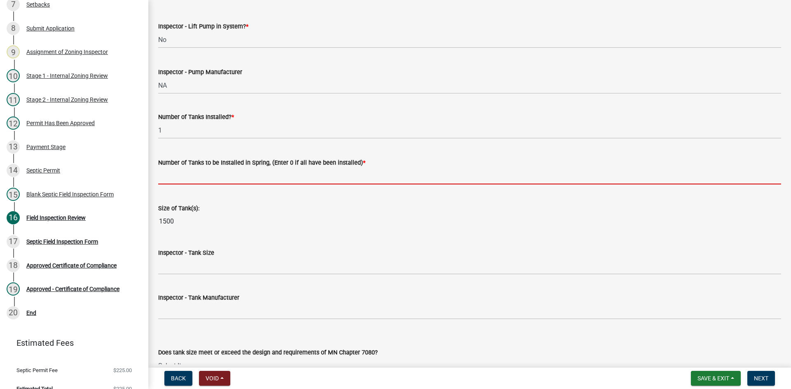
drag, startPoint x: 194, startPoint y: 175, endPoint x: 198, endPoint y: 178, distance: 5.0
click at [194, 175] on input "text" at bounding box center [469, 176] width 623 height 17
type input "0"
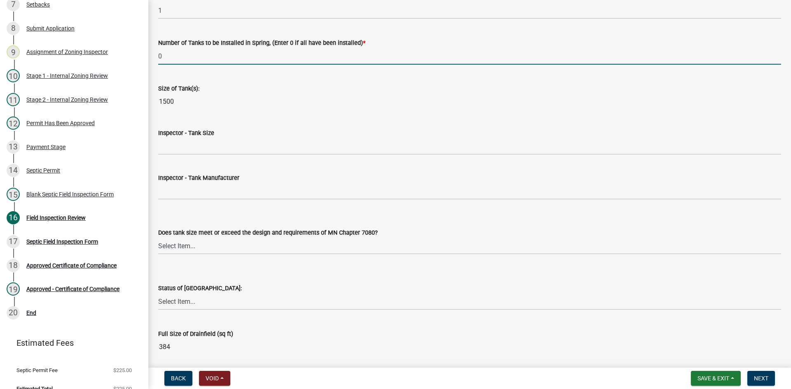
scroll to position [1030, 0]
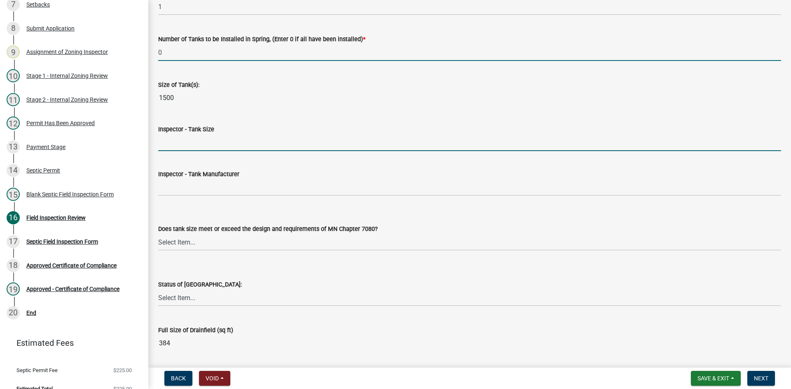
click at [182, 138] on input "Inspector - Tank Size" at bounding box center [469, 142] width 623 height 17
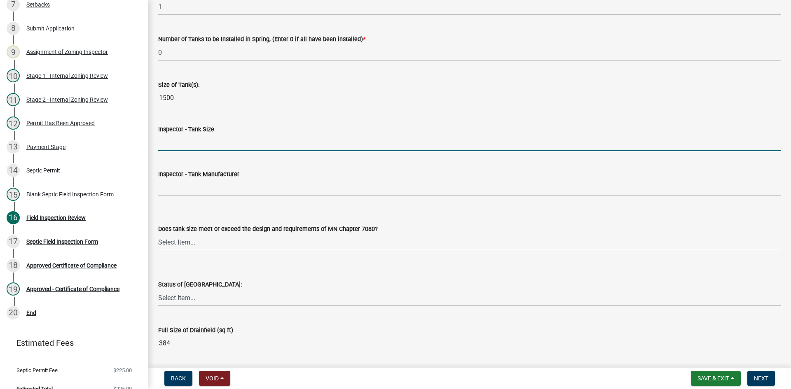
type input "1500/2"
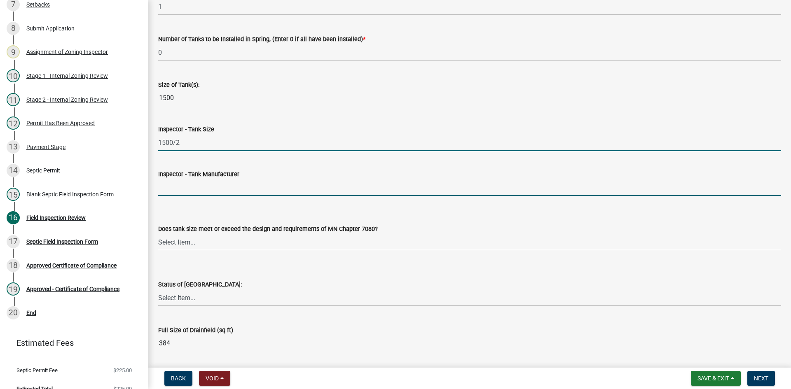
click at [189, 185] on input "Inspector - Tank Manufacturer" at bounding box center [469, 187] width 623 height 17
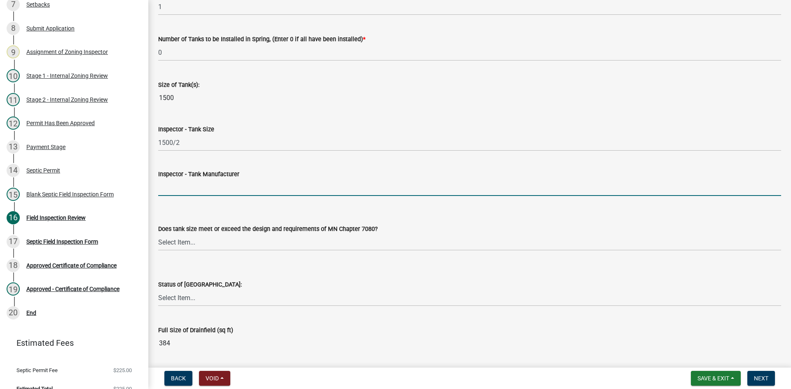
type input "BROWN/[PERSON_NAME]"
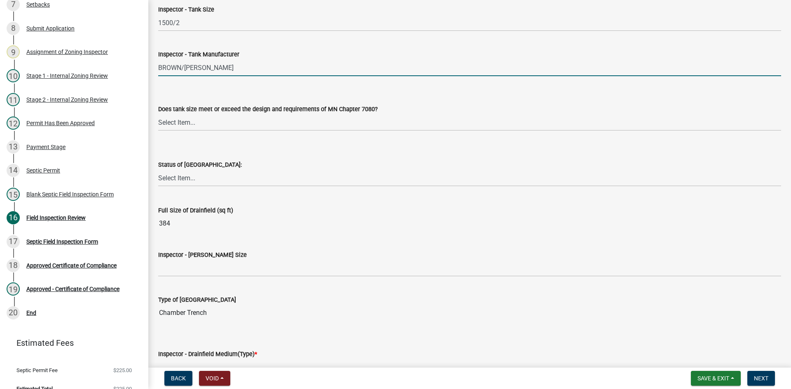
scroll to position [1153, 0]
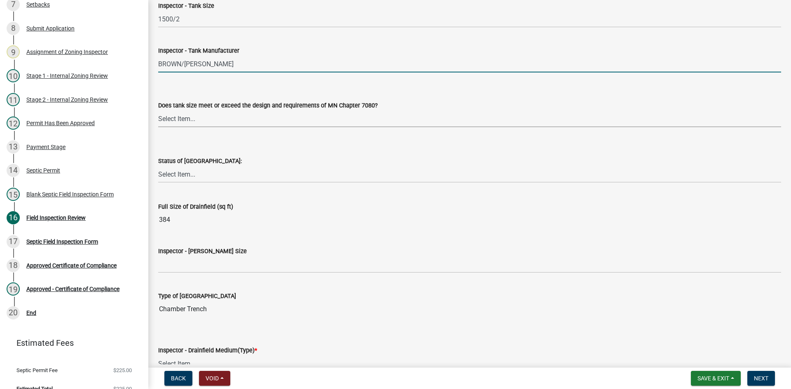
click at [185, 121] on select "Select Item... Yes No Existing" at bounding box center [469, 118] width 623 height 17
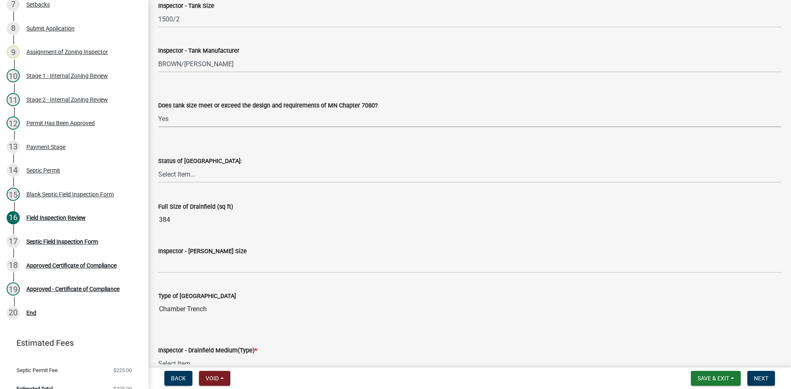
click at [158, 110] on select "Select Item... Yes No Existing" at bounding box center [469, 118] width 623 height 17
select select "f7794d6a-556a-43dc-97be-878f47e346d8"
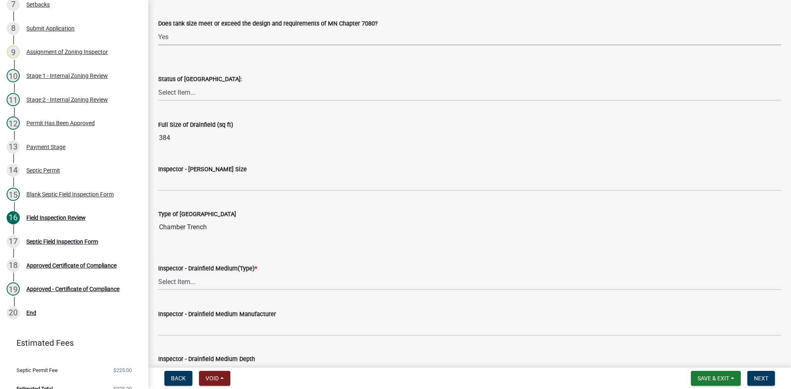
scroll to position [1235, 0]
click at [188, 95] on select "Select Item... No Drainfield Drainfield Installed [GEOGRAPHIC_DATA] to Be Insta…" at bounding box center [469, 92] width 623 height 17
click at [158, 84] on select "Select Item... No Drainfield Drainfield Installed [GEOGRAPHIC_DATA] to Be Insta…" at bounding box center [469, 92] width 623 height 17
select select "9376207c-987b-4580-9786-4fe9435ab5e6"
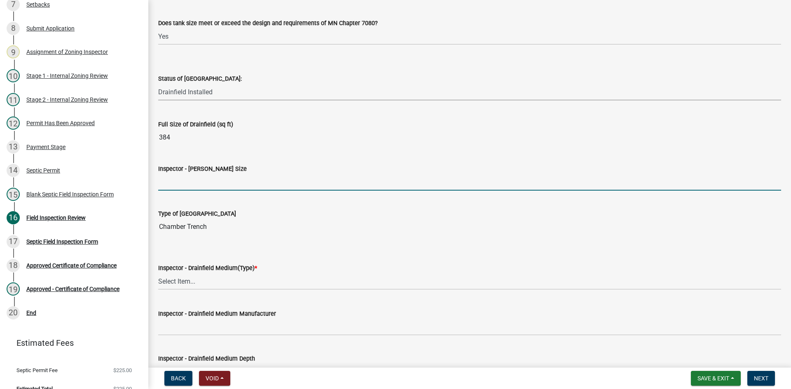
click at [191, 182] on input "Inspector - [PERSON_NAME] Size" at bounding box center [469, 182] width 623 height 17
click at [182, 184] on input "Inspector - [PERSON_NAME] Size" at bounding box center [469, 182] width 623 height 17
click at [182, 183] on input "Inspector - [PERSON_NAME] Size" at bounding box center [469, 182] width 623 height 17
type input "384 sqft"
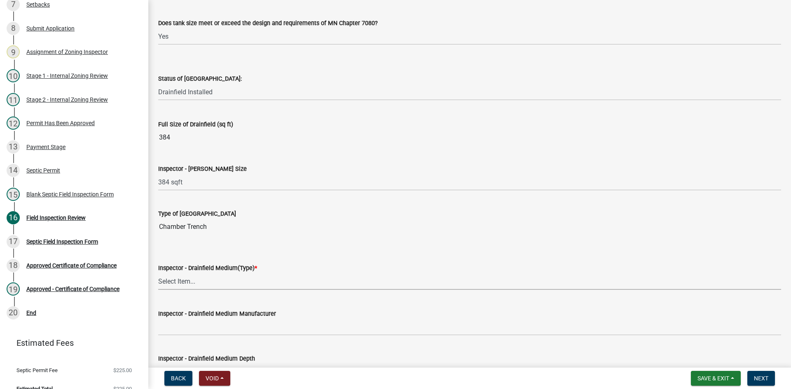
click at [184, 277] on select "Select Item... Chamber Trench Rock Trench Gravelless Mound Pressure Bed Seepage…" at bounding box center [469, 281] width 623 height 17
click at [158, 273] on select "Select Item... Chamber Trench Rock Trench Gravelless Mound Pressure Bed Seepage…" at bounding box center [469, 281] width 623 height 17
select select "fefa0a7c-9bb6-4beb-a5f6-75ae67e50f25"
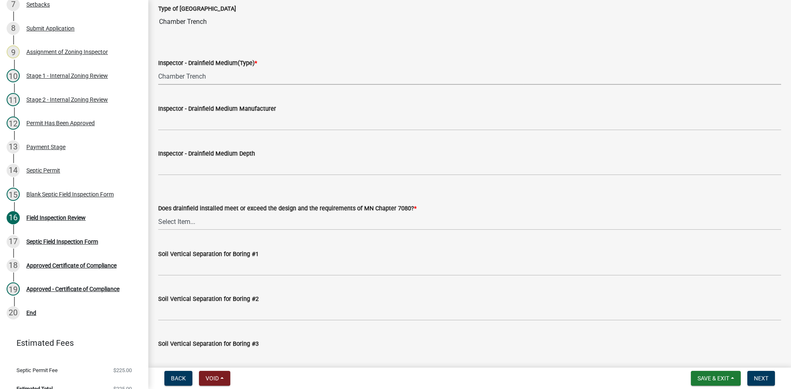
scroll to position [1441, 0]
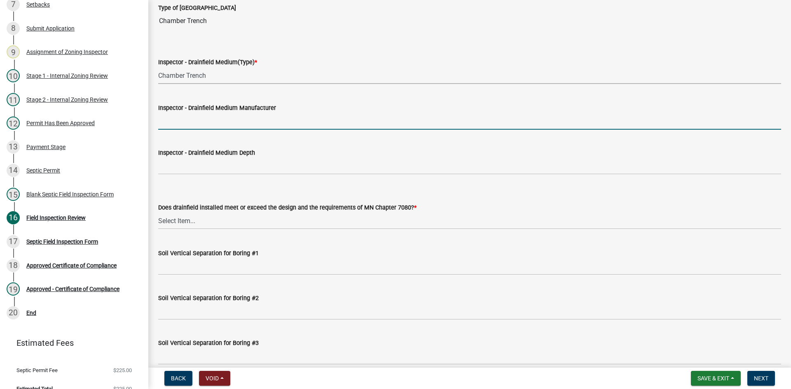
click at [191, 124] on input "Inspector - Drainfield Medium Manufacturer" at bounding box center [469, 121] width 623 height 17
type input "INFILTRATOR"
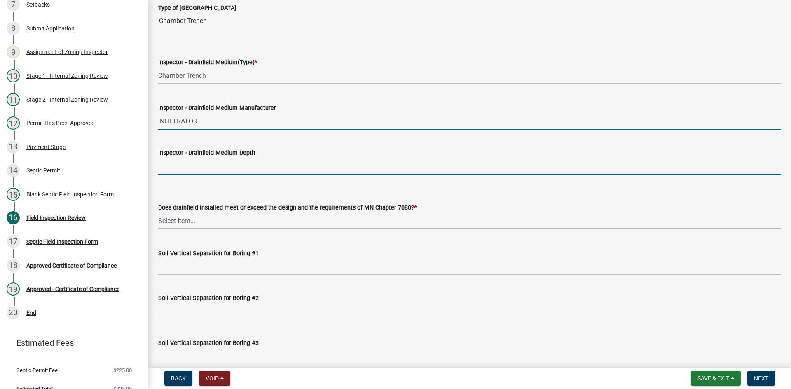
click at [197, 168] on input "Inspector - Drainfield Medium Depth" at bounding box center [469, 166] width 623 height 17
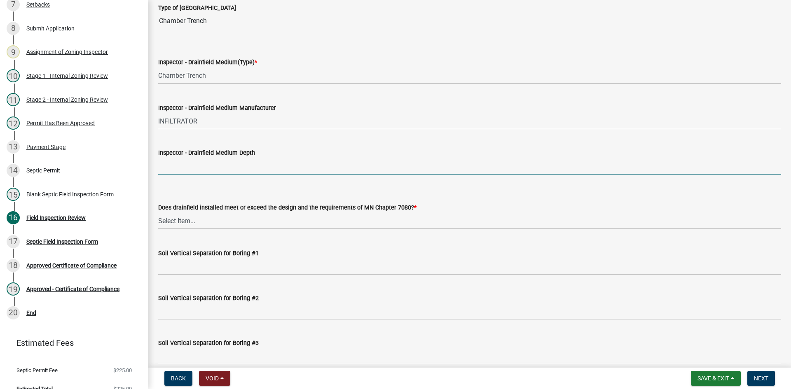
type input "12""
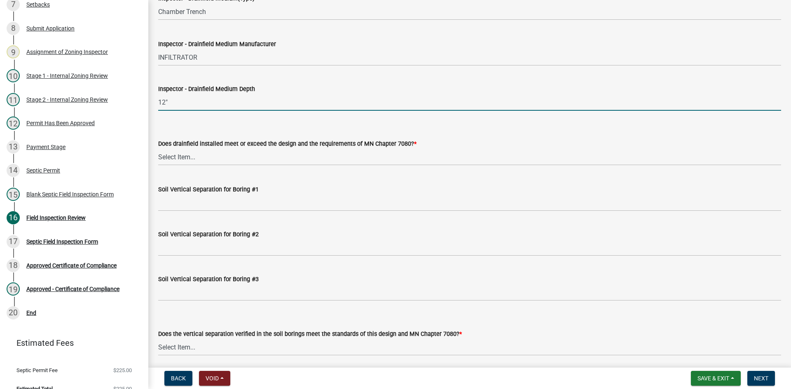
scroll to position [1524, 0]
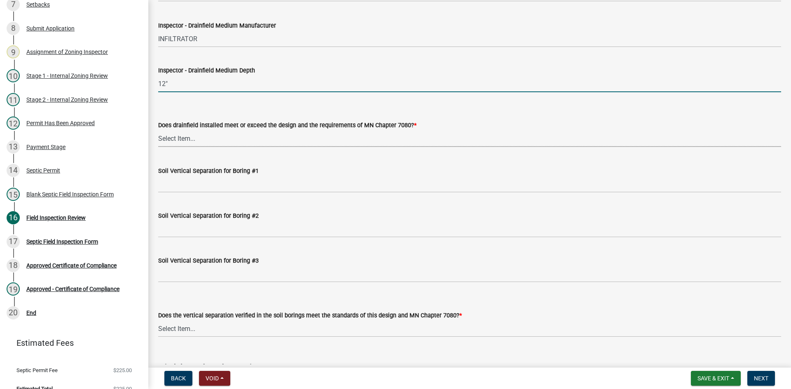
click at [180, 142] on select "Select Item... Yes No" at bounding box center [469, 138] width 623 height 17
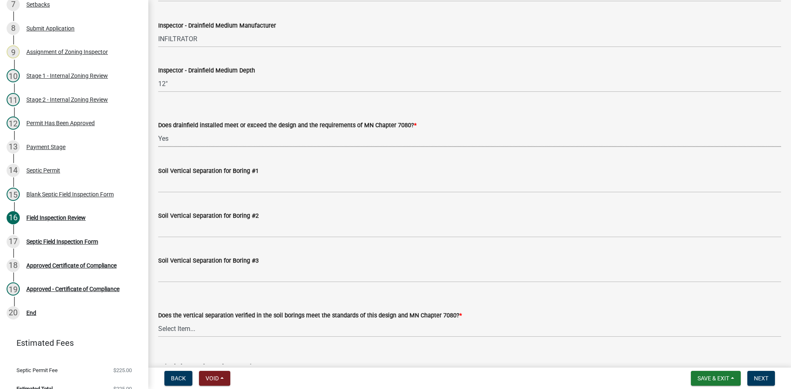
click at [158, 130] on select "Select Item... Yes No" at bounding box center [469, 138] width 623 height 17
select select "53e8394b-4ec8-472b-acba-27f64a4dcc6d"
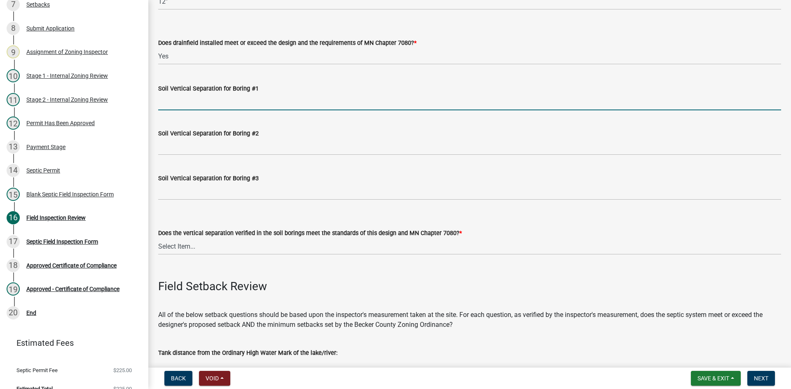
click at [193, 104] on input "Soil Vertical Separation for Boring #1" at bounding box center [469, 101] width 623 height 17
type input "SEE ATTACHED"
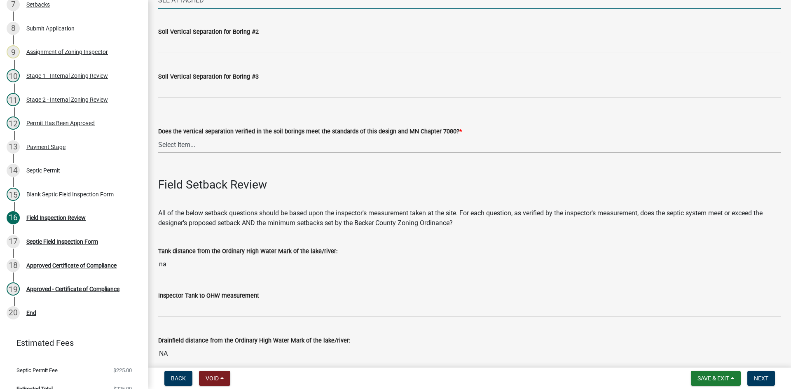
scroll to position [1730, 0]
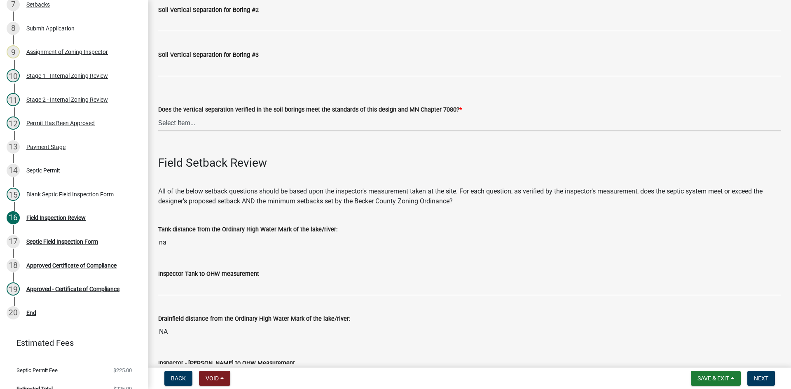
click at [182, 122] on select "Select Item... Yes No" at bounding box center [469, 122] width 623 height 17
click at [158, 114] on select "Select Item... Yes No" at bounding box center [469, 122] width 623 height 17
select select "eedfbf44-dce3-4c21-89bd-6d851115dab7"
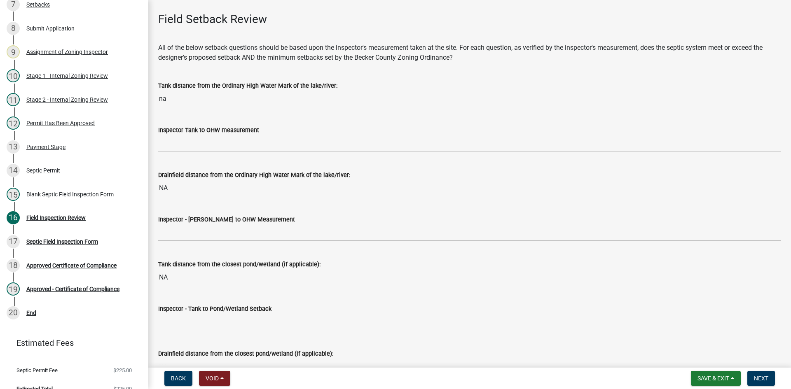
scroll to position [1894, 0]
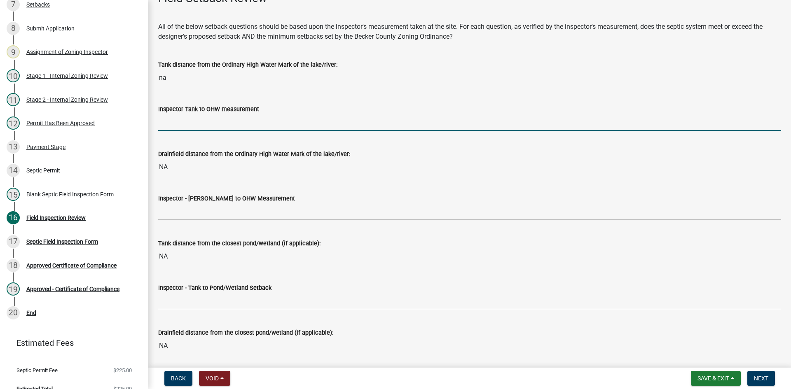
click at [191, 121] on input "Inspector Tank to OHW measurement" at bounding box center [469, 122] width 623 height 17
type input "NA"
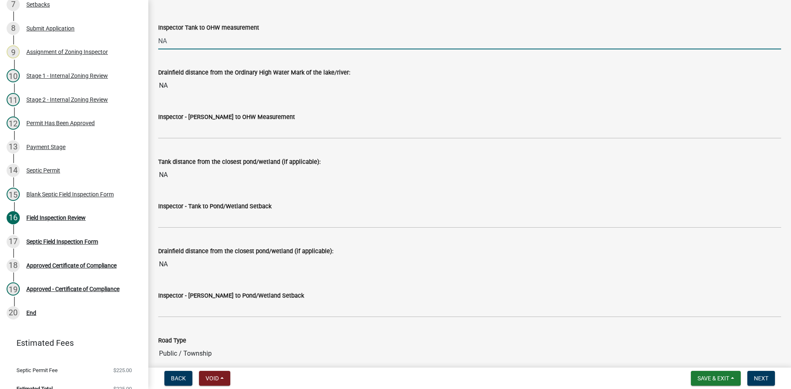
scroll to position [1977, 0]
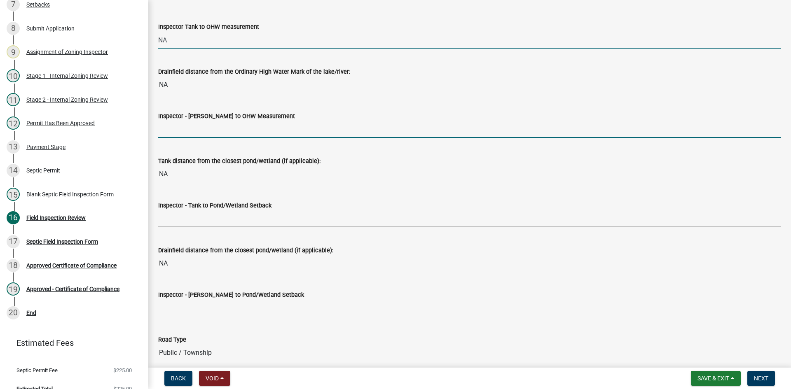
click at [189, 131] on input "Inspector - [PERSON_NAME] to OHW Measurement" at bounding box center [469, 129] width 623 height 17
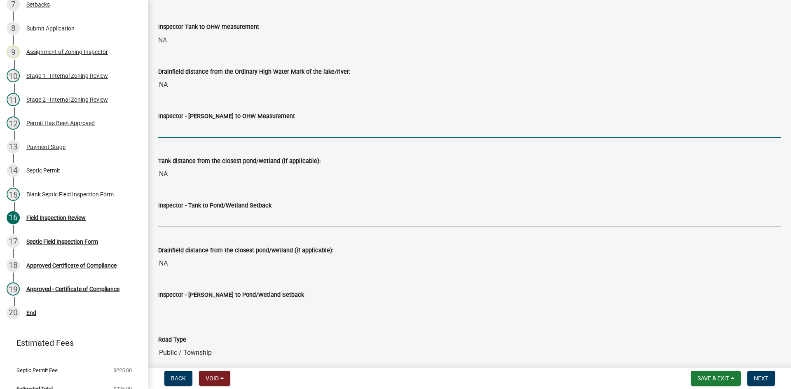
type input "NA"
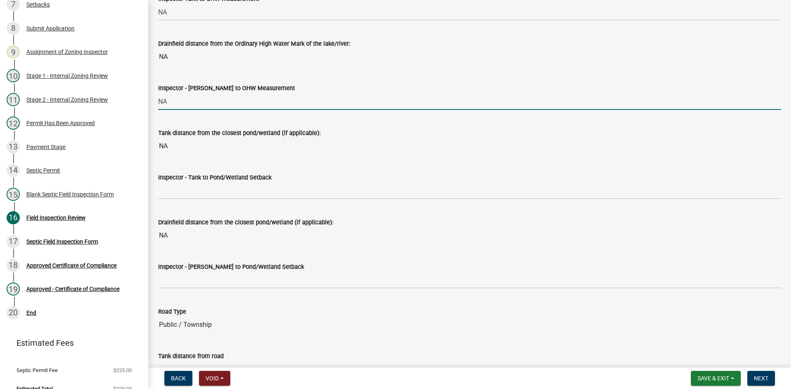
scroll to position [2018, 0]
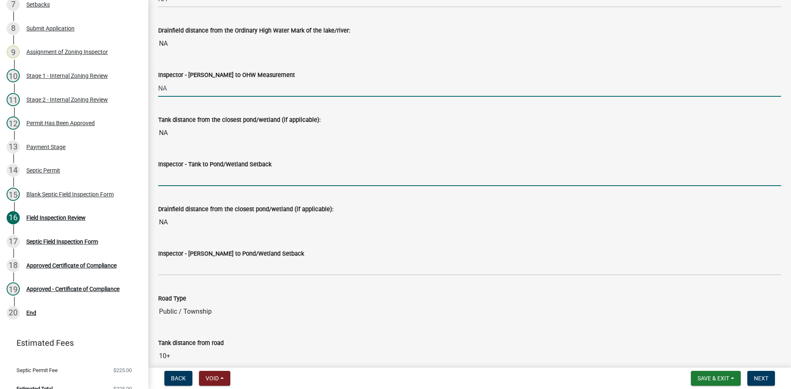
click at [184, 179] on input "Inspector - Tank to Pond/Wetland Setback" at bounding box center [469, 177] width 623 height 17
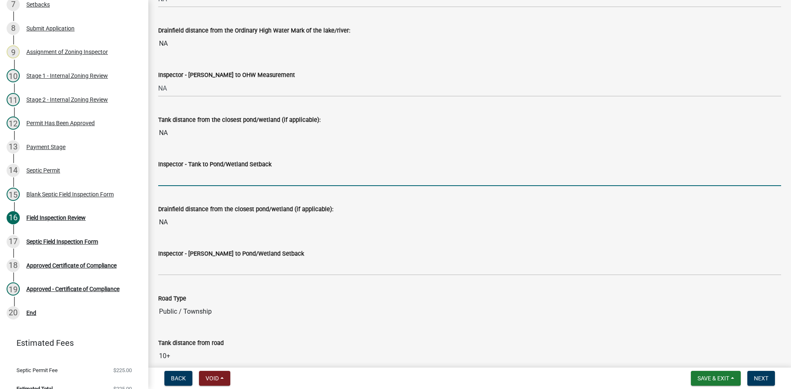
type input "NA"
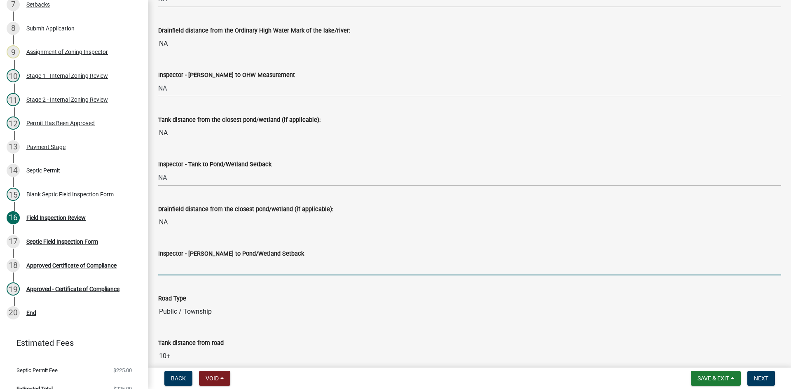
drag, startPoint x: 181, startPoint y: 264, endPoint x: 196, endPoint y: 280, distance: 21.9
click at [181, 264] on input "Inspector - [PERSON_NAME] to Pond/Wetland Setback" at bounding box center [469, 267] width 623 height 17
type input "NA"
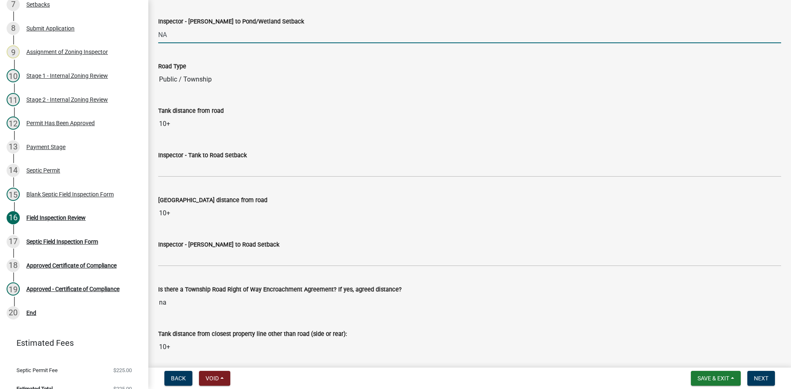
scroll to position [2265, 0]
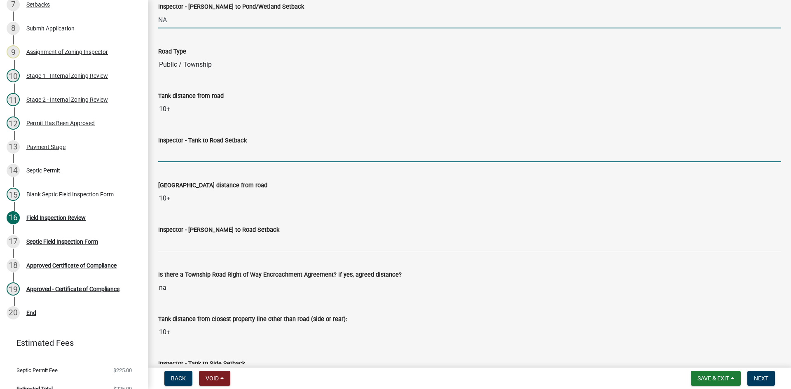
click at [194, 155] on input "Inspector - Tank to Road Setback" at bounding box center [469, 153] width 623 height 17
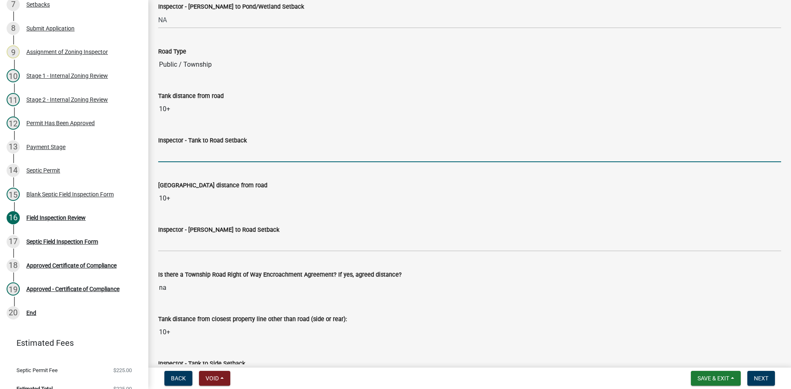
type input "10+"
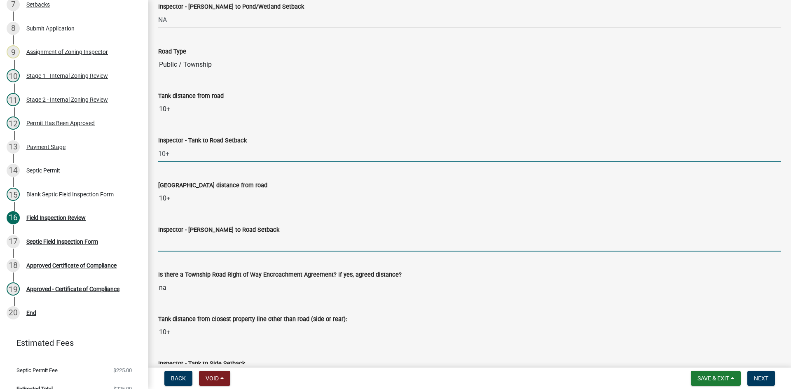
click at [188, 239] on input "Inspector - [PERSON_NAME] to Road Setback" at bounding box center [469, 243] width 623 height 17
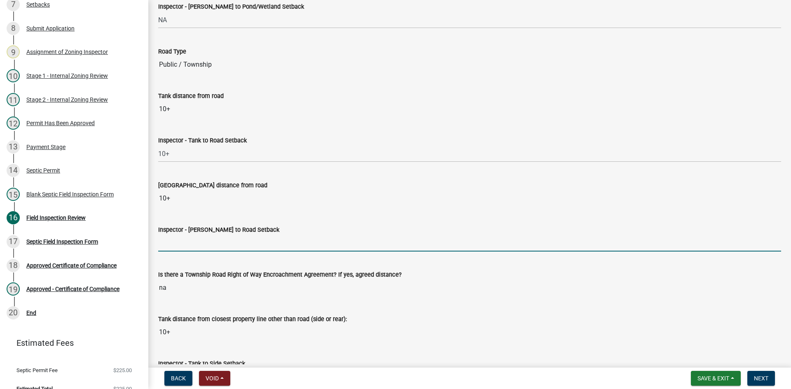
type input "10+"
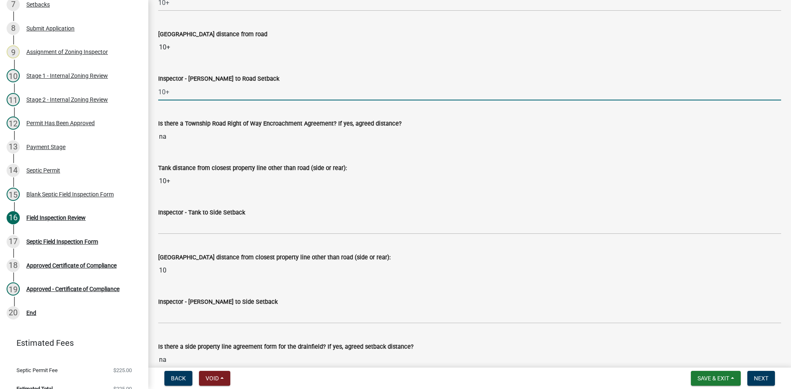
scroll to position [2471, 0]
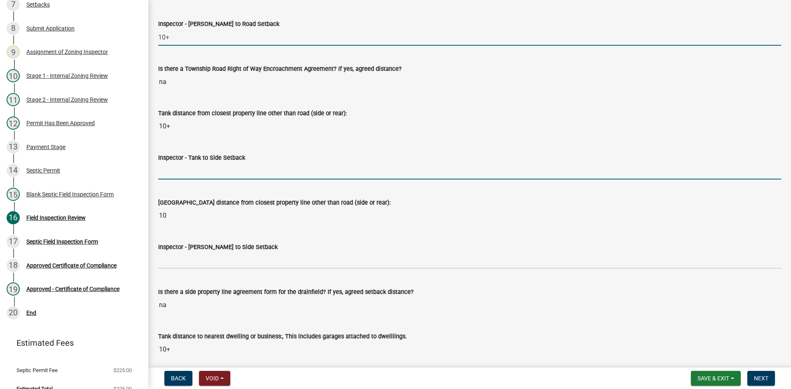
click at [174, 175] on input "Inspector - Tank to Side Setback" at bounding box center [469, 171] width 623 height 17
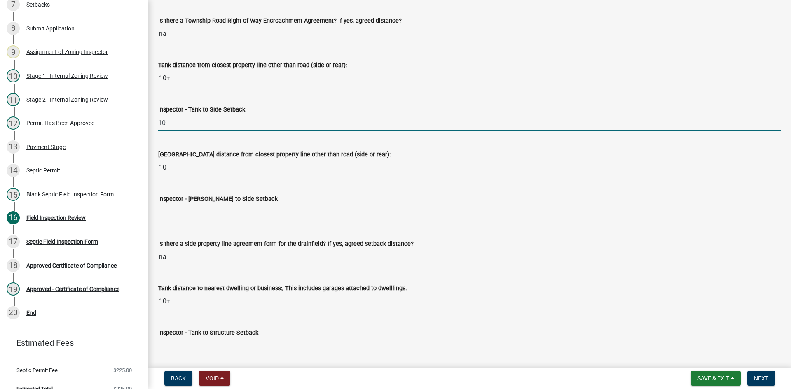
scroll to position [2594, 0]
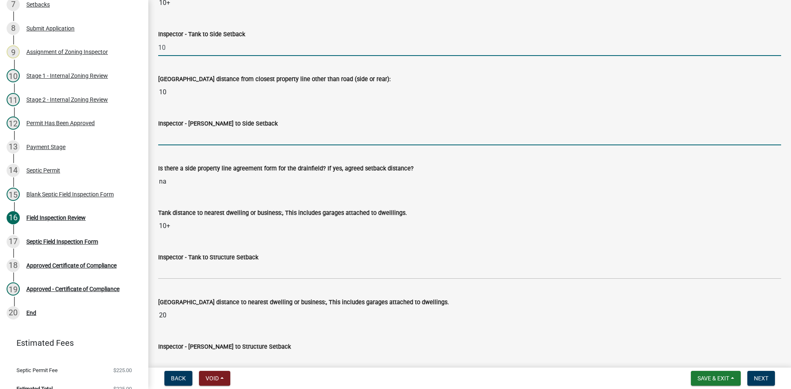
click at [184, 138] on input "Inspector - [PERSON_NAME] to Side Setback" at bounding box center [469, 136] width 623 height 17
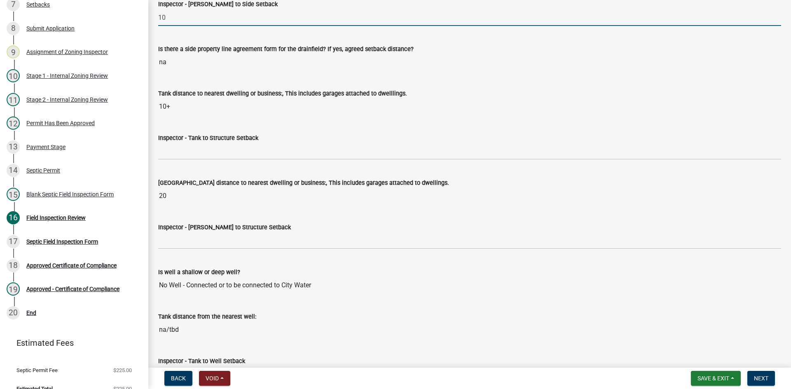
scroll to position [2718, 0]
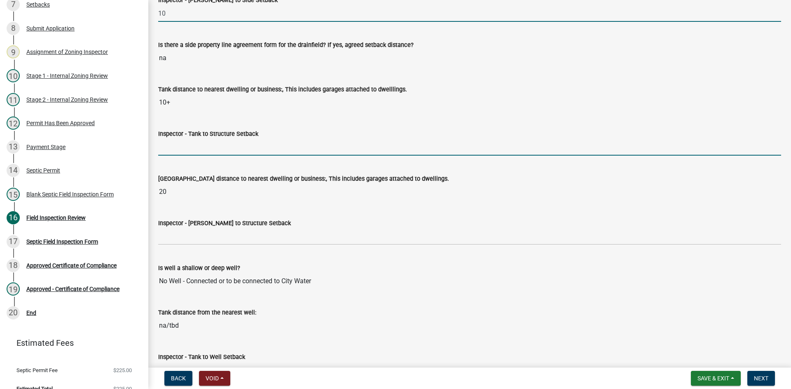
click at [187, 152] on input "Inspector - Tank to Structure Setback" at bounding box center [469, 147] width 623 height 17
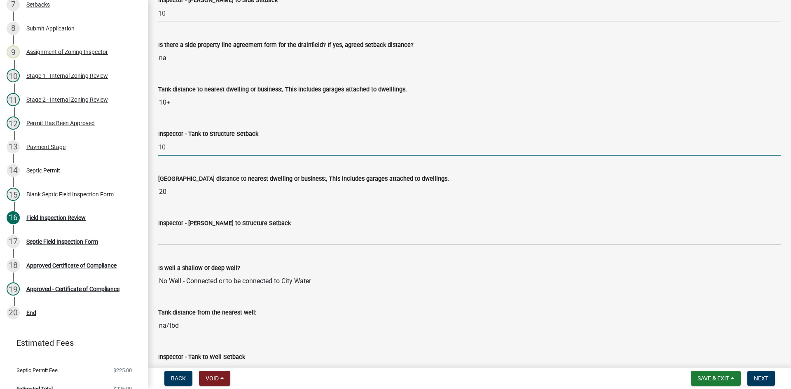
scroll to position [2800, 0]
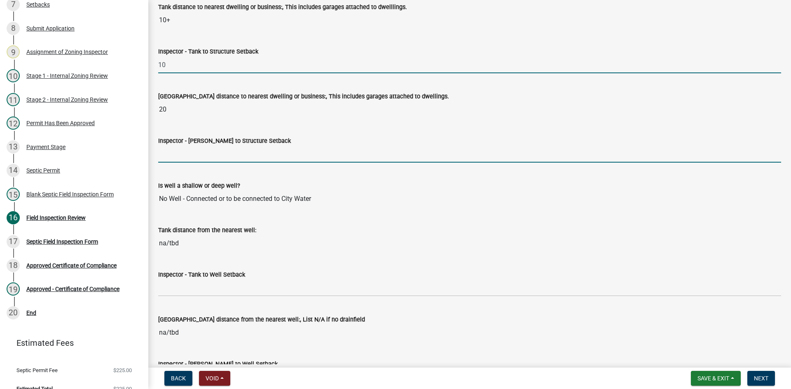
drag, startPoint x: 184, startPoint y: 157, endPoint x: 203, endPoint y: 163, distance: 19.8
click at [185, 156] on input "Inspector - [PERSON_NAME] to Structure Setback" at bounding box center [469, 154] width 623 height 17
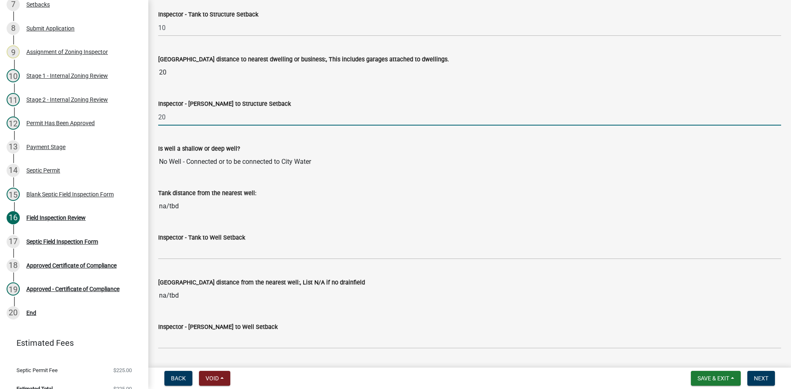
scroll to position [2883, 0]
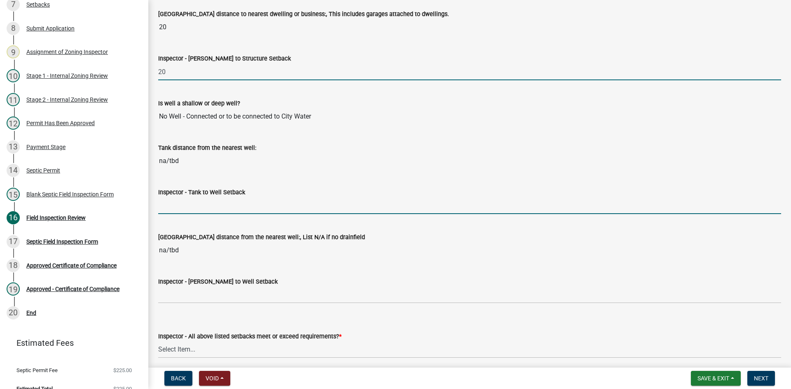
click at [168, 205] on input "Inspector - Tank to Well Setback" at bounding box center [469, 205] width 623 height 17
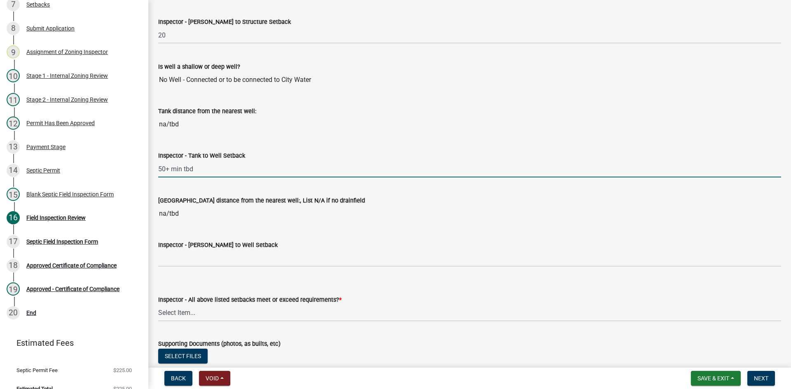
scroll to position [2965, 0]
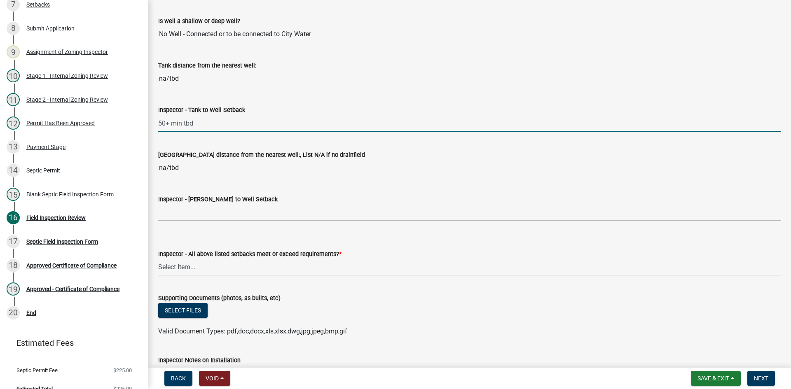
drag, startPoint x: 159, startPoint y: 122, endPoint x: 193, endPoint y: 127, distance: 34.5
click at [197, 126] on input "50+ min tbd" at bounding box center [469, 123] width 623 height 17
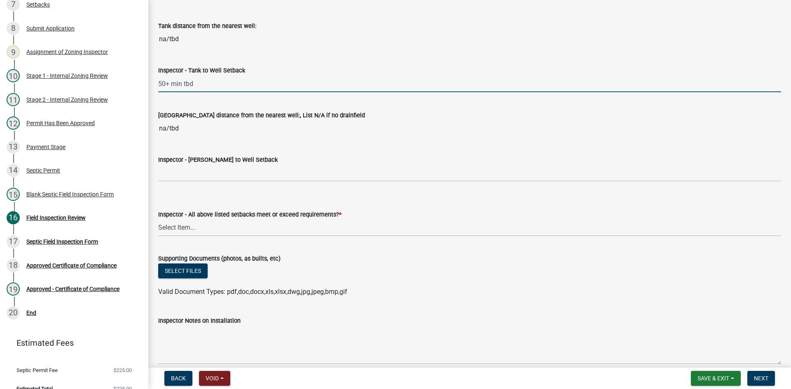
scroll to position [3089, 0]
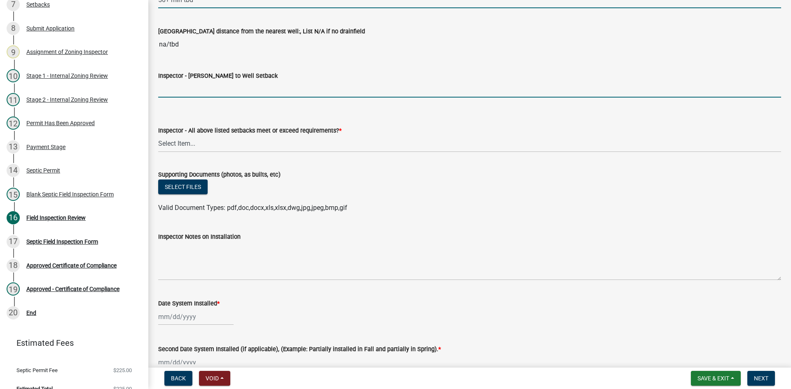
click at [174, 92] on input "Inspector - [PERSON_NAME] to Well Setback" at bounding box center [469, 89] width 623 height 17
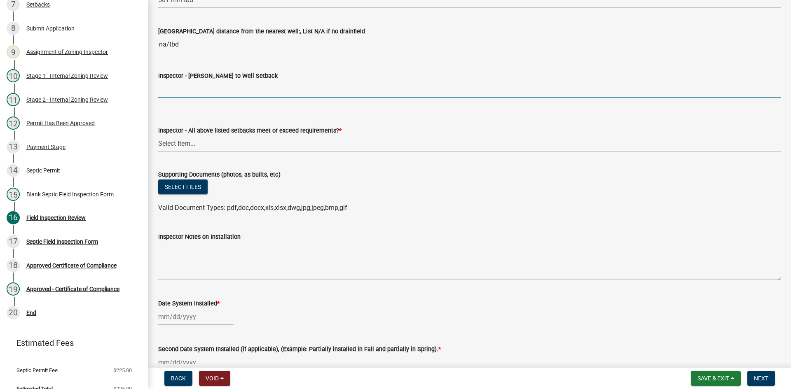
paste input "50+ min tbd"
click at [187, 144] on select "Select Item... Yes No" at bounding box center [469, 143] width 623 height 17
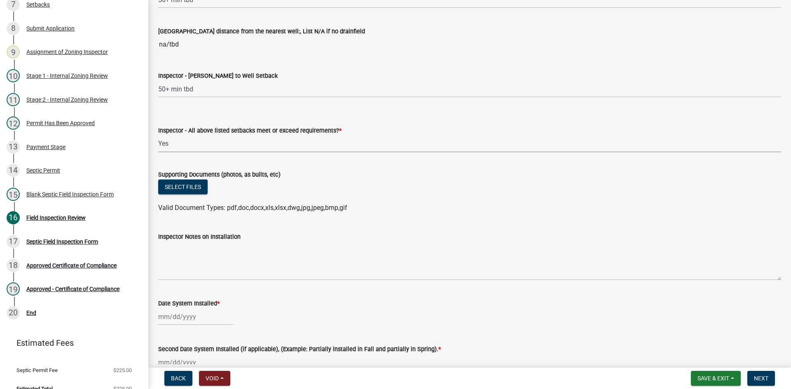
click at [158, 135] on select "Select Item... Yes No" at bounding box center [469, 143] width 623 height 17
click at [187, 190] on button "Select files" at bounding box center [182, 187] width 49 height 15
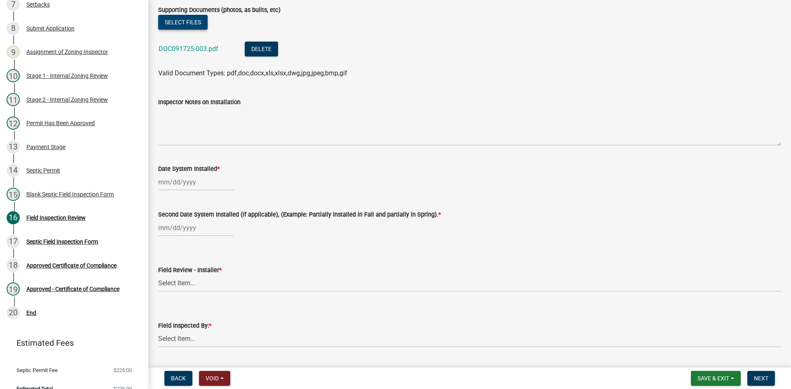
scroll to position [3294, 0]
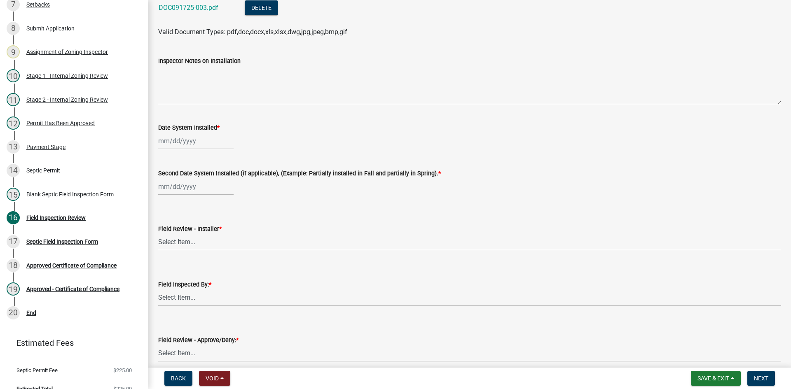
click at [201, 138] on div at bounding box center [195, 141] width 75 height 17
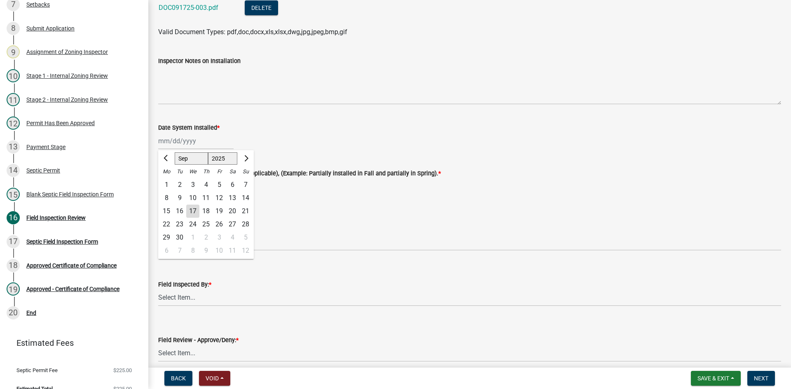
click at [184, 211] on div "16" at bounding box center [179, 211] width 13 height 13
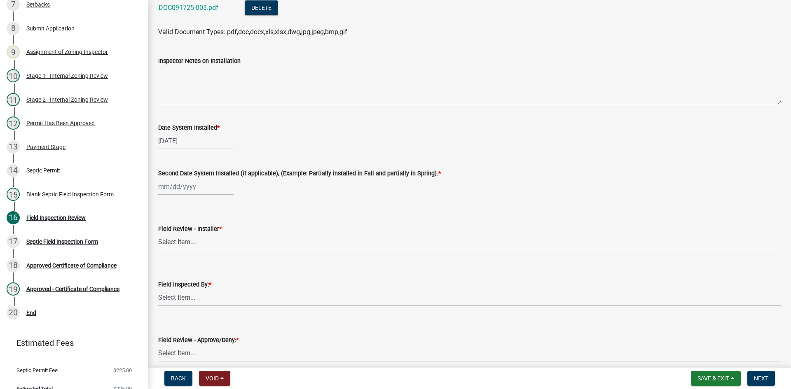
click at [191, 185] on div at bounding box center [195, 186] width 75 height 17
click at [180, 254] on div "16" at bounding box center [179, 256] width 13 height 13
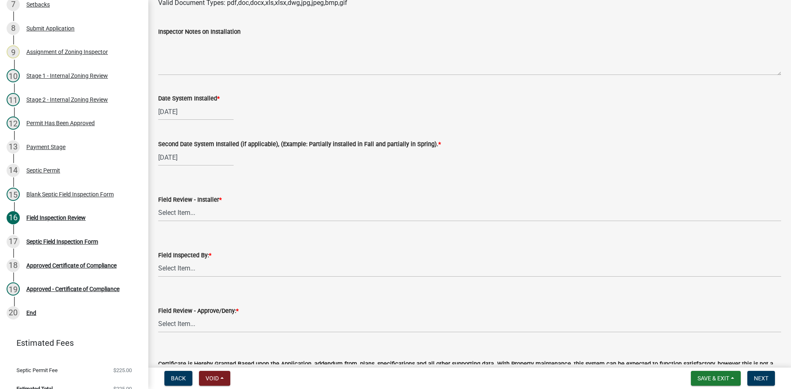
scroll to position [3336, 0]
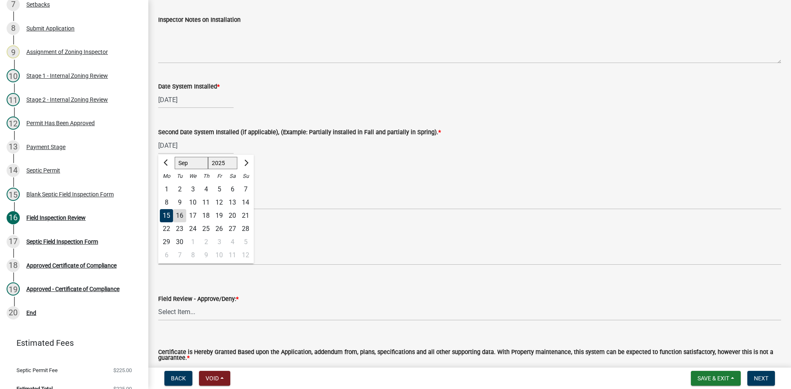
click at [180, 217] on div "16" at bounding box center [179, 215] width 13 height 13
click at [197, 203] on select "Select Item... OTHER – Not listed (please add in next field and we will add to …" at bounding box center [469, 201] width 623 height 17
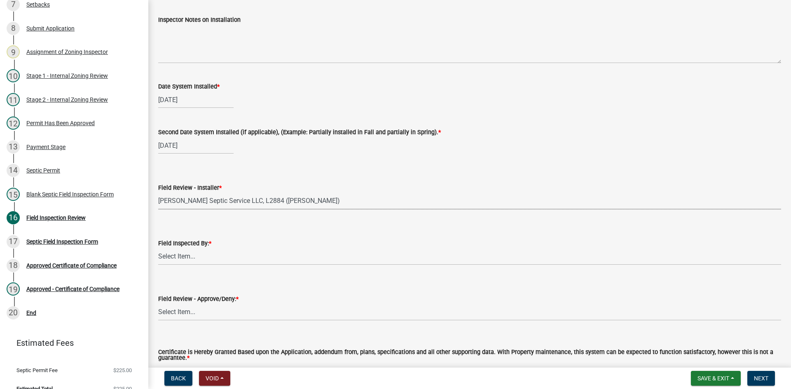
click at [158, 193] on select "Select Item... OTHER – Not listed (please add in next field and we will add to …" at bounding box center [469, 201] width 623 height 17
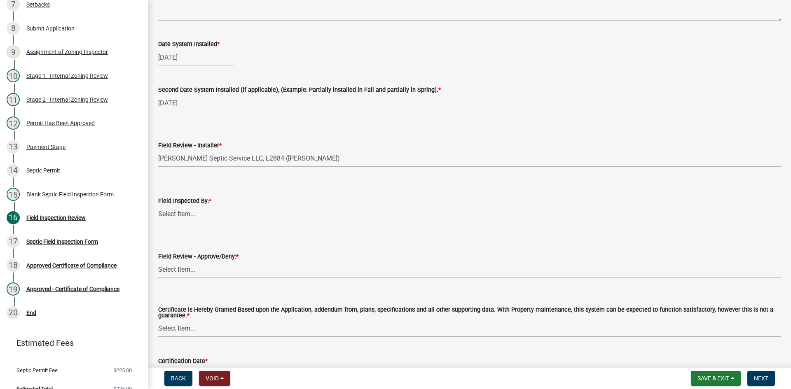
scroll to position [3437, 0]
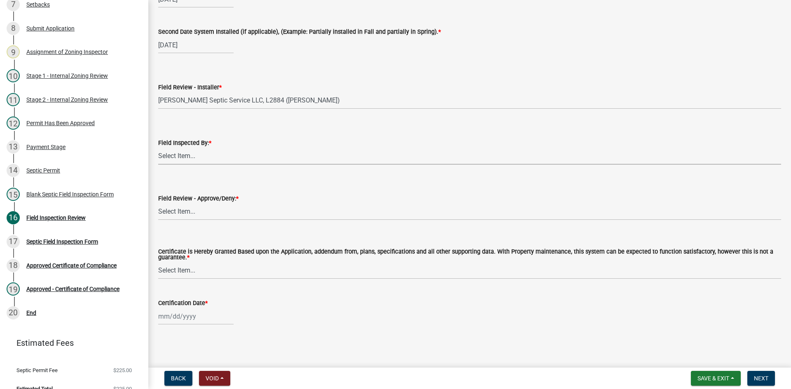
click at [185, 157] on select "Select Item... [PERSON_NAME] [PERSON_NAME] [PERSON_NAME] [PERSON_NAME] [PERSON_…" at bounding box center [469, 156] width 623 height 17
click at [158, 148] on select "Select Item... [PERSON_NAME] [PERSON_NAME] [PERSON_NAME] [PERSON_NAME] [PERSON_…" at bounding box center [469, 156] width 623 height 17
click at [183, 210] on select "Select Item... Approved Denied" at bounding box center [469, 211] width 623 height 17
click at [158, 203] on select "Select Item... Approved Denied" at bounding box center [469, 211] width 623 height 17
drag, startPoint x: 196, startPoint y: 269, endPoint x: 195, endPoint y: 274, distance: 5.0
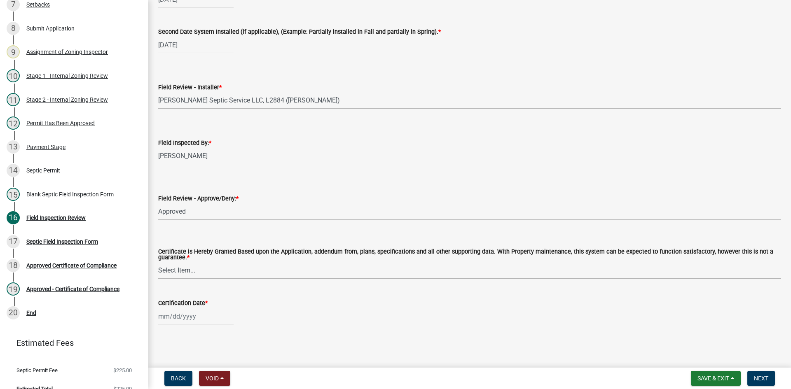
click at [196, 269] on select "Select Item... Yes No" at bounding box center [469, 270] width 623 height 17
click at [158, 262] on select "Select Item... Yes No" at bounding box center [469, 270] width 623 height 17
click at [199, 314] on div at bounding box center [195, 316] width 75 height 17
click at [194, 257] on div "17" at bounding box center [192, 259] width 13 height 13
click at [757, 376] on span "Next" at bounding box center [761, 378] width 14 height 7
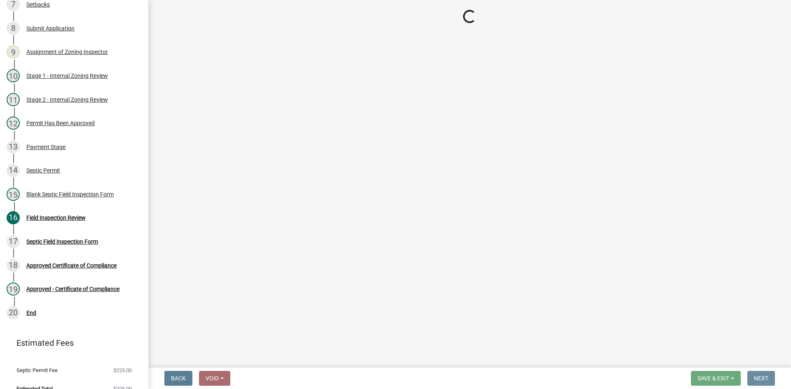
scroll to position [0, 0]
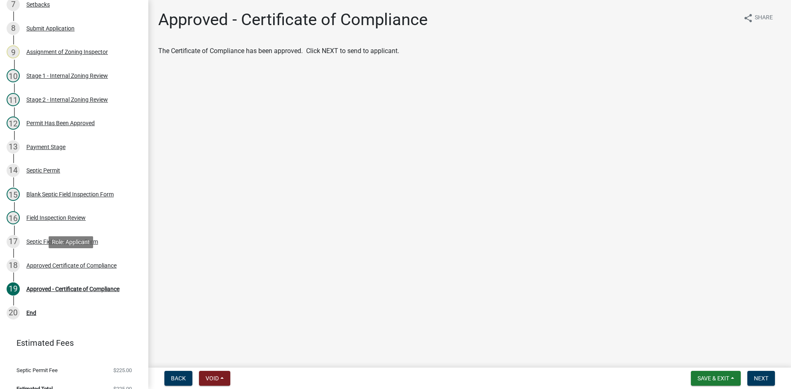
click at [92, 263] on div "Approved Certificate of Compliance" at bounding box center [71, 266] width 90 height 6
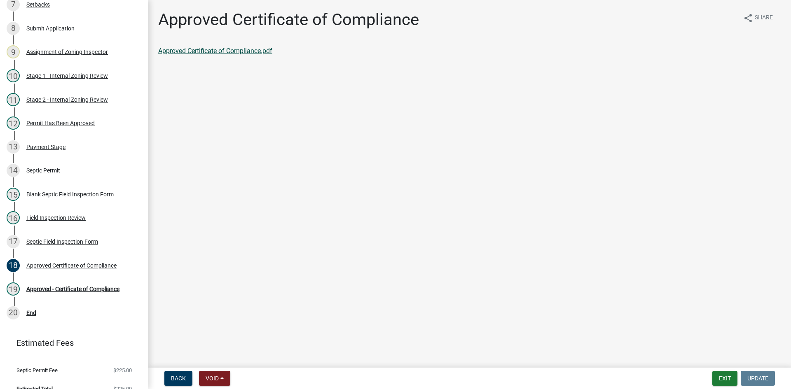
click at [226, 54] on link "Approved Certificate of Compliance.pdf" at bounding box center [215, 51] width 114 height 8
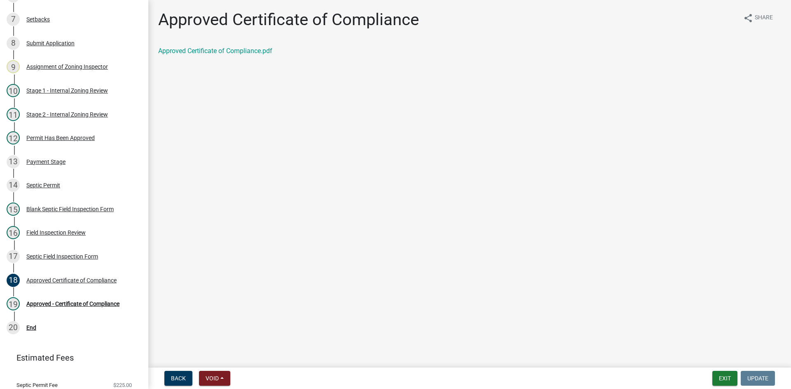
scroll to position [279, 0]
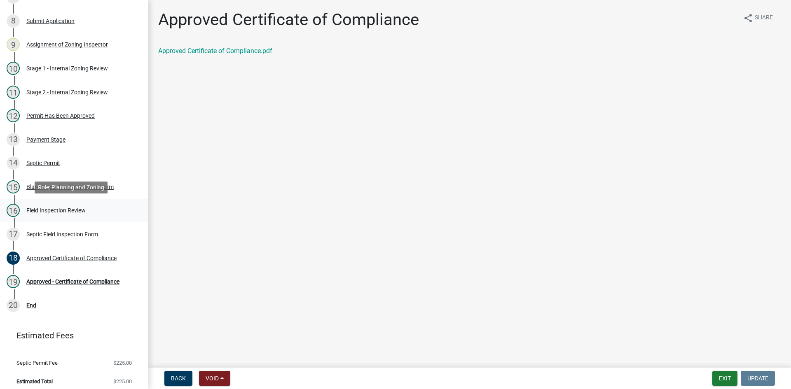
click at [66, 209] on div "Field Inspection Review" at bounding box center [55, 211] width 59 height 6
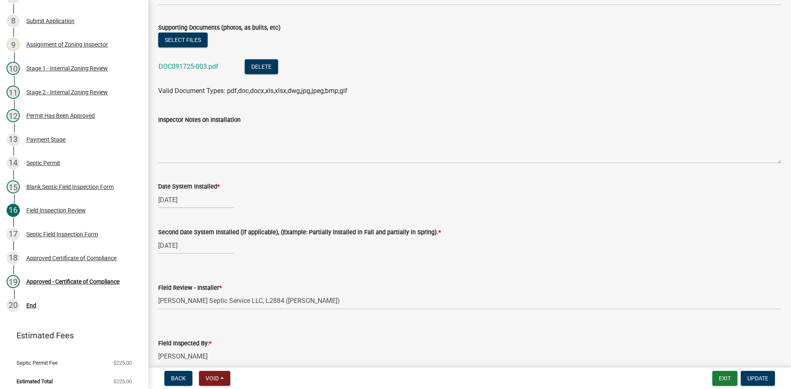
scroll to position [3212, 0]
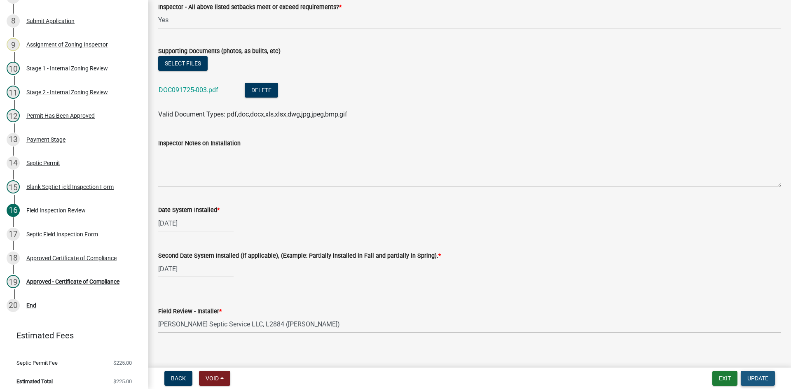
click at [768, 380] on button "Update" at bounding box center [757, 378] width 34 height 15
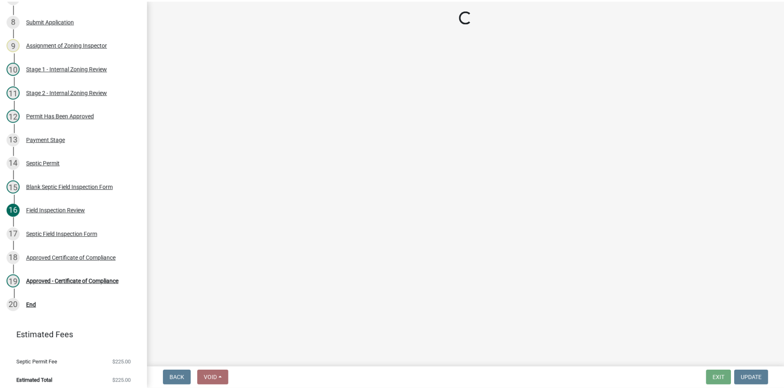
scroll to position [283, 0]
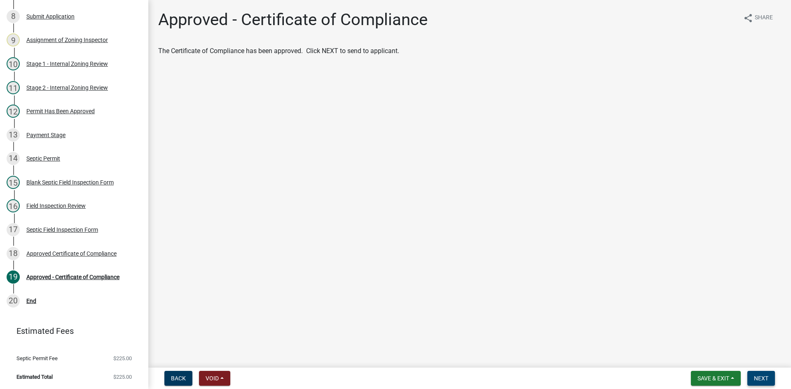
click at [763, 376] on span "Next" at bounding box center [761, 378] width 14 height 7
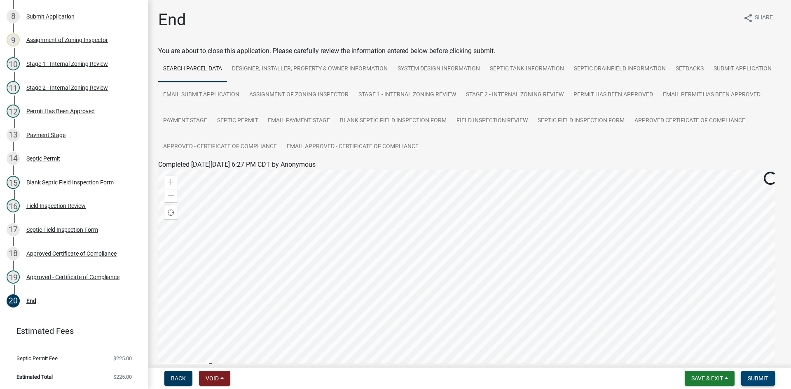
click at [749, 382] on span "Submit" at bounding box center [757, 378] width 21 height 7
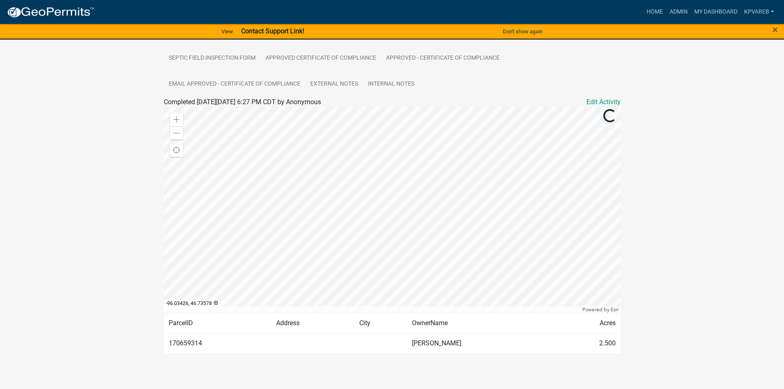
scroll to position [263, 0]
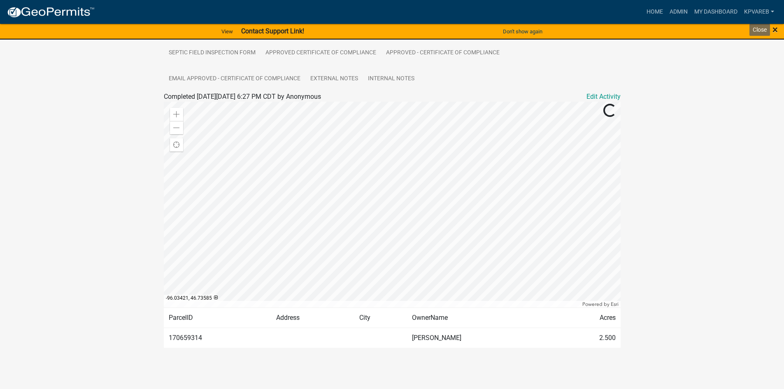
click at [775, 29] on span "×" at bounding box center [775, 30] width 5 height 12
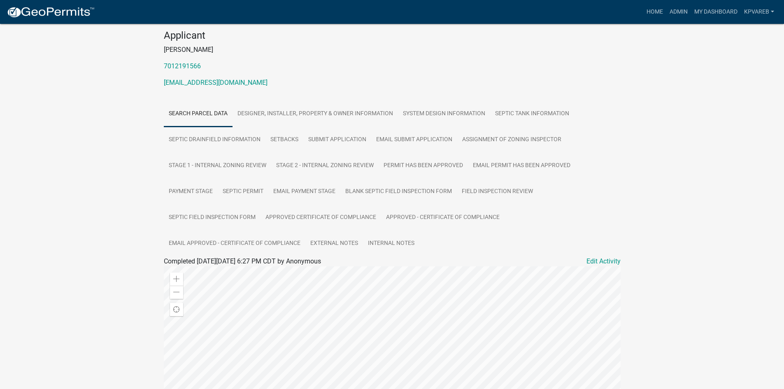
scroll to position [0, 0]
